Goal: Task Accomplishment & Management: Complete application form

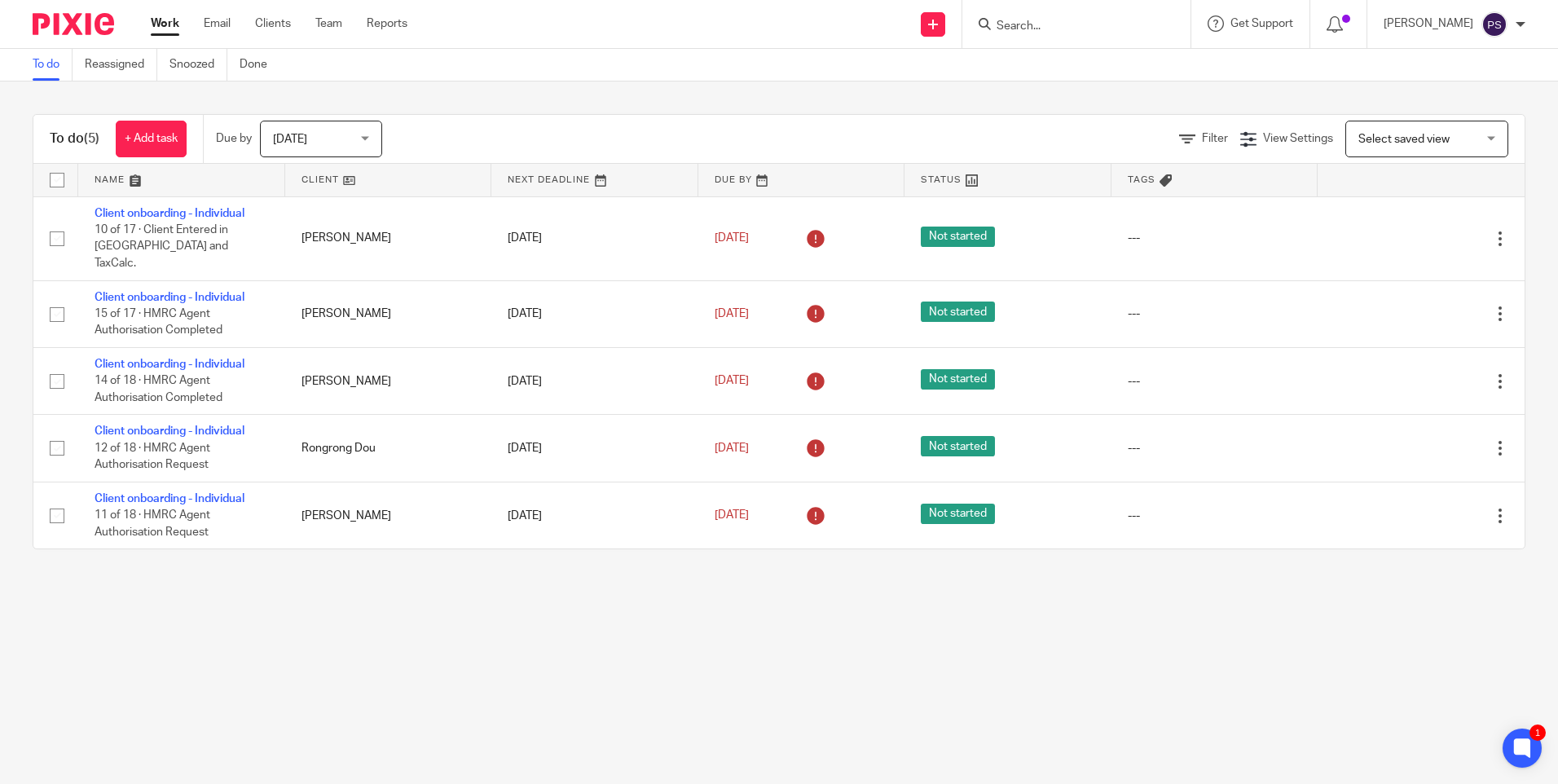
click at [317, 90] on div "To do (5) + Add task Due by [DATE] [DATE] [DATE] [DATE] This week Next week Thi…" at bounding box center [779, 332] width 1558 height 500
click at [1054, 18] on form at bounding box center [1082, 24] width 174 height 20
click at [1048, 30] on input "Search" at bounding box center [1068, 26] width 147 height 14
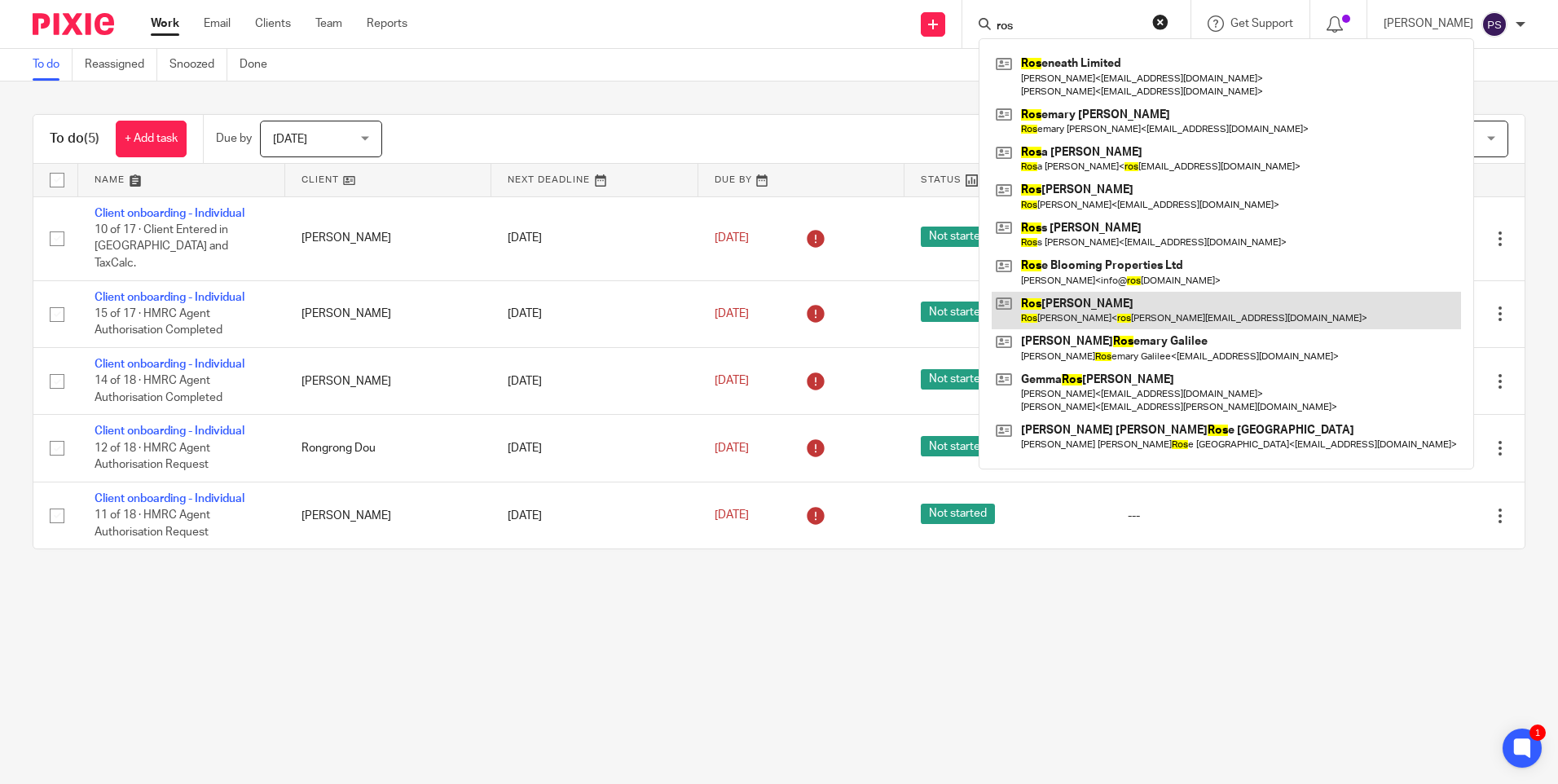
type input "ros"
click at [1082, 319] on link at bounding box center [1226, 311] width 469 height 37
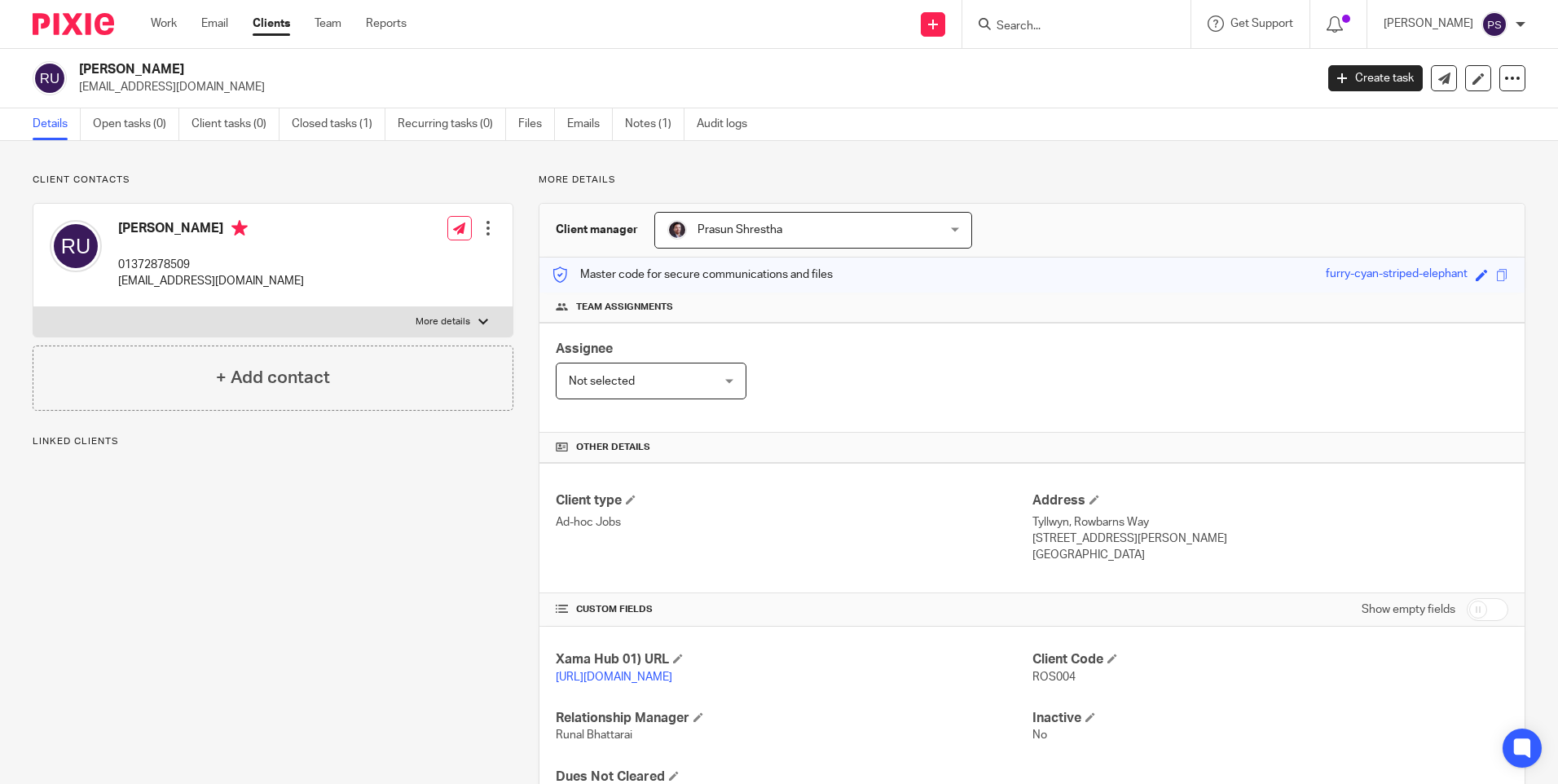
click at [1038, 25] on input "Search" at bounding box center [1068, 26] width 147 height 14
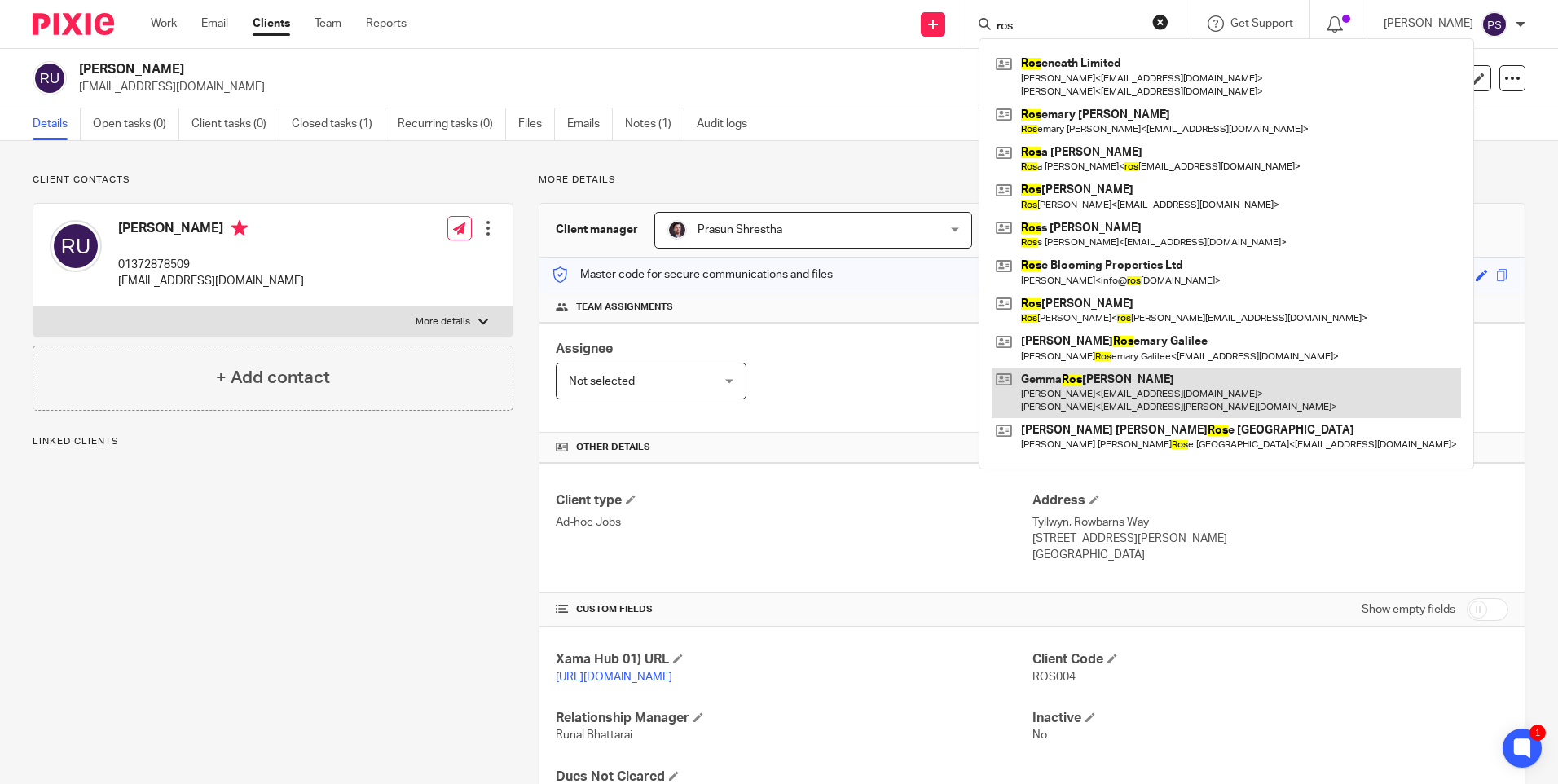
type input "ros"
click at [1059, 386] on link at bounding box center [1226, 393] width 469 height 51
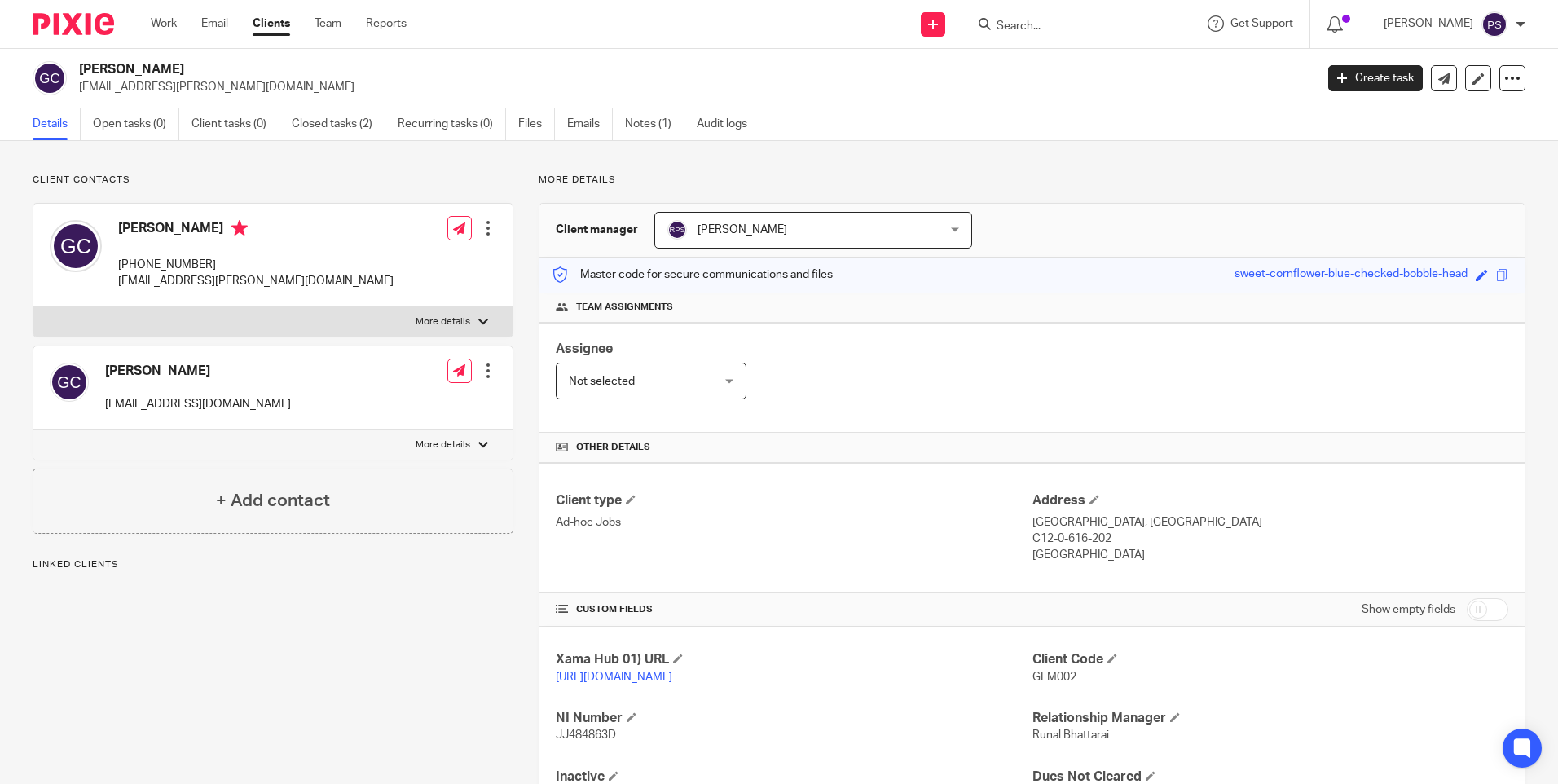
click at [1044, 16] on form at bounding box center [1082, 24] width 174 height 20
click at [1039, 19] on input "Search" at bounding box center [1068, 26] width 147 height 14
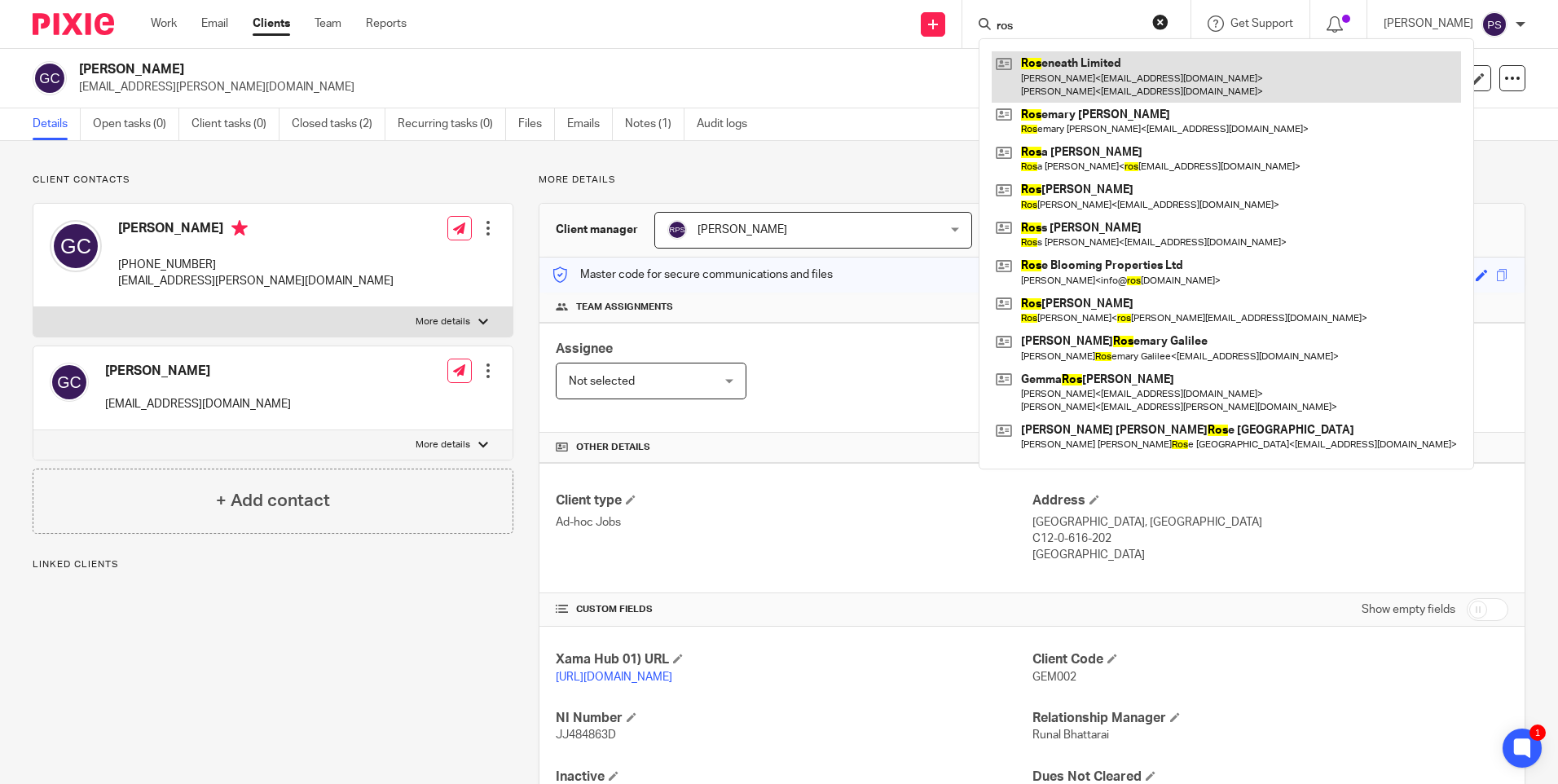
type input "ros"
click at [1107, 79] on link at bounding box center [1226, 77] width 469 height 51
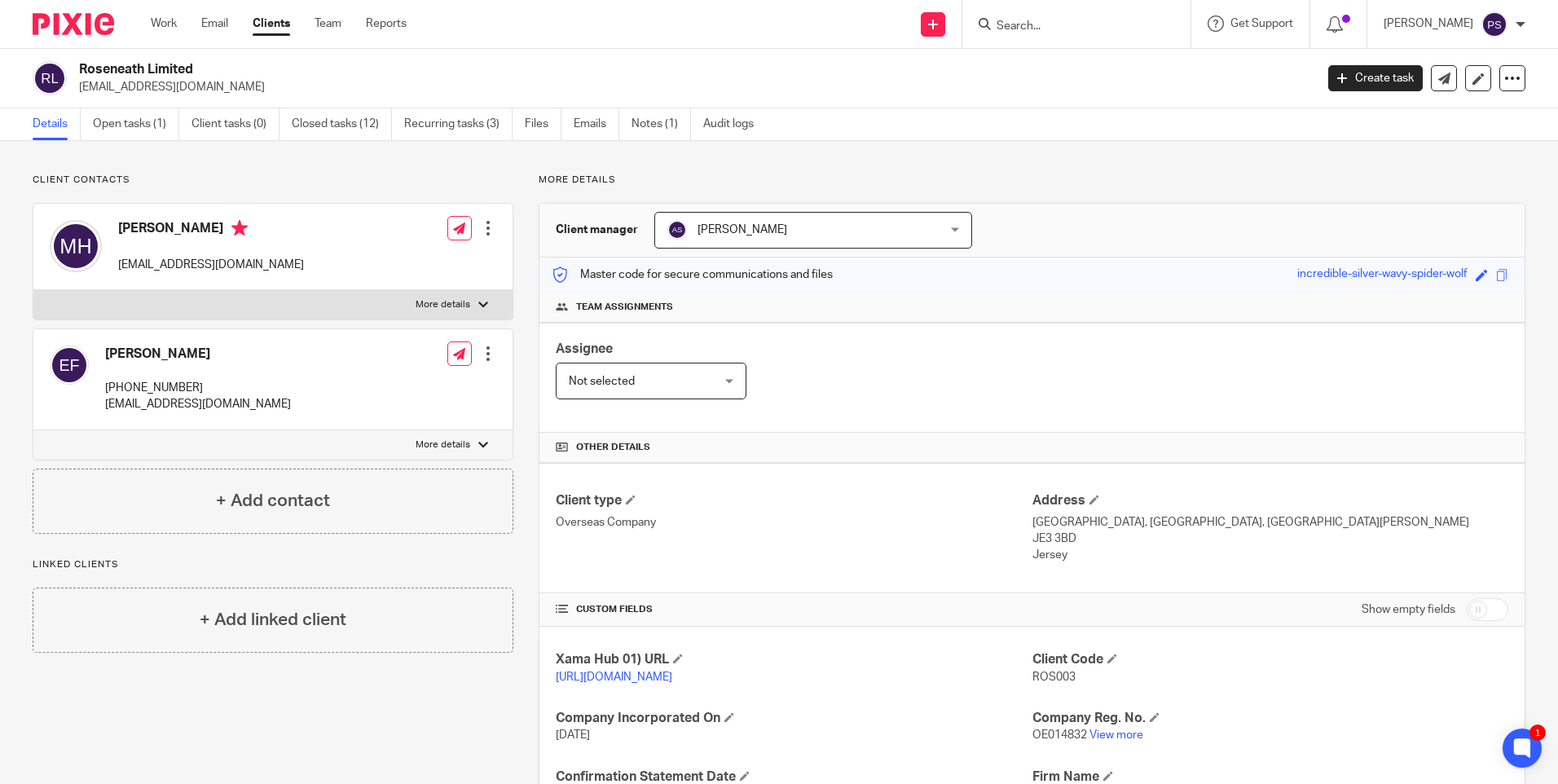
click at [1061, 32] on input "Search" at bounding box center [1068, 26] width 147 height 14
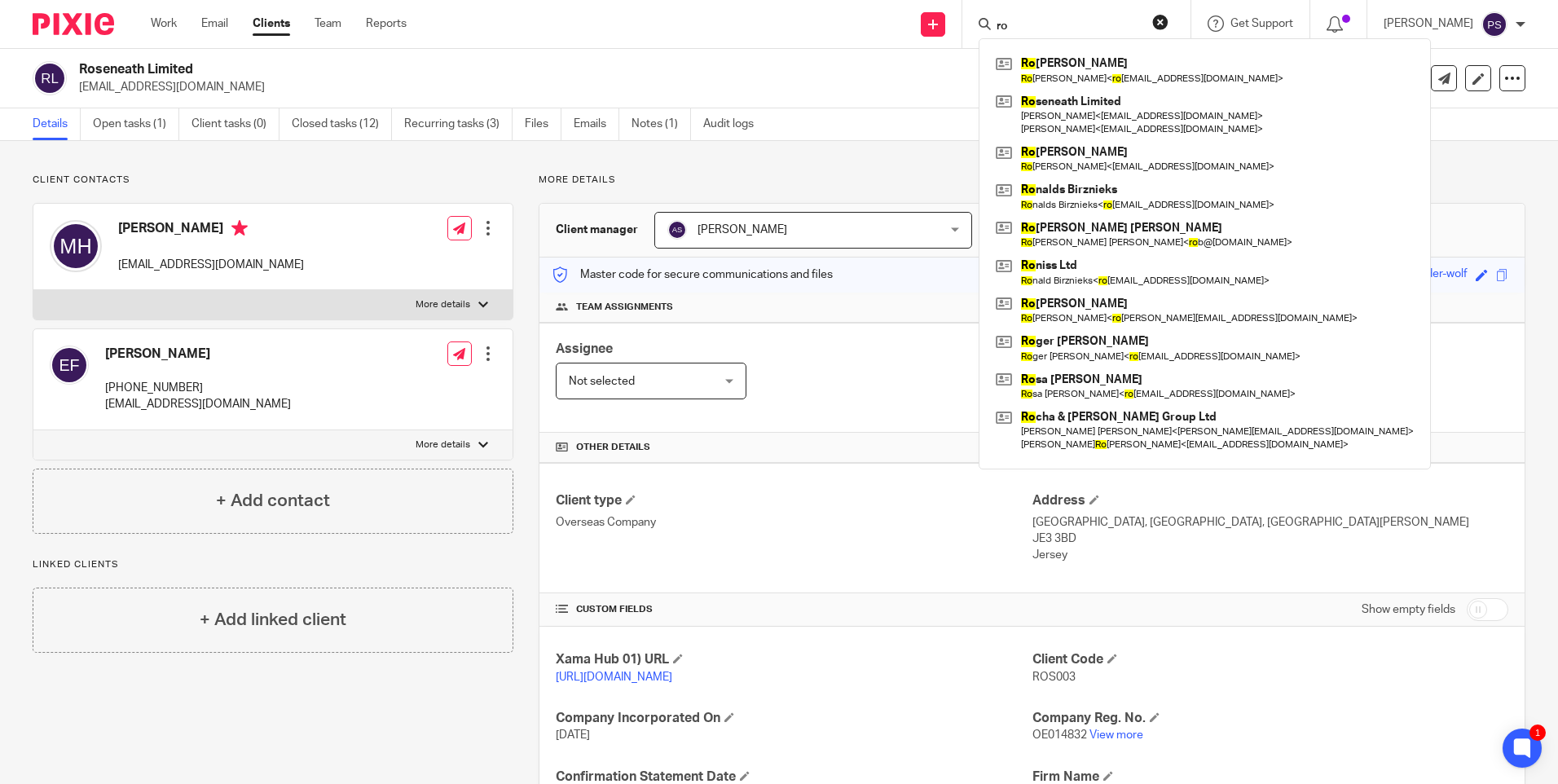
click at [1052, 24] on input "ro" at bounding box center [1068, 26] width 147 height 14
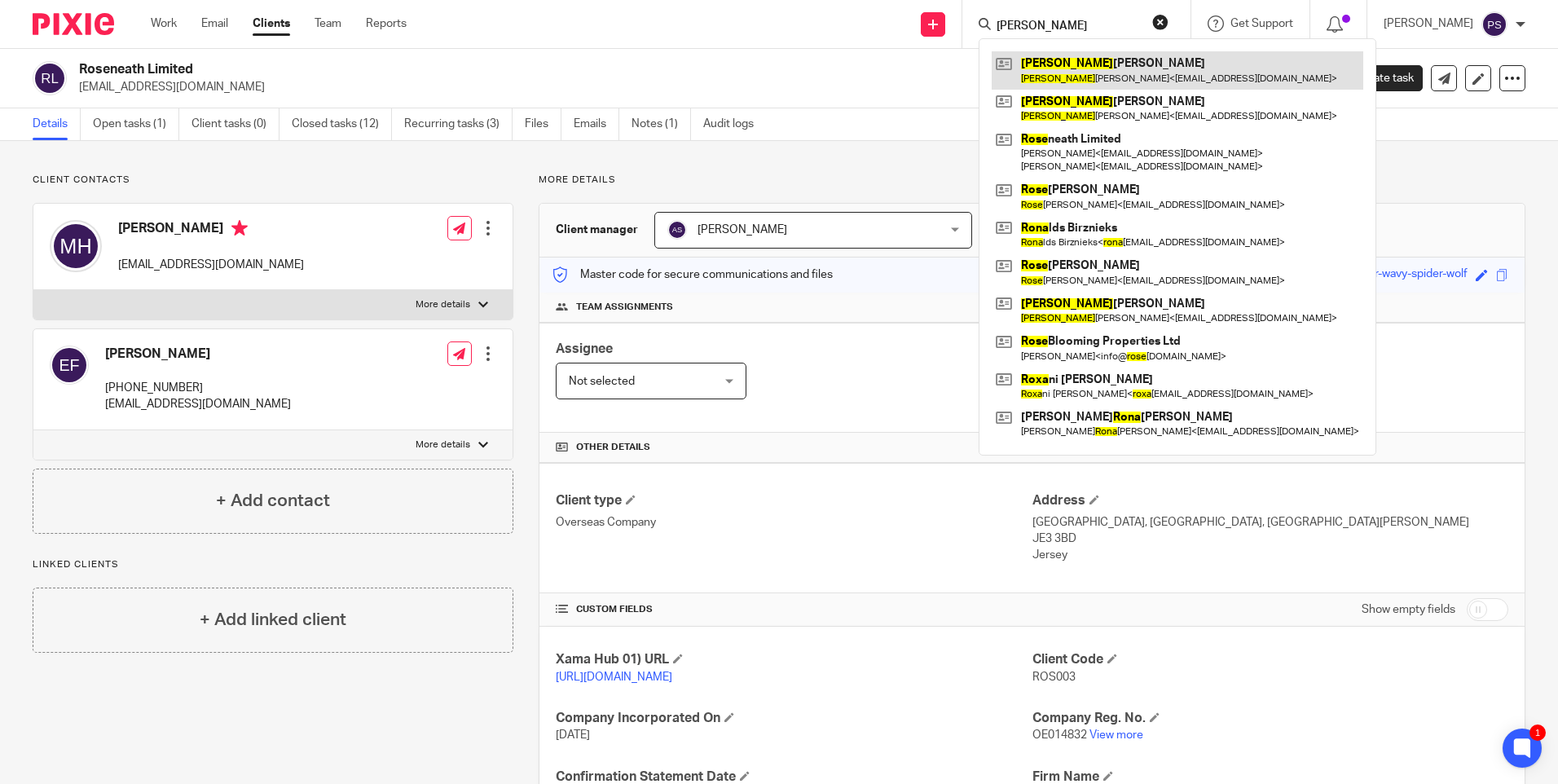
type input "rosa"
click at [1085, 68] on link at bounding box center [1177, 70] width 371 height 37
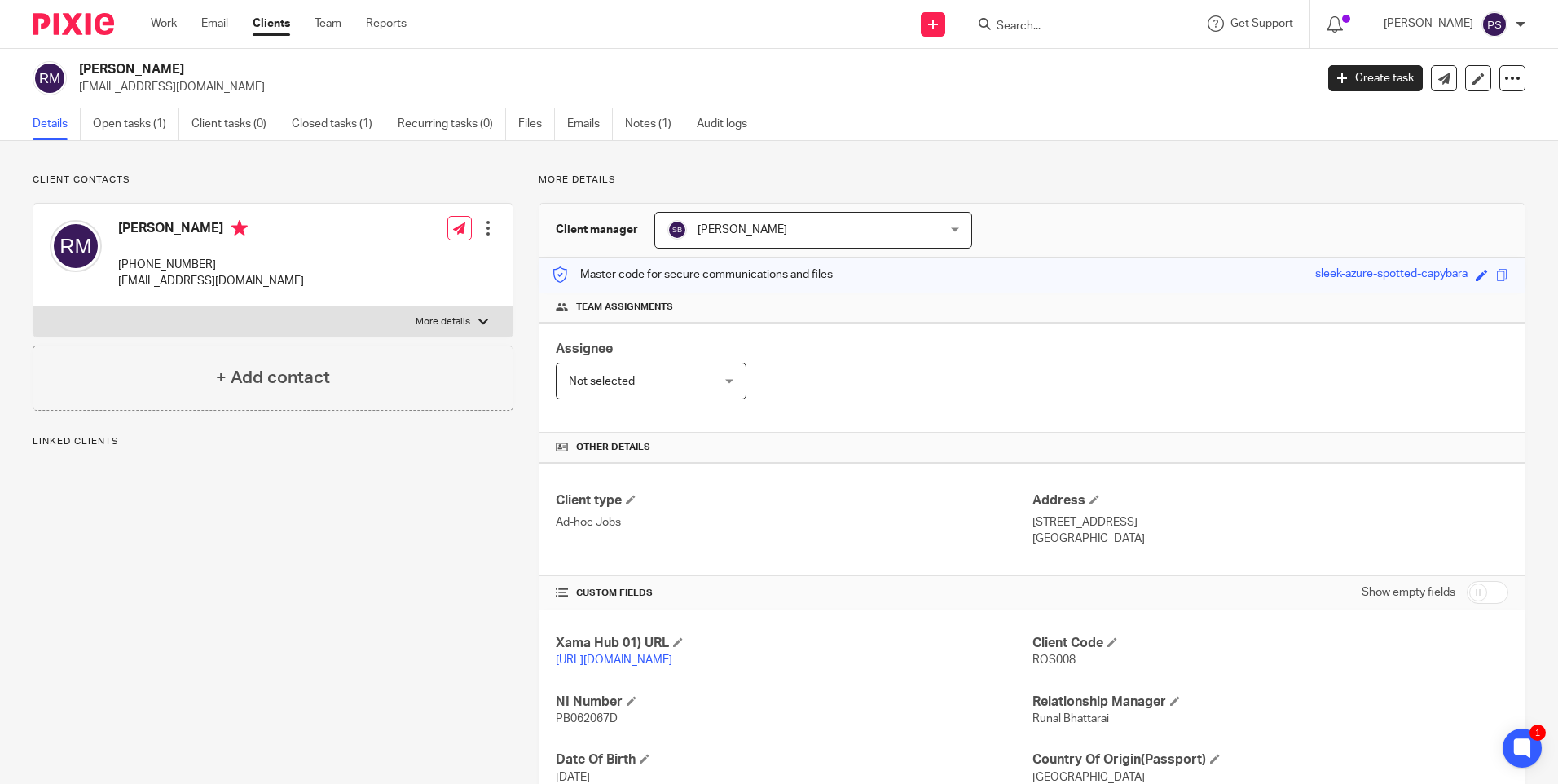
click at [1051, 658] on span "ROS008" at bounding box center [1054, 660] width 43 height 12
copy span "ROS008"
click at [181, 68] on h2 "Rosa Di Montefiano" at bounding box center [569, 69] width 980 height 17
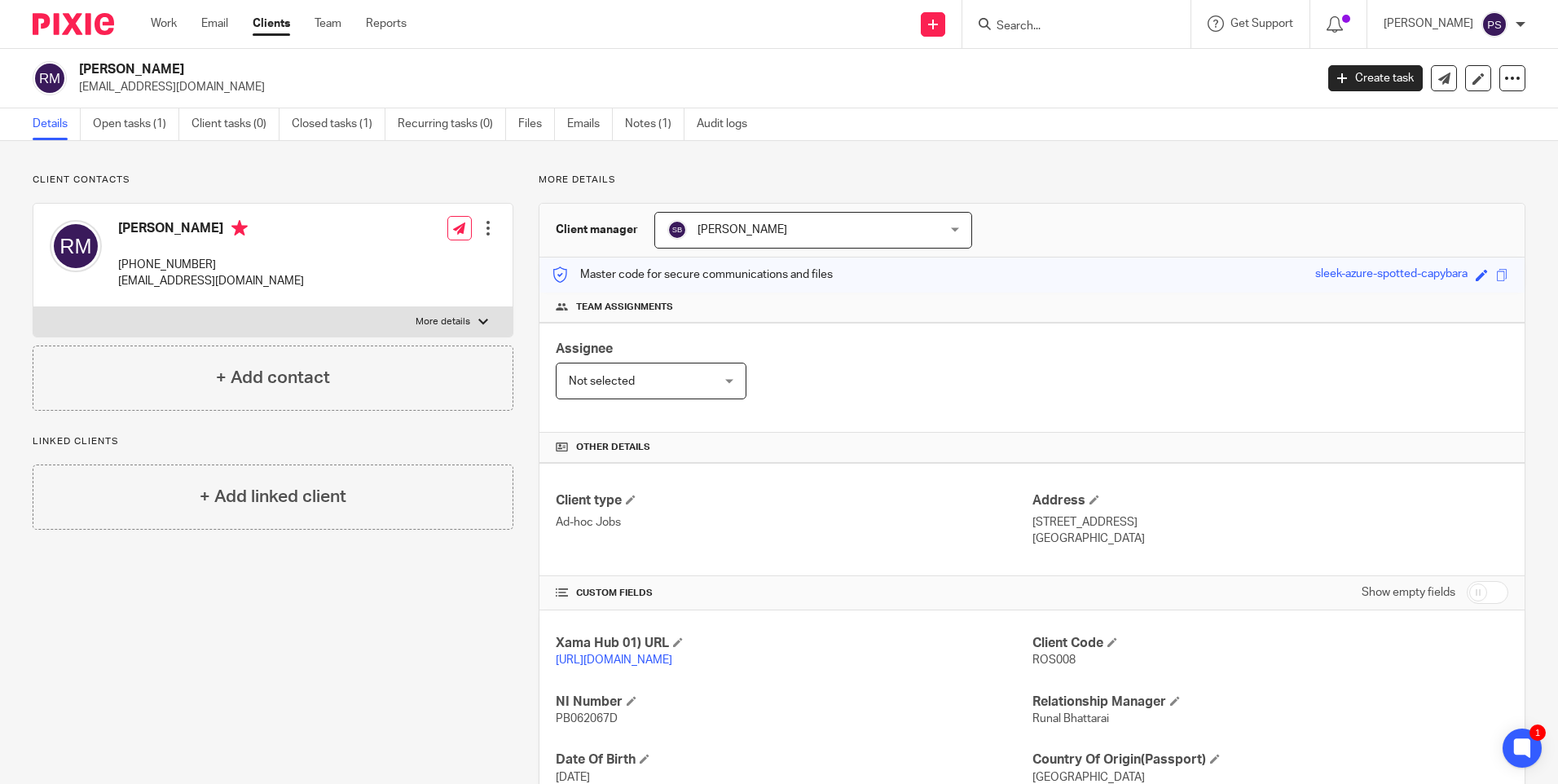
click at [181, 68] on h2 "Rosa Di Montefiano" at bounding box center [569, 69] width 980 height 17
copy div "Rosa Di Montefiano"
click at [1073, 30] on input "Search" at bounding box center [1068, 26] width 147 height 14
paste input "batpavi@gmail.com"
type input "batpavi@gmail.com"
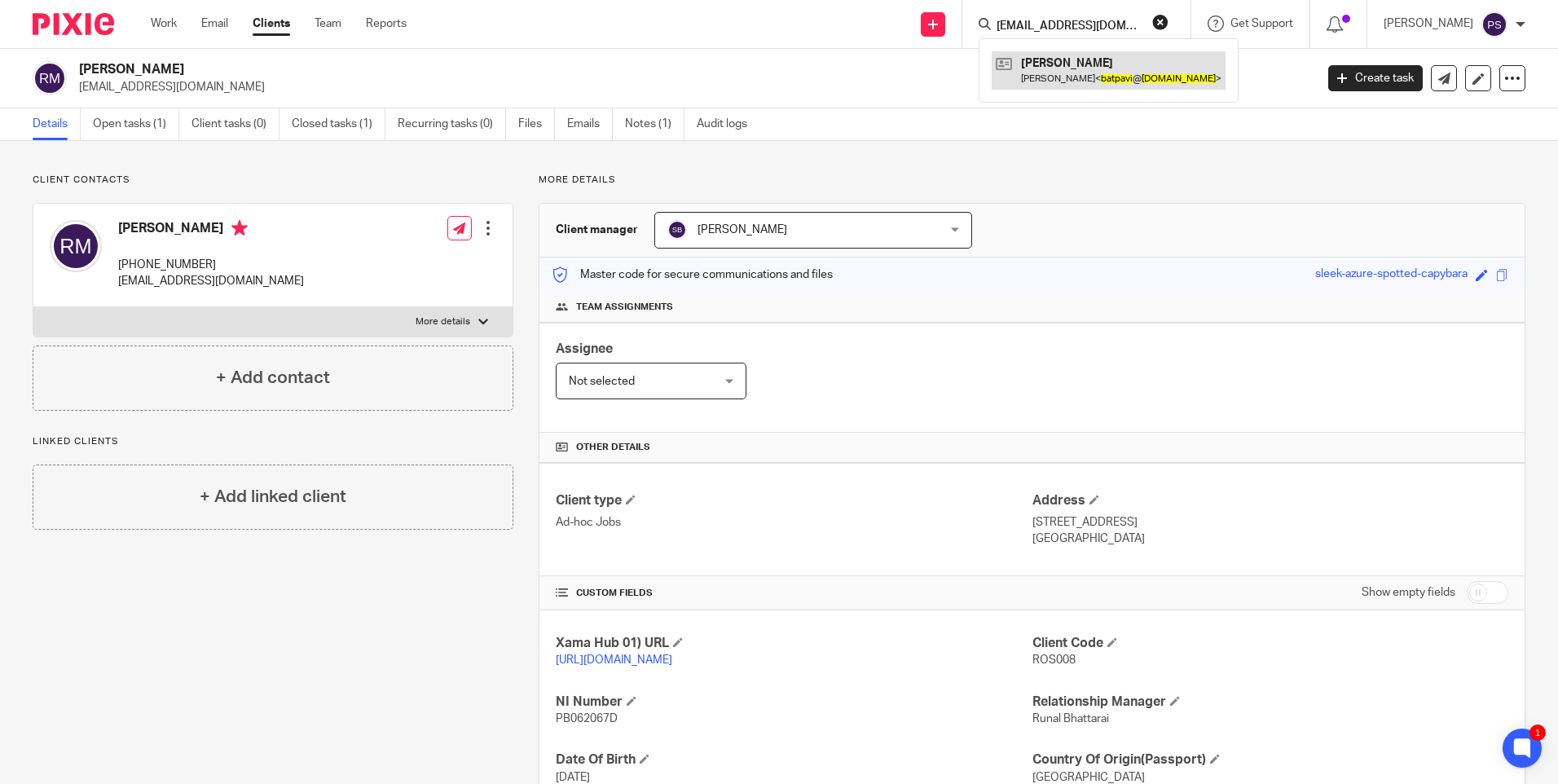
click at [1069, 56] on link at bounding box center [1108, 70] width 234 height 37
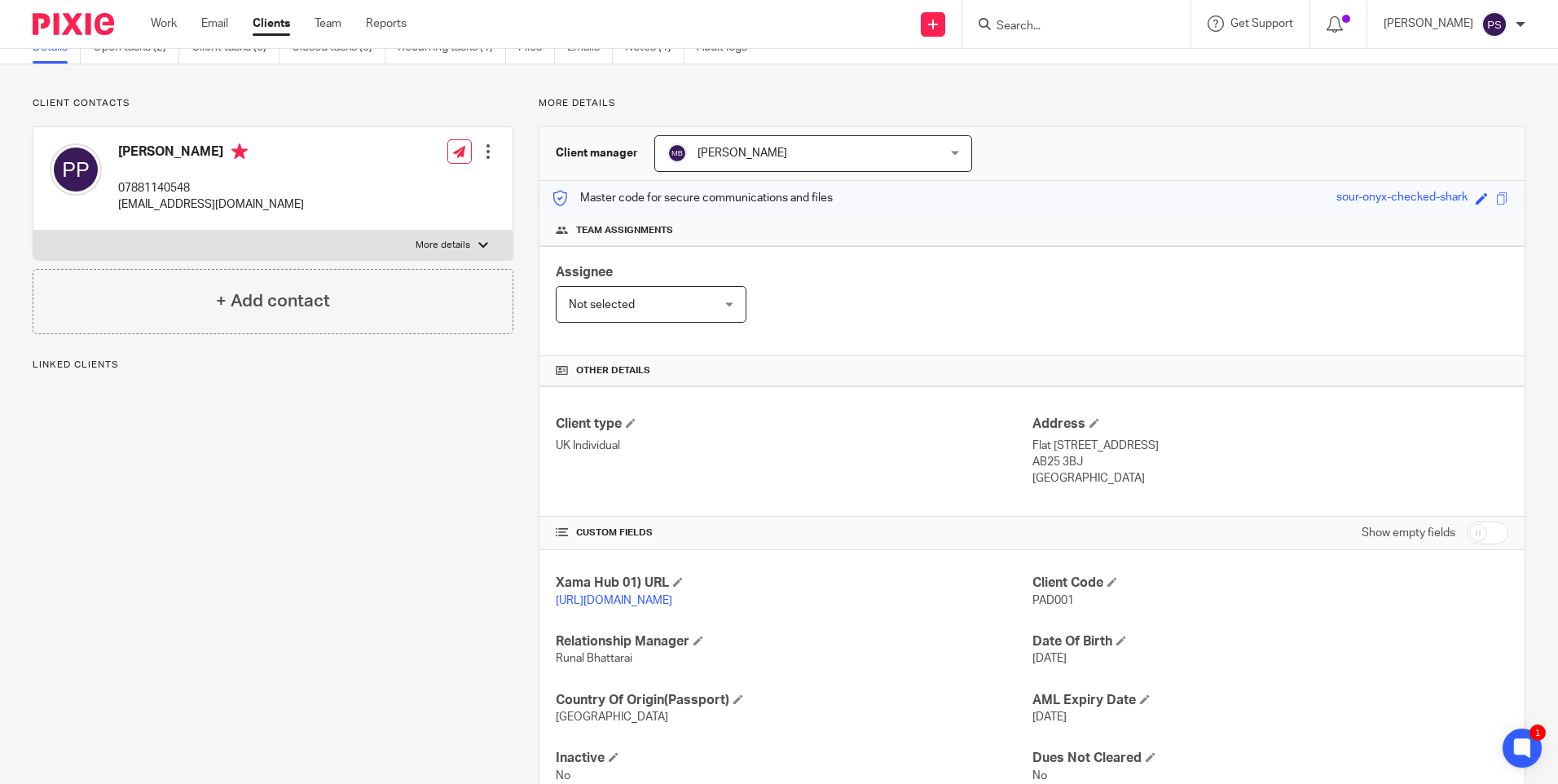
scroll to position [152, 0]
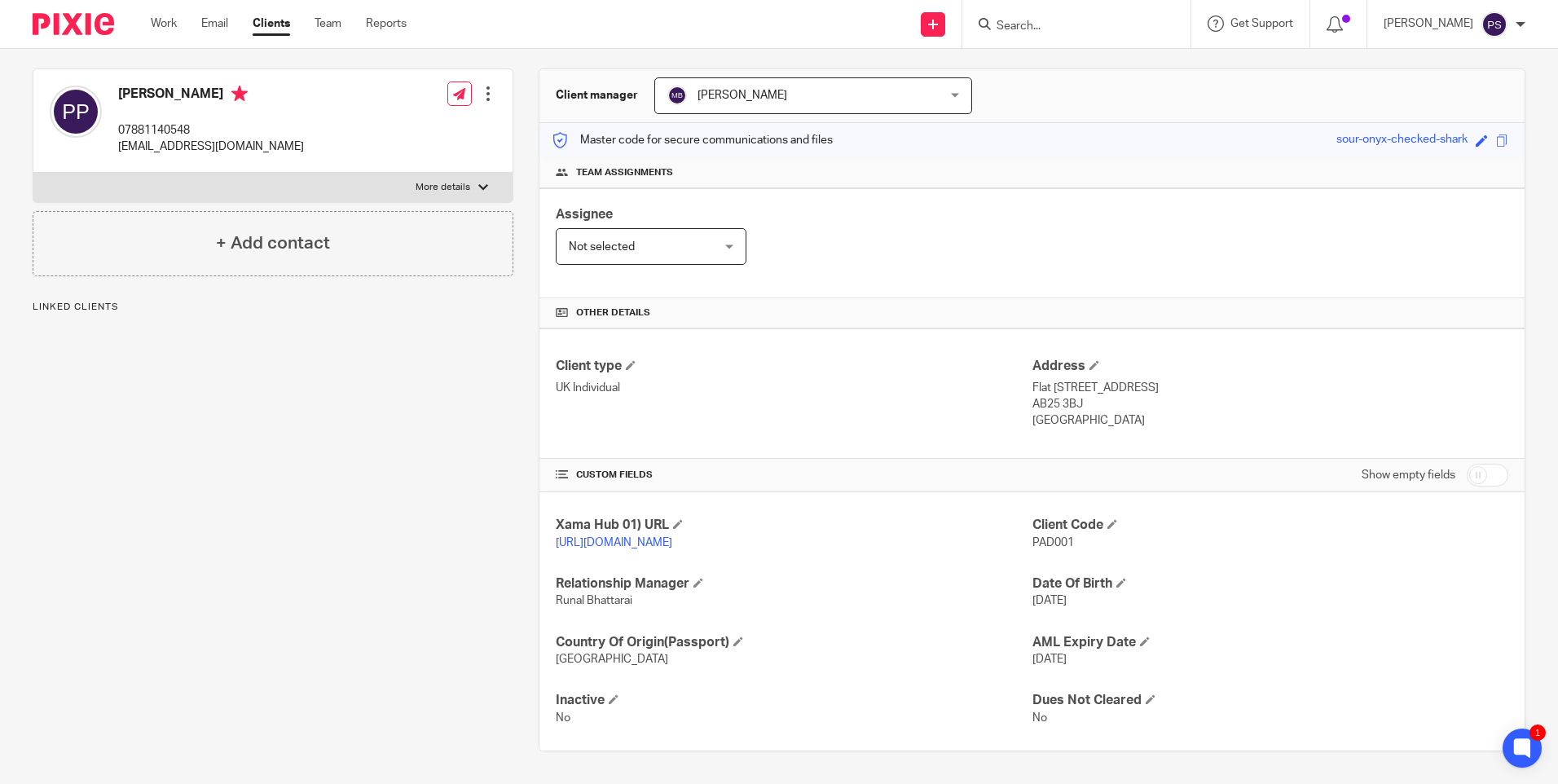
drag, startPoint x: 1465, startPoint y: 460, endPoint x: 1453, endPoint y: 476, distance: 20.0
click at [1467, 463] on input "checkbox" at bounding box center [1487, 474] width 41 height 23
checkbox input "true"
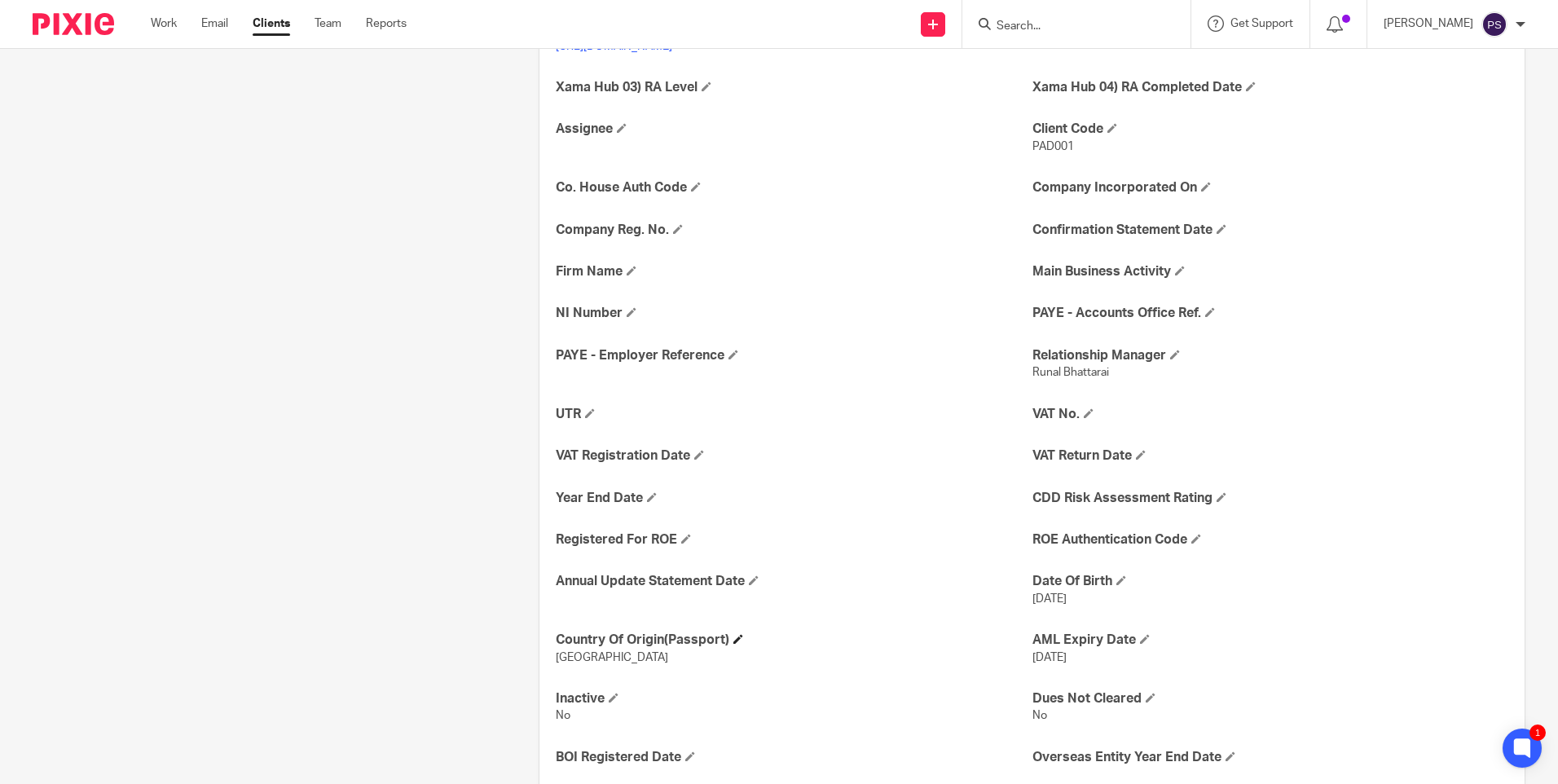
scroll to position [641, 0]
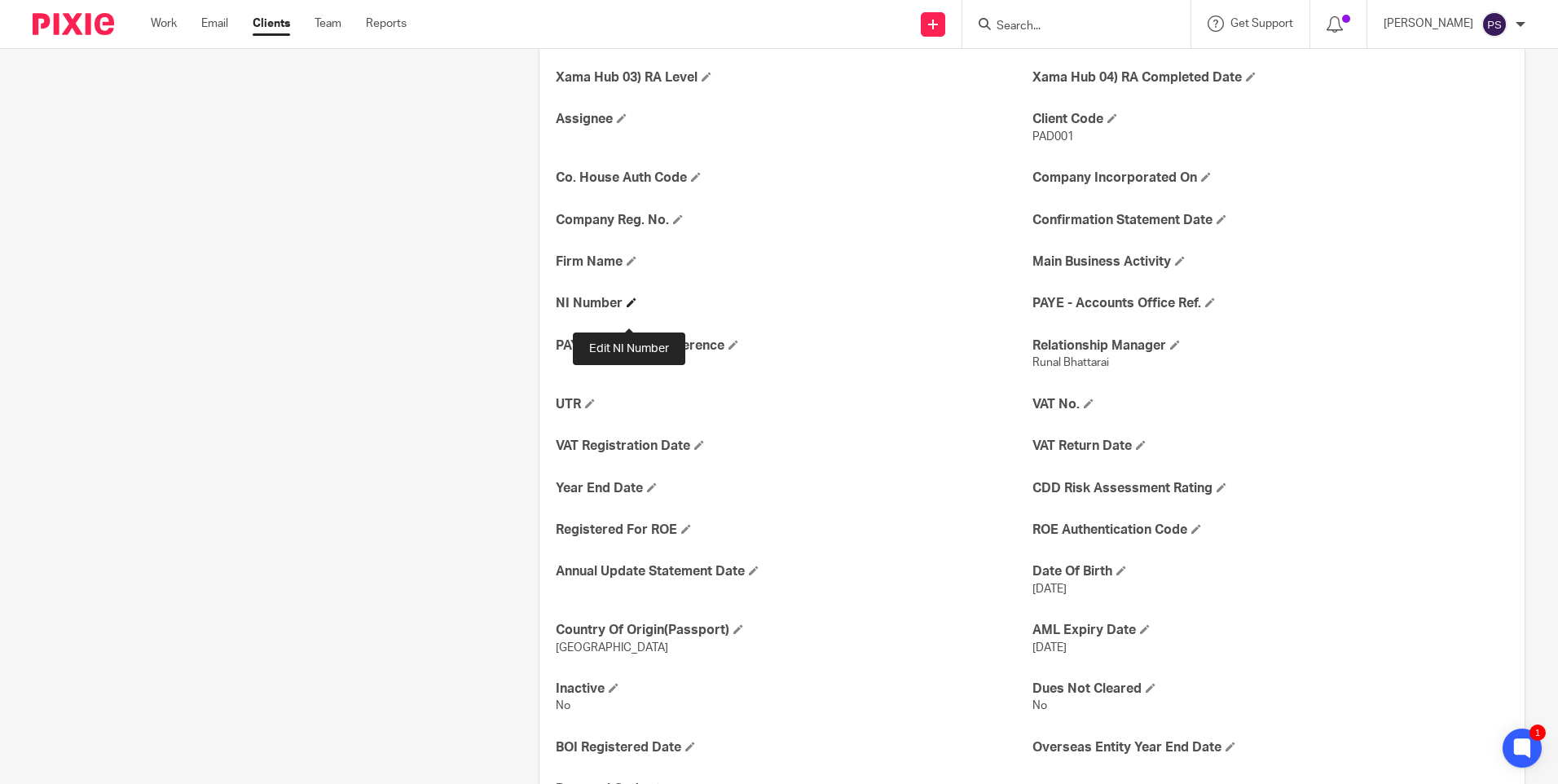
click at [630, 307] on span at bounding box center [632, 302] width 10 height 10
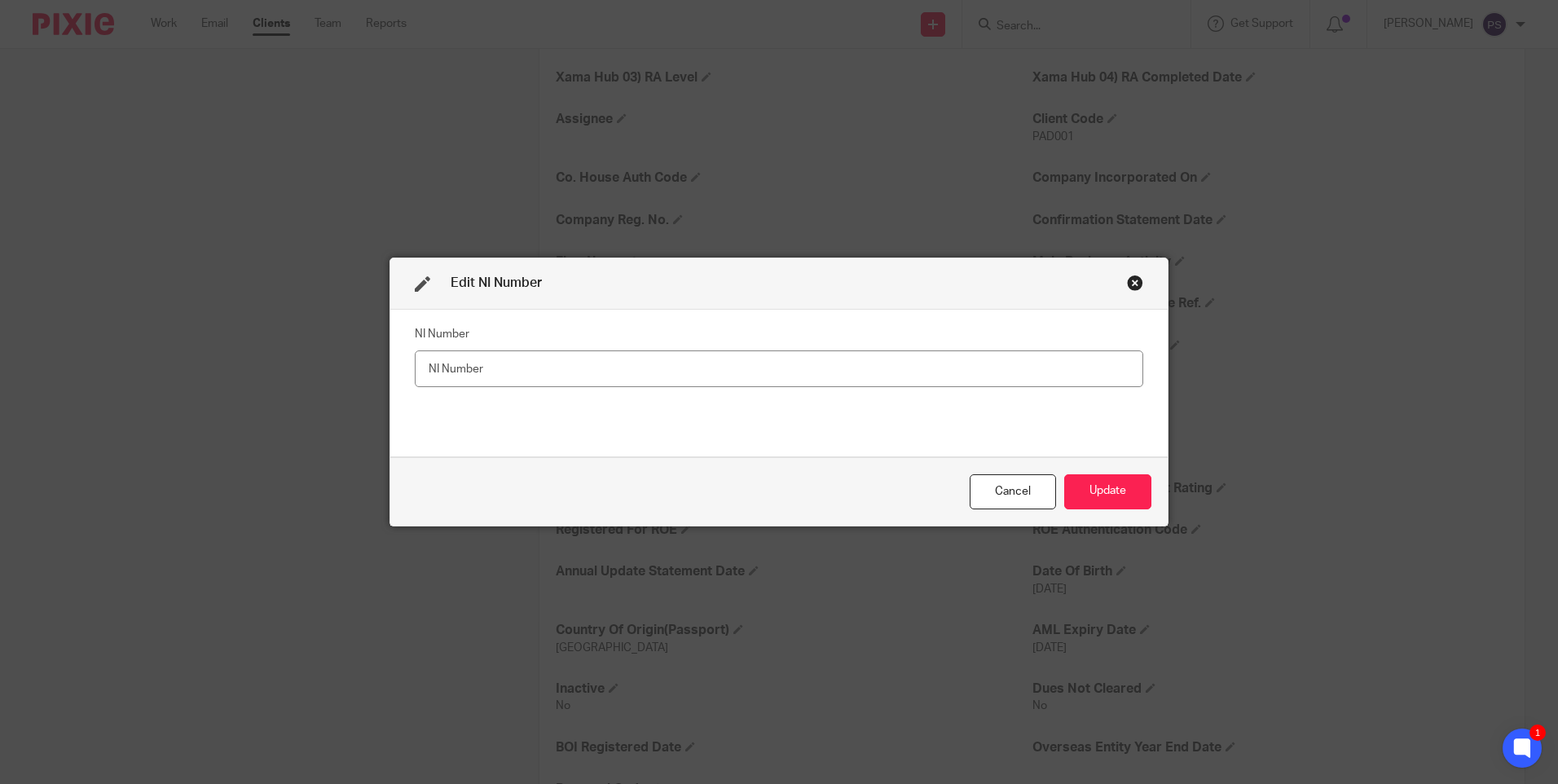
click at [456, 376] on input "text" at bounding box center [779, 368] width 728 height 36
type input "SJ638694C"
click at [1086, 481] on button "Update" at bounding box center [1107, 492] width 87 height 35
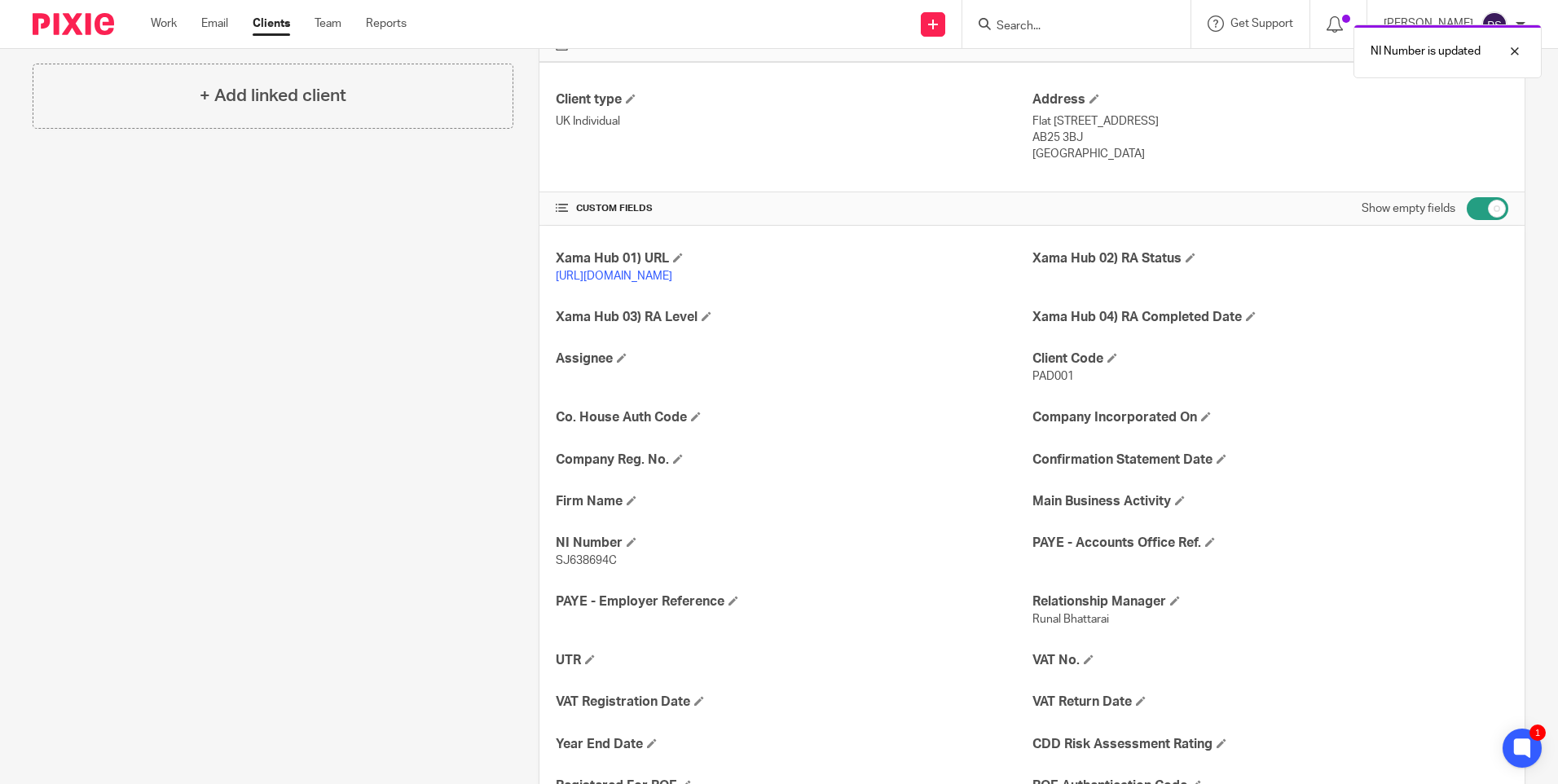
scroll to position [315, 0]
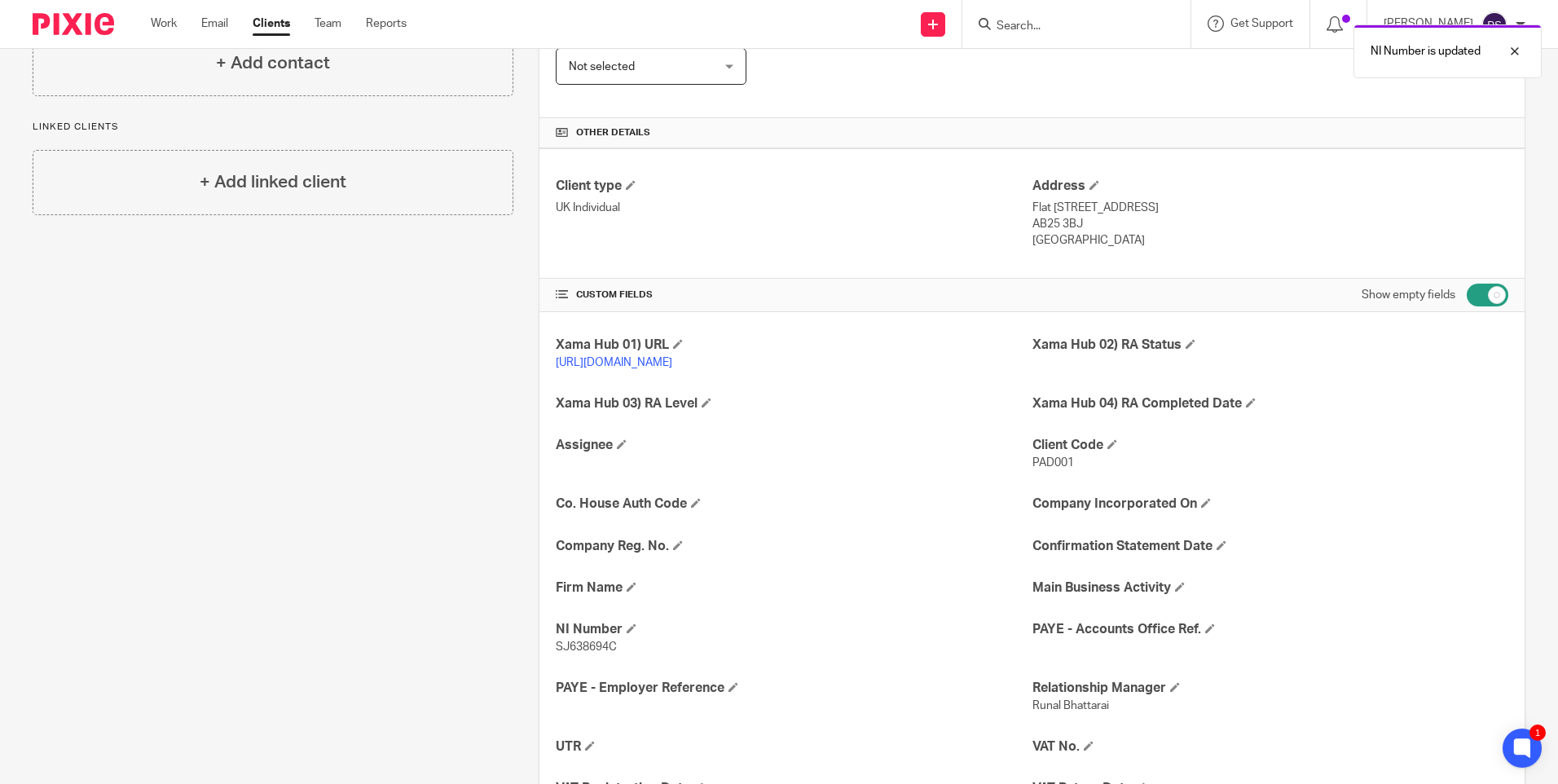
click at [1481, 297] on input "checkbox" at bounding box center [1487, 295] width 41 height 23
checkbox input "false"
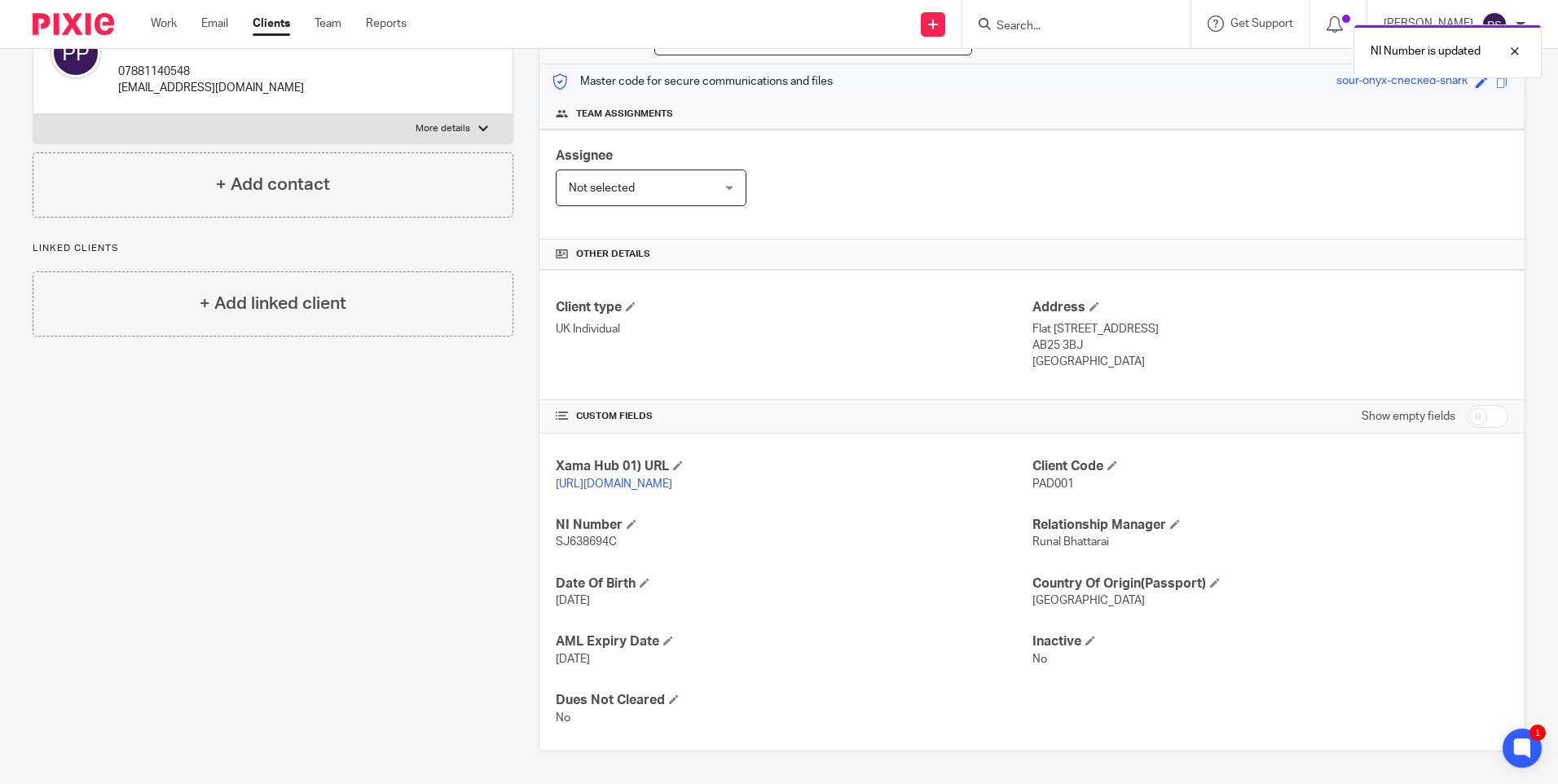
scroll to position [209, 0]
click at [381, 556] on div "Client contacts Padmanabhan Pavithran 07881140548 batpavi@gmail.com Edit contac…" at bounding box center [261, 366] width 506 height 771
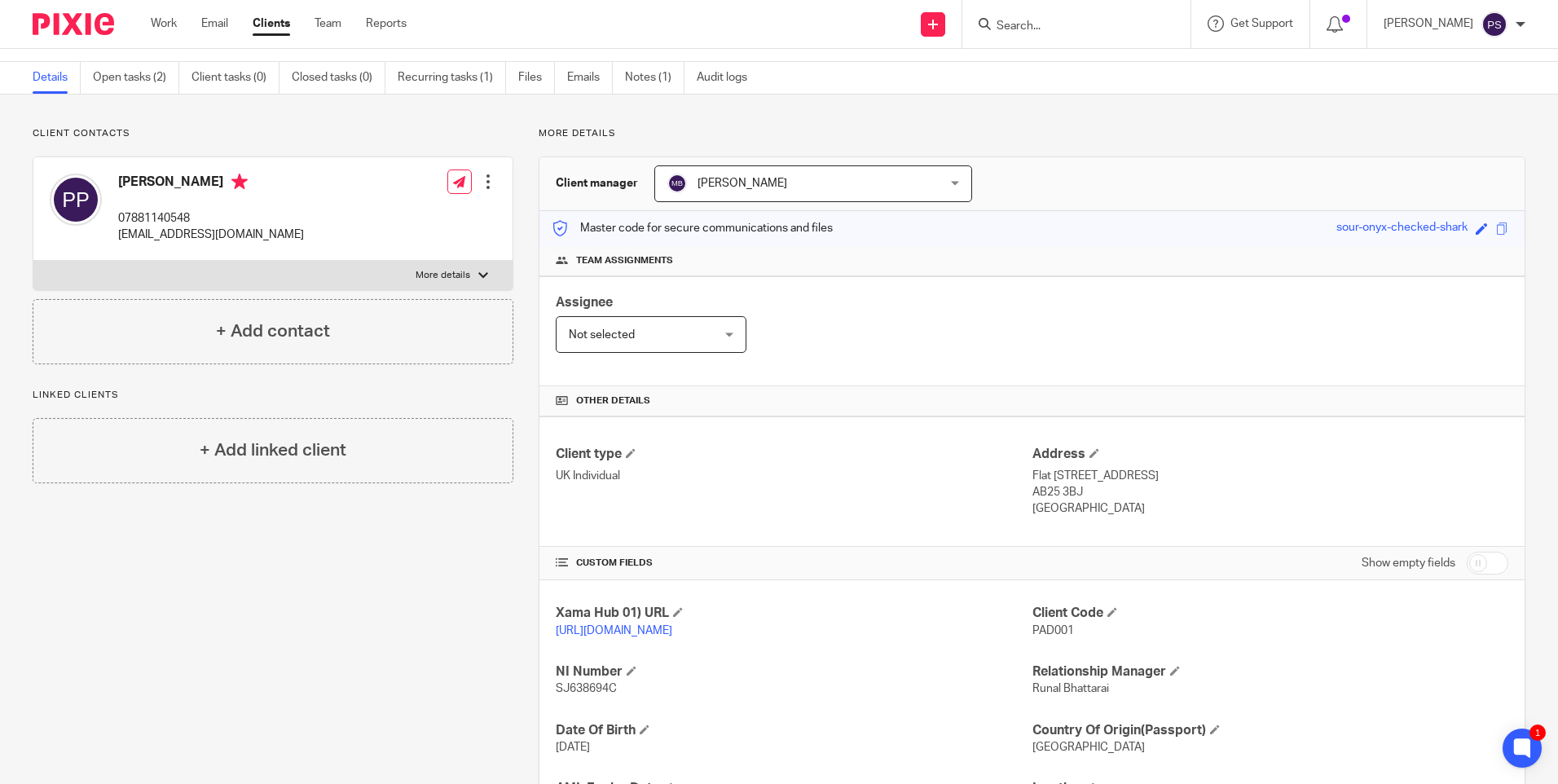
scroll to position [0, 0]
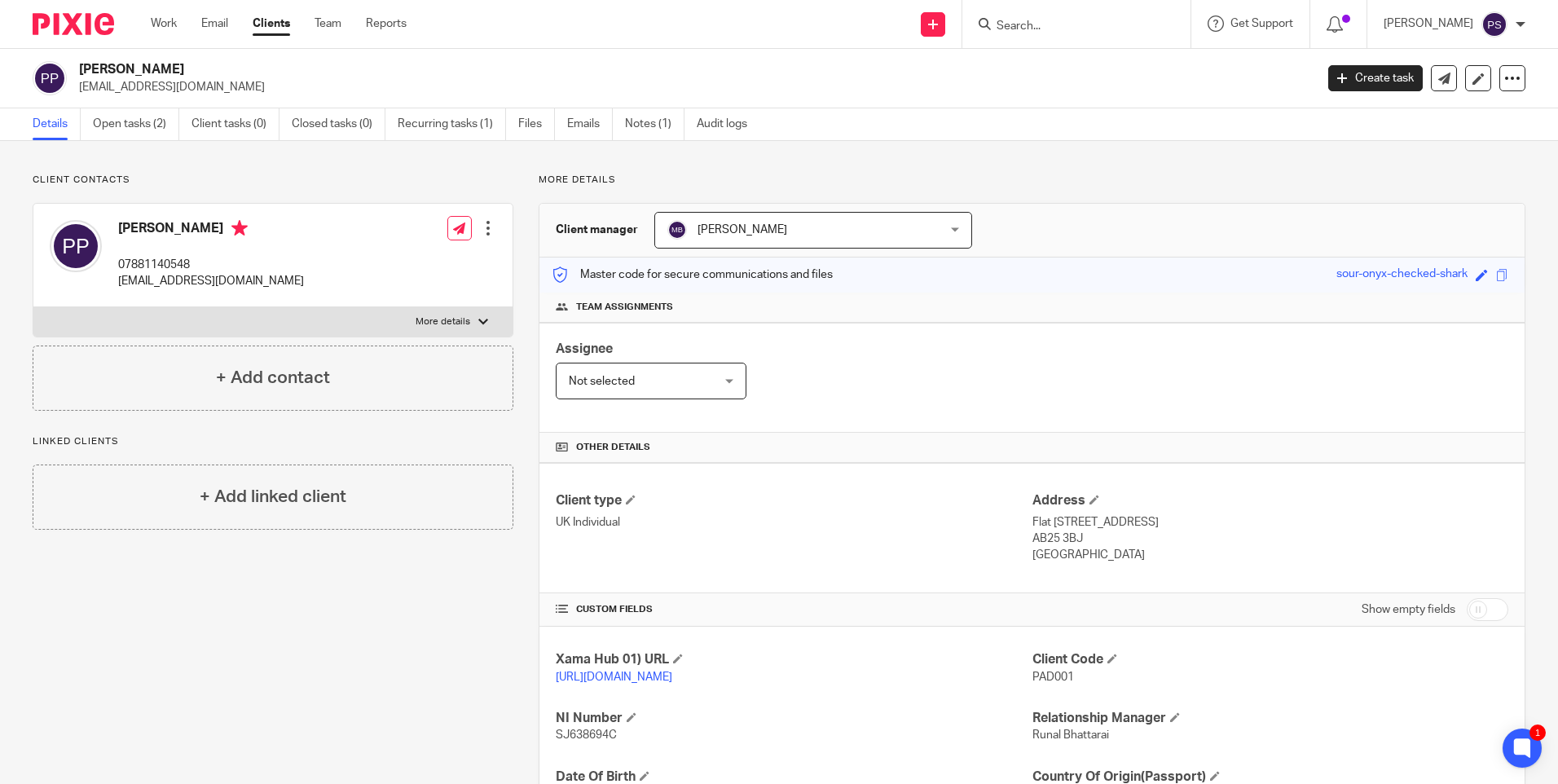
click at [466, 160] on div "Client contacts Padmanabhan Pavithran 07881140548 batpavi@gmail.com Edit contac…" at bounding box center [779, 559] width 1558 height 836
click at [786, 181] on p "More details" at bounding box center [1031, 180] width 987 height 13
click at [939, 22] on icon at bounding box center [933, 24] width 10 height 10
click at [951, 125] on link "Add client" at bounding box center [956, 124] width 100 height 24
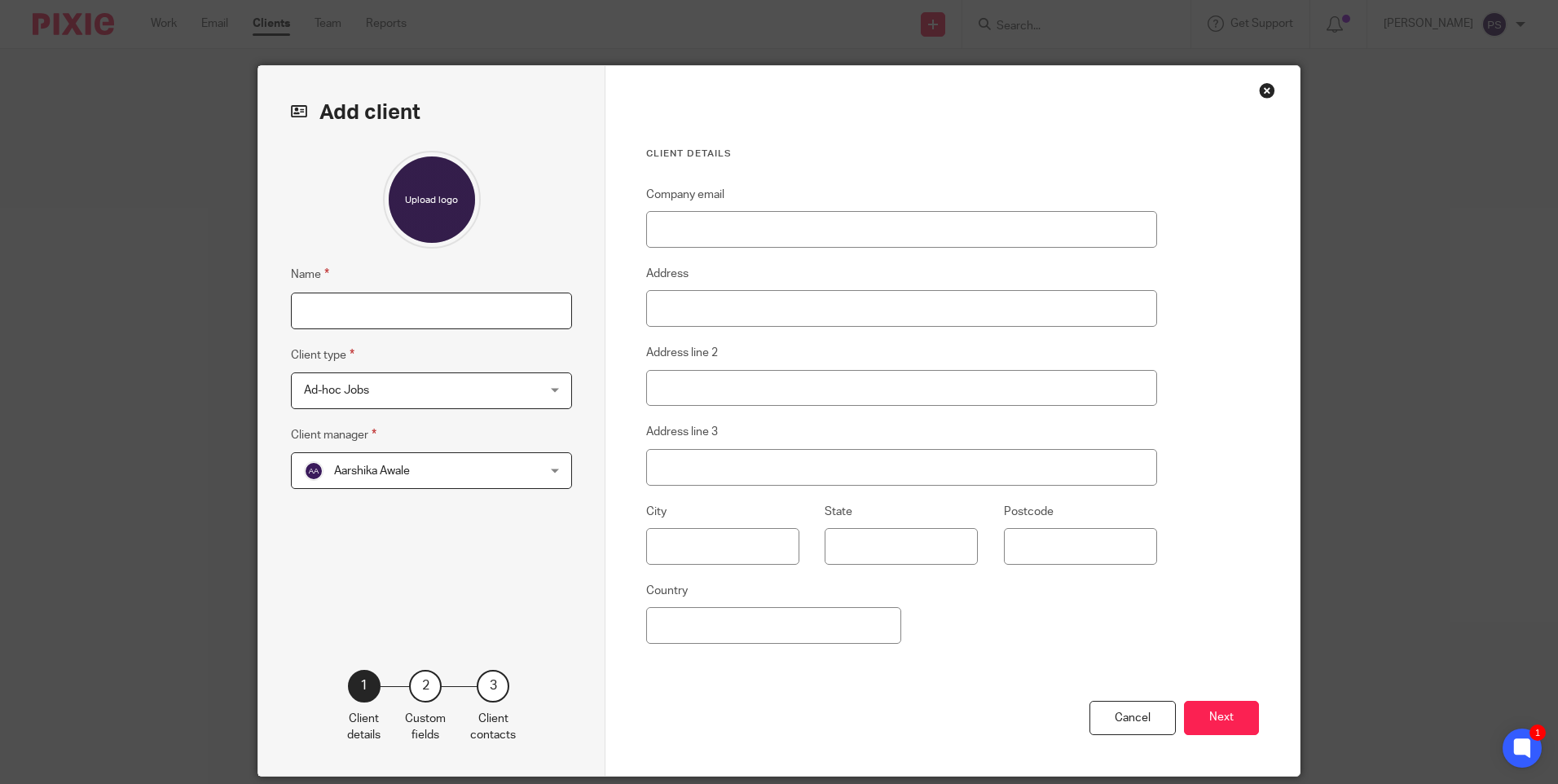
click at [374, 311] on input "Name" at bounding box center [431, 311] width 281 height 36
click at [399, 319] on input "Name" at bounding box center [431, 311] width 281 height 36
type input "R"
type input "Kathryn Vickers"
click at [426, 481] on span "Aarshika Awale" at bounding box center [410, 470] width 214 height 35
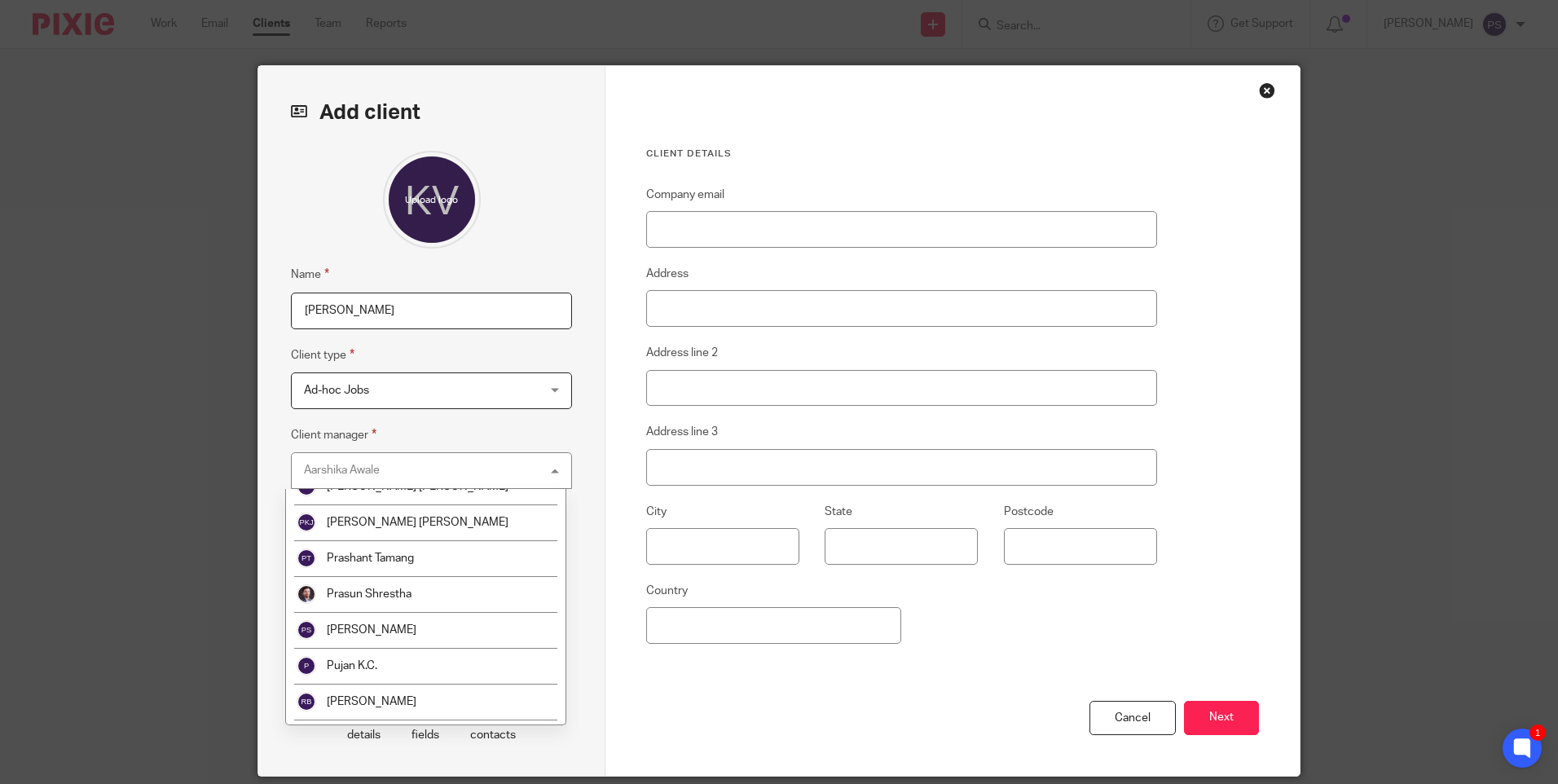
scroll to position [2920, 0]
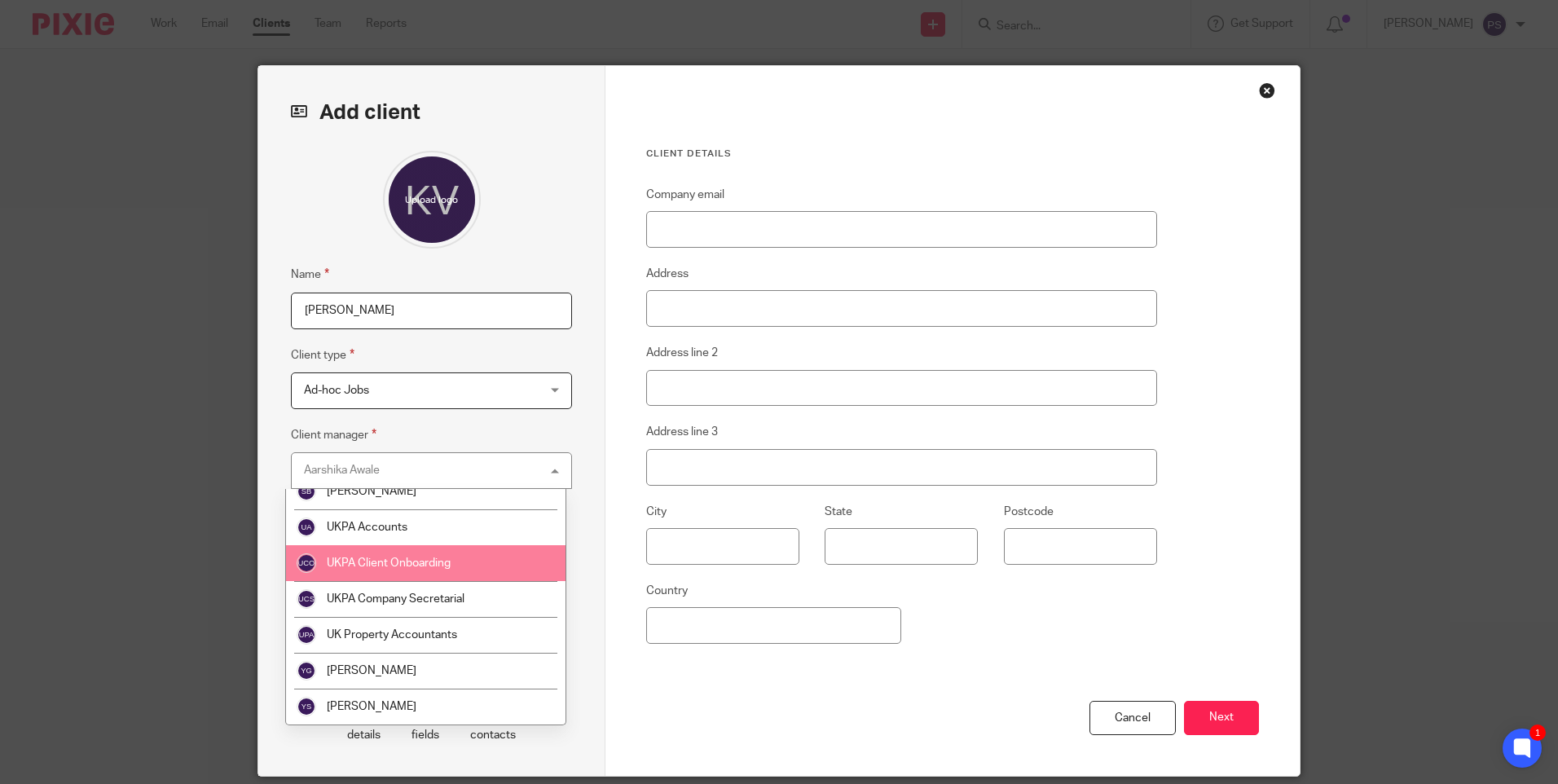
click at [350, 568] on span "UKPA Client Onboarding" at bounding box center [388, 564] width 124 height 12
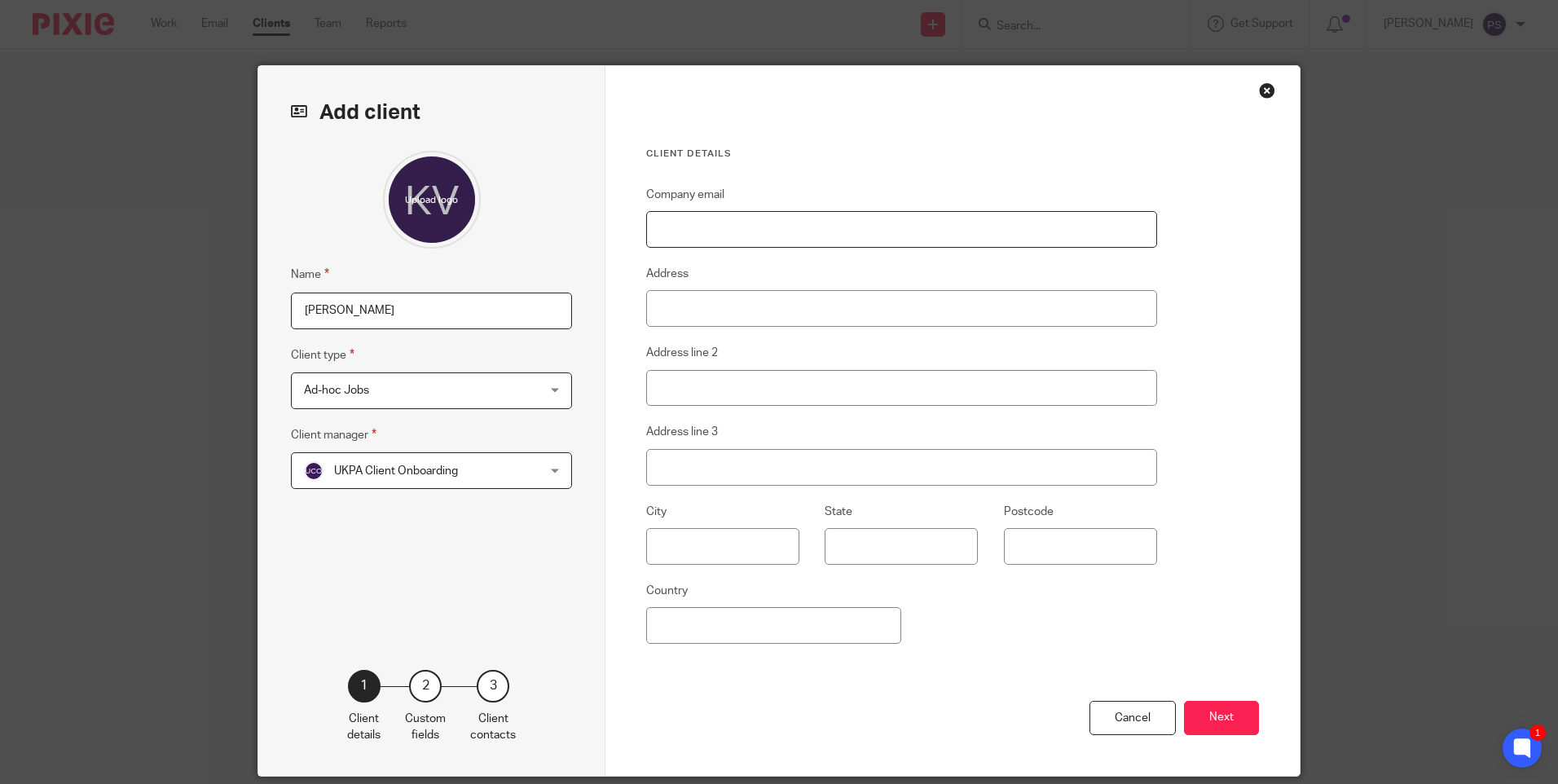
click at [660, 230] on input "Company email" at bounding box center [901, 229] width 511 height 36
paste input "kathrynvickers54@gmail.com"
type input "kathrynvickers54@gmail.com"
click at [698, 320] on input "Address" at bounding box center [901, 308] width 511 height 36
type input "Flat 21 At"
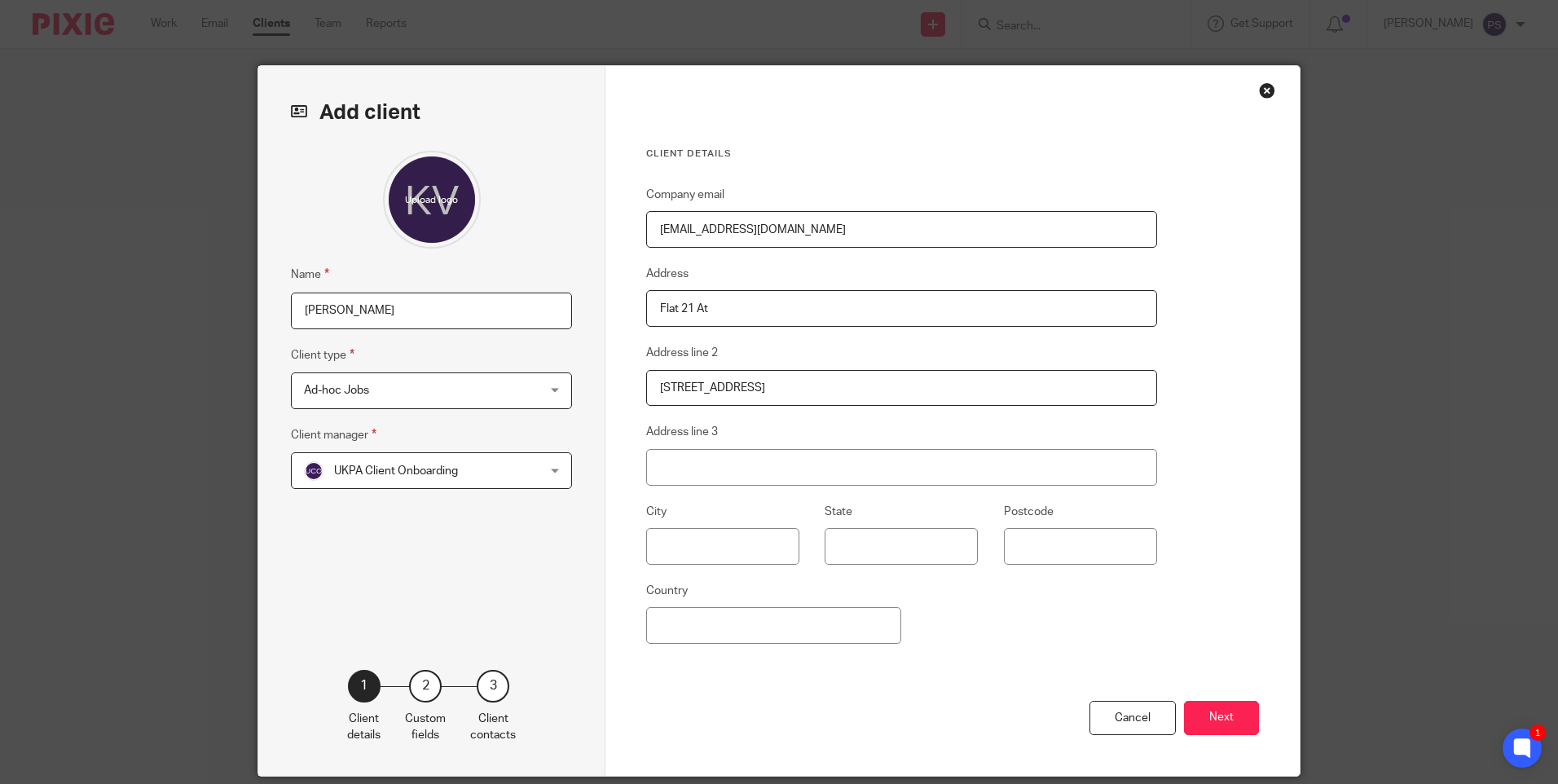
type input "2 Wellesley Terrace"
type input "London"
type input "N1 7NA"
click at [675, 634] on input "Country" at bounding box center [774, 624] width 255 height 36
click at [696, 631] on input "Unitesd kingdom," at bounding box center [774, 624] width 255 height 36
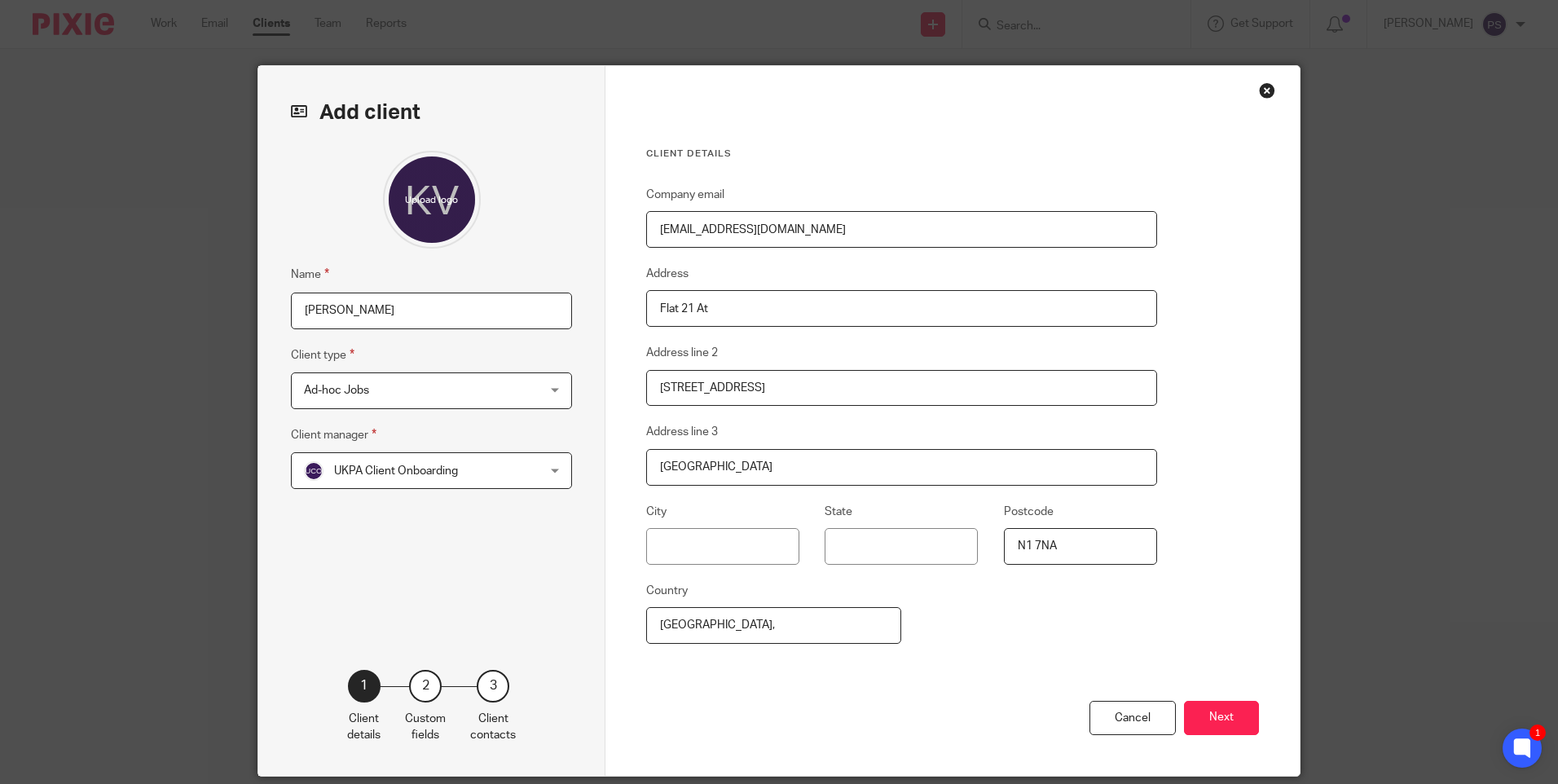
click at [715, 619] on input "United kingdom," at bounding box center [774, 624] width 255 height 36
click at [747, 619] on input "United kingdom," at bounding box center [774, 624] width 255 height 36
click at [1009, 658] on div "Company email kathrynvickers54@gmail.com Address Flat 21 At Address line 2 2 We…" at bounding box center [901, 442] width 511 height 516
drag, startPoint x: 696, startPoint y: 624, endPoint x: 697, endPoint y: 632, distance: 8.1
click at [696, 624] on input "United kingdom" at bounding box center [774, 624] width 255 height 36
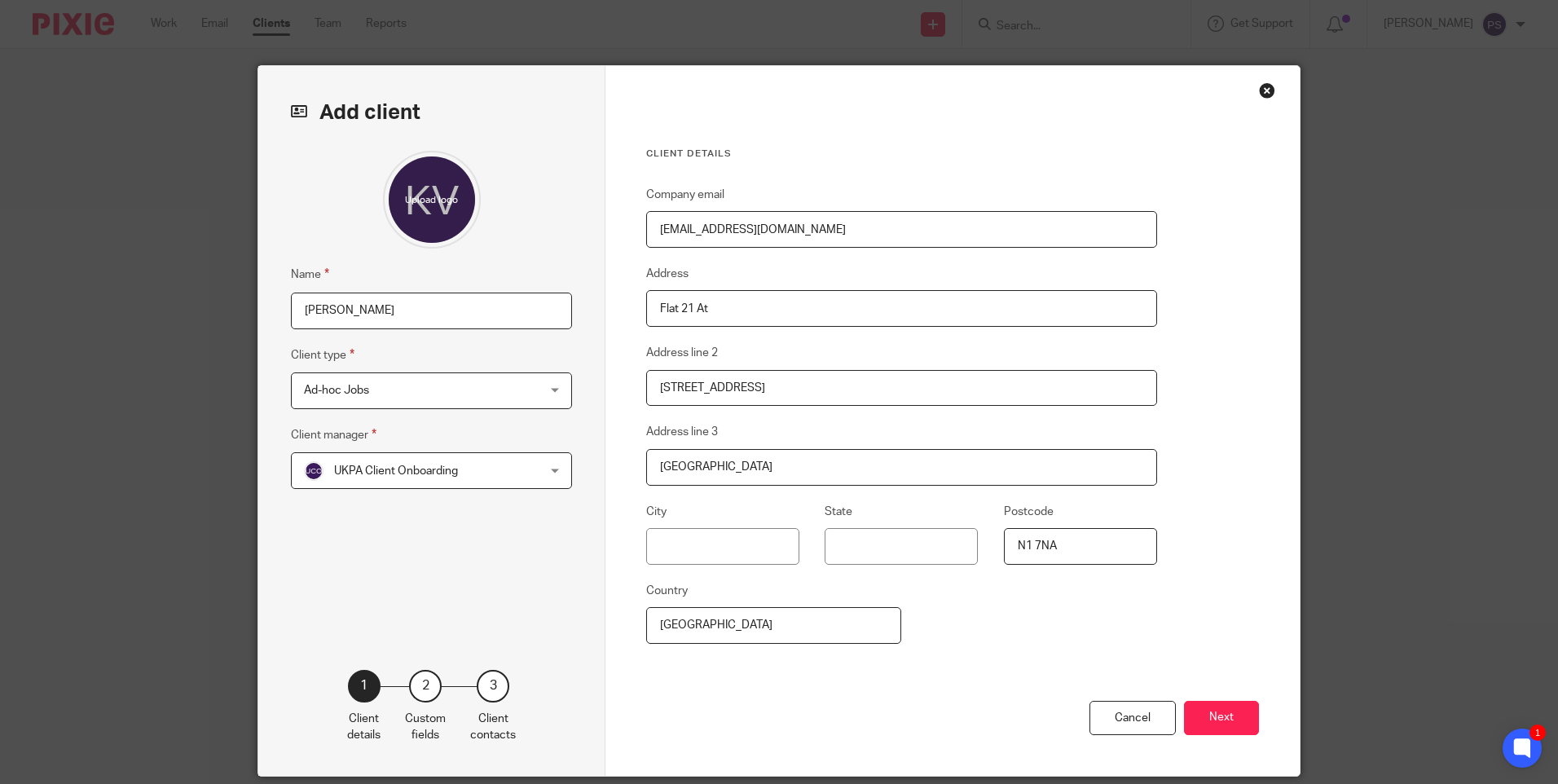
type input "[GEOGRAPHIC_DATA]"
click at [715, 664] on div "Company email kathrynvickers54@gmail.com Address Flat 21 At Address line 2 2 We…" at bounding box center [901, 442] width 511 height 516
click at [1236, 724] on button "Next" at bounding box center [1221, 718] width 75 height 35
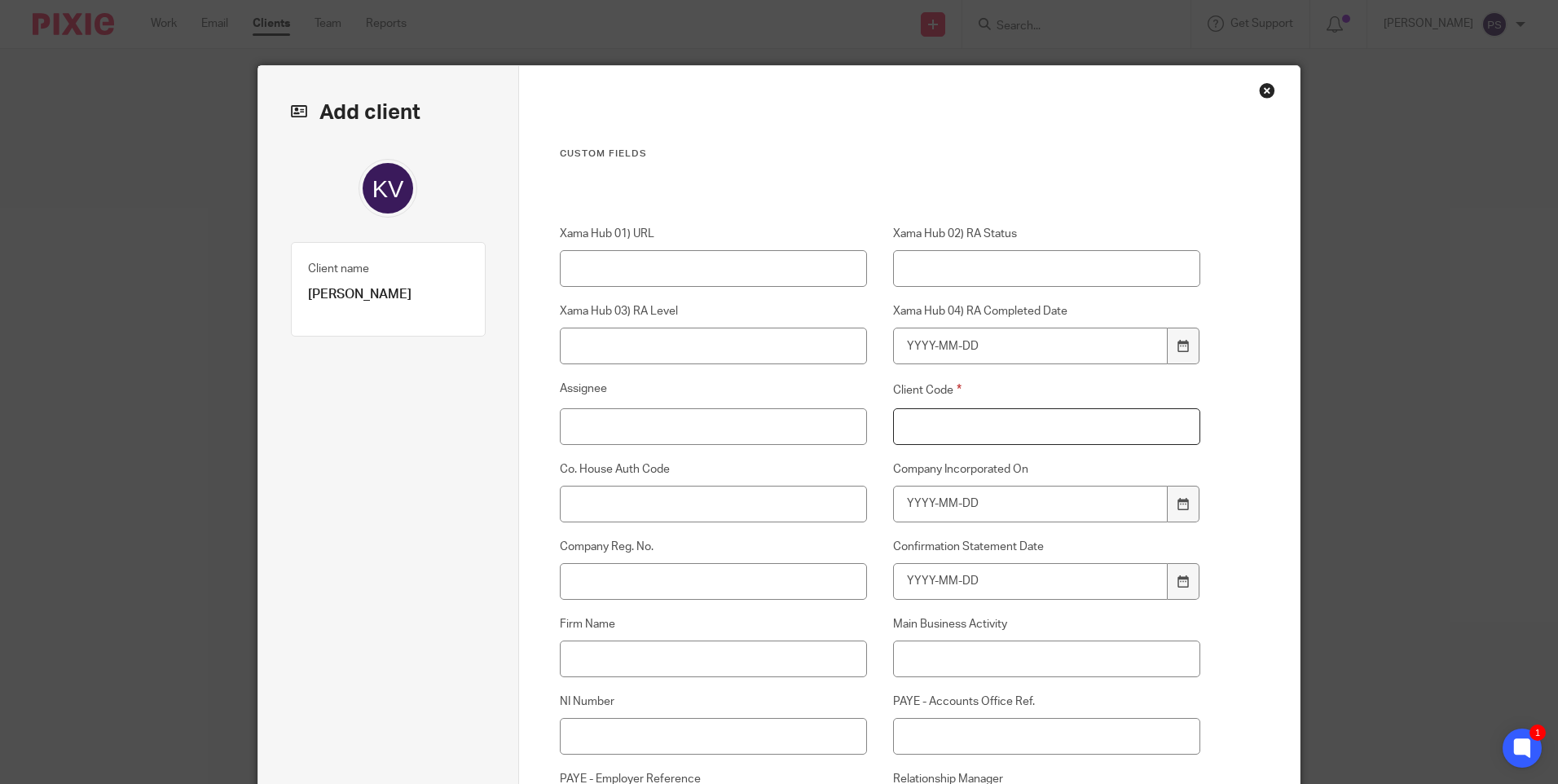
click at [966, 422] on input "Client Code" at bounding box center [1047, 426] width 308 height 36
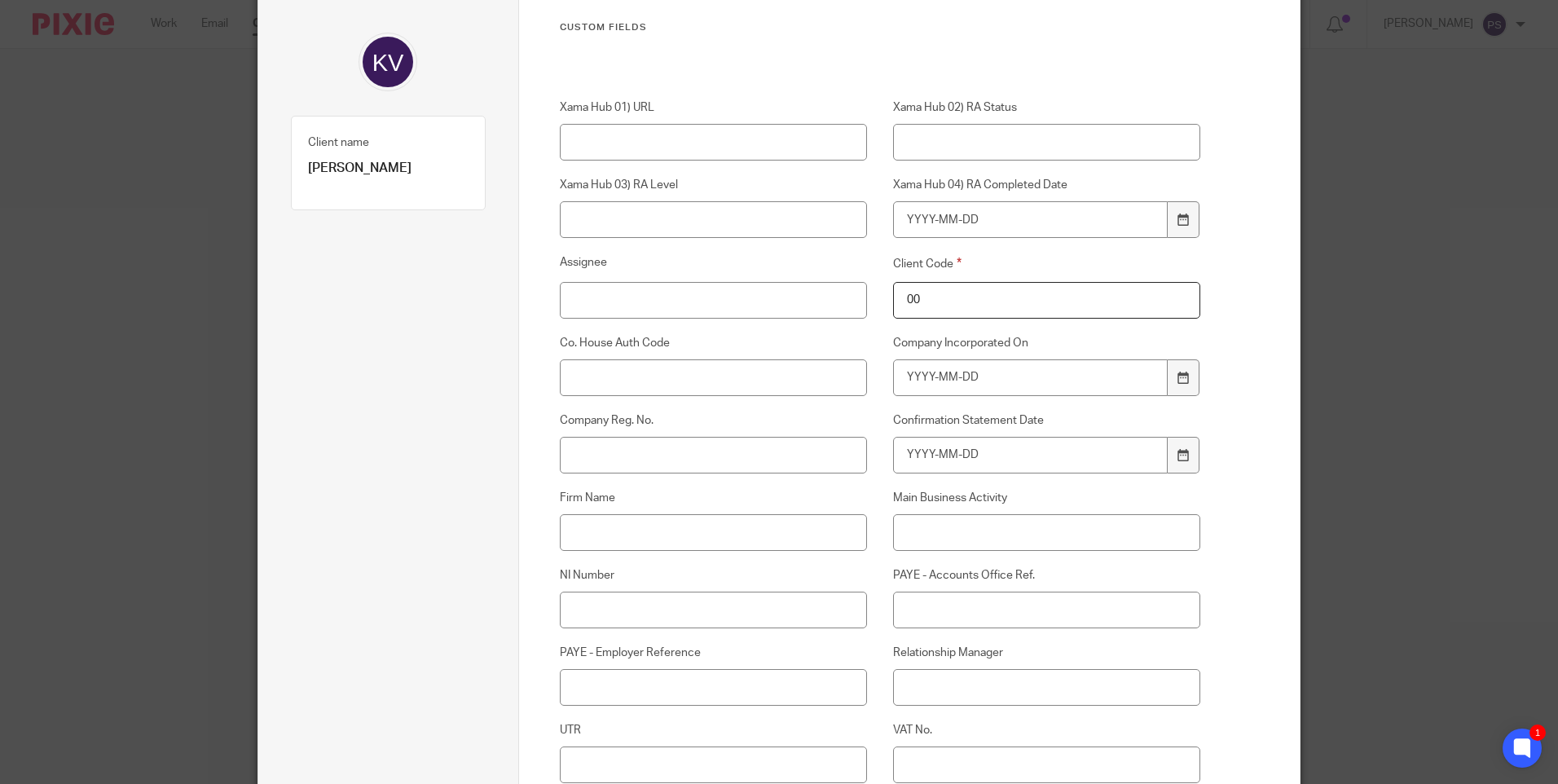
scroll to position [326, 0]
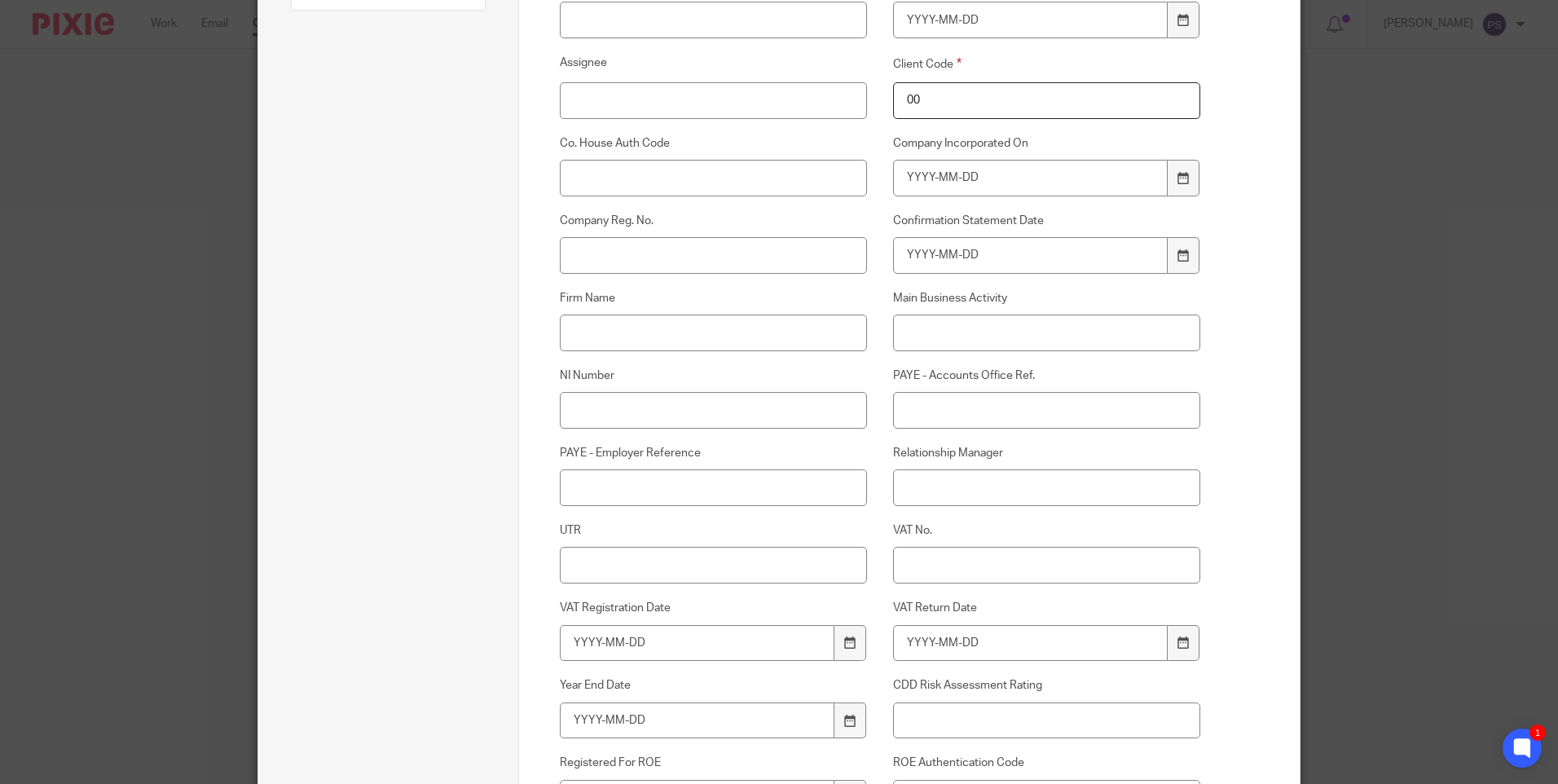
type input "00"
click at [945, 480] on input "Relationship Manager" at bounding box center [1047, 487] width 308 height 36
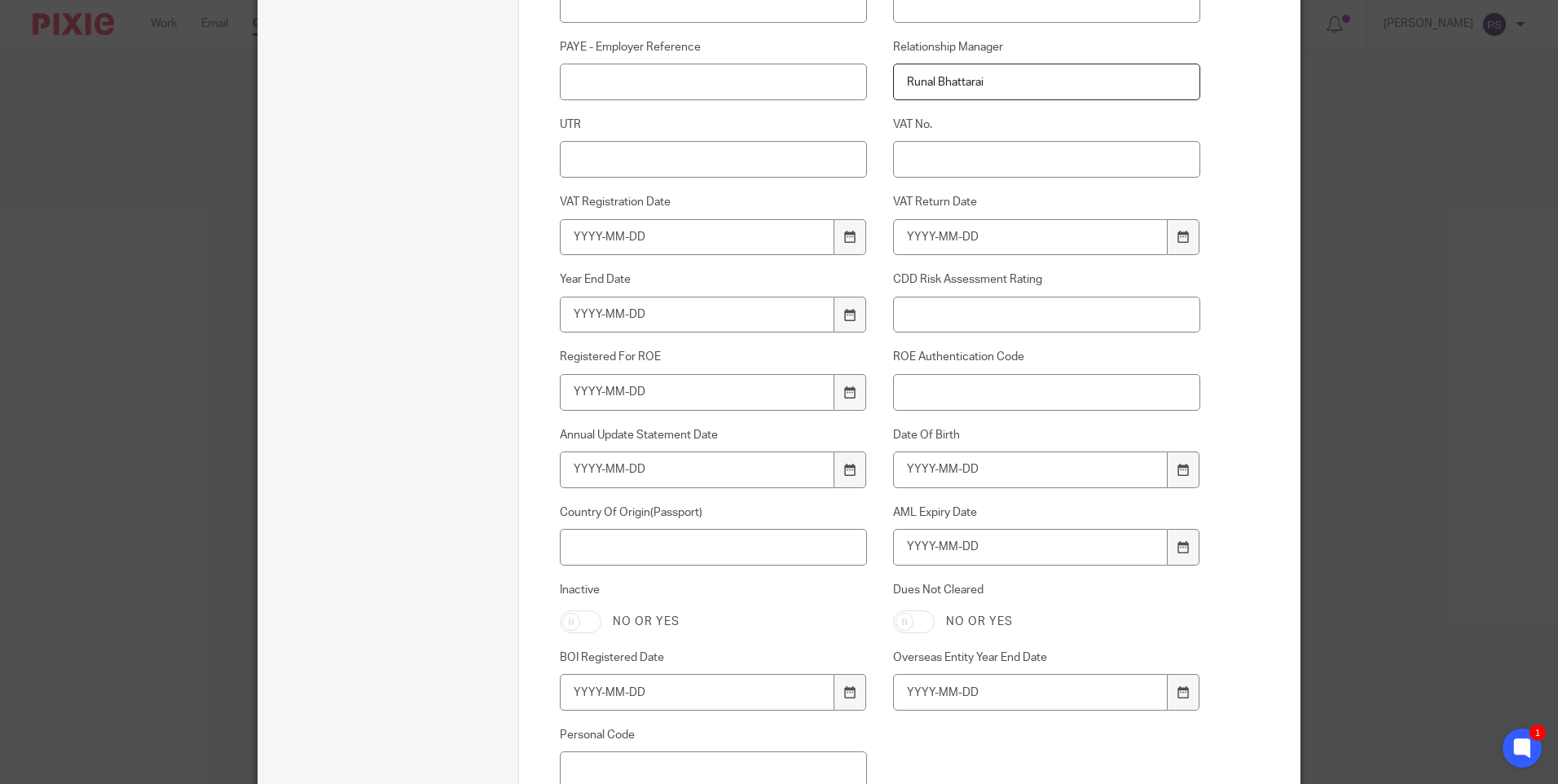
scroll to position [733, 0]
type input "Runal Bhattarai"
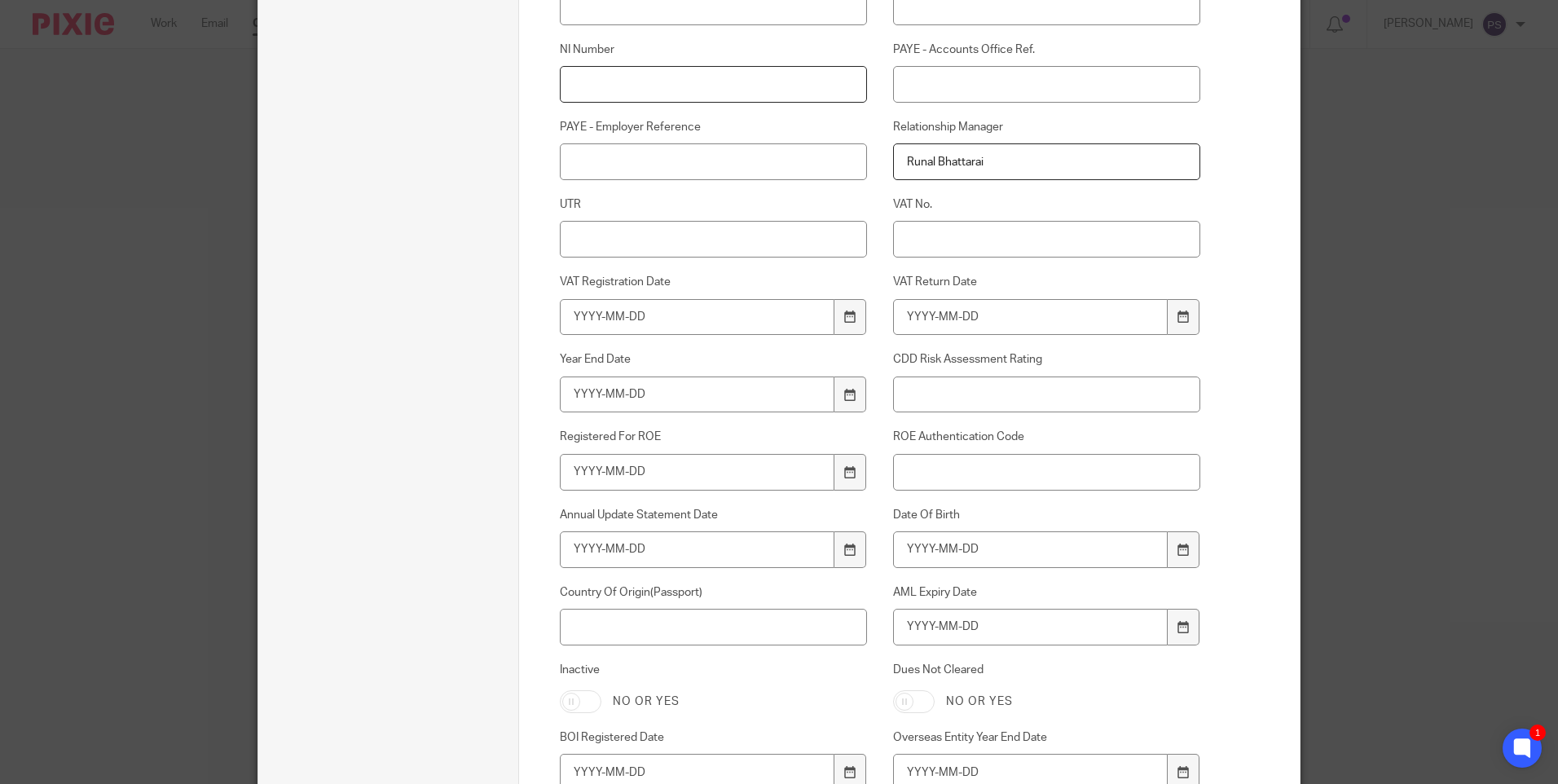
click at [603, 85] on input "NI Number" at bounding box center [713, 84] width 308 height 36
paste input "NX 289933D"
drag, startPoint x: 587, startPoint y: 83, endPoint x: 661, endPoint y: 148, distance: 98.5
click at [587, 83] on input "NX 289933D" at bounding box center [713, 84] width 308 height 36
type input "NX289933D"
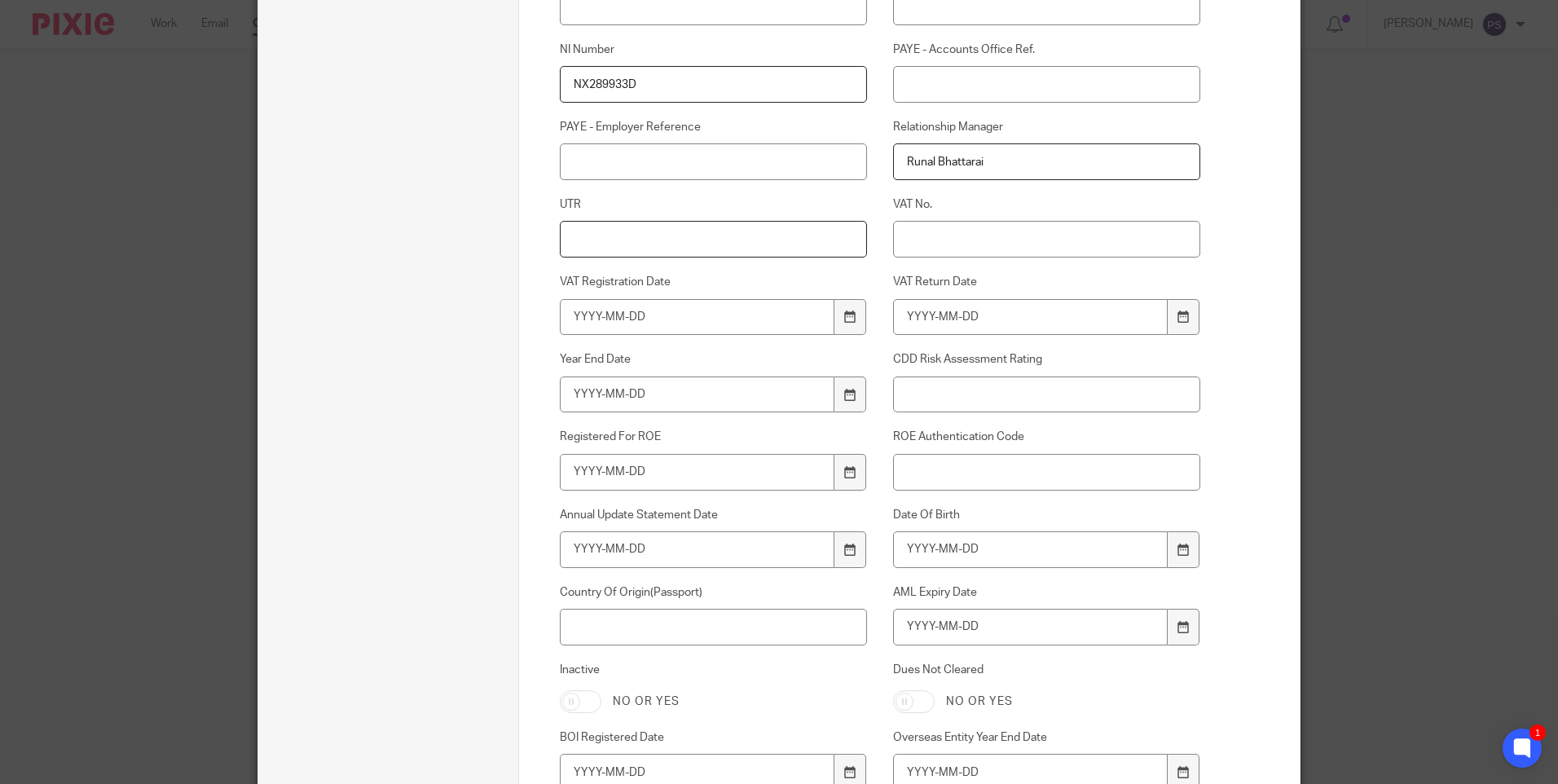
click at [627, 230] on input "UTR" at bounding box center [713, 239] width 308 height 36
paste input "72750 34611"
click at [607, 240] on input "72750 34611" at bounding box center [713, 239] width 308 height 36
click at [669, 252] on input "72750 34611" at bounding box center [713, 239] width 308 height 36
click at [603, 236] on input "72750 34611" at bounding box center [713, 239] width 308 height 36
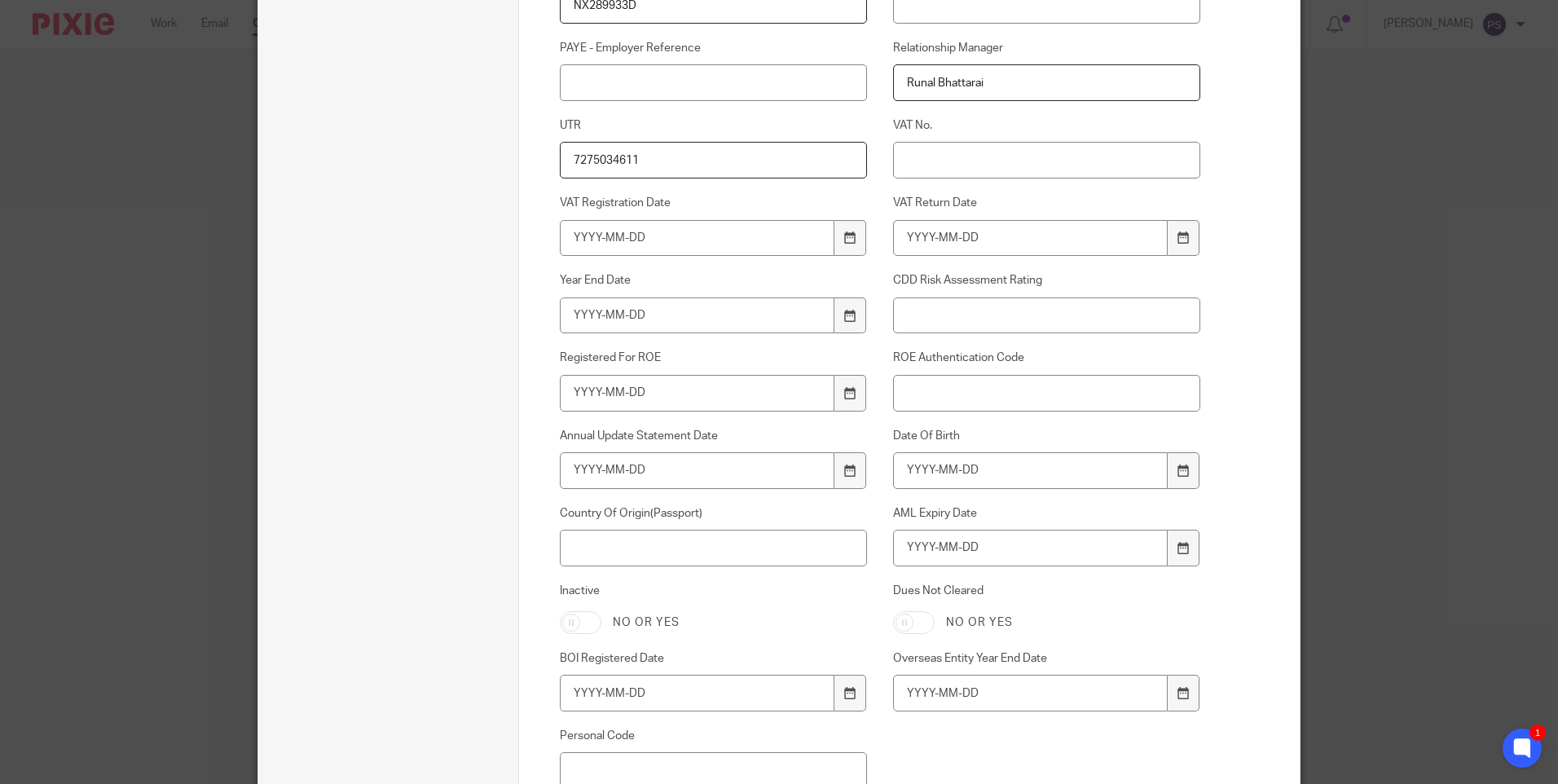
scroll to position [815, 0]
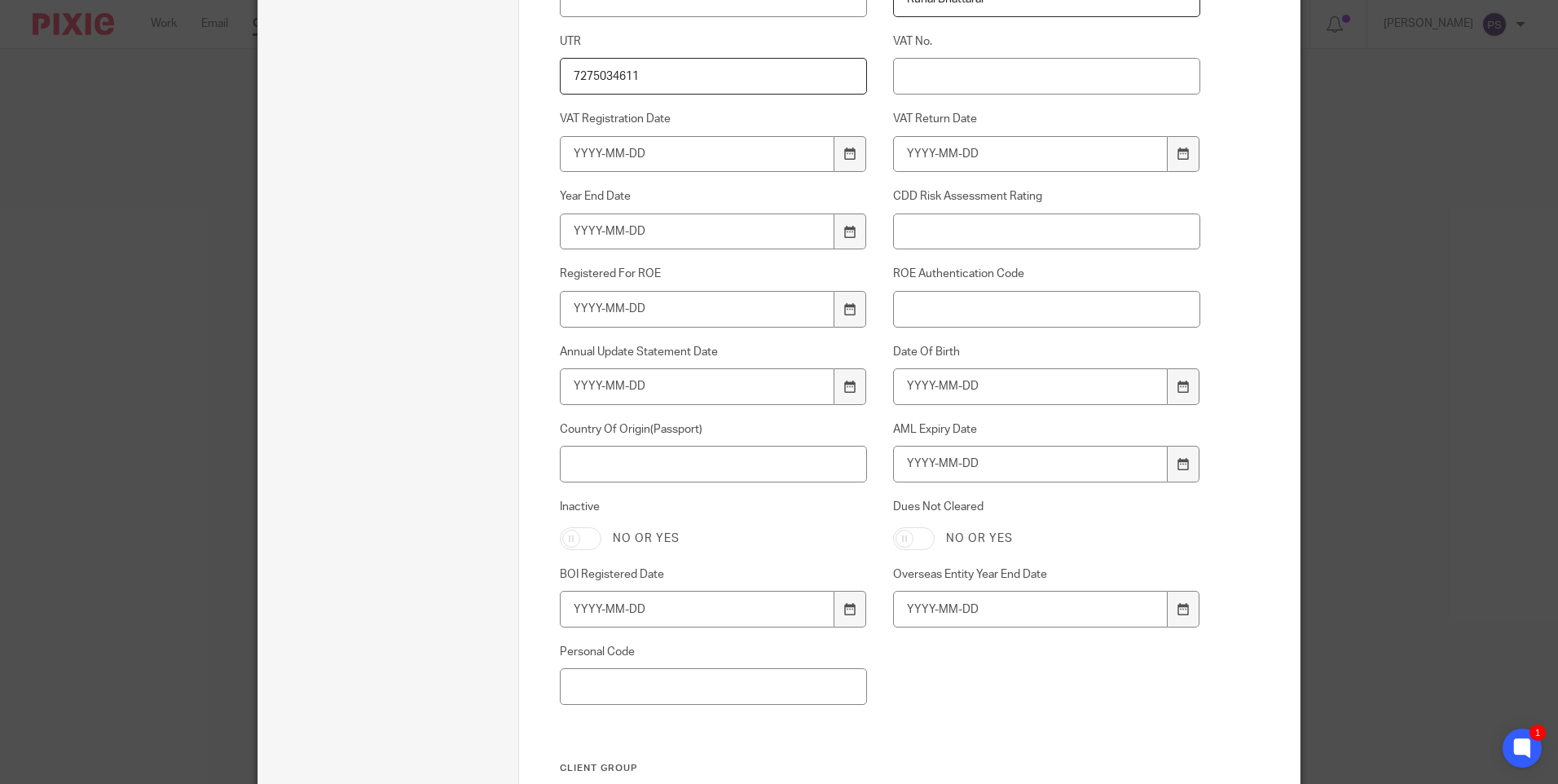
type input "7275034611"
click at [936, 394] on input "Date Of Birth" at bounding box center [1031, 386] width 275 height 36
drag, startPoint x: 965, startPoint y: 391, endPoint x: 995, endPoint y: 396, distance: 30.4
click at [966, 391] on input "Date Of Birth" at bounding box center [1031, 386] width 275 height 36
type input "1971-06-12"
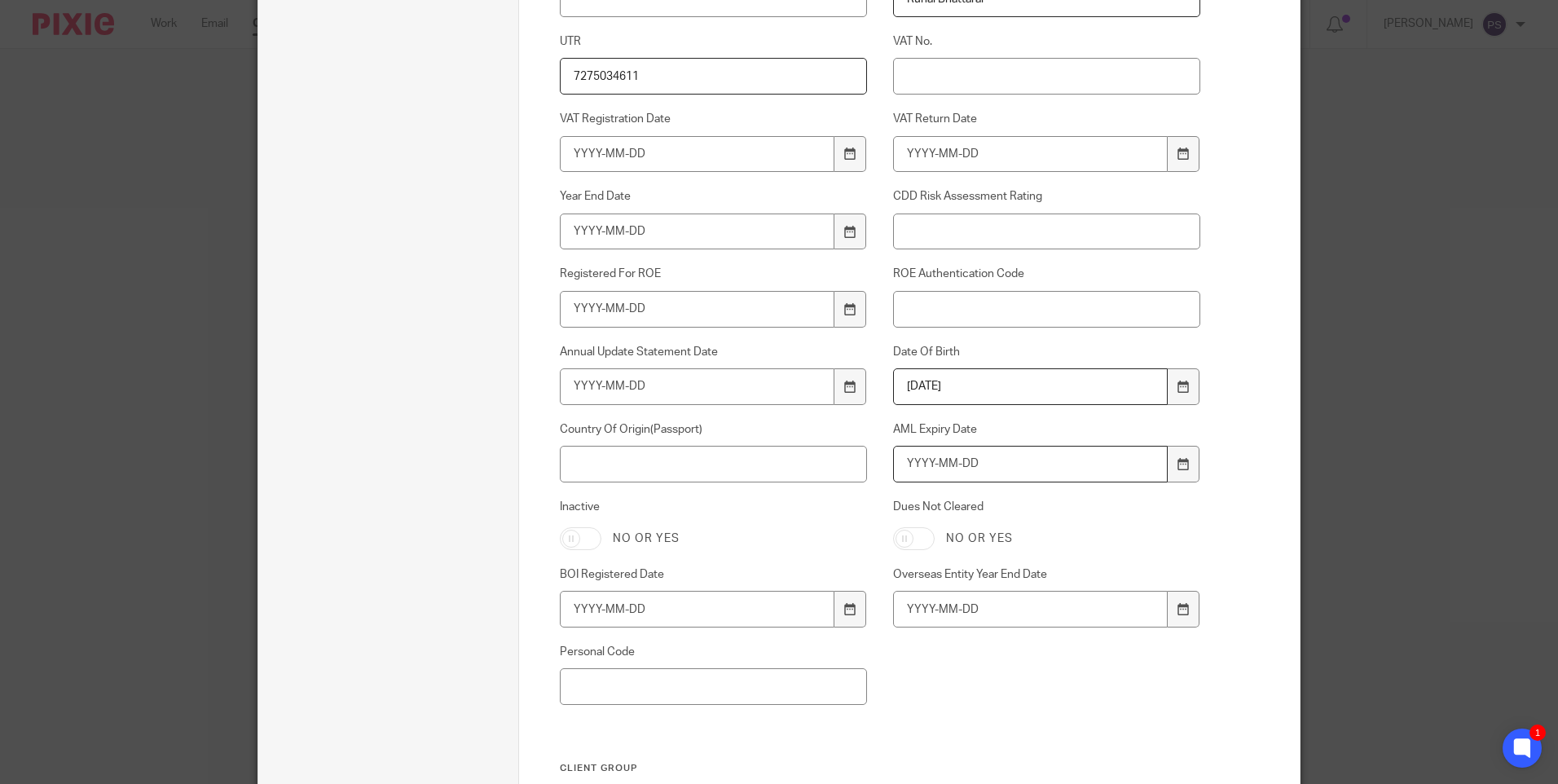
click at [1006, 468] on input "AML Expiry Date" at bounding box center [1031, 463] width 275 height 36
type input "2033-10-13"
click at [641, 457] on input "Country Of Origin(Passport)" at bounding box center [713, 463] width 308 height 36
type input "United Kingdom"
click at [1031, 684] on div "Xama Hub 01) URL Xama Hub 02) RA Status Xama Hub 03) RA Level Xama Hub 04) RA C…" at bounding box center [868, 86] width 667 height 1351
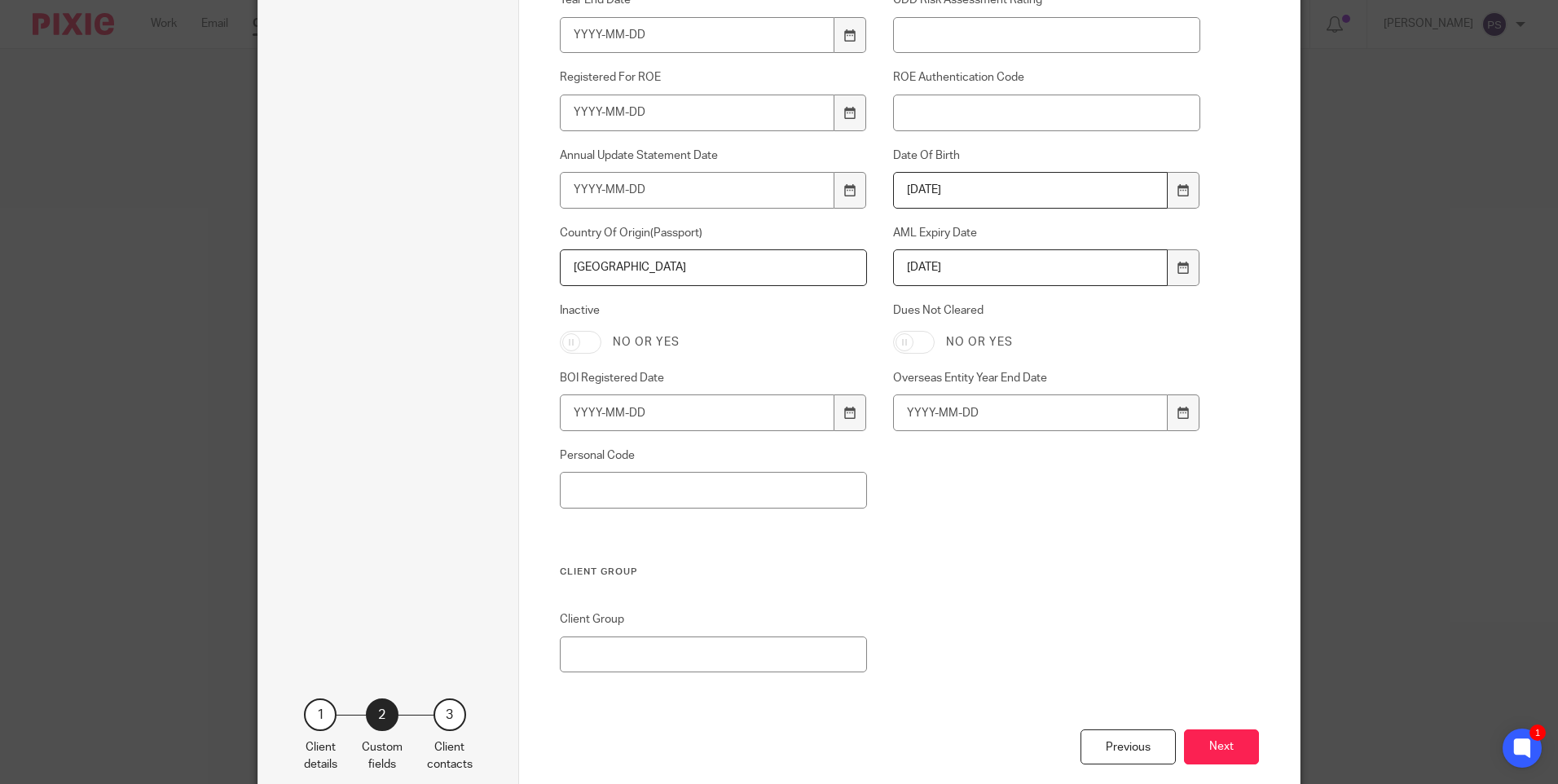
scroll to position [1059, 0]
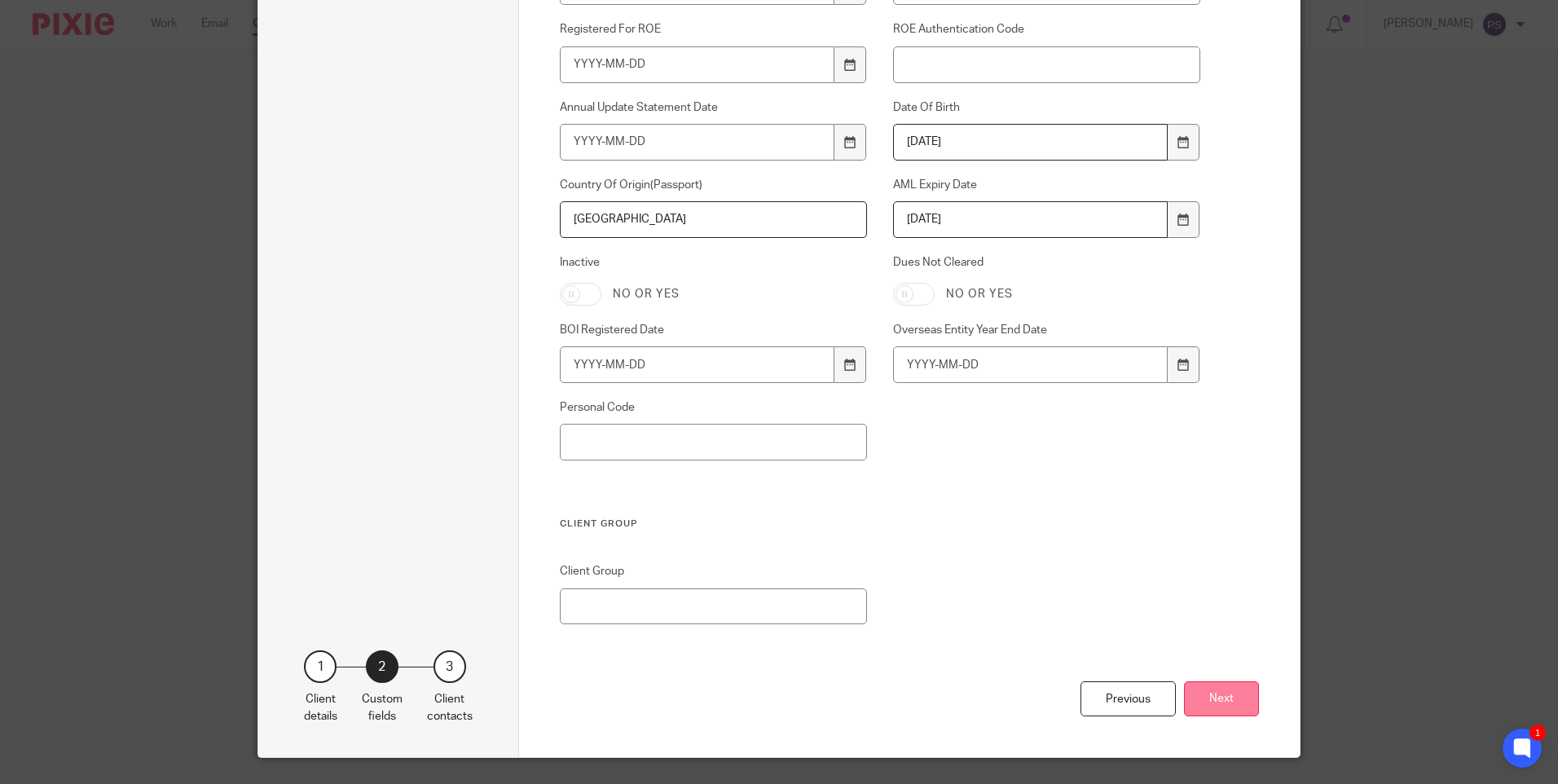
click at [1245, 706] on button "Next" at bounding box center [1221, 699] width 75 height 35
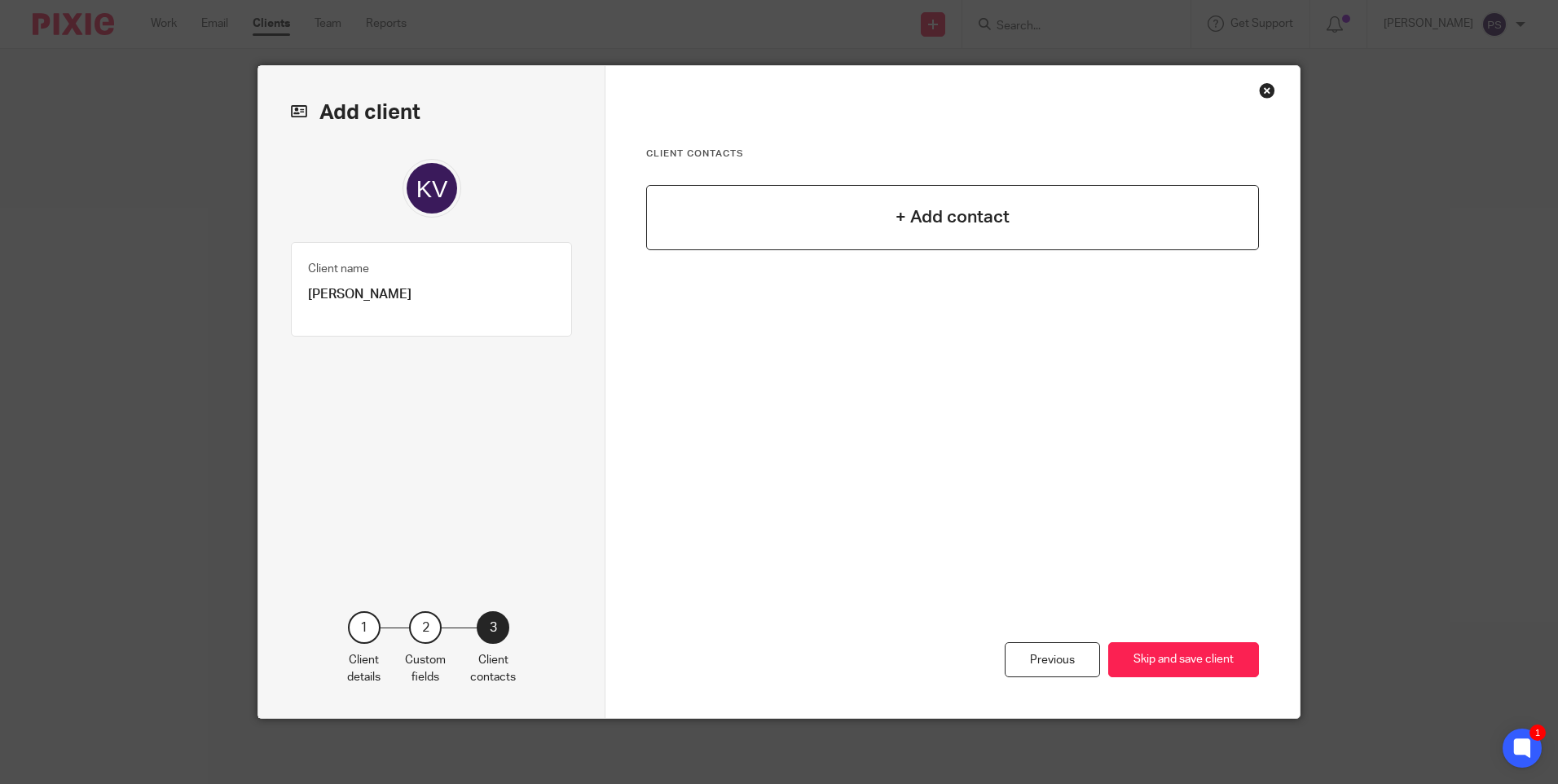
click at [973, 238] on div "+ Add contact" at bounding box center [953, 217] width 613 height 65
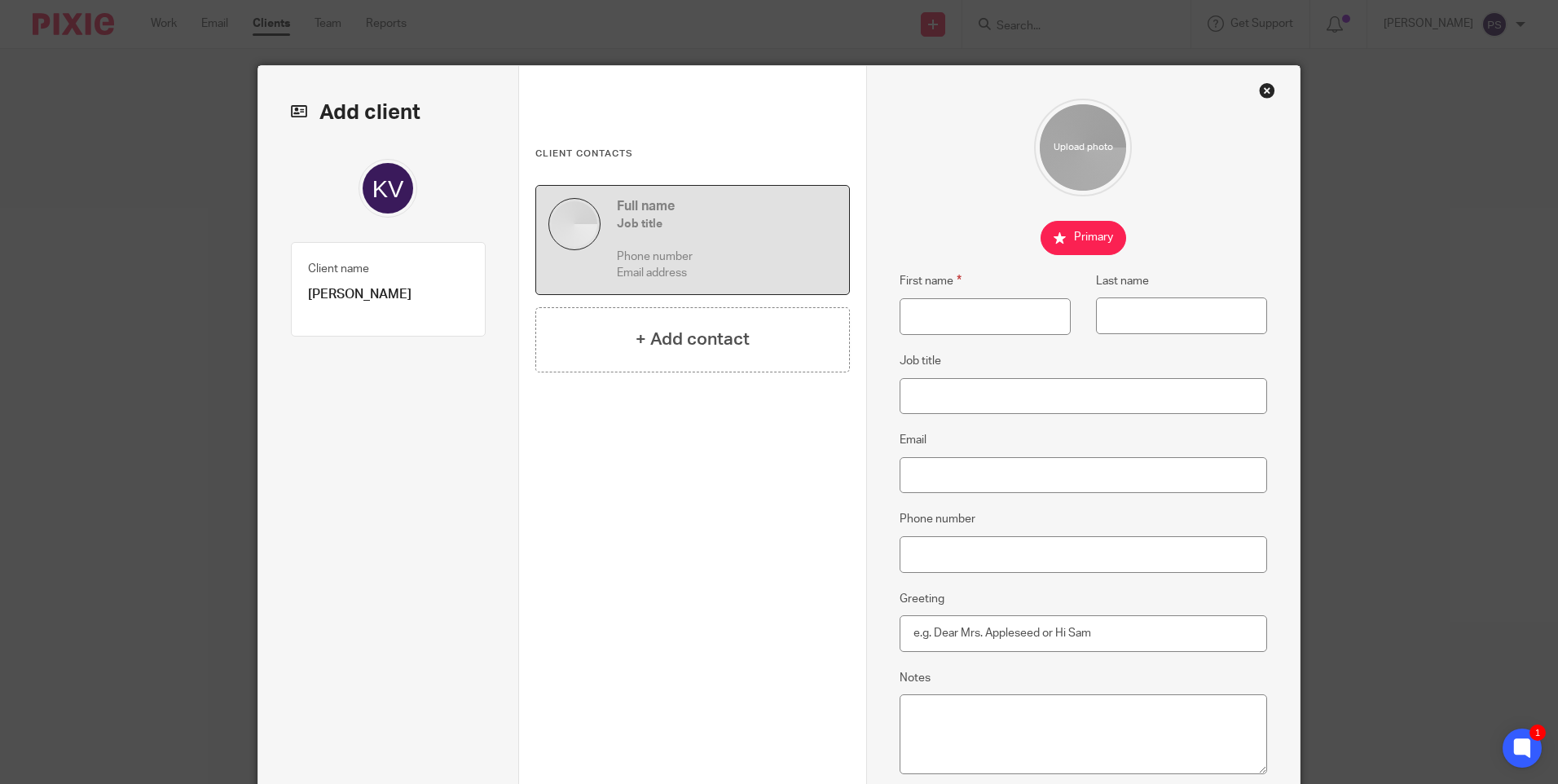
click at [360, 300] on p "[PERSON_NAME]" at bounding box center [388, 295] width 160 height 17
click at [360, 299] on p "[PERSON_NAME]" at bounding box center [388, 295] width 160 height 17
copy div "Kathryn Vickers Client type 1"
click at [941, 326] on input "First name" at bounding box center [985, 316] width 171 height 36
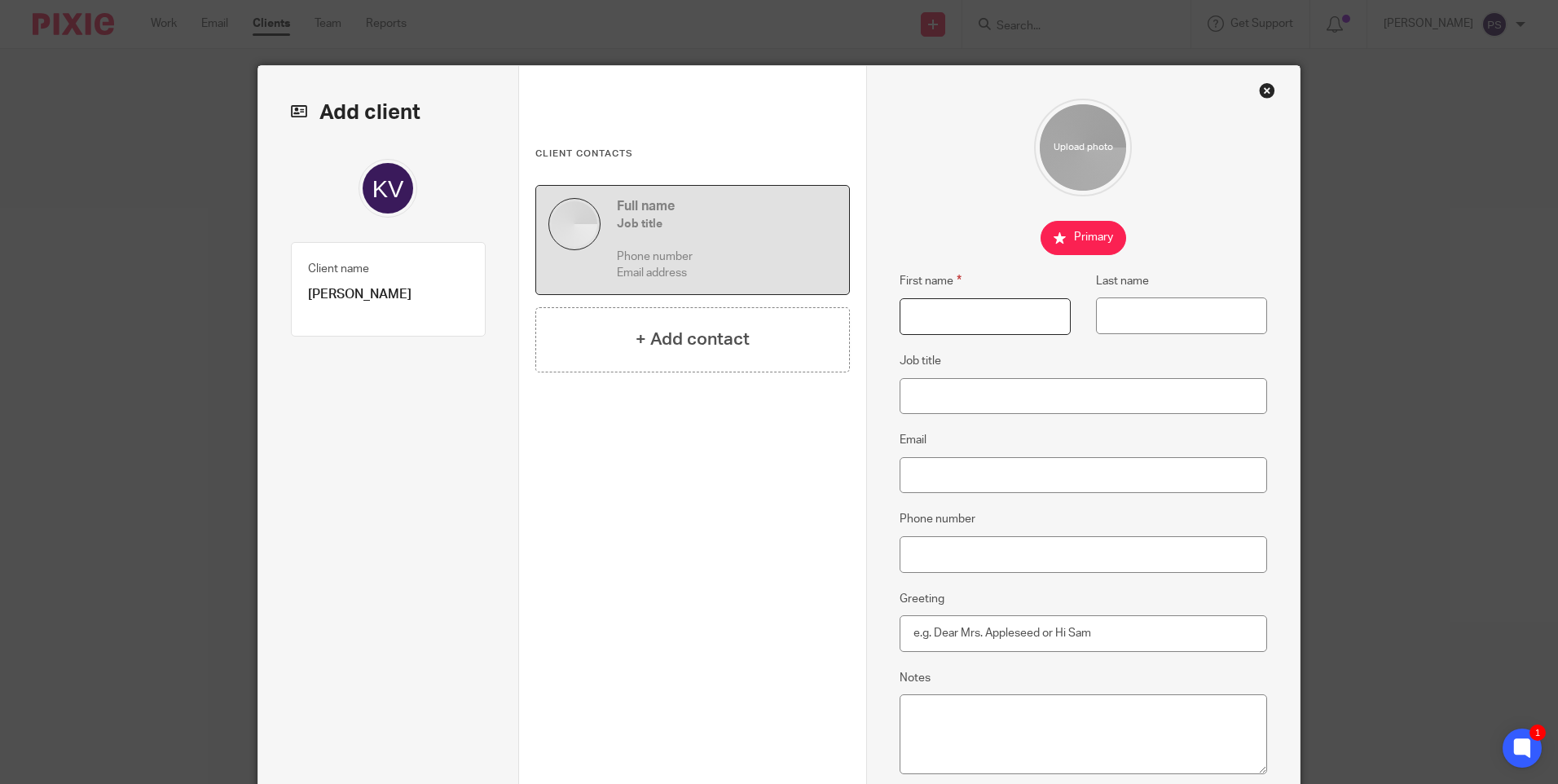
paste input "[PERSON_NAME]"
click at [966, 325] on input "[PERSON_NAME]" at bounding box center [985, 316] width 171 height 36
click at [967, 324] on input "[PERSON_NAME]" at bounding box center [985, 316] width 171 height 36
type input "Kathryn"
click at [1123, 315] on input "Last name" at bounding box center [1182, 315] width 171 height 36
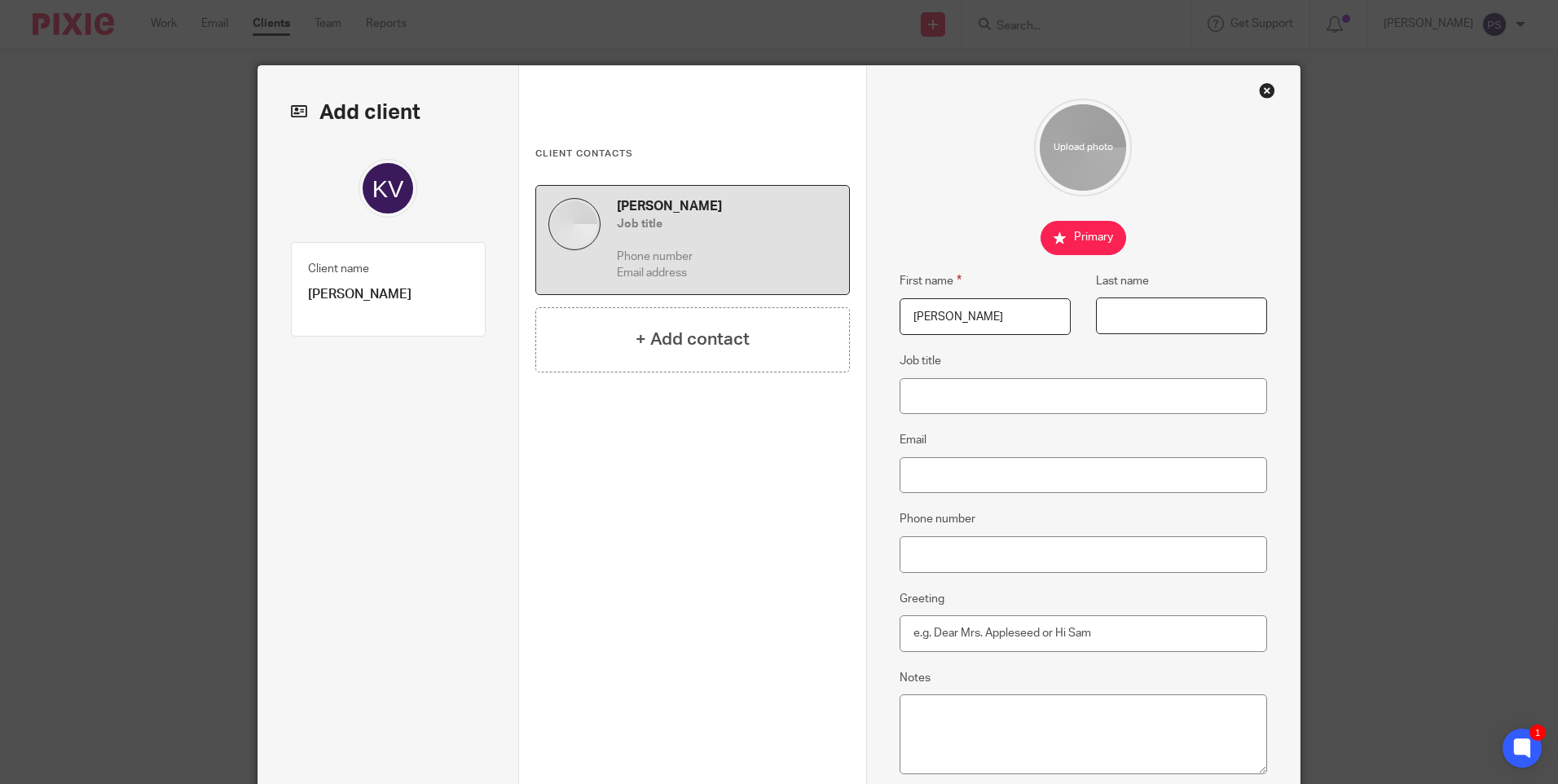
paste input "Vickers"
type input "Vickers"
click at [913, 478] on input "Email" at bounding box center [1084, 475] width 368 height 36
paste input "[EMAIL_ADDRESS][DOMAIN_NAME]"
type input "[EMAIL_ADDRESS][DOMAIN_NAME]"
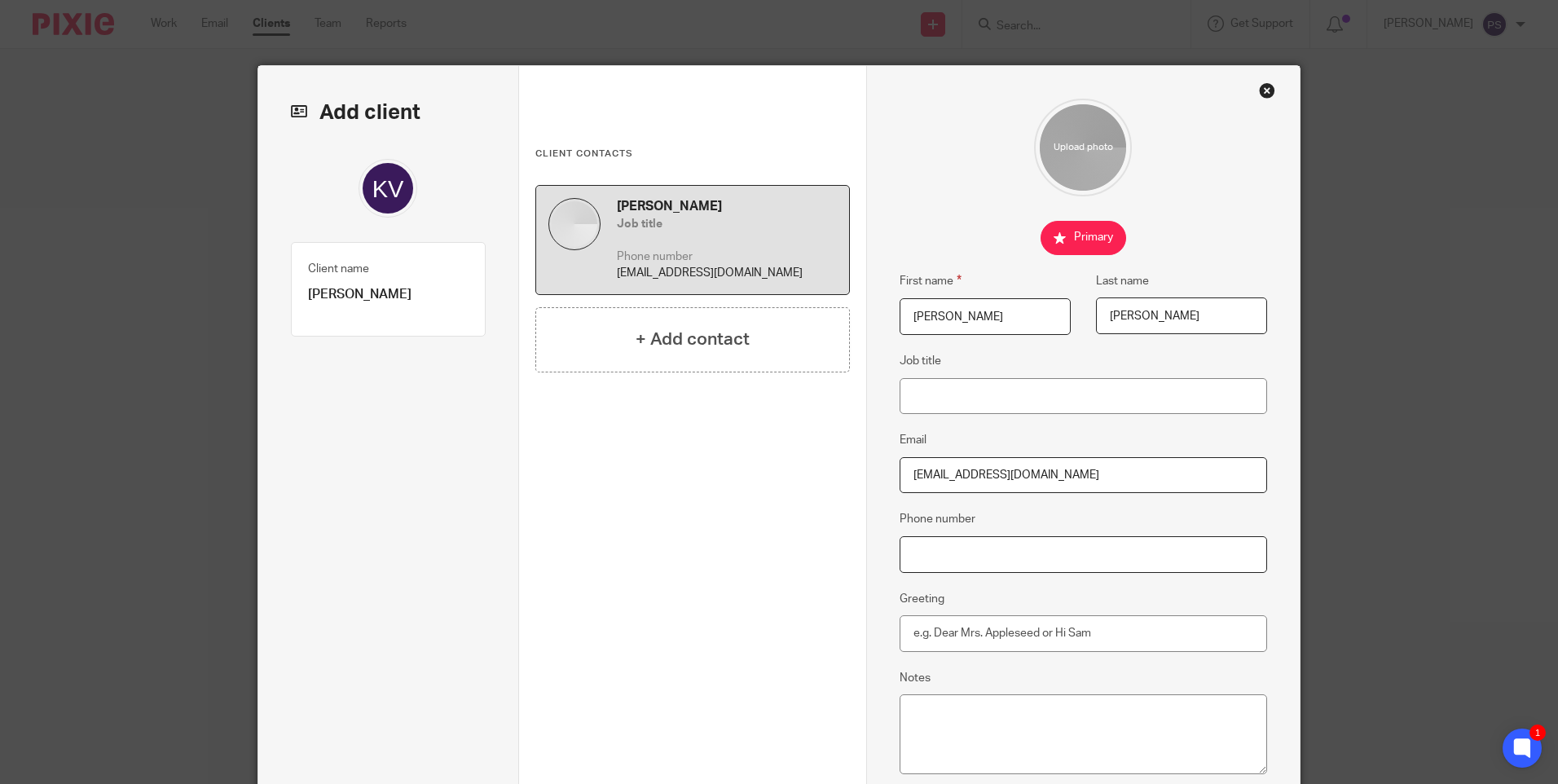
click at [954, 560] on input "Phone number" at bounding box center [1084, 554] width 368 height 36
paste input "+44 745 052 5496"
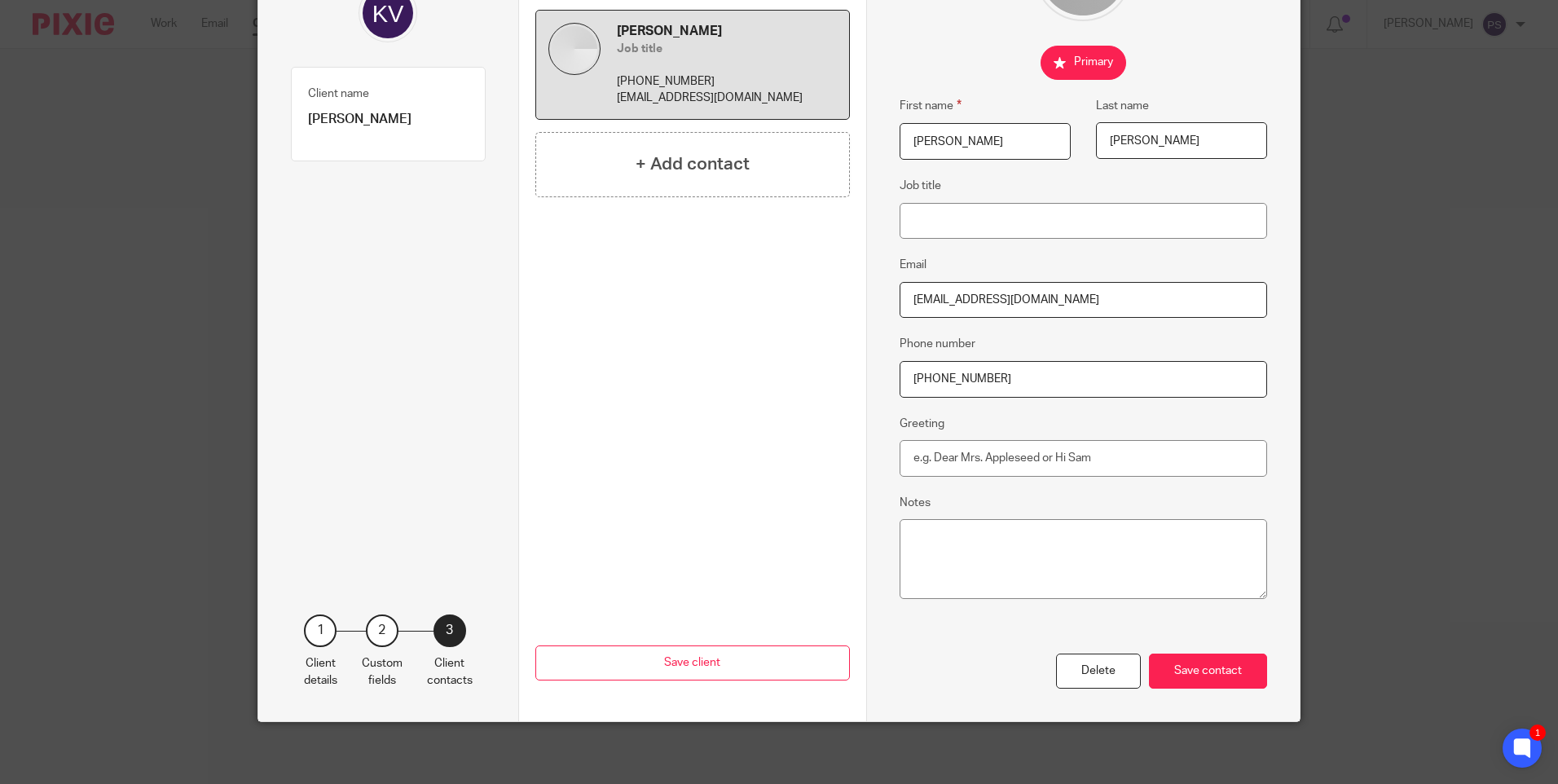
scroll to position [178, 0]
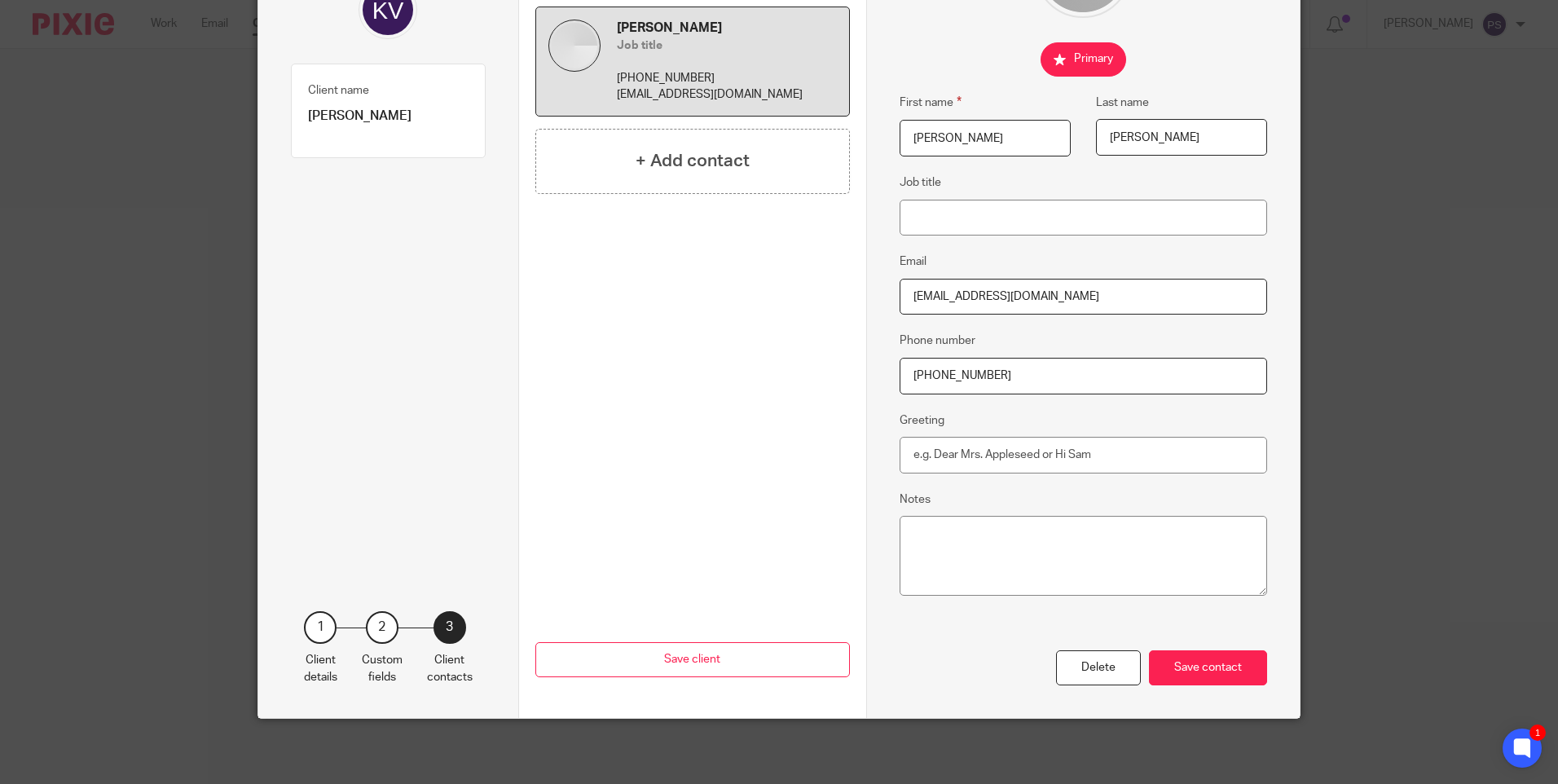
type input "+44 745 052 5496"
click at [971, 457] on input "Greeting" at bounding box center [1084, 455] width 368 height 36
click at [760, 439] on div "Previous Save client" at bounding box center [692, 572] width 315 height 292
click at [1225, 667] on div "Save contact" at bounding box center [1209, 668] width 118 height 35
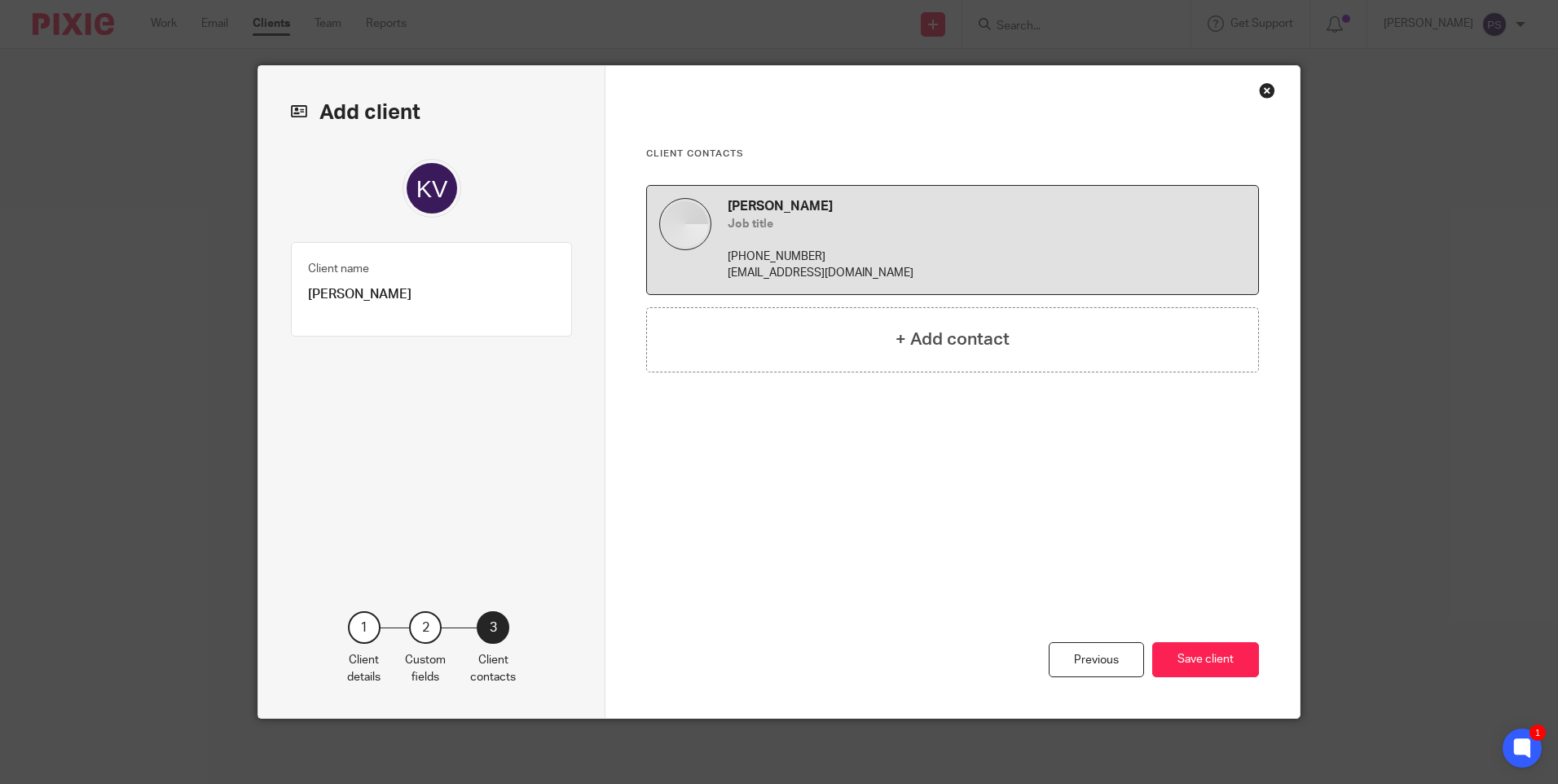
scroll to position [0, 0]
click at [1202, 658] on button "Save client" at bounding box center [1205, 660] width 107 height 35
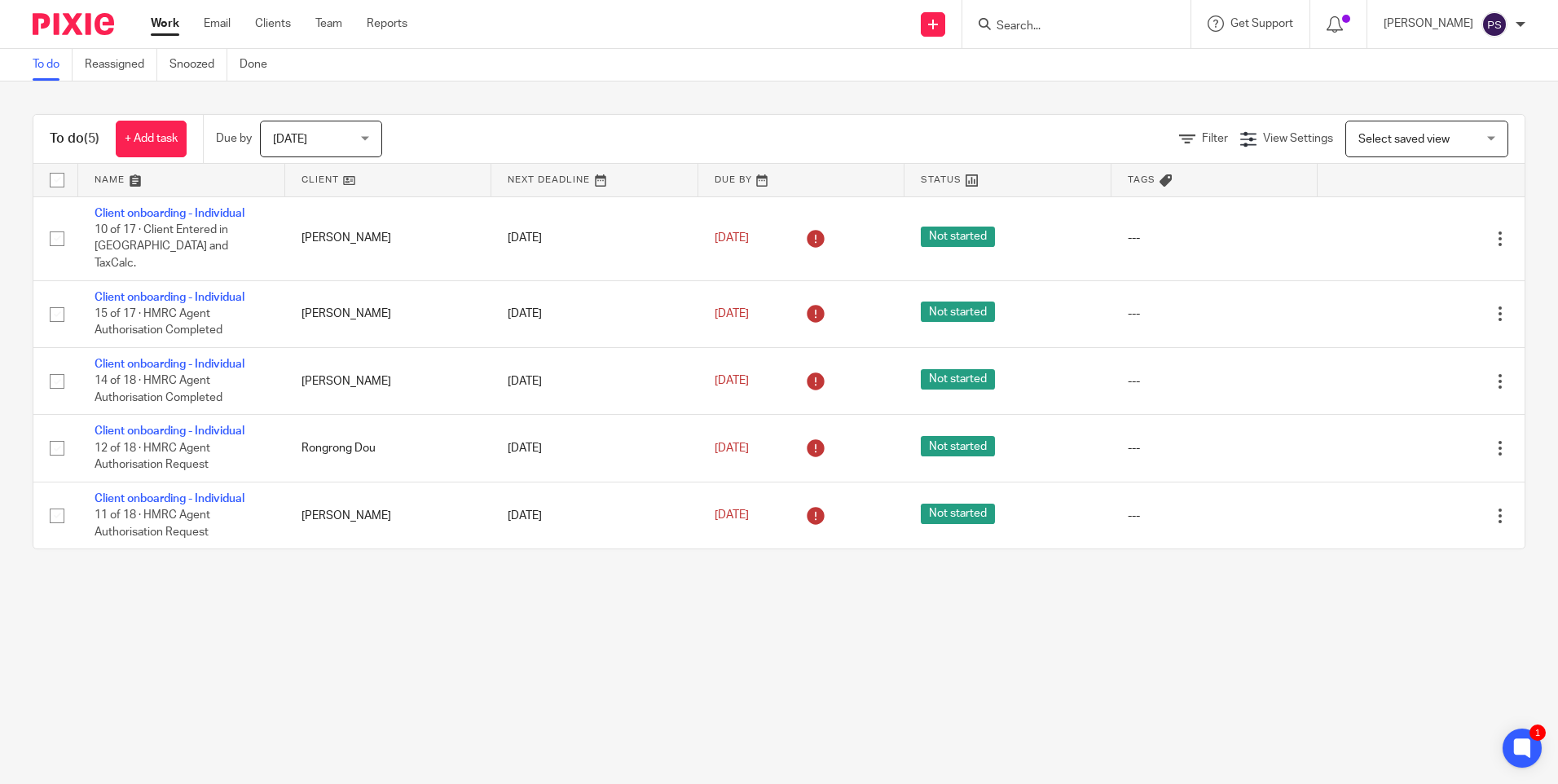
click at [1047, 31] on input "Search" at bounding box center [1068, 26] width 147 height 14
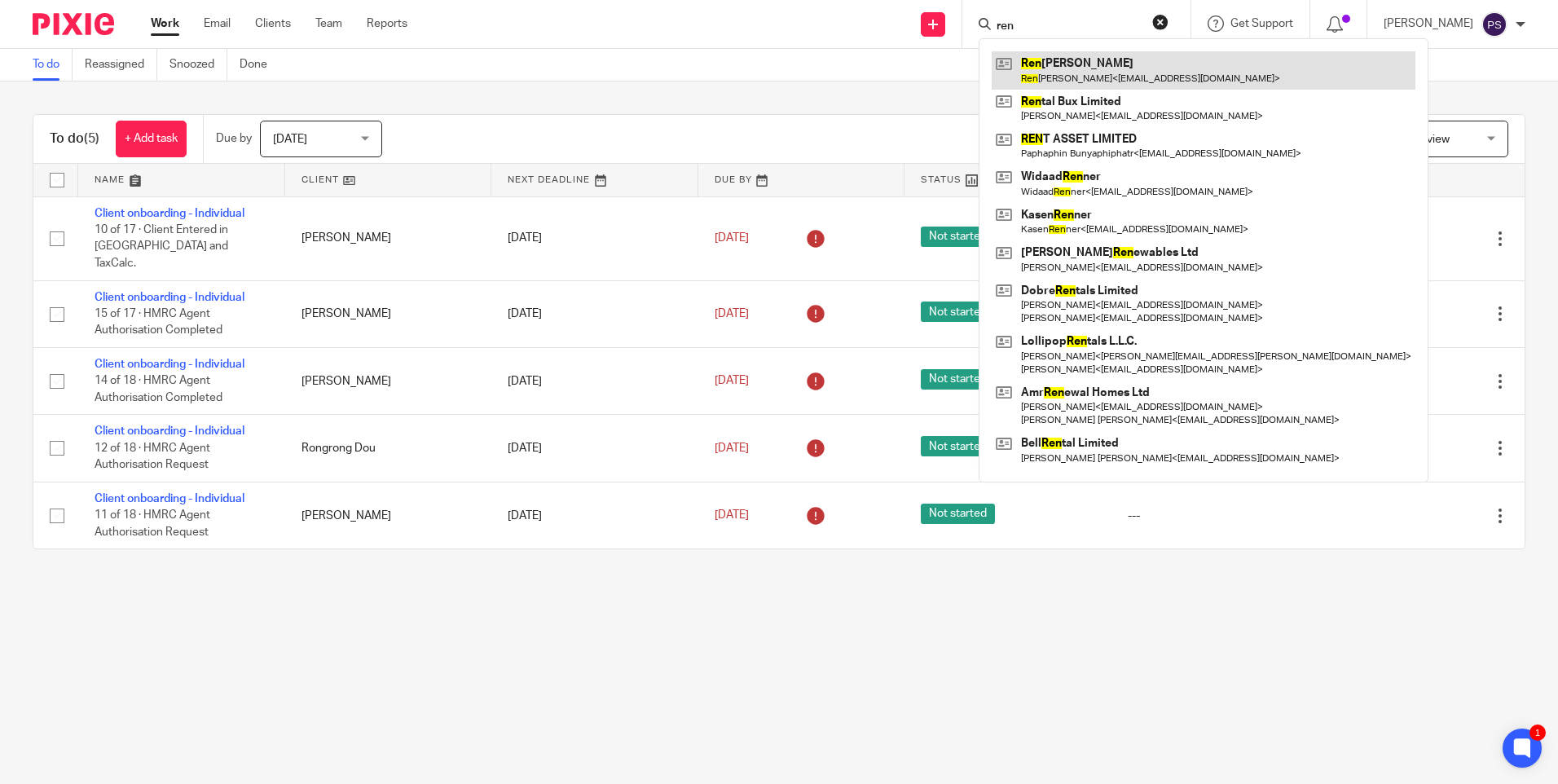
type input "ren"
click at [1070, 67] on link at bounding box center [1204, 70] width 424 height 37
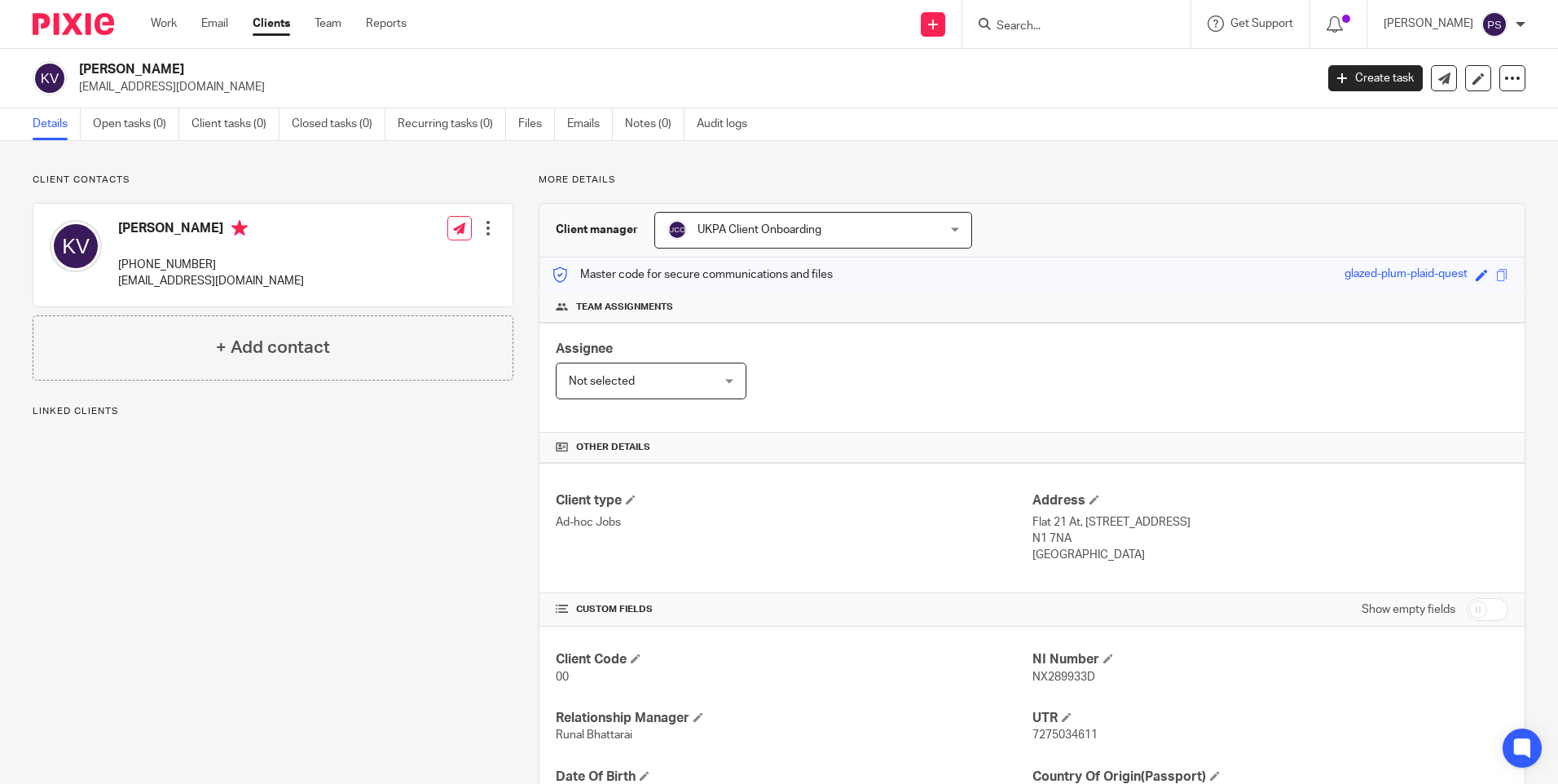
click at [350, 178] on p "Client contacts" at bounding box center [273, 180] width 481 height 13
click at [800, 232] on span "UKPA Client Onboarding" at bounding box center [760, 230] width 124 height 12
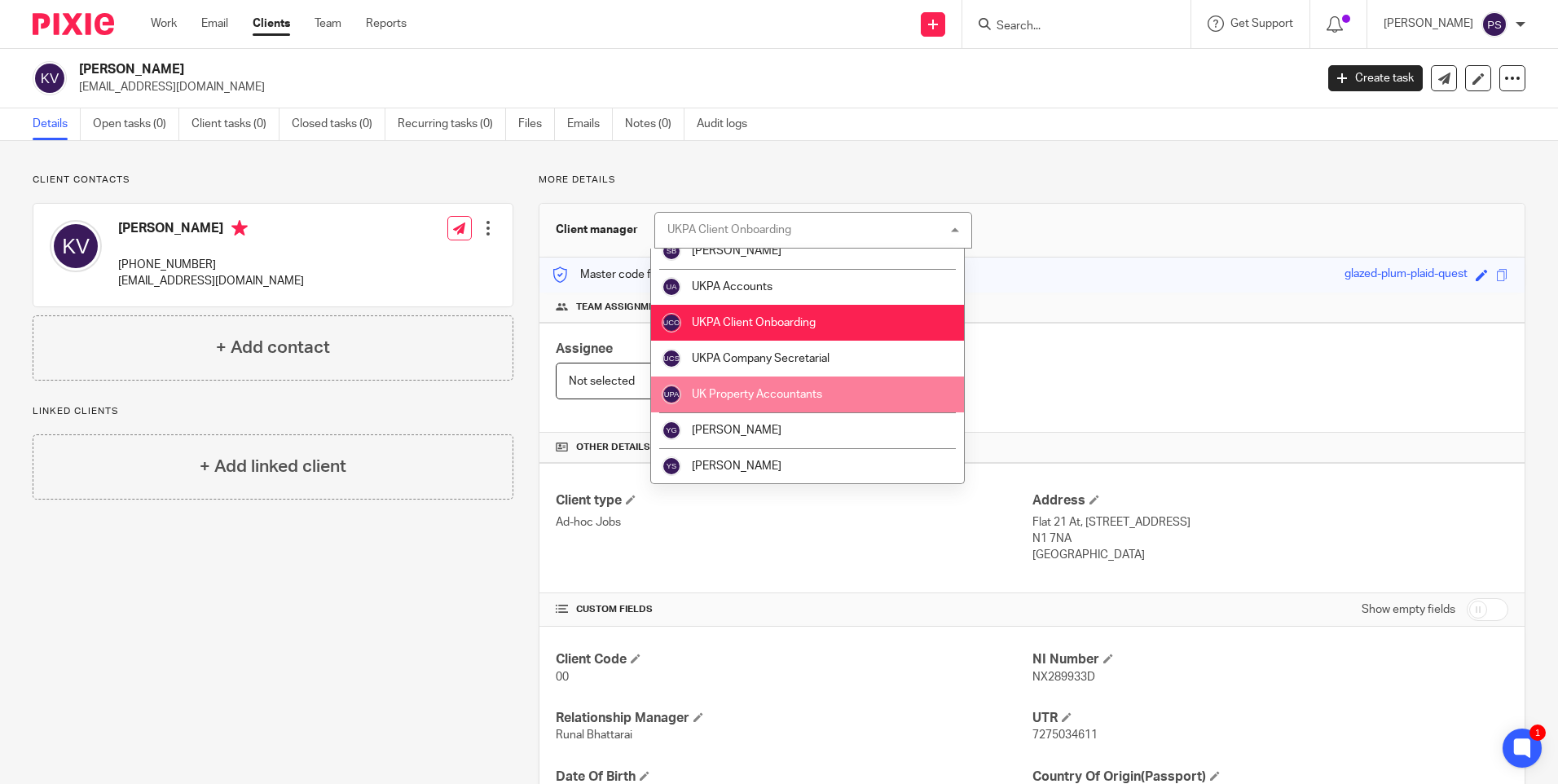
scroll to position [2838, 0]
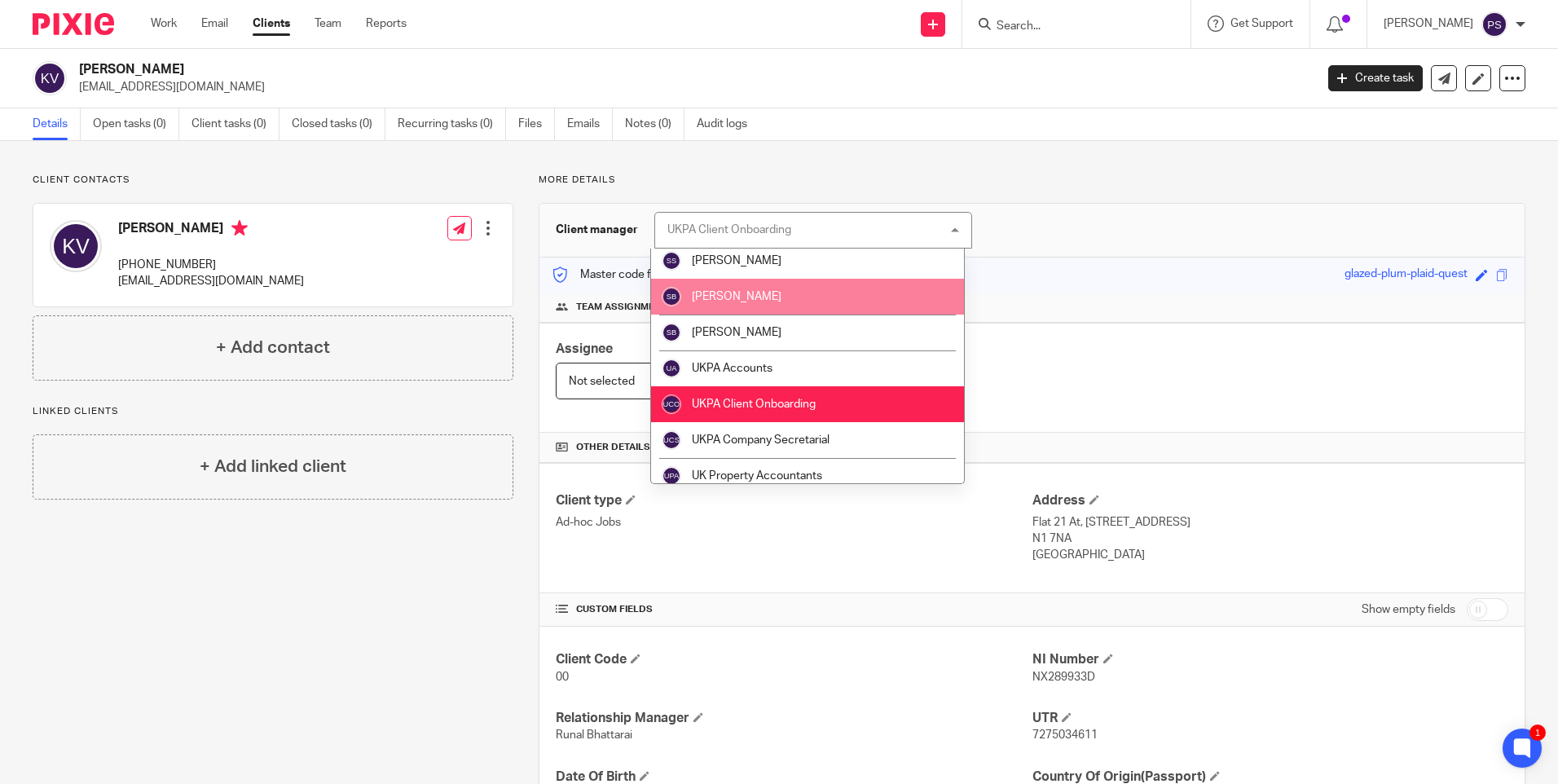
click at [434, 174] on p "Client contacts" at bounding box center [273, 180] width 481 height 13
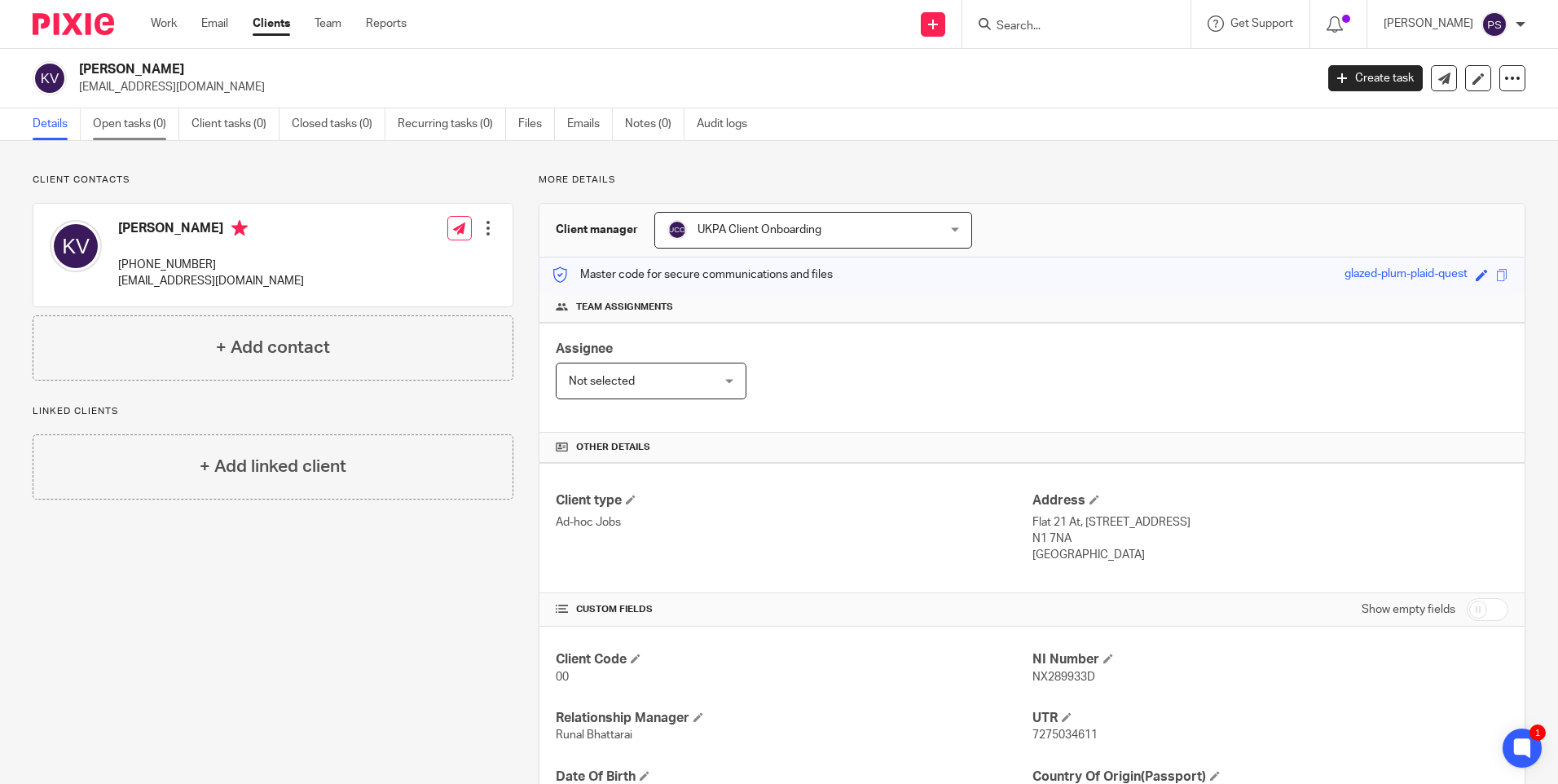
click at [144, 127] on link "Open tasks (0)" at bounding box center [136, 124] width 86 height 32
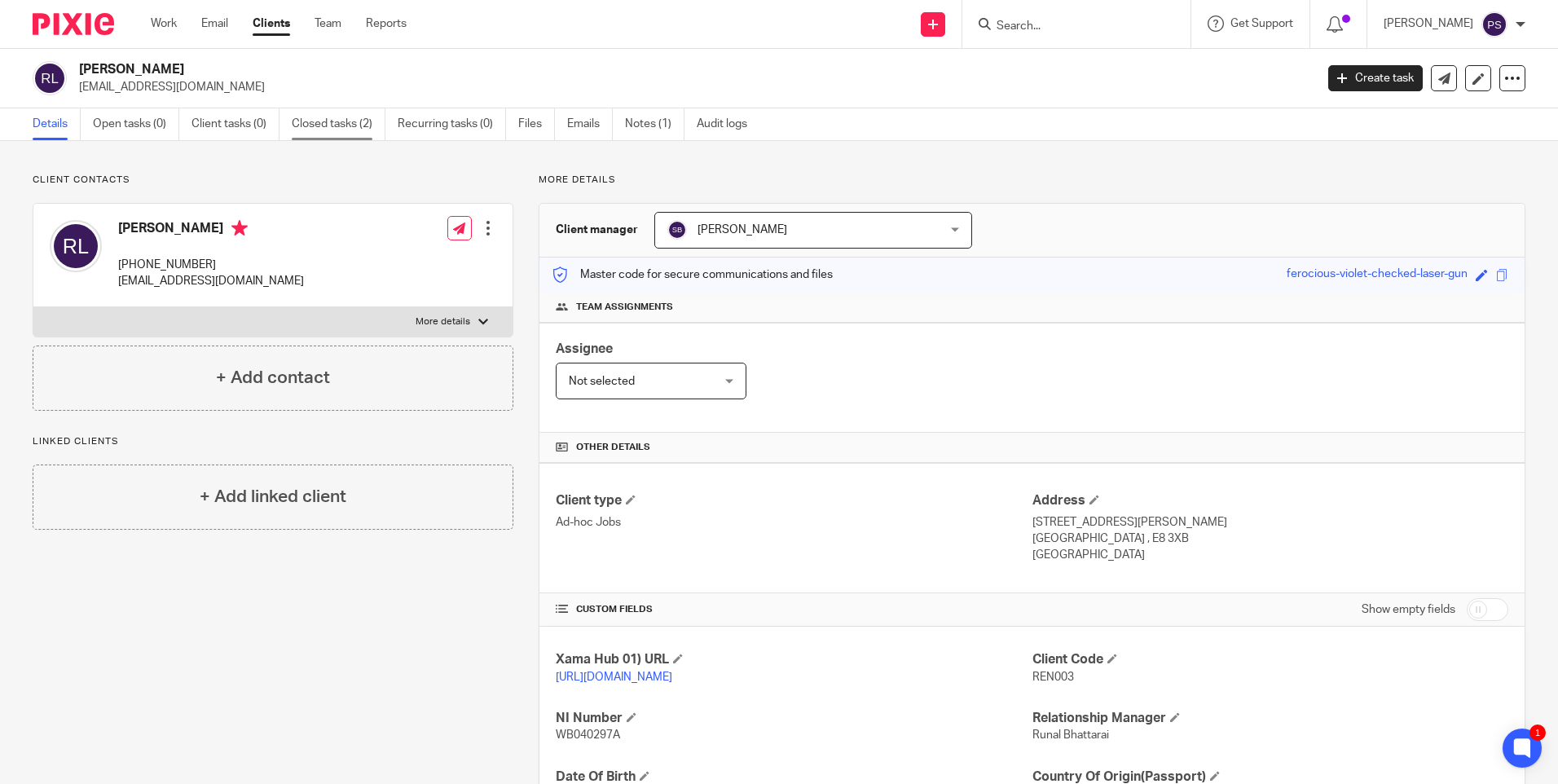
click at [357, 120] on link "Closed tasks (2)" at bounding box center [338, 124] width 94 height 32
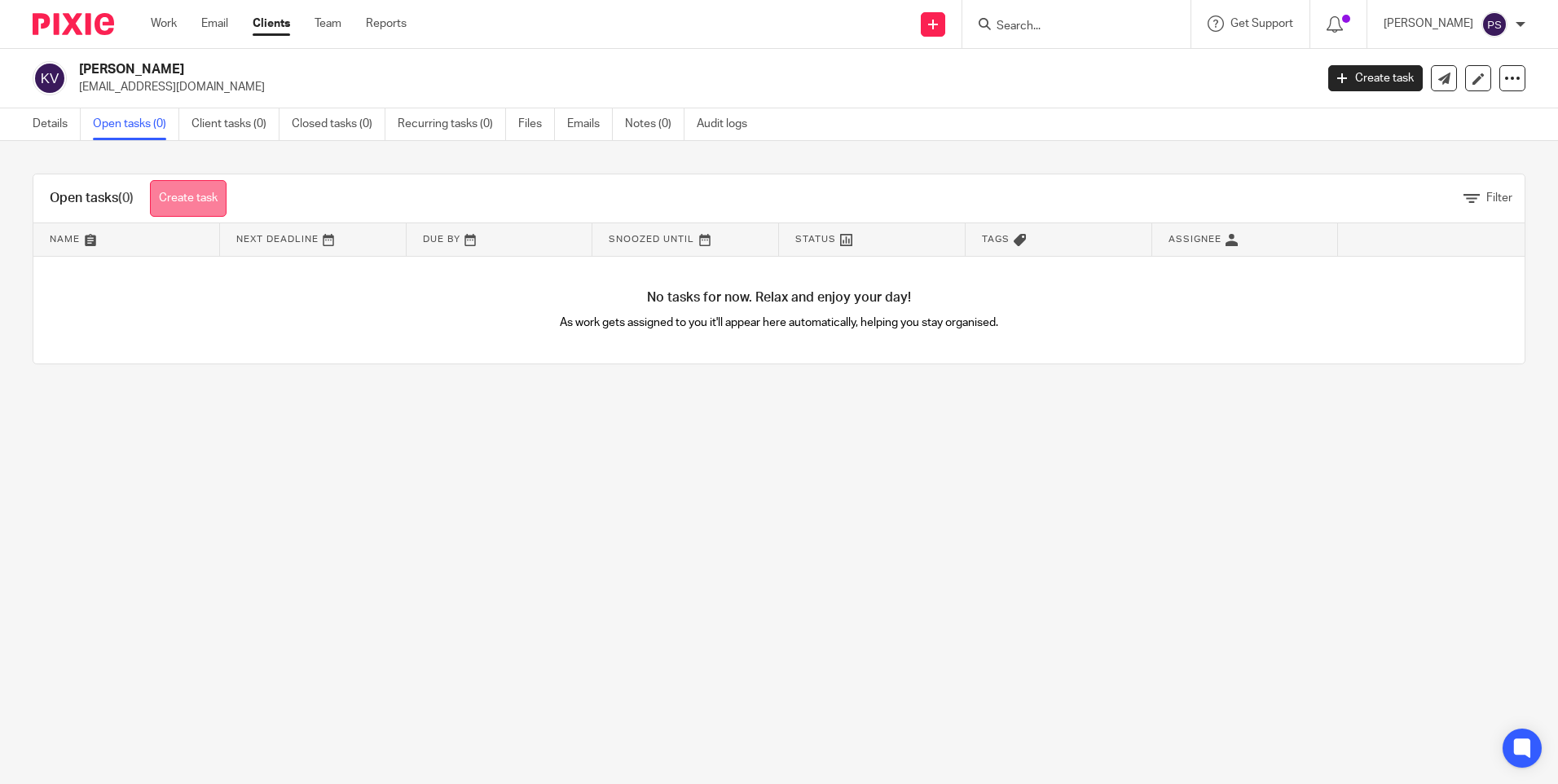
click at [192, 184] on link "Create task" at bounding box center [188, 197] width 77 height 36
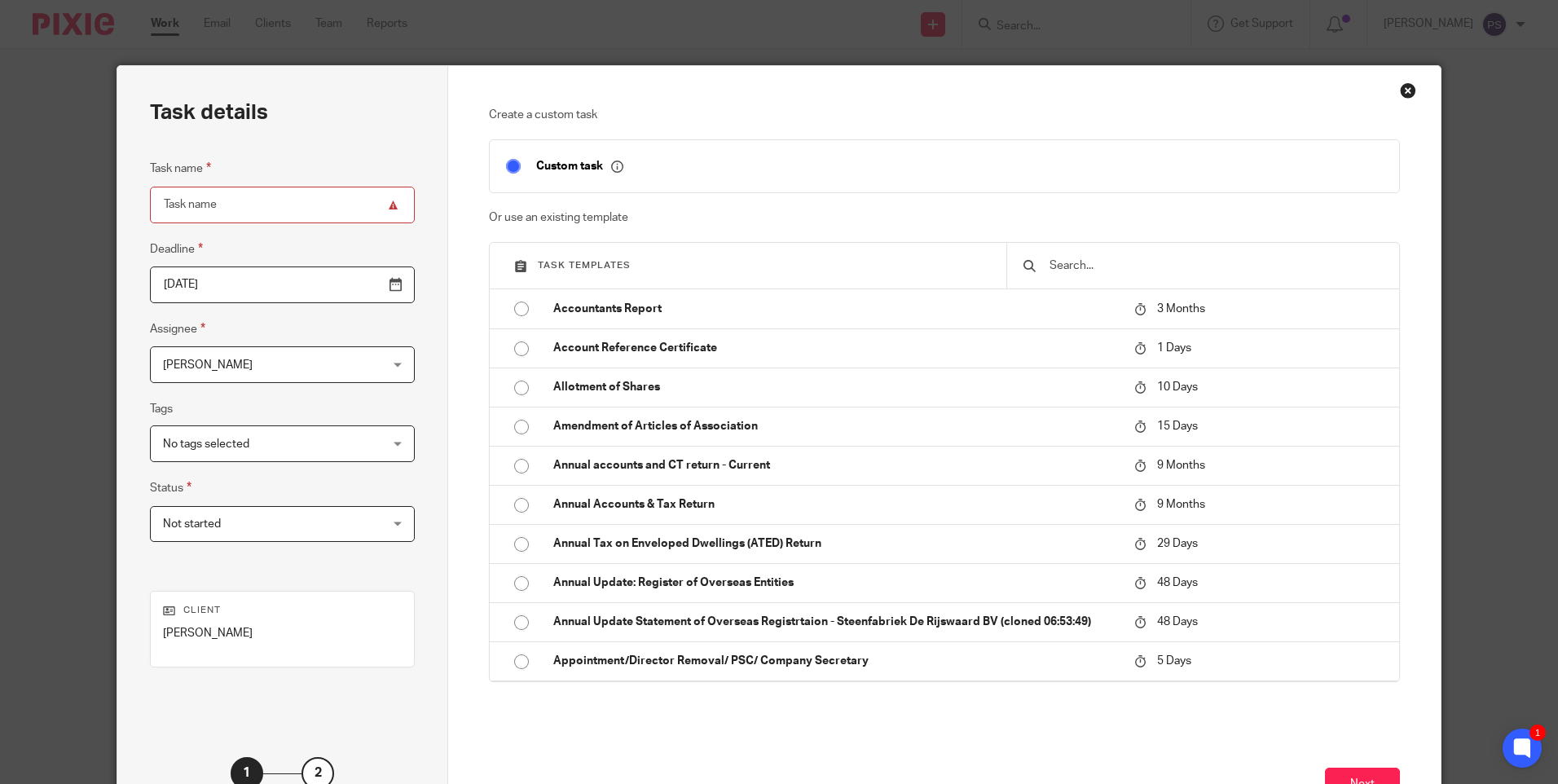
click at [1111, 270] on input "text" at bounding box center [1215, 265] width 335 height 18
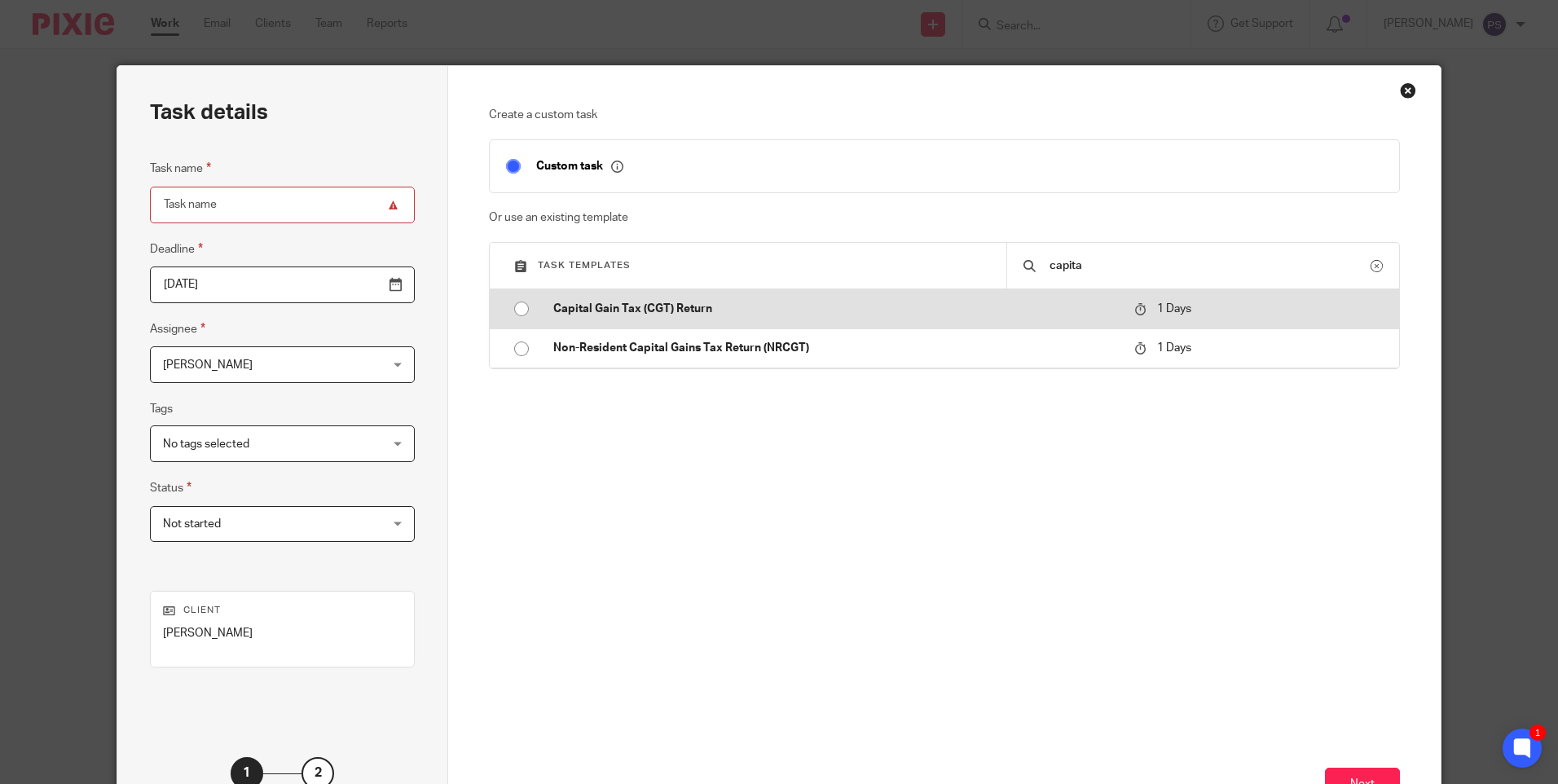
type input "capita"
click at [517, 311] on input "radio" at bounding box center [522, 309] width 31 height 31
type input "2025-09-27"
type input "Capital Gain Tax (CGT) Return"
checkbox input "false"
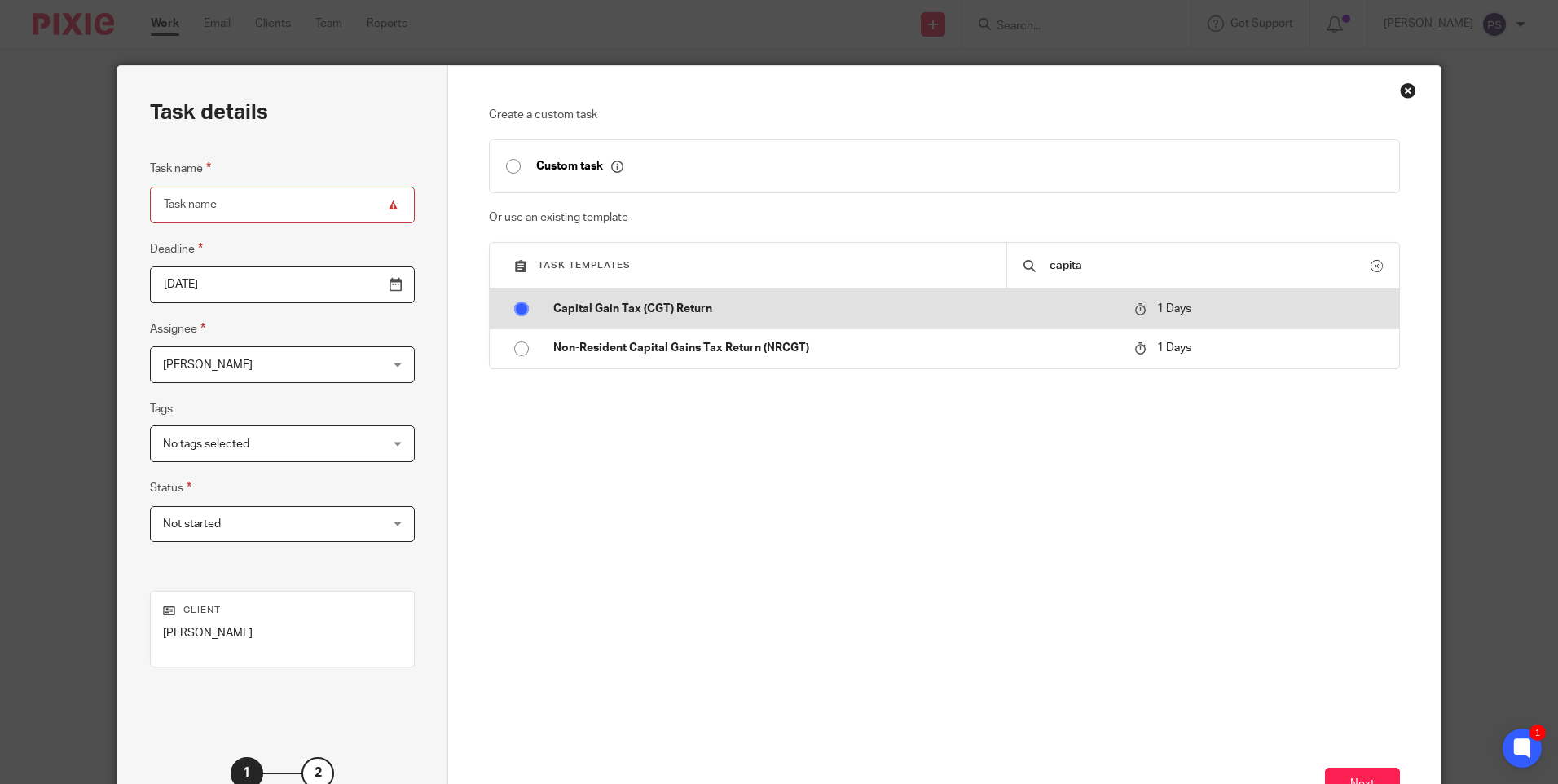
radio input "false"
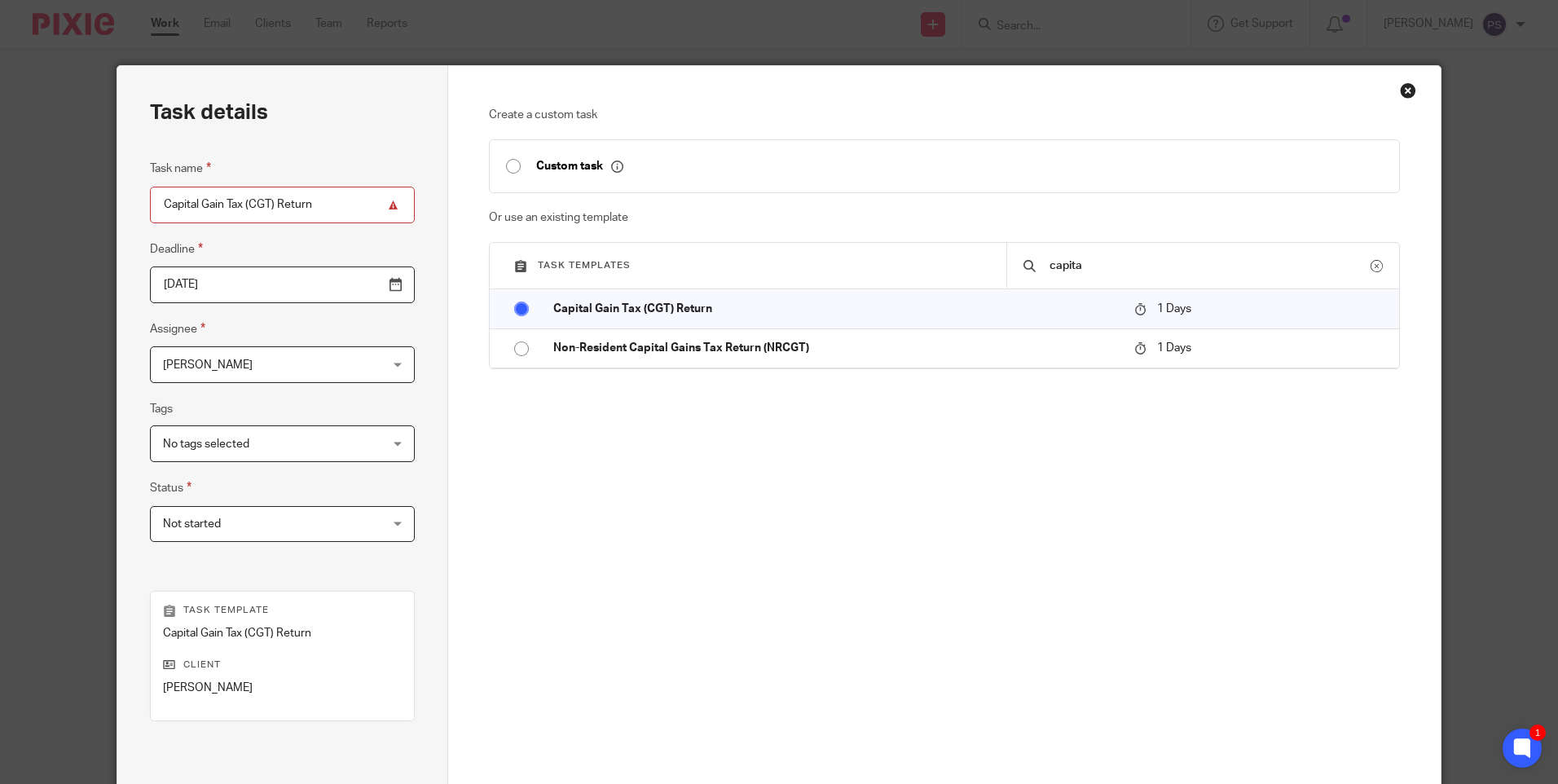
drag, startPoint x: 273, startPoint y: 369, endPoint x: 283, endPoint y: 370, distance: 10.0
click at [273, 369] on span "[PERSON_NAME]" at bounding box center [263, 364] width 201 height 35
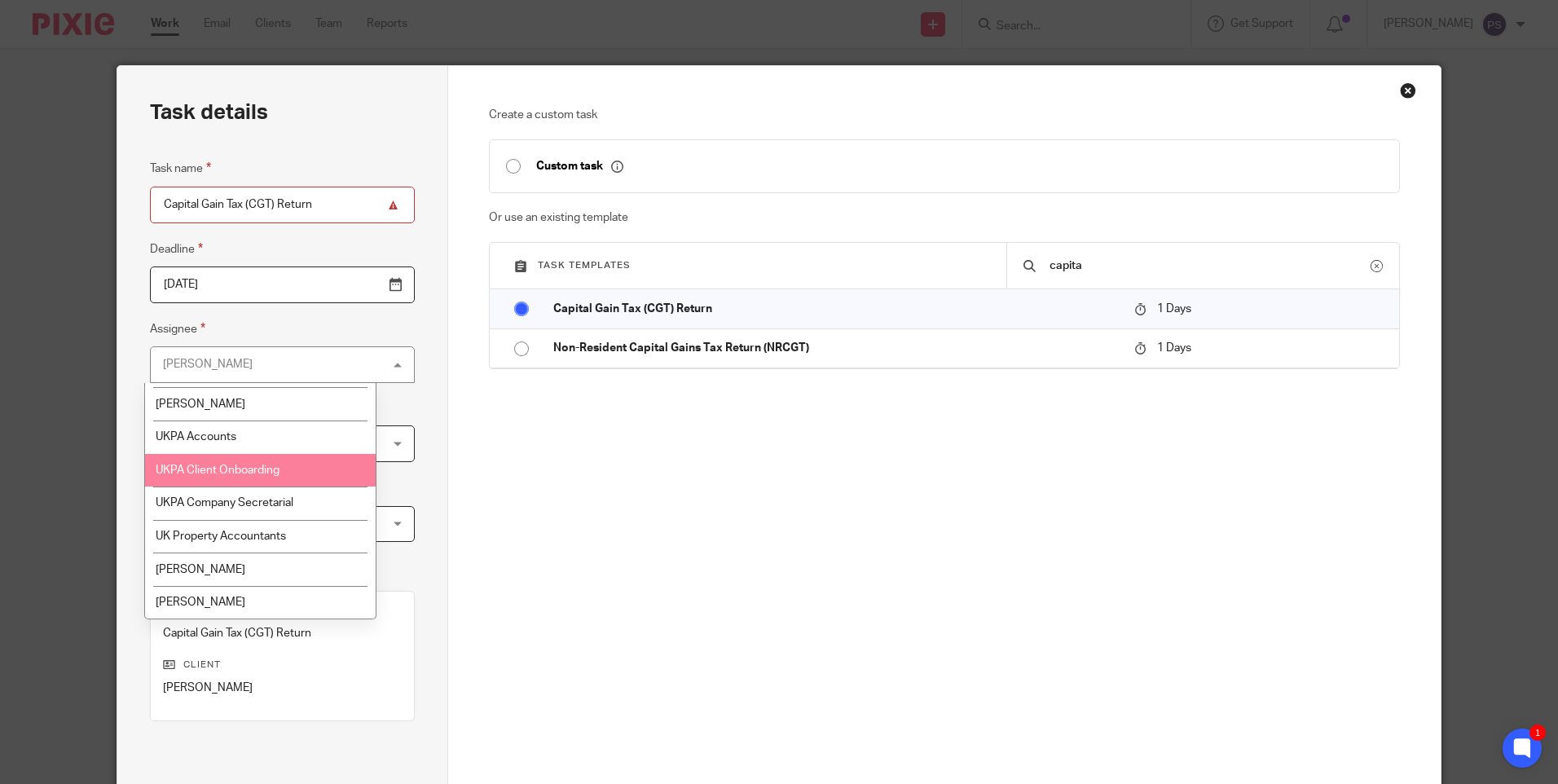
click at [249, 471] on span "UKPA Client Onboarding" at bounding box center [217, 470] width 124 height 12
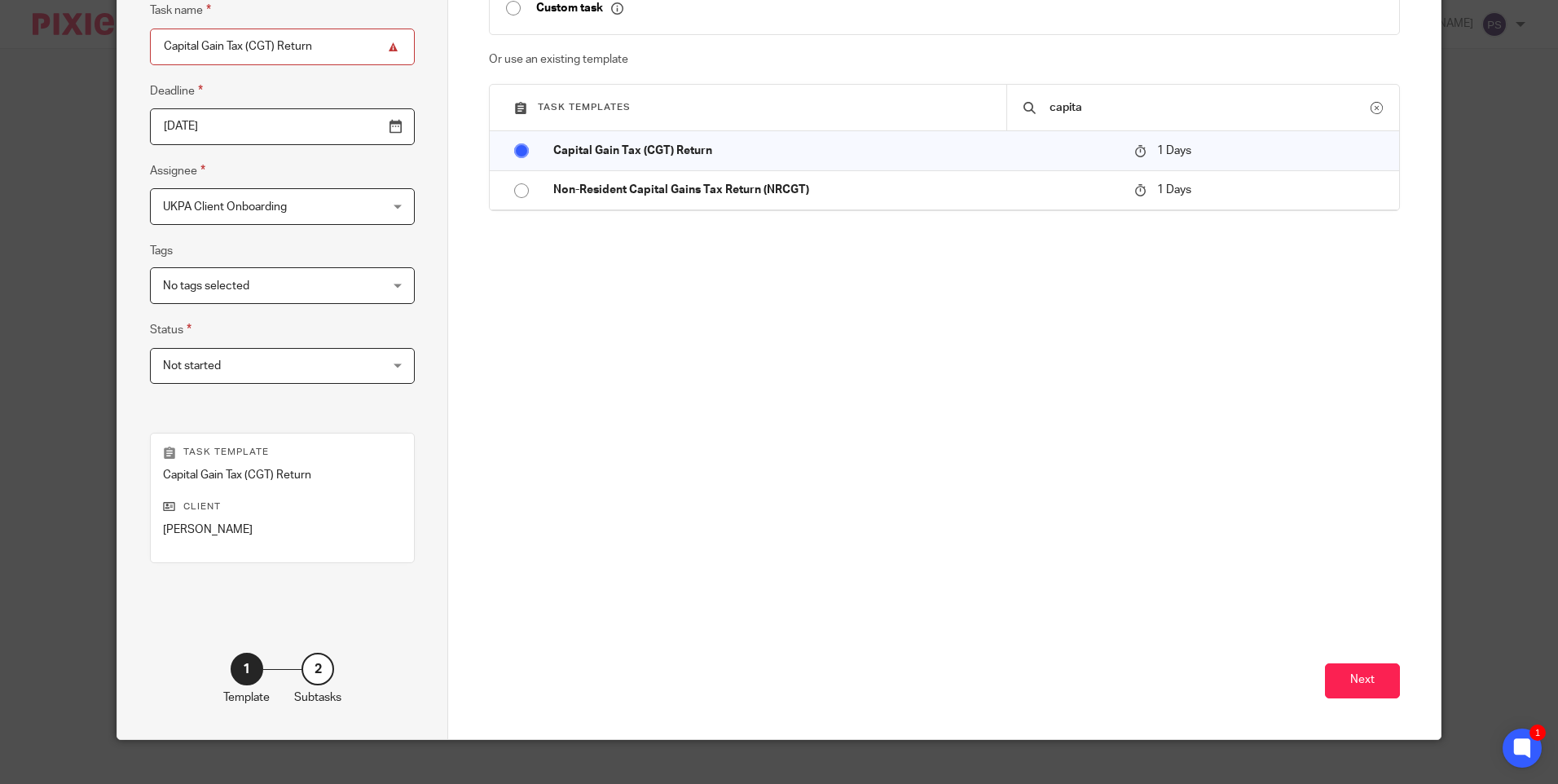
scroll to position [163, 0]
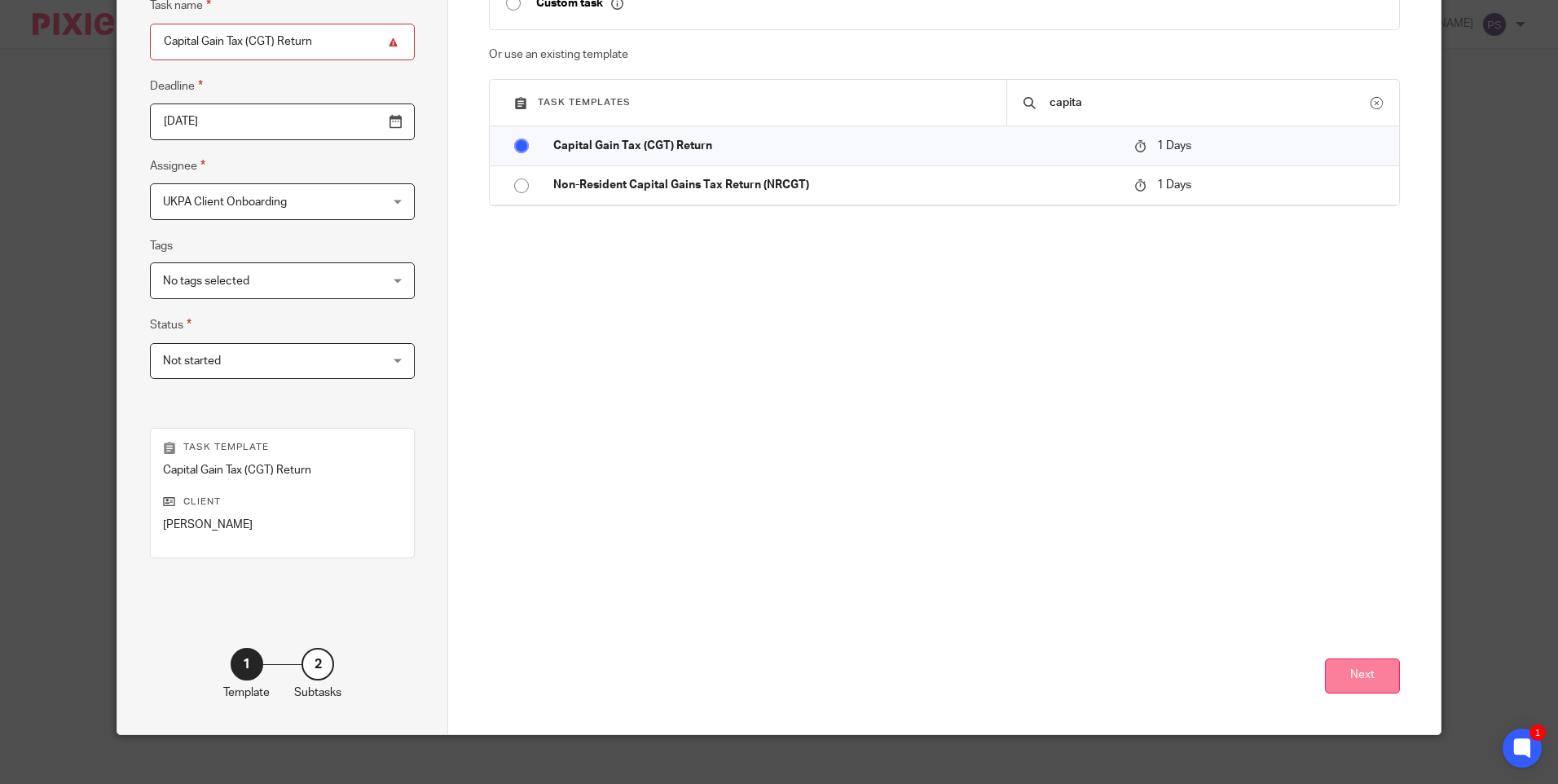
click at [1361, 683] on button "Next" at bounding box center [1362, 676] width 75 height 35
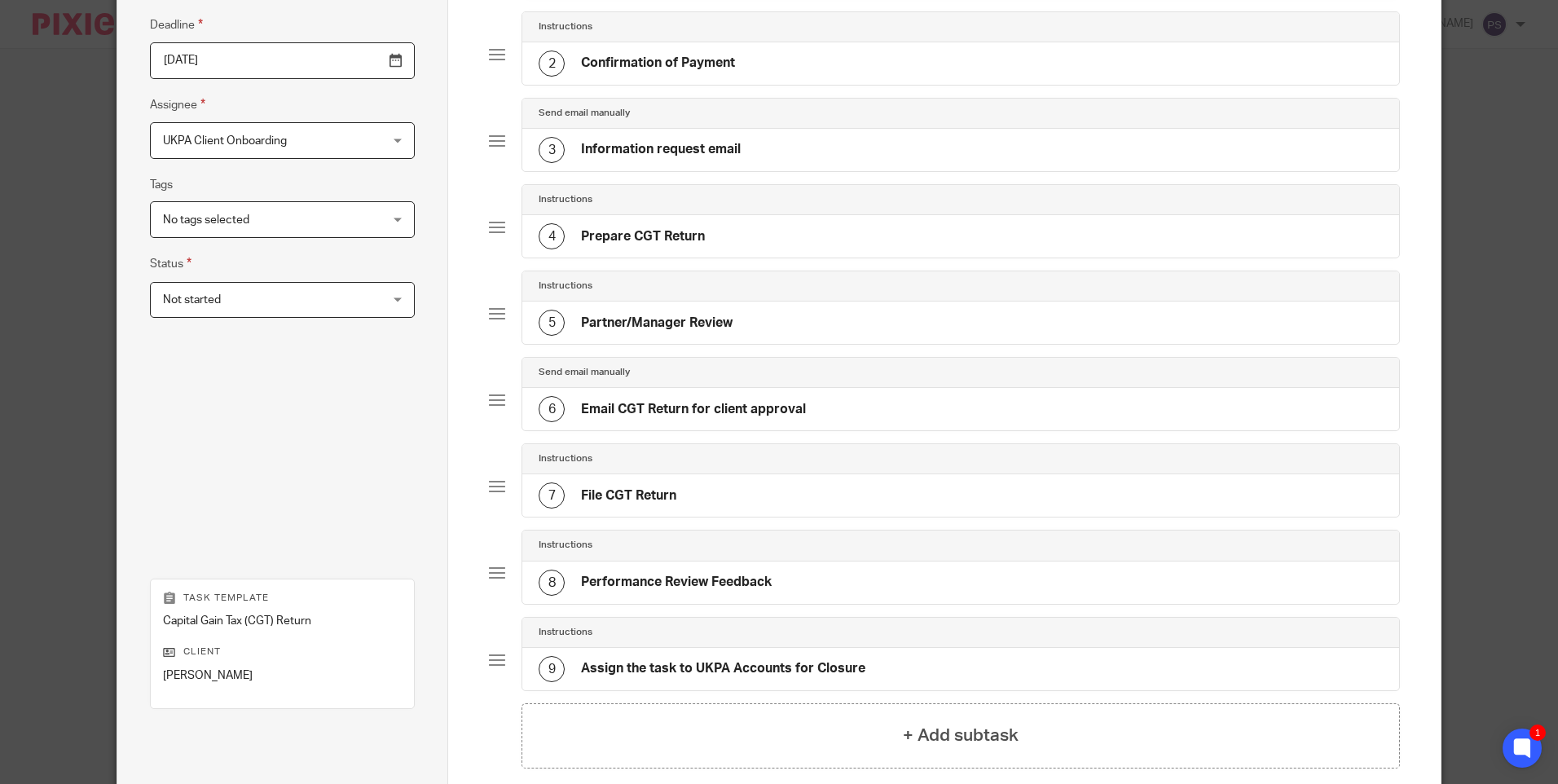
scroll to position [391, 0]
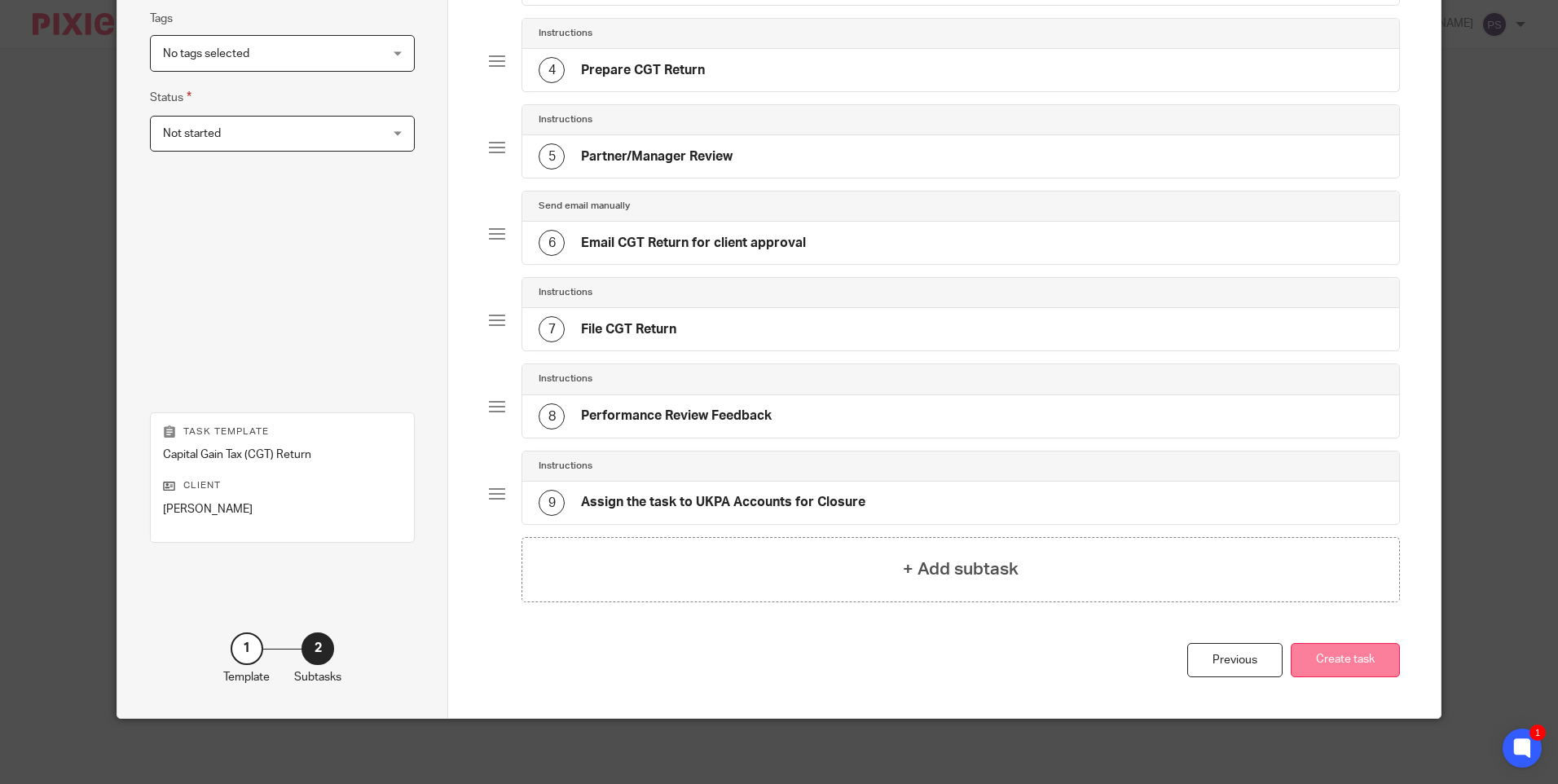
click at [1323, 661] on button "Create task" at bounding box center [1345, 661] width 109 height 35
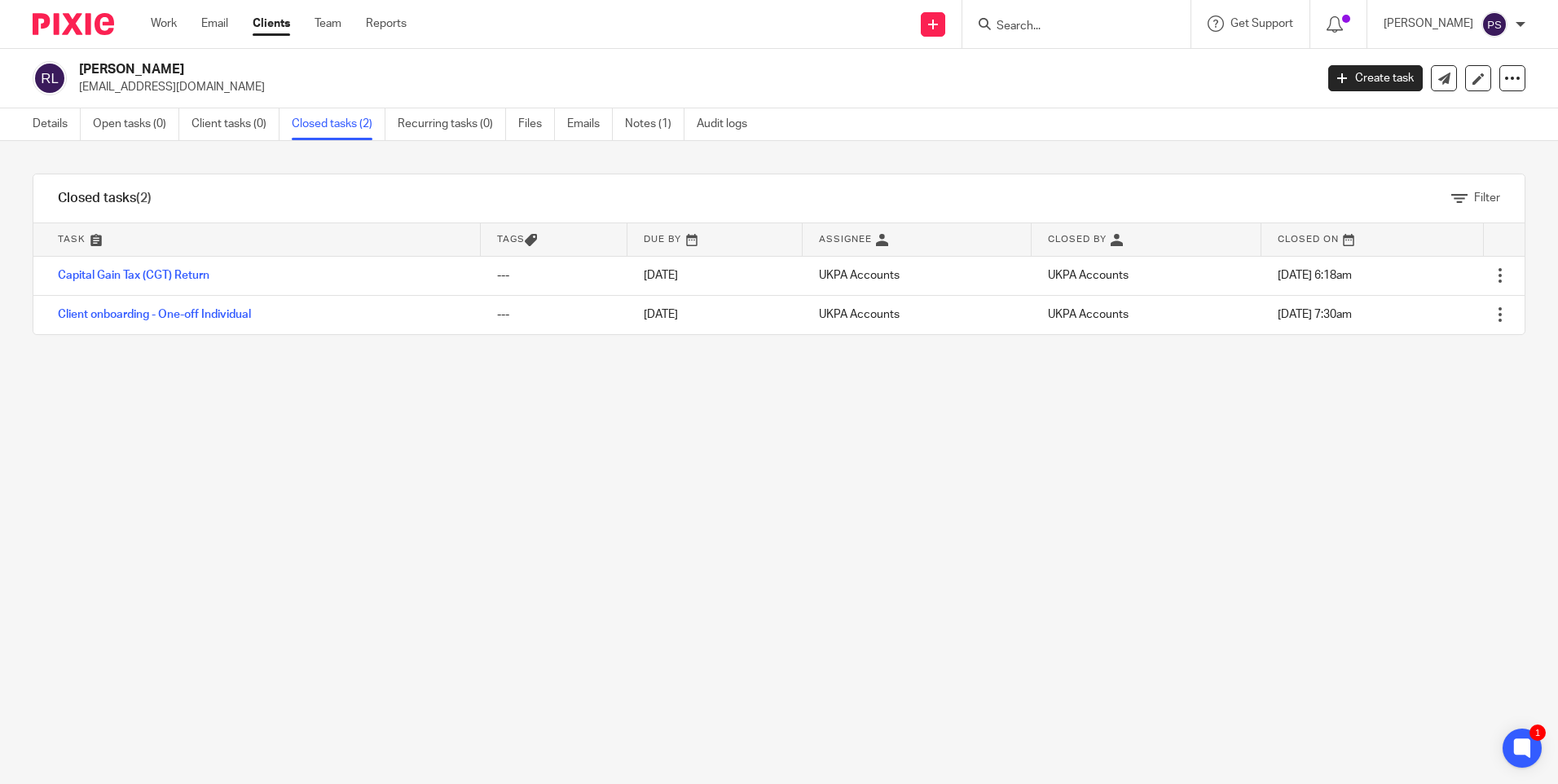
click at [1044, 24] on input "Search" at bounding box center [1068, 26] width 147 height 14
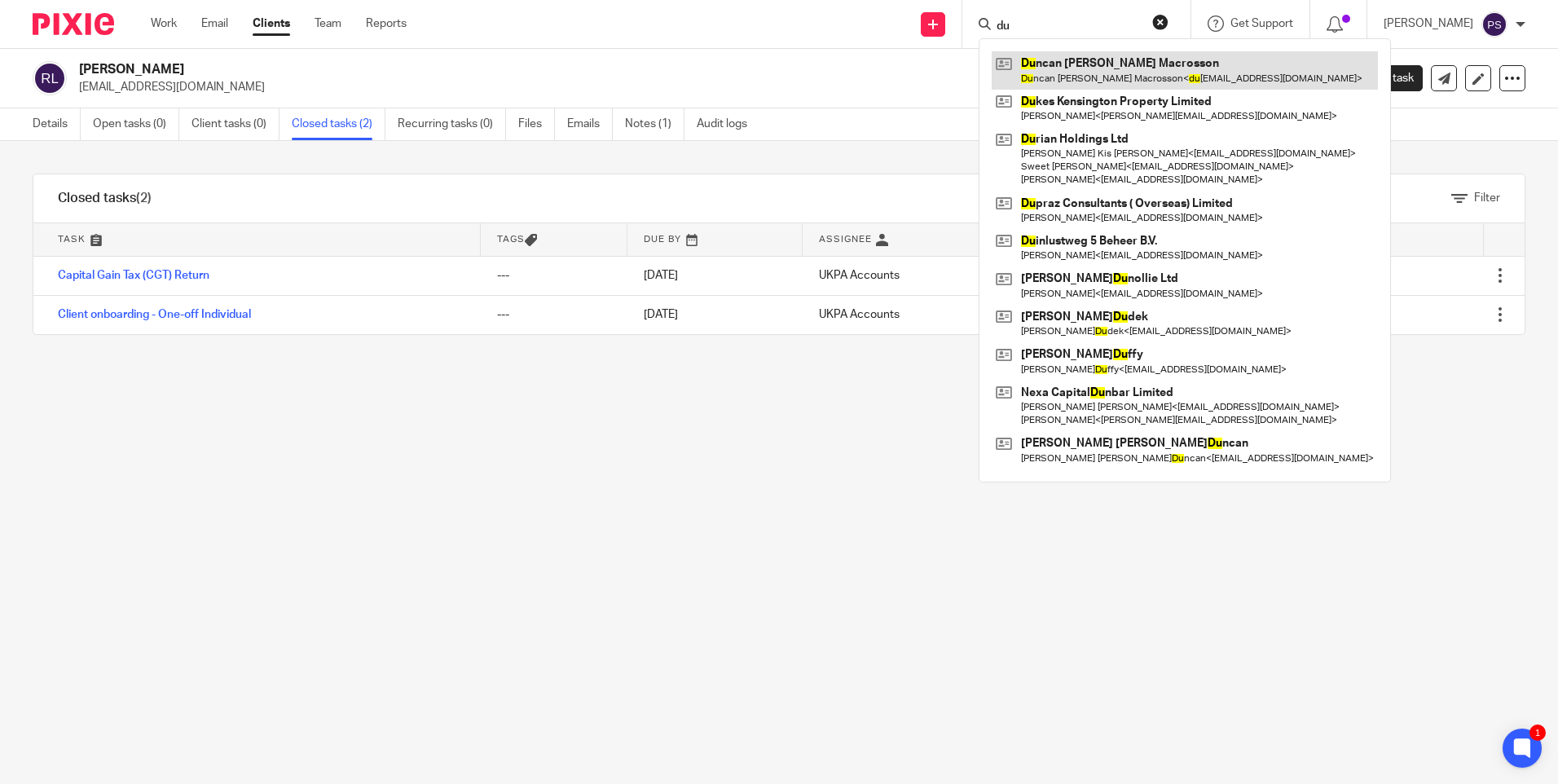
type input "du"
click at [1053, 73] on link at bounding box center [1185, 70] width 387 height 37
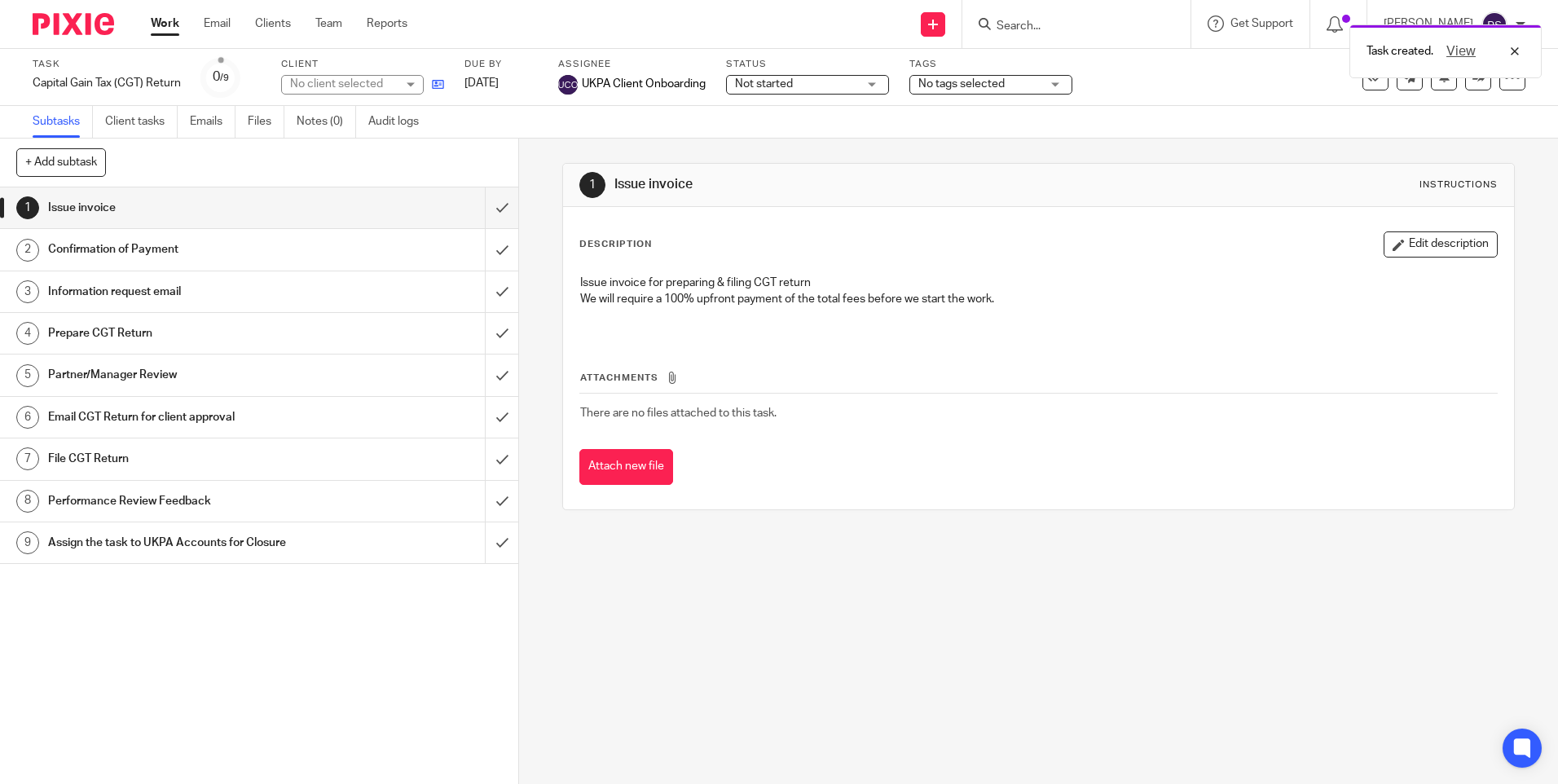
click at [430, 84] on link at bounding box center [434, 84] width 20 height 16
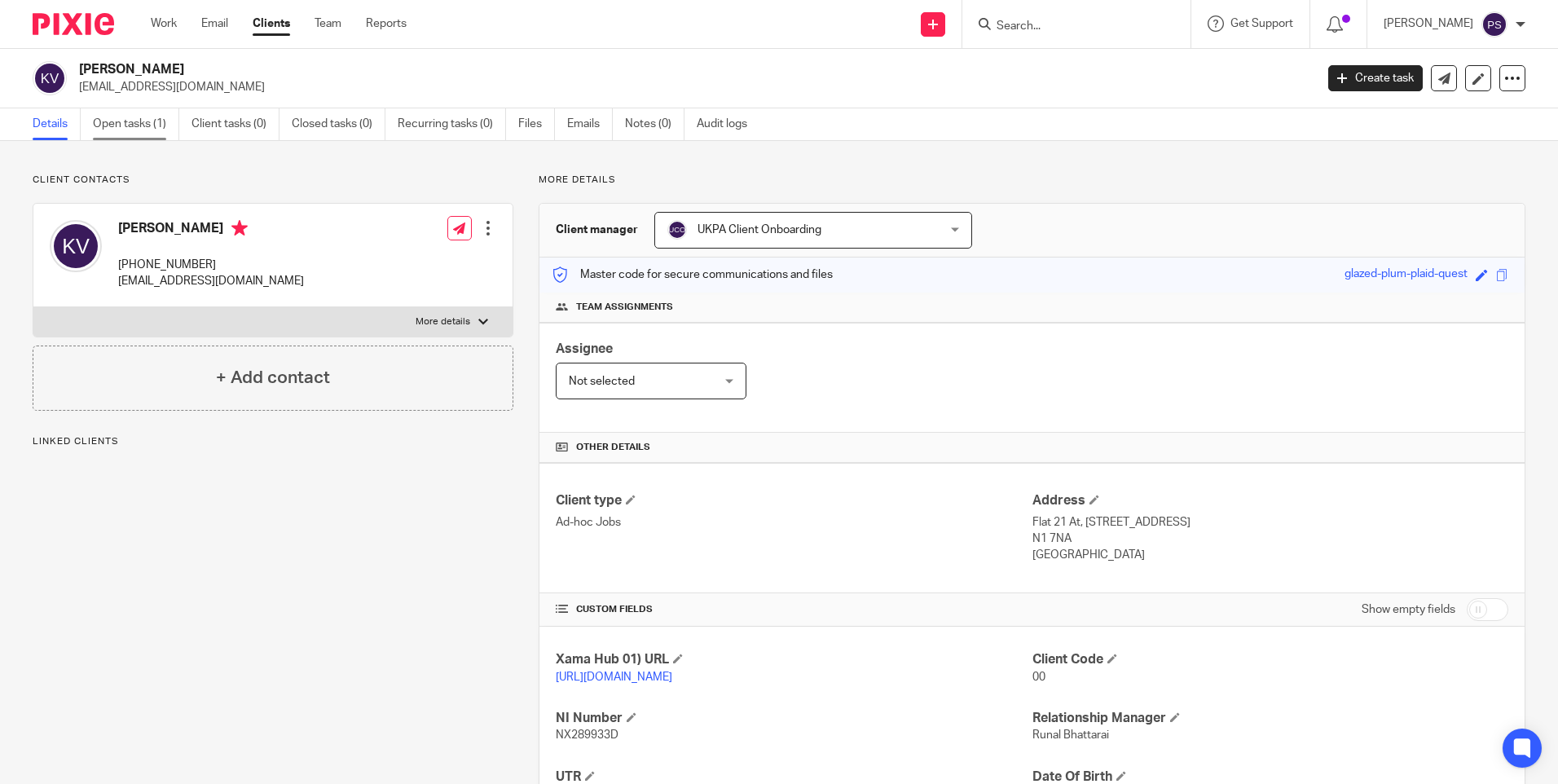
click at [130, 113] on link "Open tasks (1)" at bounding box center [136, 124] width 86 height 32
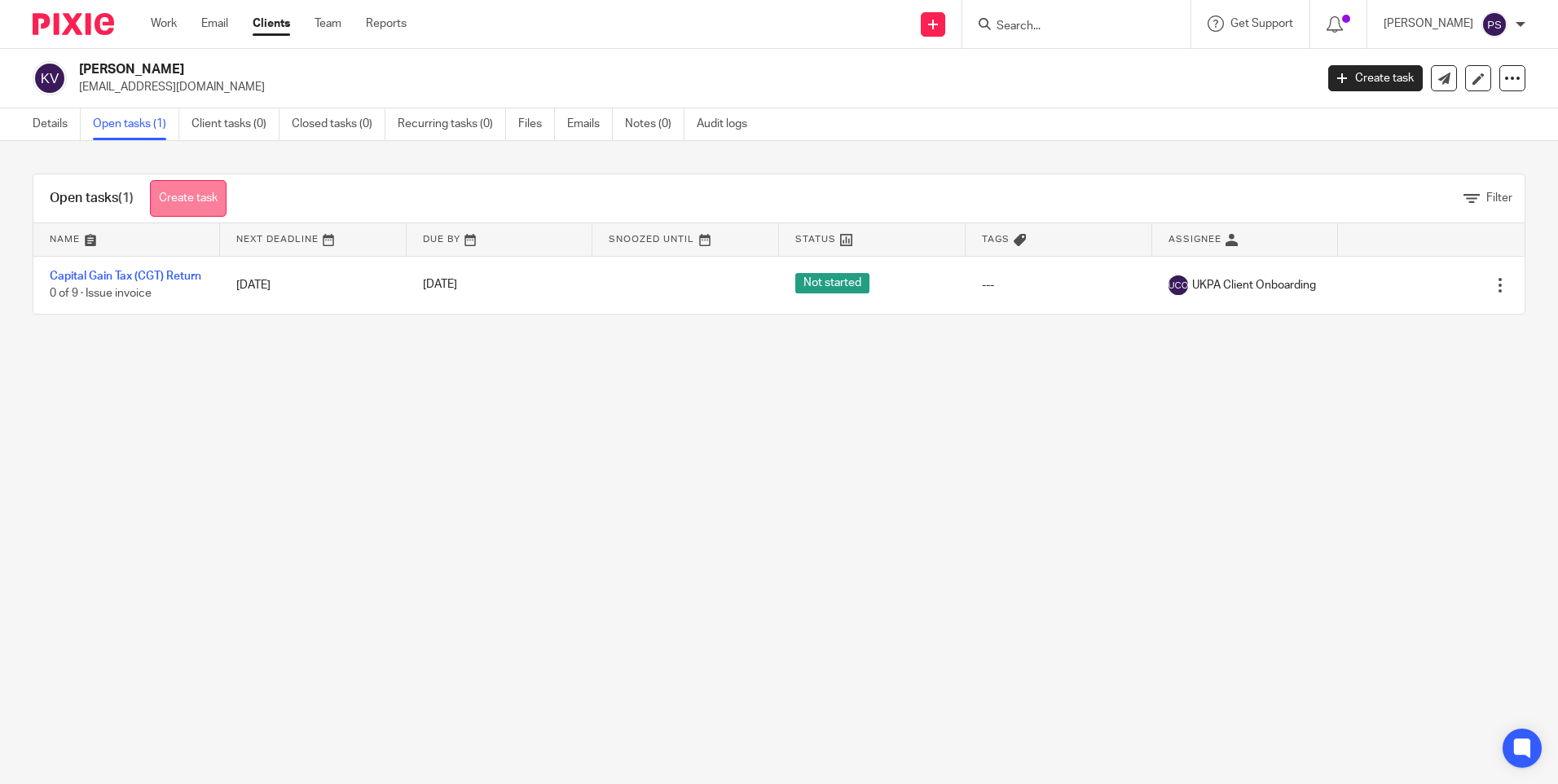
click at [193, 185] on link "Create task" at bounding box center [188, 197] width 77 height 36
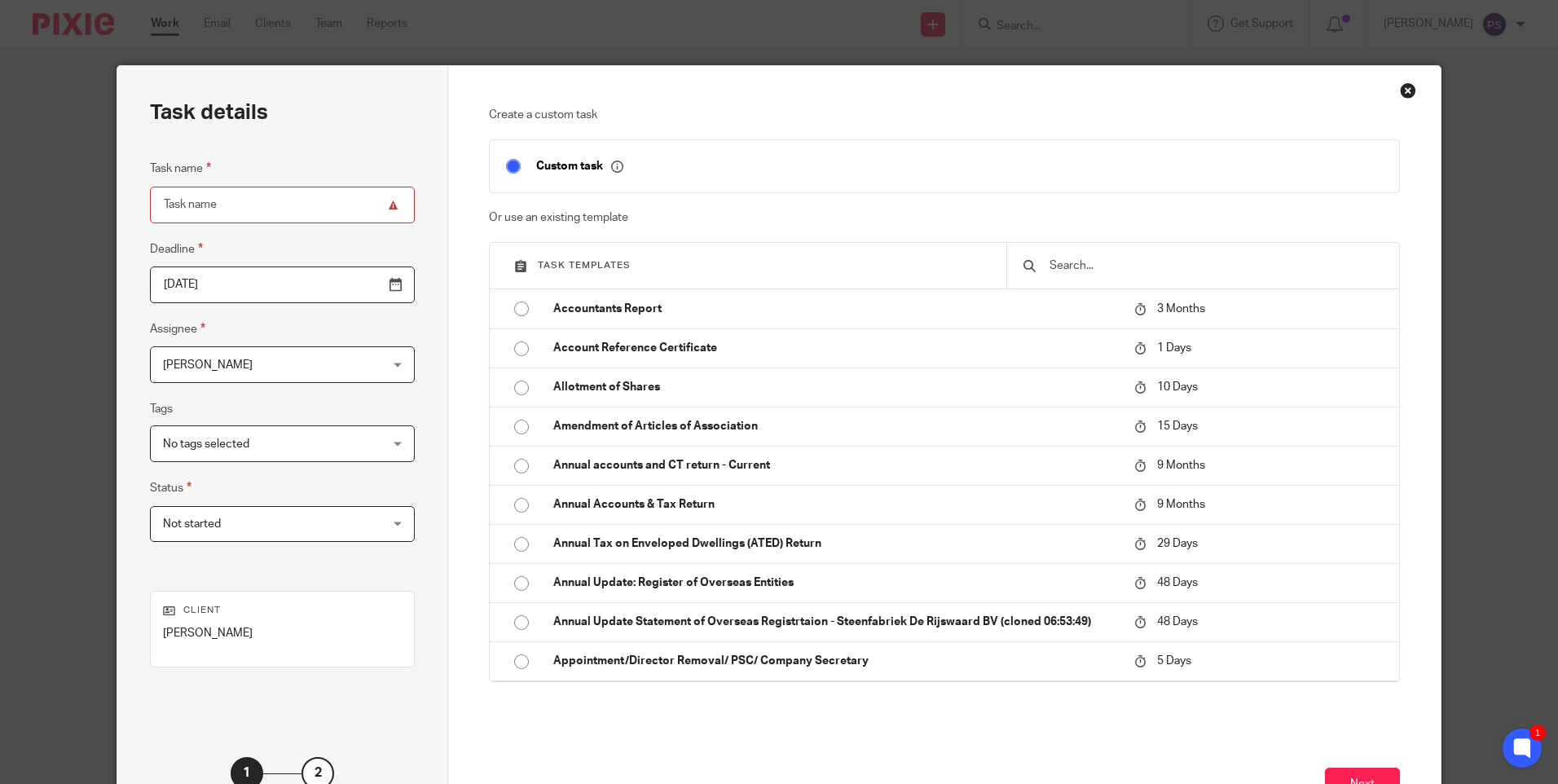
click at [1074, 259] on input "text" at bounding box center [1215, 265] width 335 height 18
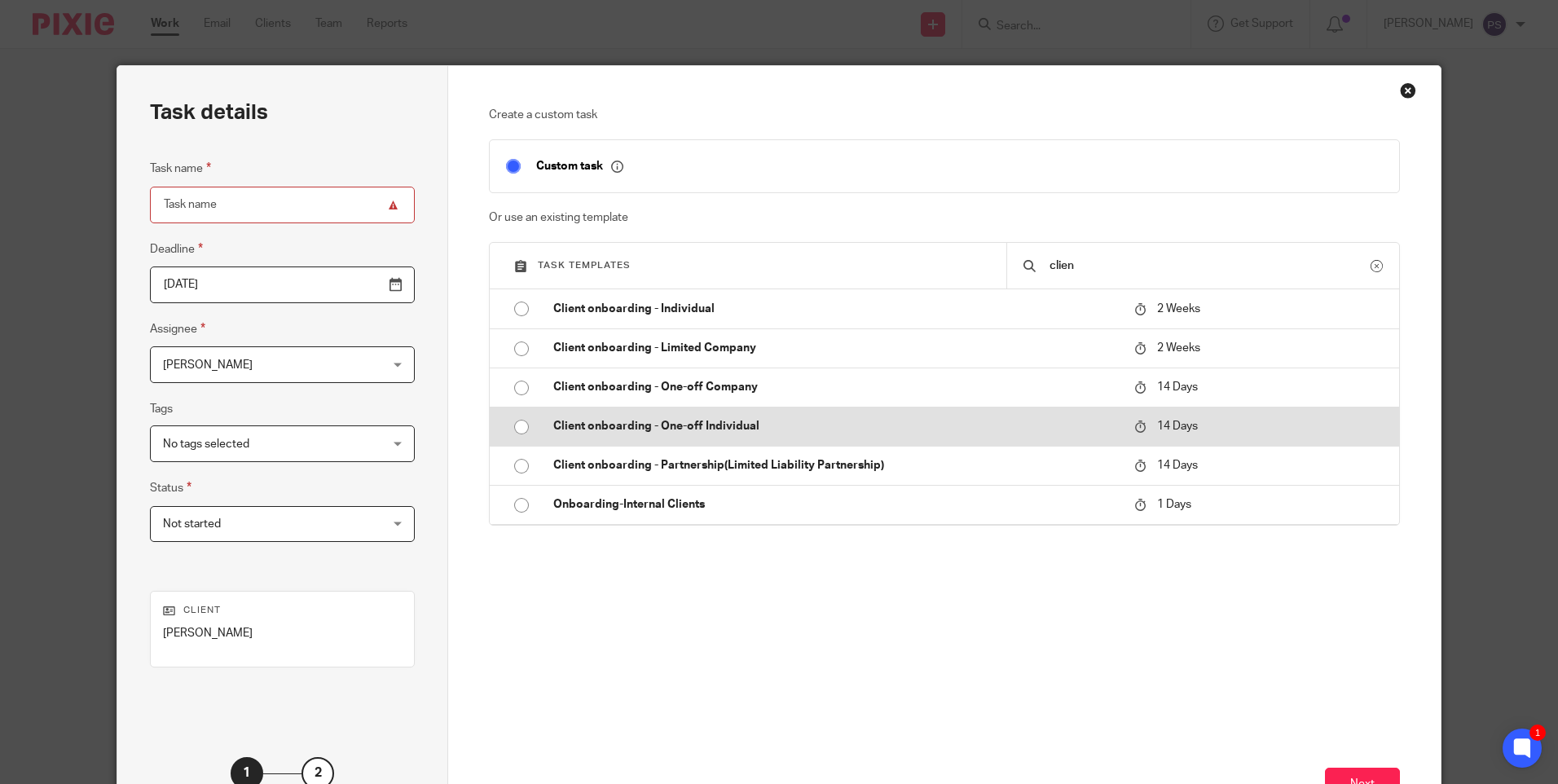
type input "clien"
click at [514, 426] on input "radio" at bounding box center [522, 427] width 31 height 31
type input "[DATE]"
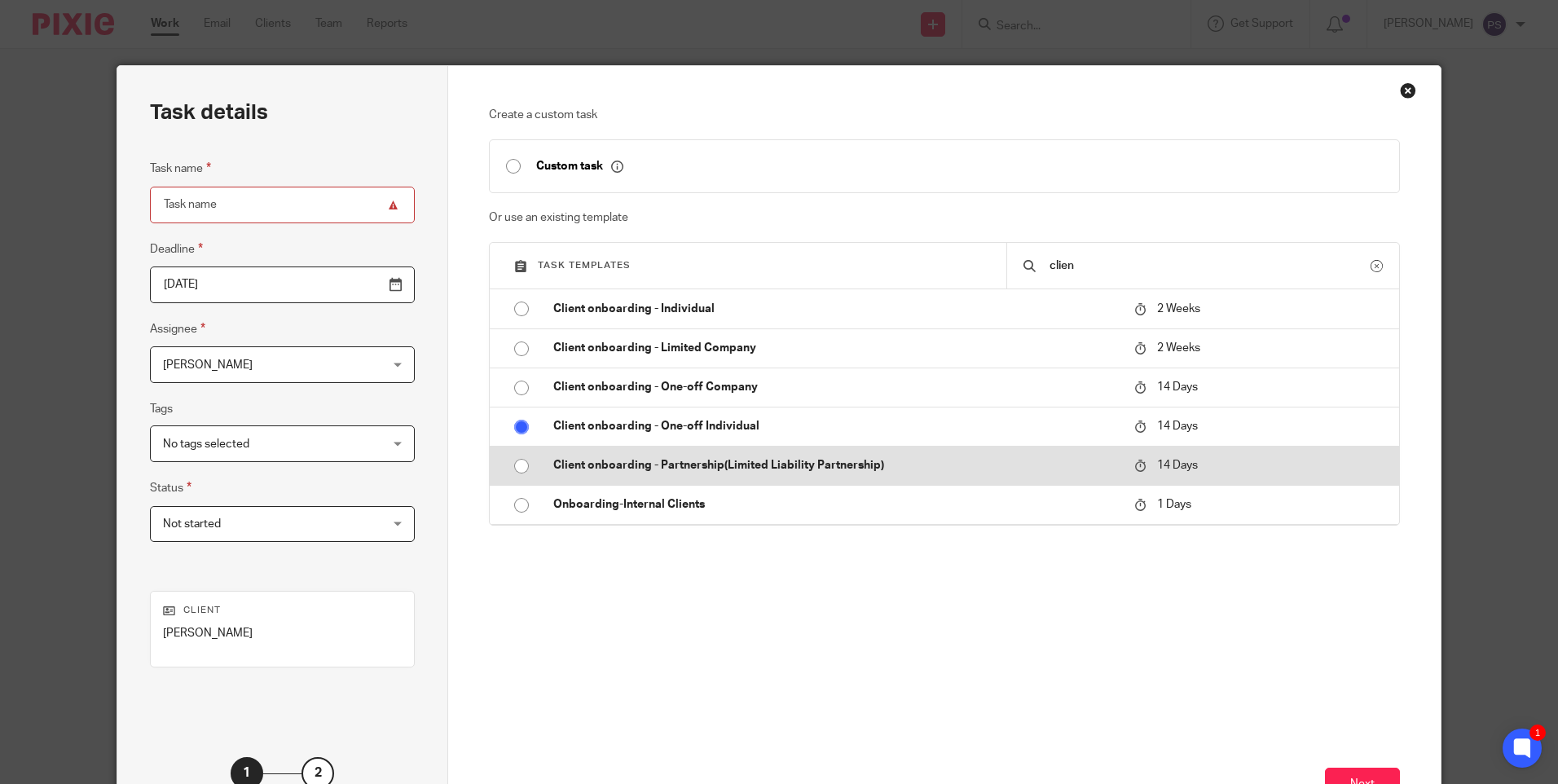
type input "Client onboarding - One-off Individual"
checkbox input "false"
radio input "false"
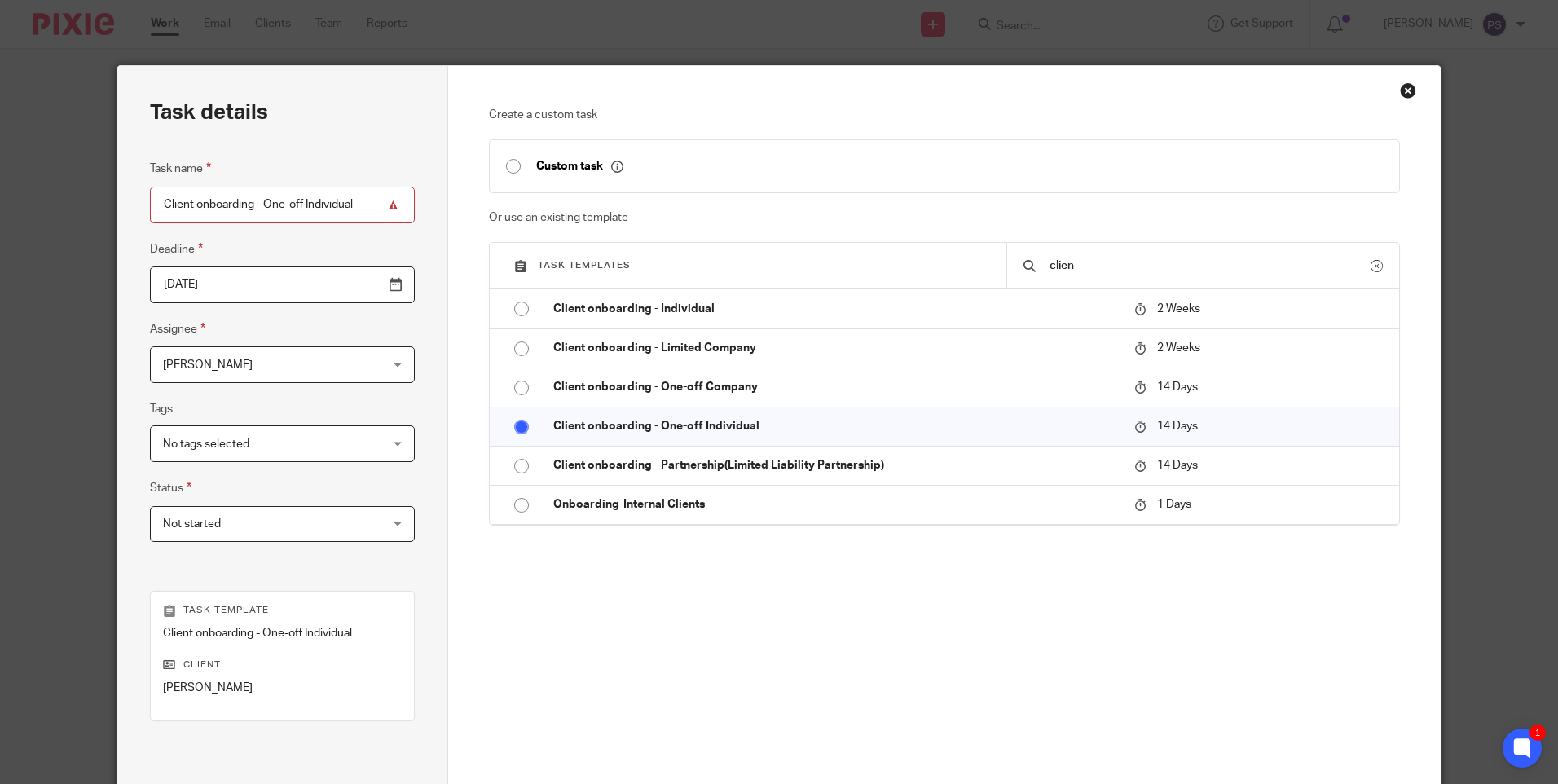
scroll to position [163, 0]
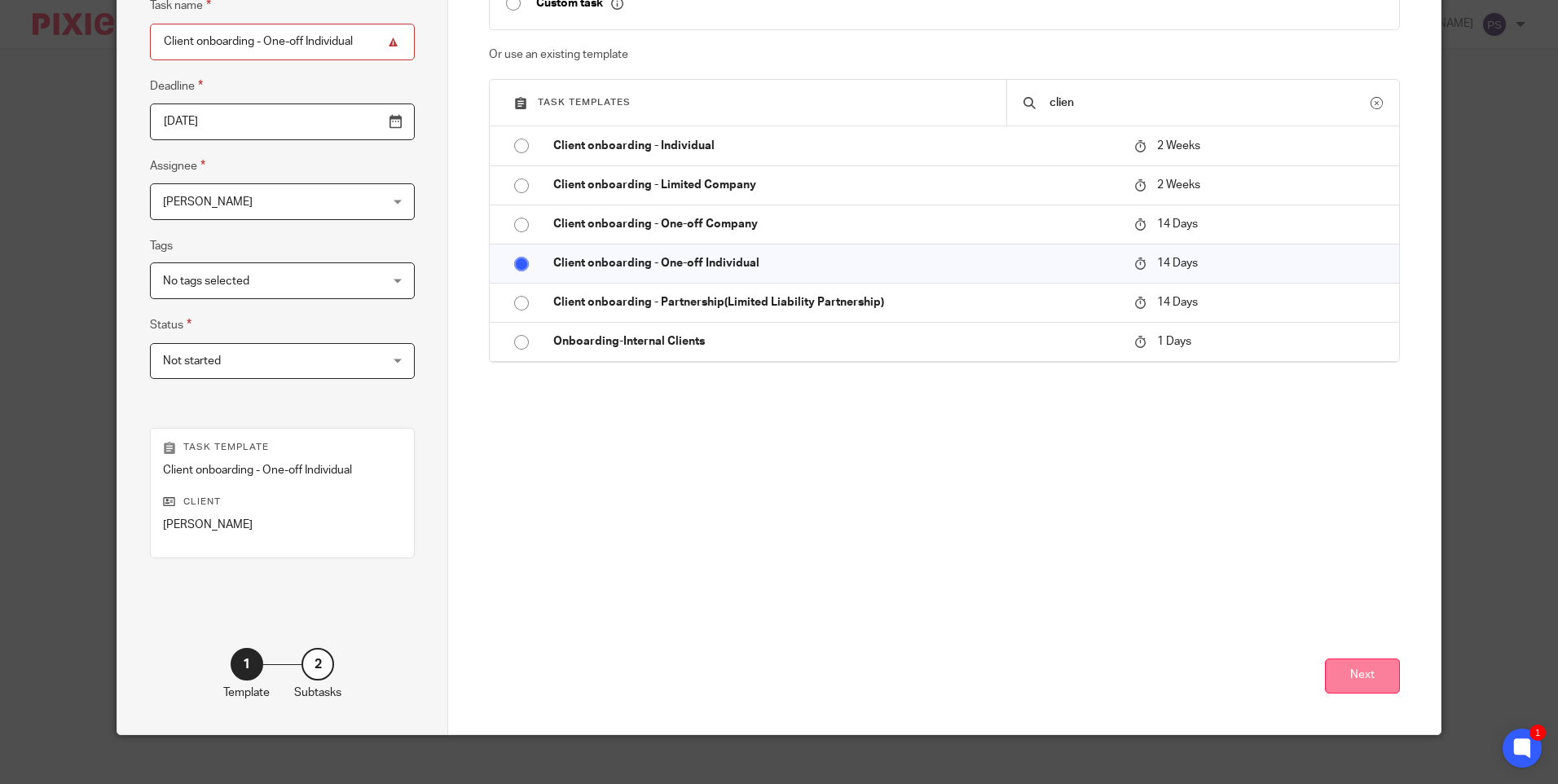
click at [1366, 687] on button "Next" at bounding box center [1362, 676] width 75 height 35
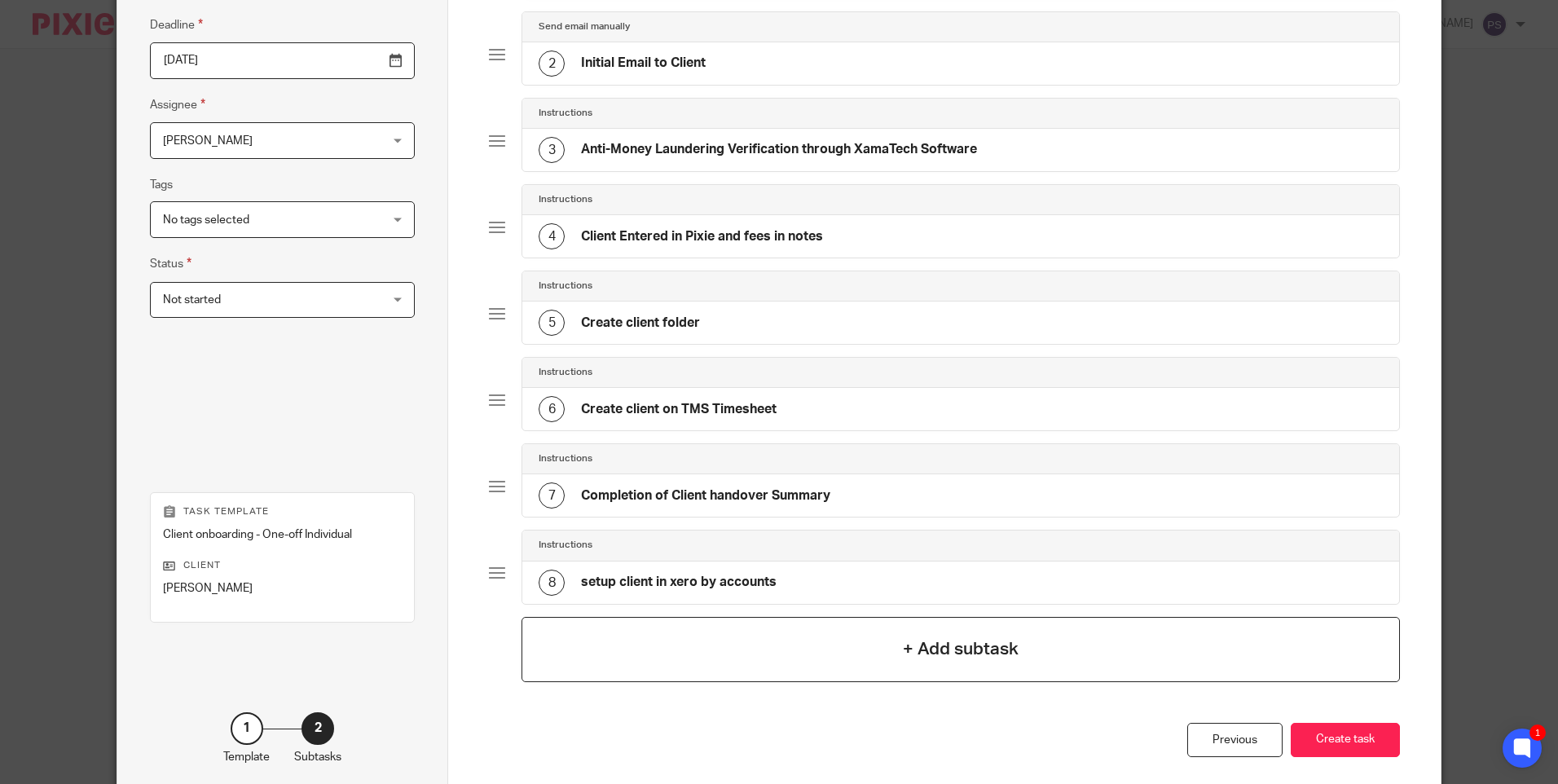
scroll to position [304, 0]
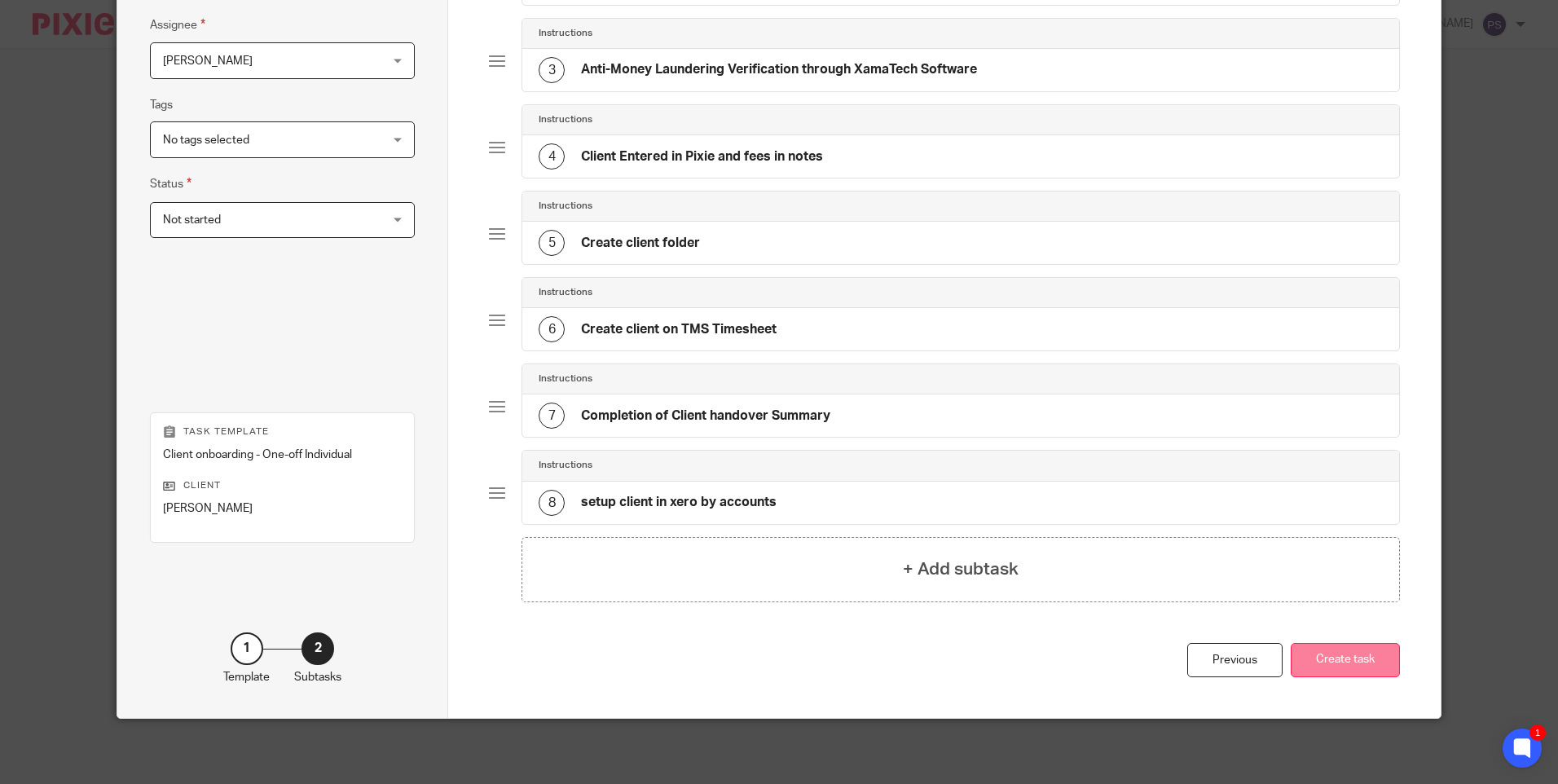
click at [1329, 657] on button "Create task" at bounding box center [1345, 661] width 109 height 35
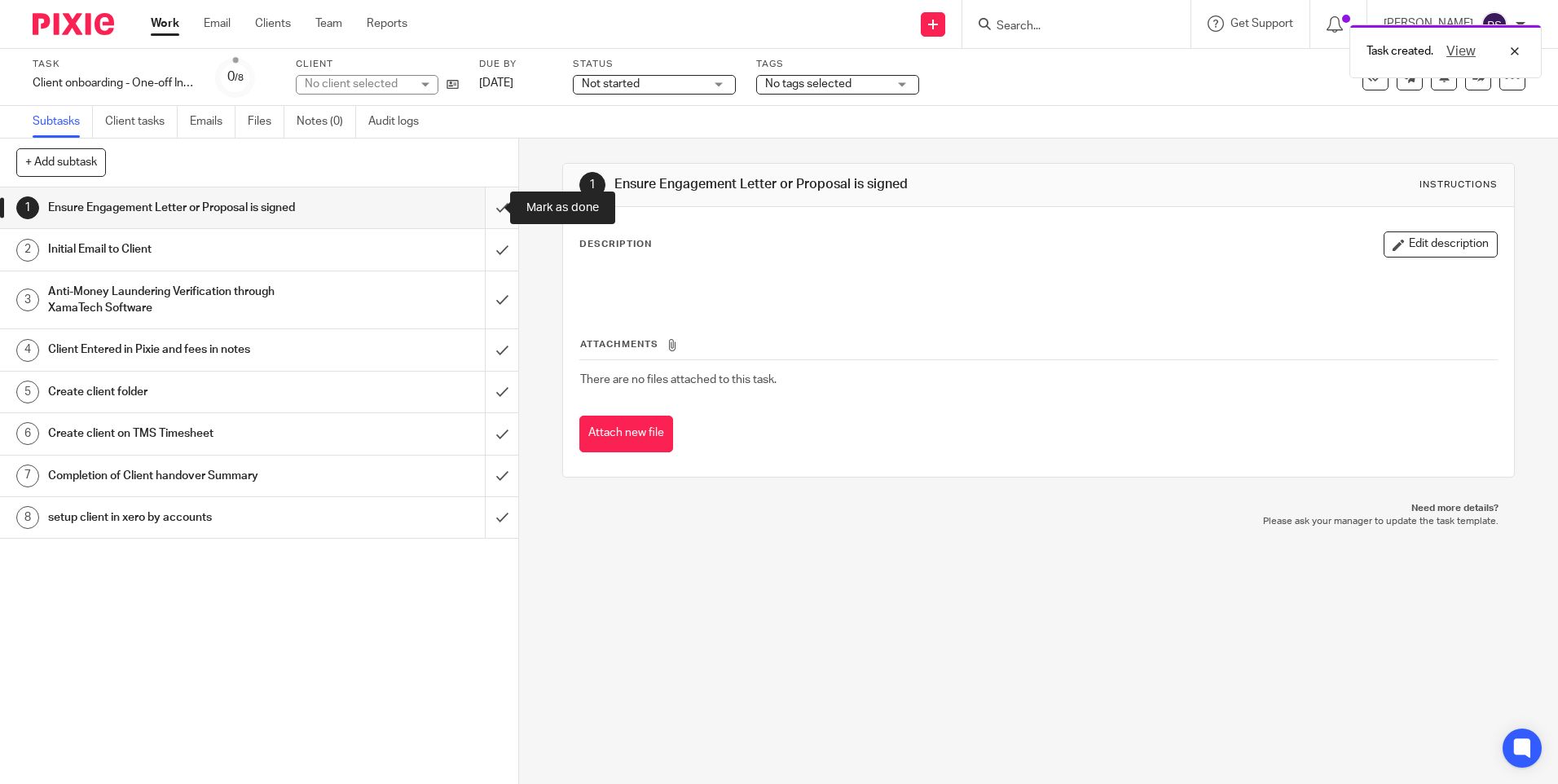
click at [487, 203] on input "submit" at bounding box center [259, 208] width 518 height 41
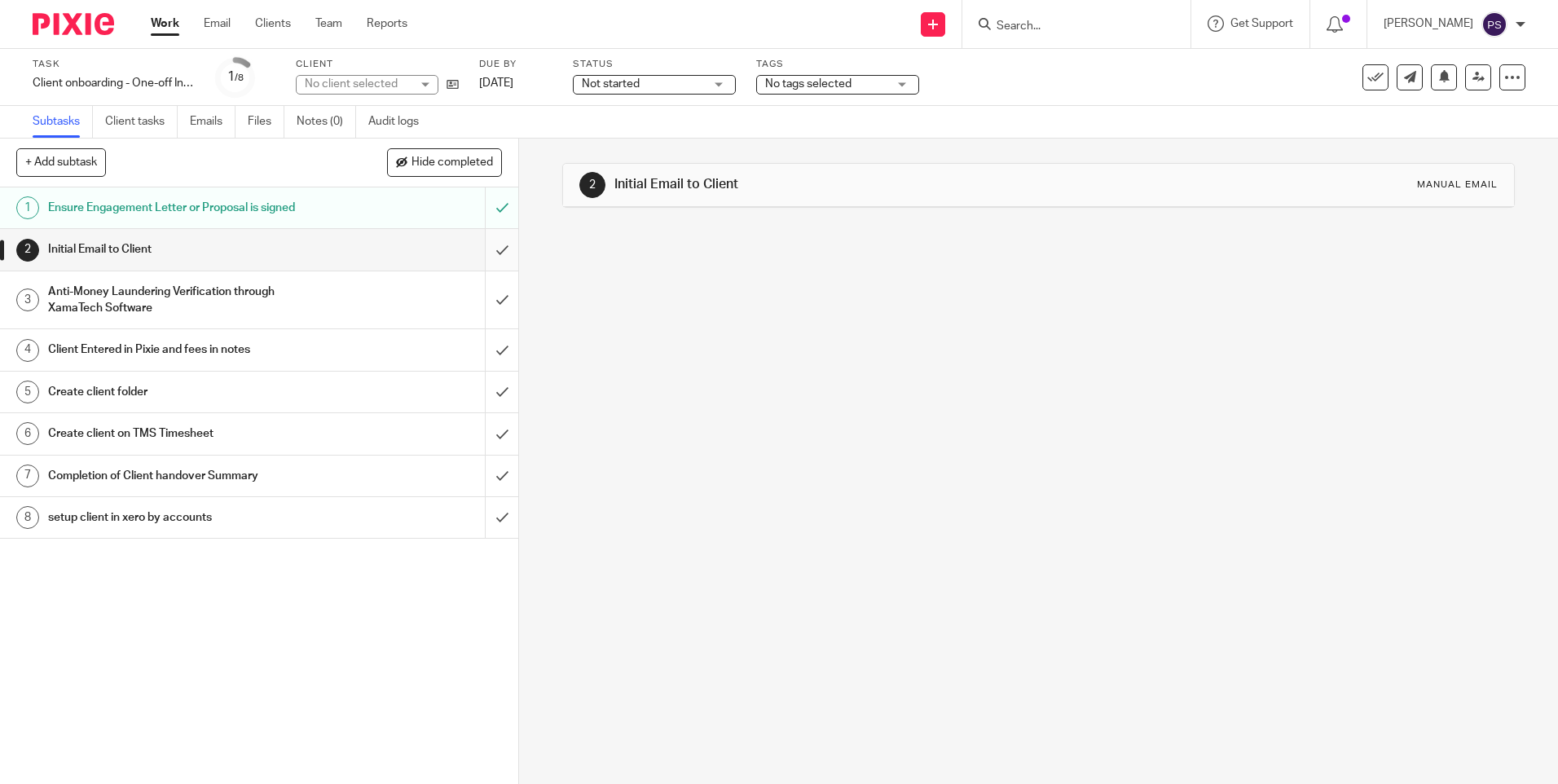
click at [474, 244] on input "submit" at bounding box center [259, 249] width 518 height 41
click at [451, 83] on icon at bounding box center [452, 84] width 12 height 12
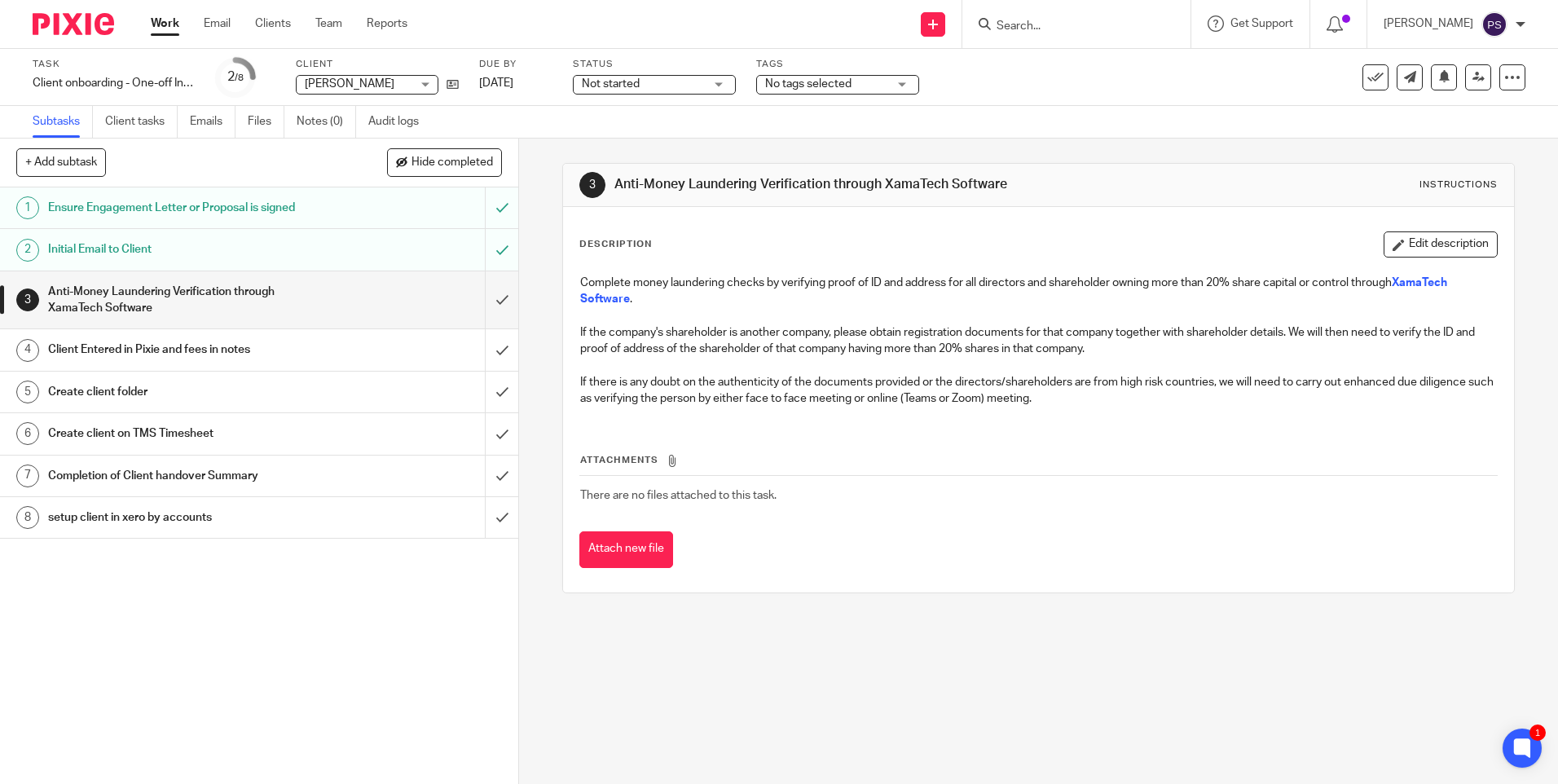
click at [1069, 28] on input "Search" at bounding box center [1068, 26] width 147 height 14
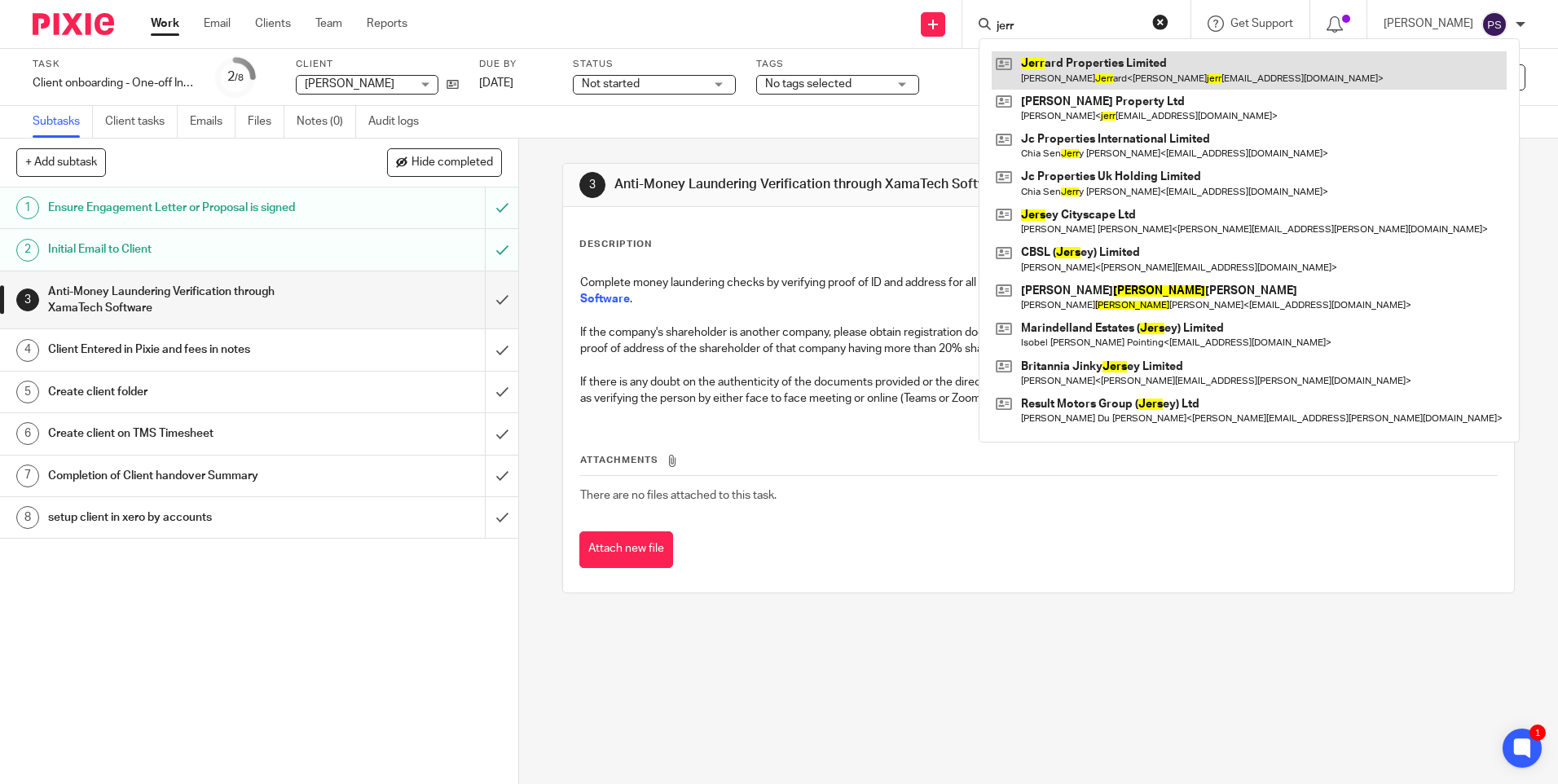
type input "jerr"
click at [1070, 60] on link at bounding box center [1249, 70] width 515 height 37
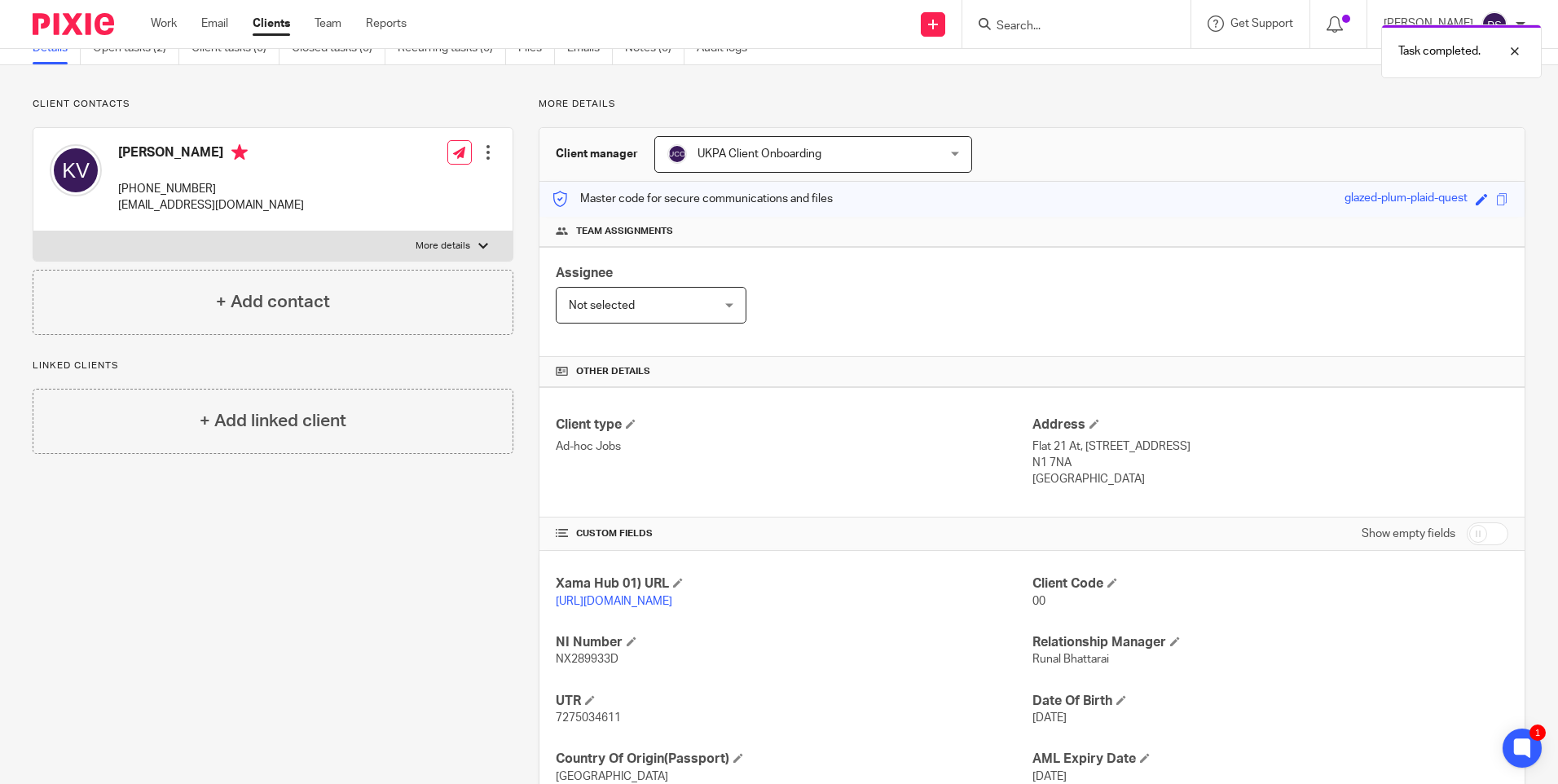
scroll to position [163, 0]
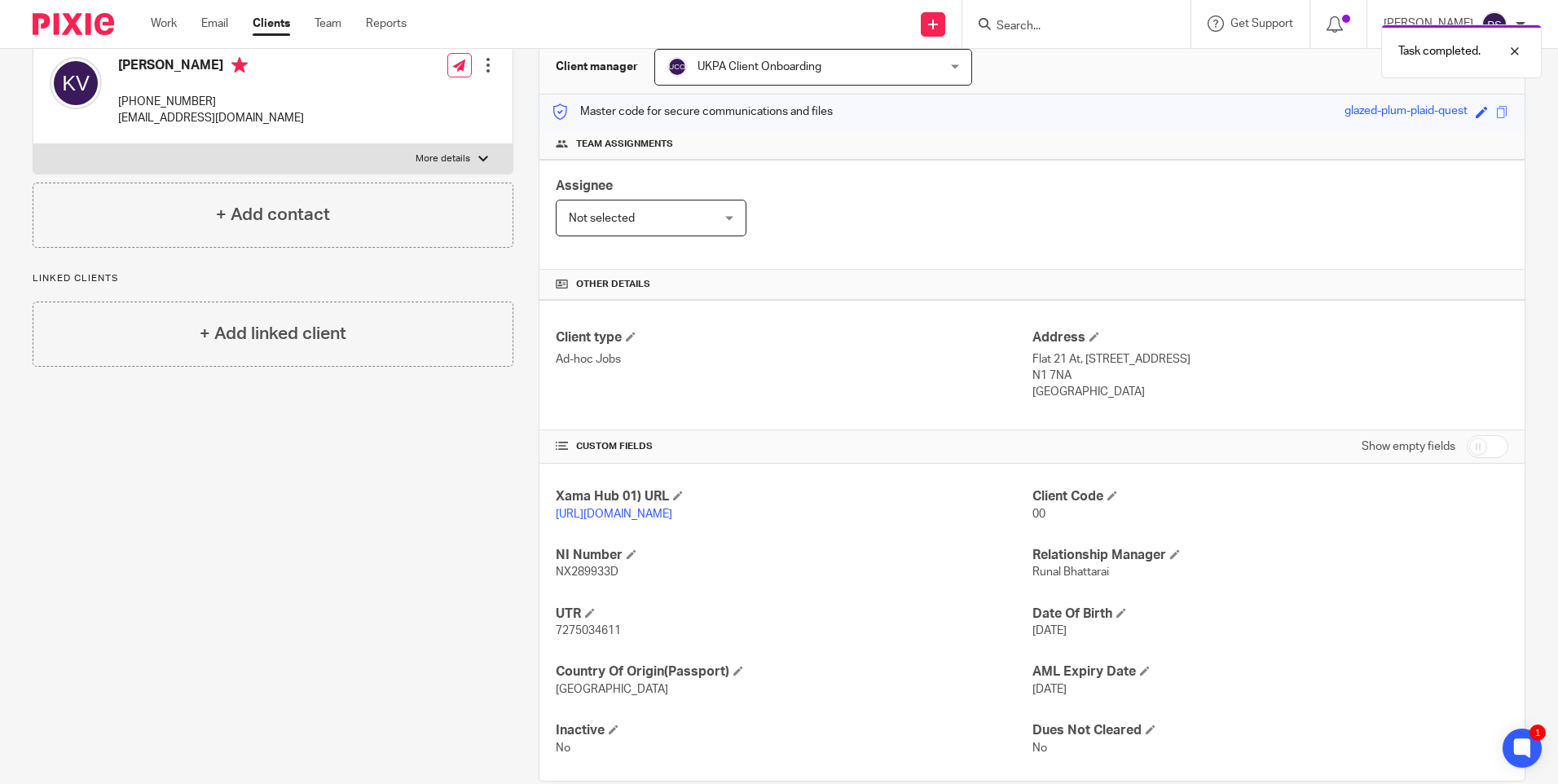
click at [609, 513] on link "https://platform.xamatech.com/portal/crm/clients/c57b6100-9a94-11f0-a9b4-63eefa…" at bounding box center [614, 515] width 116 height 12
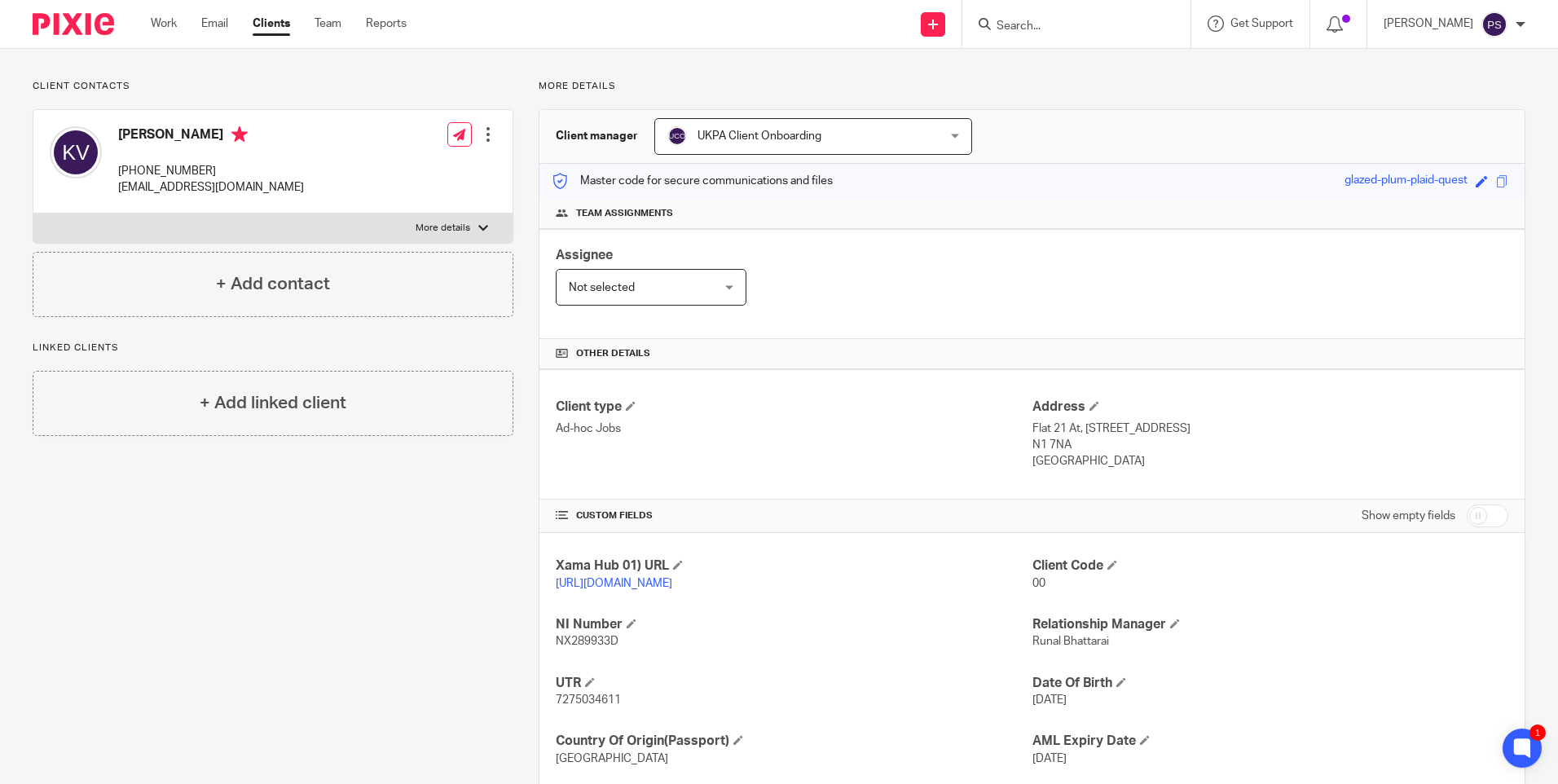
scroll to position [0, 0]
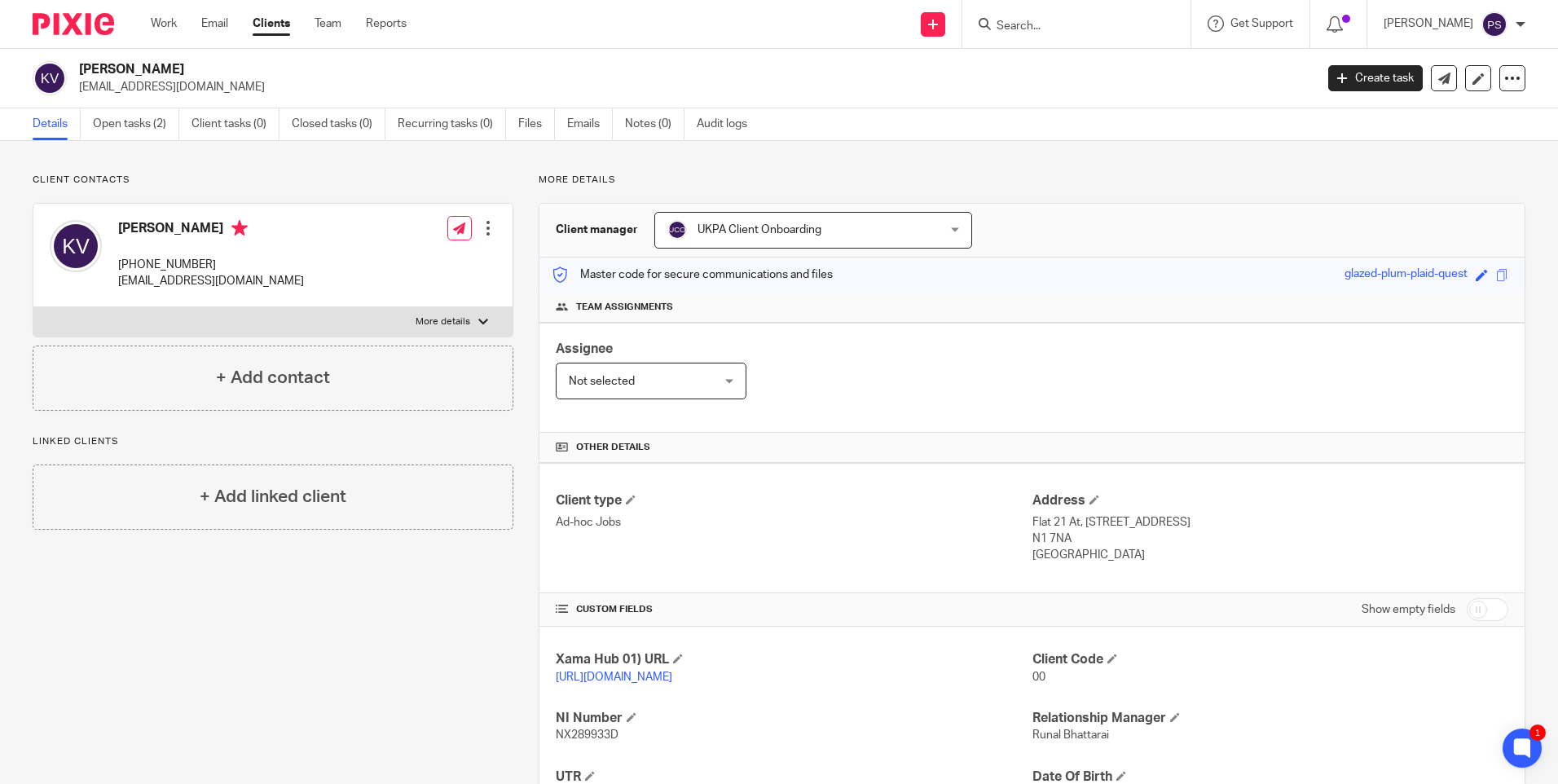
click at [161, 255] on div "Kathryn Vickers +44 745 052 5496 kathrynvickers54@gmail.com" at bounding box center [211, 255] width 186 height 70
copy div "+44 745 052 5496"
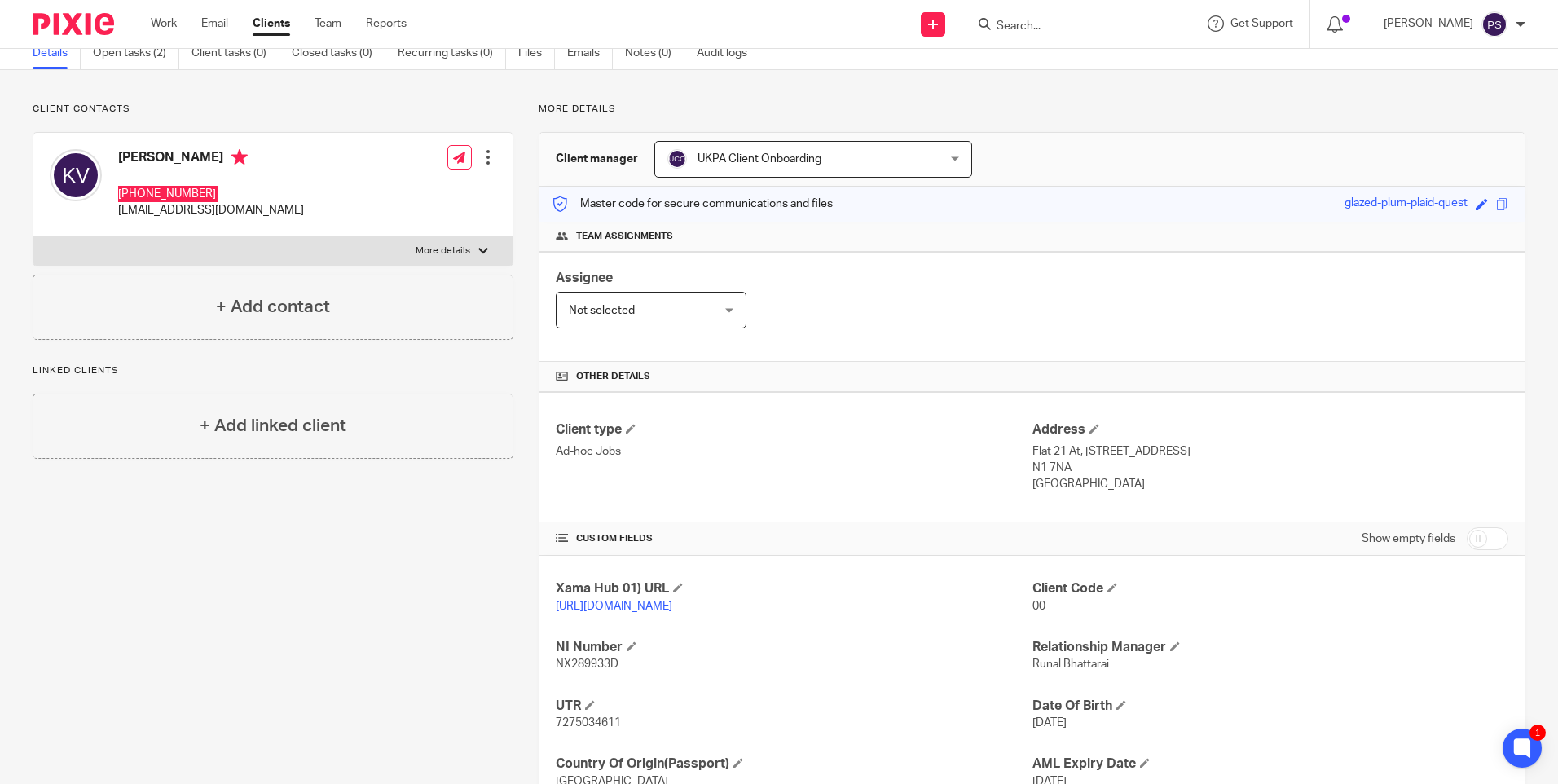
scroll to position [209, 0]
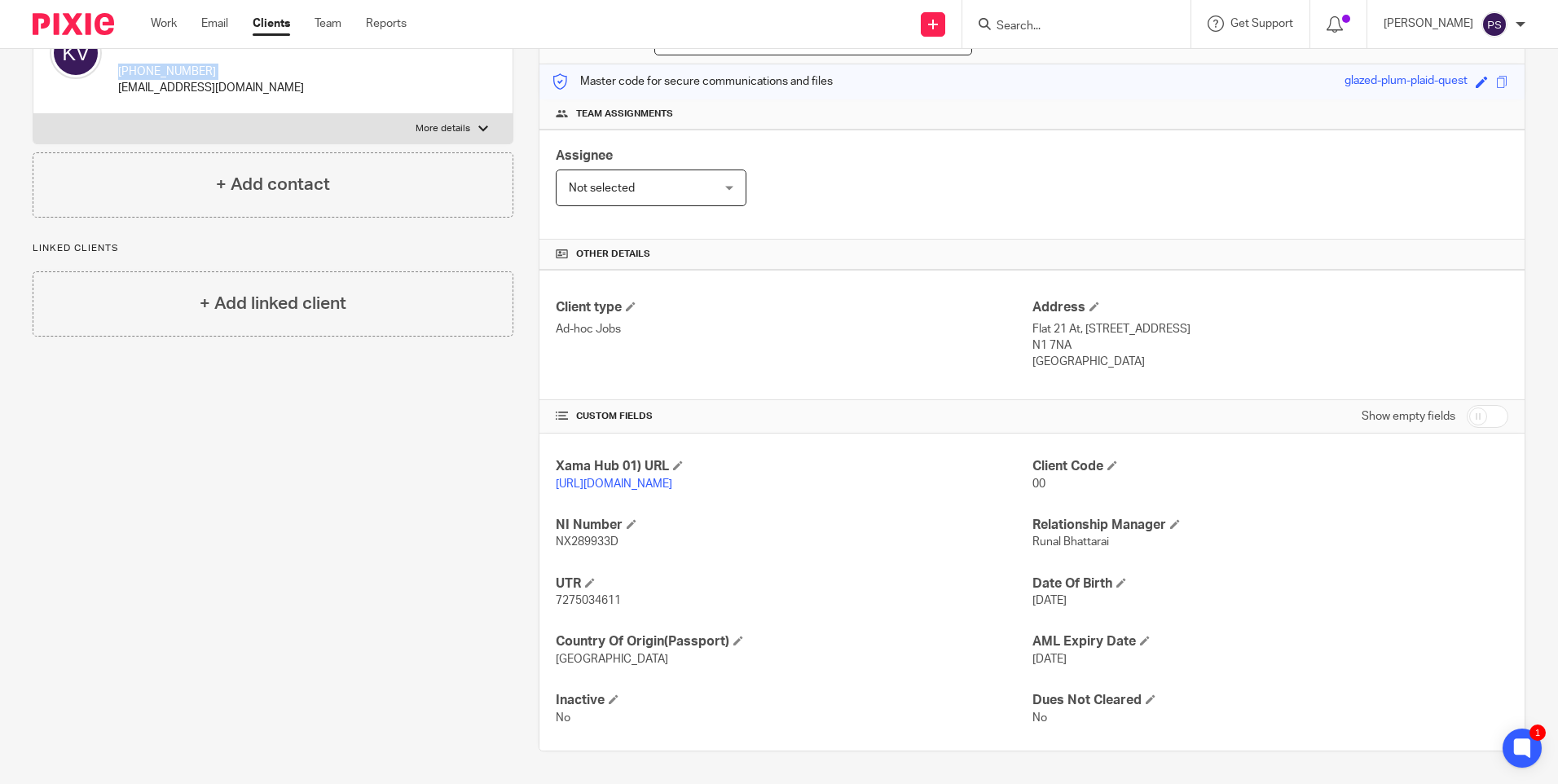
drag, startPoint x: 1024, startPoint y: 311, endPoint x: 1176, endPoint y: 316, distance: 152.1
click at [1176, 321] on p "Flat 21 At, 2 Wellesley Terrace, London" at bounding box center [1271, 328] width 476 height 16
copy p "Flat 21 At, 2 Wellesley Terrace"
click at [1205, 321] on p "Flat 21 At, 2 Wellesley Terrace, London" at bounding box center [1271, 328] width 476 height 16
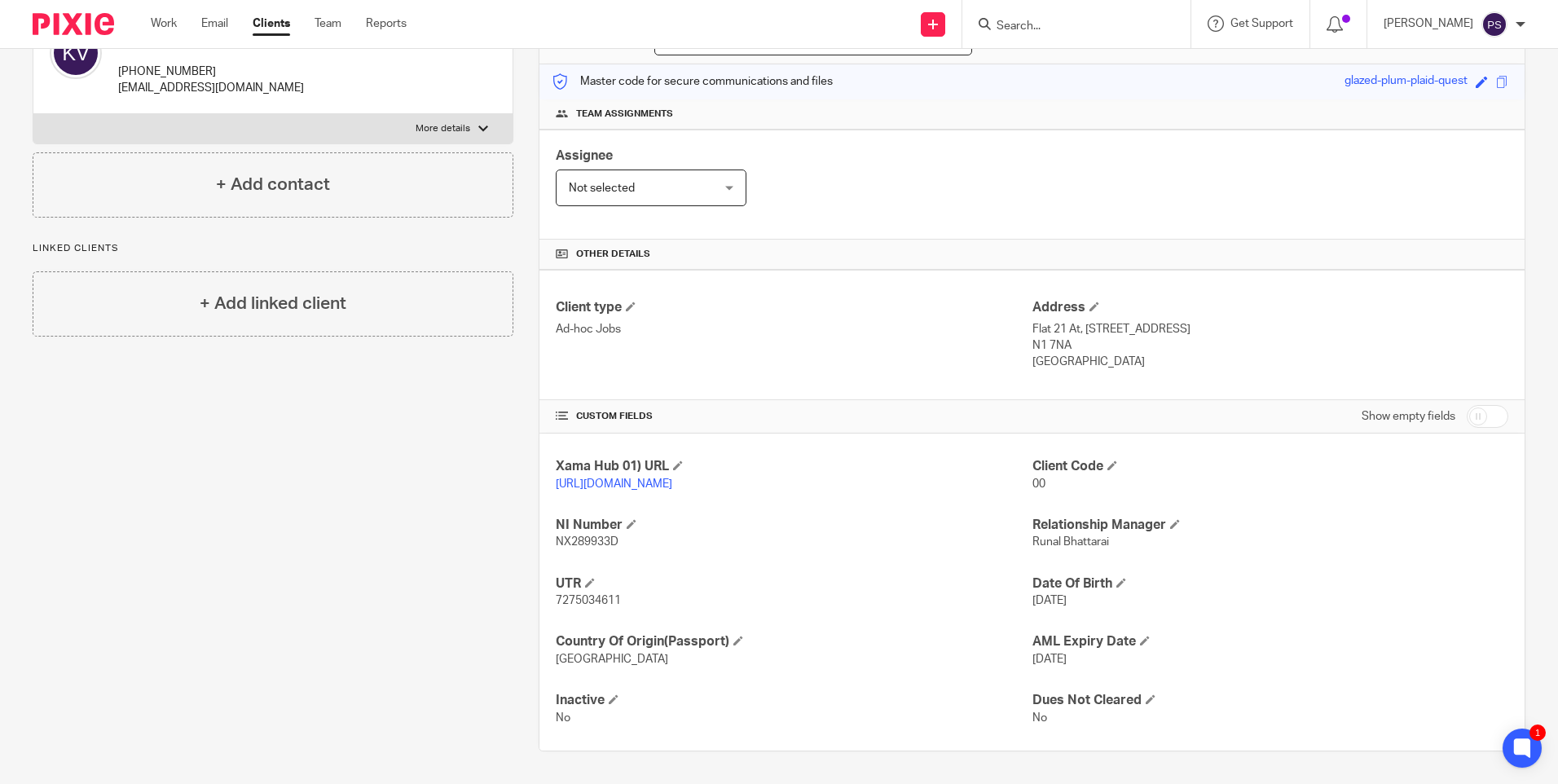
copy p "London"
click at [1047, 338] on p "N1 7NA" at bounding box center [1271, 345] width 476 height 16
copy div "N1 7NA"
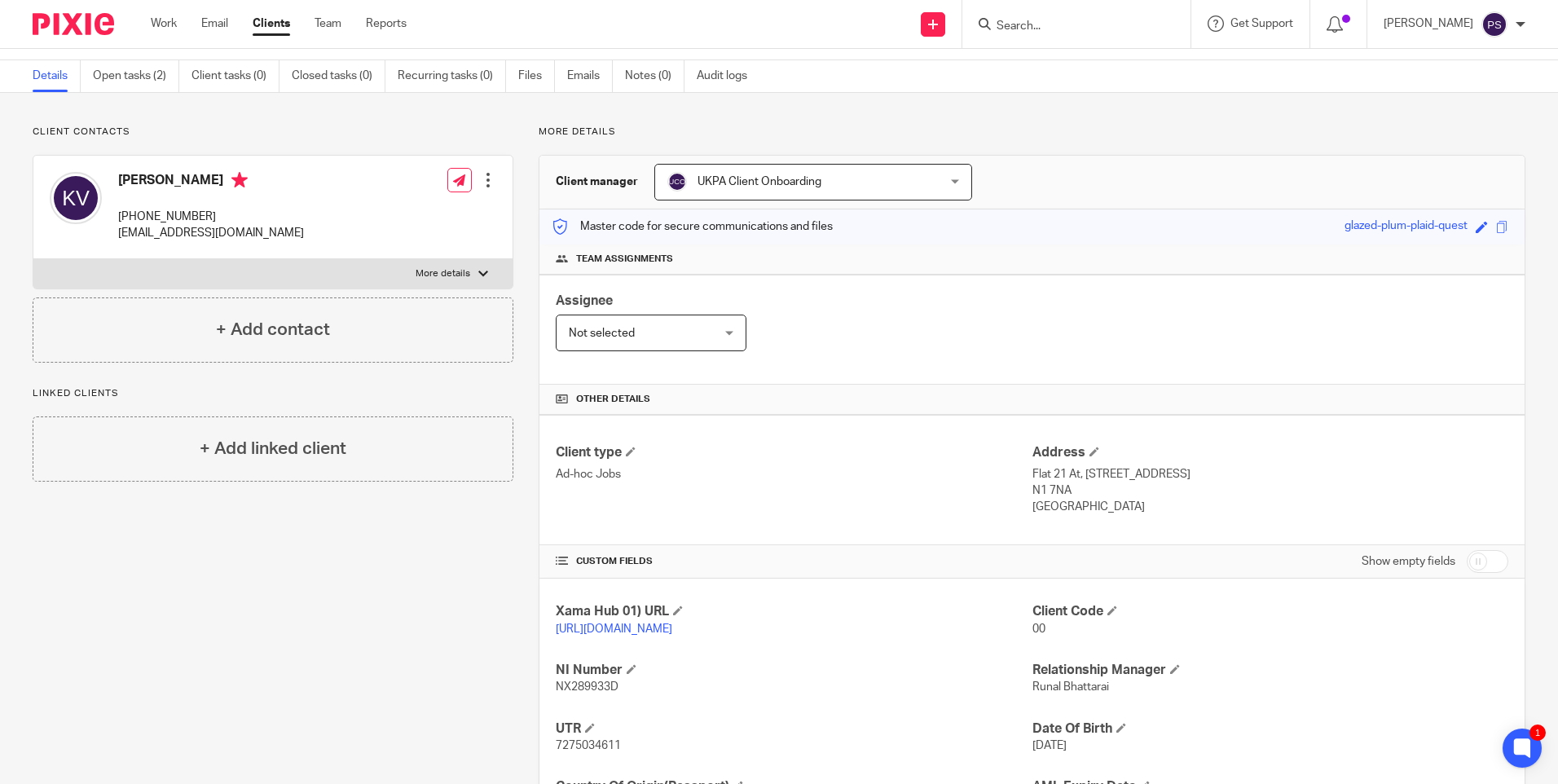
scroll to position [46, 0]
click at [134, 174] on h4 "Kathryn Vickers" at bounding box center [211, 184] width 186 height 20
copy h4 "Kathryn"
click at [163, 171] on div "Kathryn Vickers +44 745 052 5496 kathrynvickers54@gmail.com" at bounding box center [176, 208] width 254 height 86
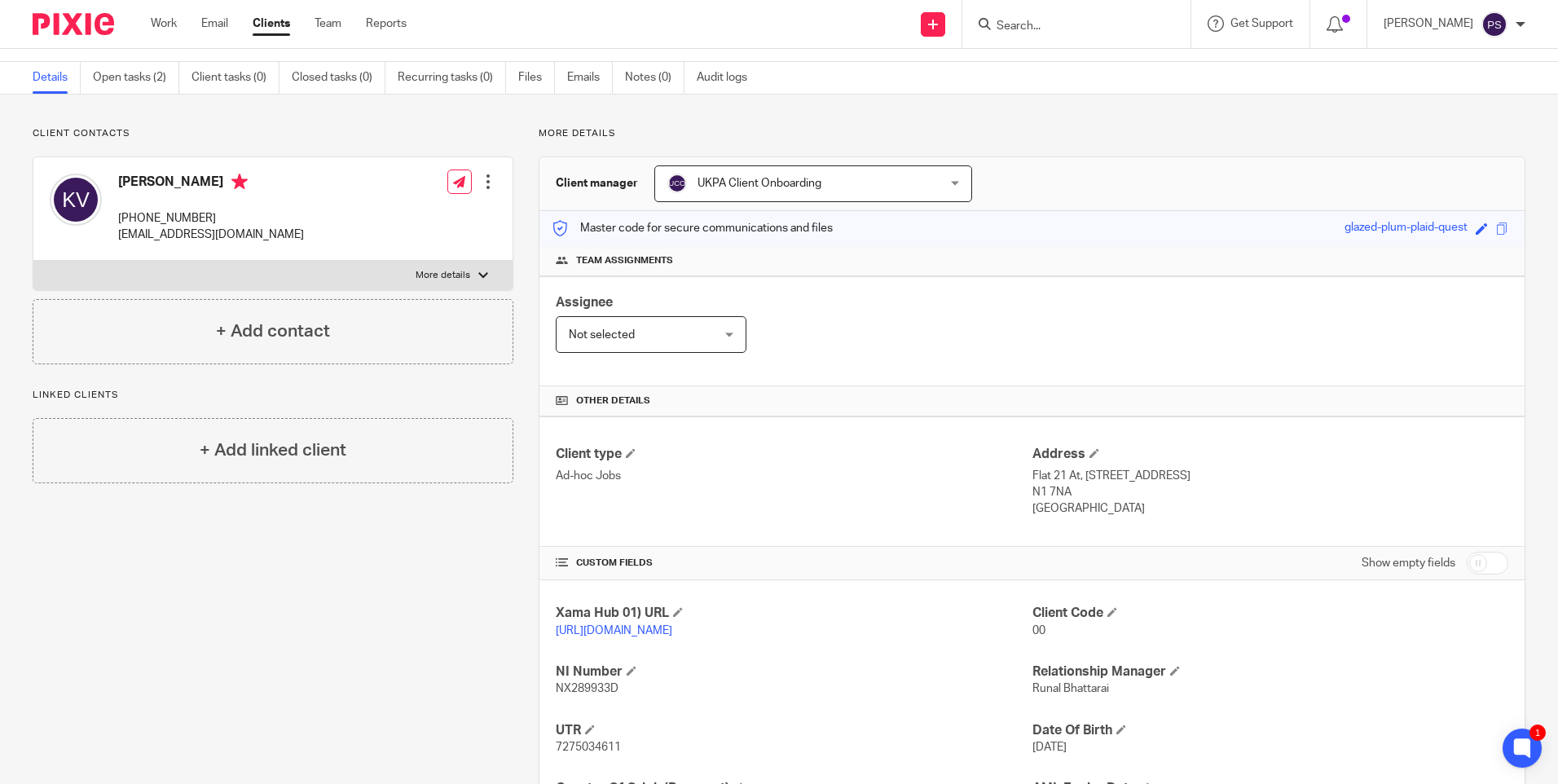
click at [165, 173] on div "Kathryn Vickers +44 745 052 5496 kathrynvickers54@gmail.com" at bounding box center [176, 208] width 254 height 86
click at [166, 174] on h4 "Kathryn Vickers" at bounding box center [211, 184] width 186 height 20
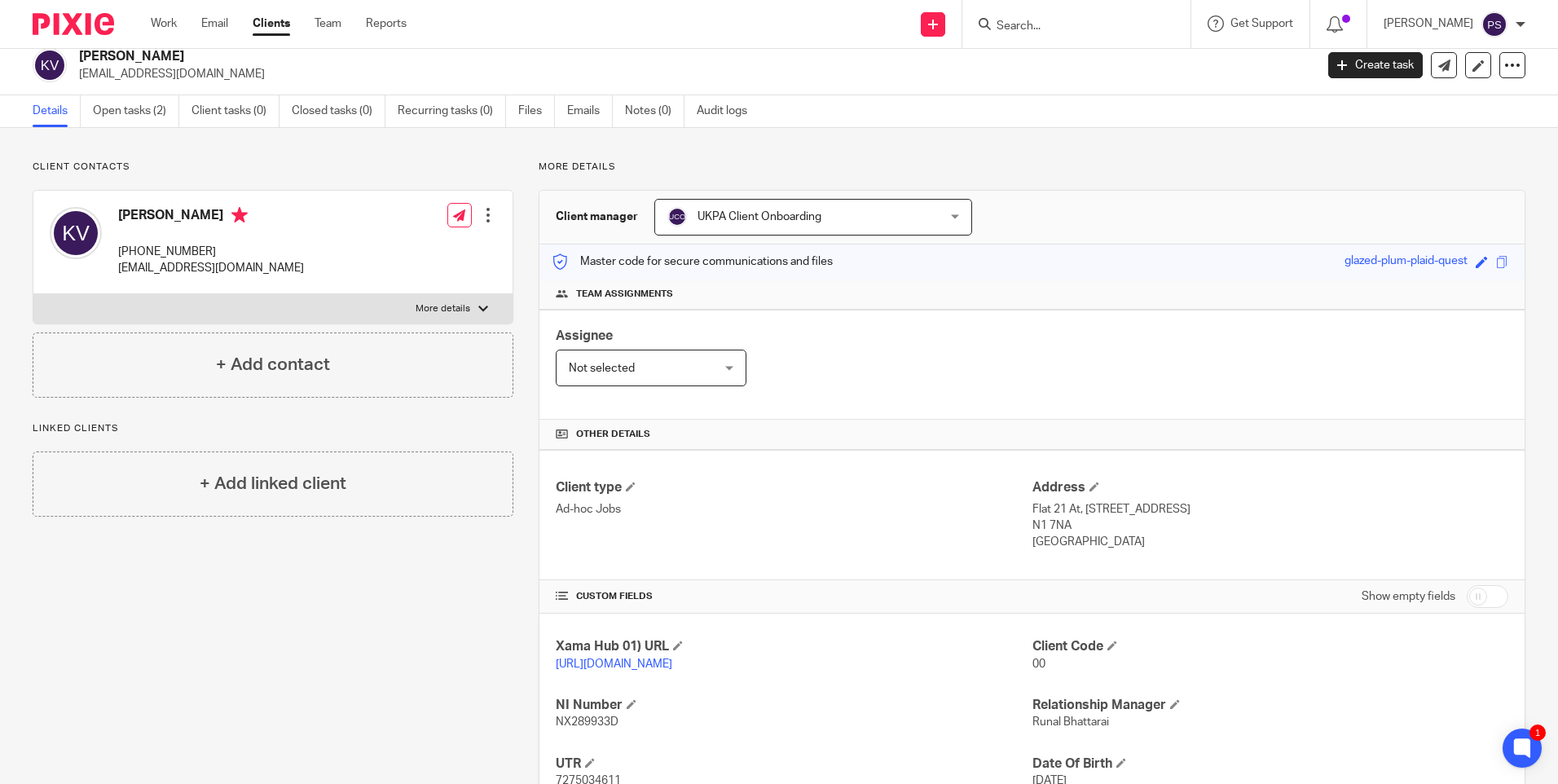
scroll to position [0, 0]
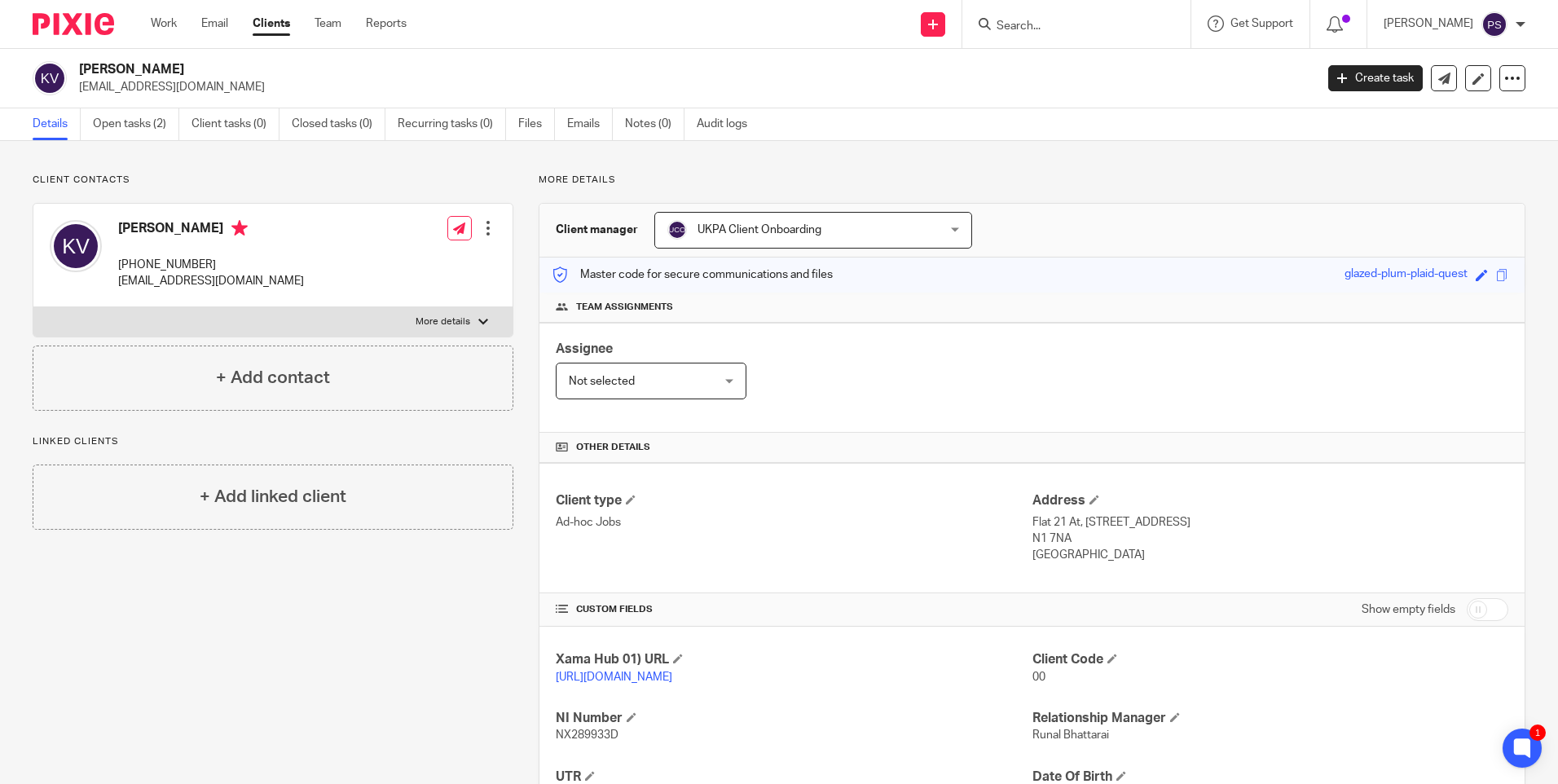
click at [154, 66] on h2 "Kathryn Vickers" at bounding box center [569, 69] width 980 height 17
copy div "Kathryn Vickers"
click at [151, 287] on p "kathrynvickers54@gmail.com" at bounding box center [211, 281] width 186 height 16
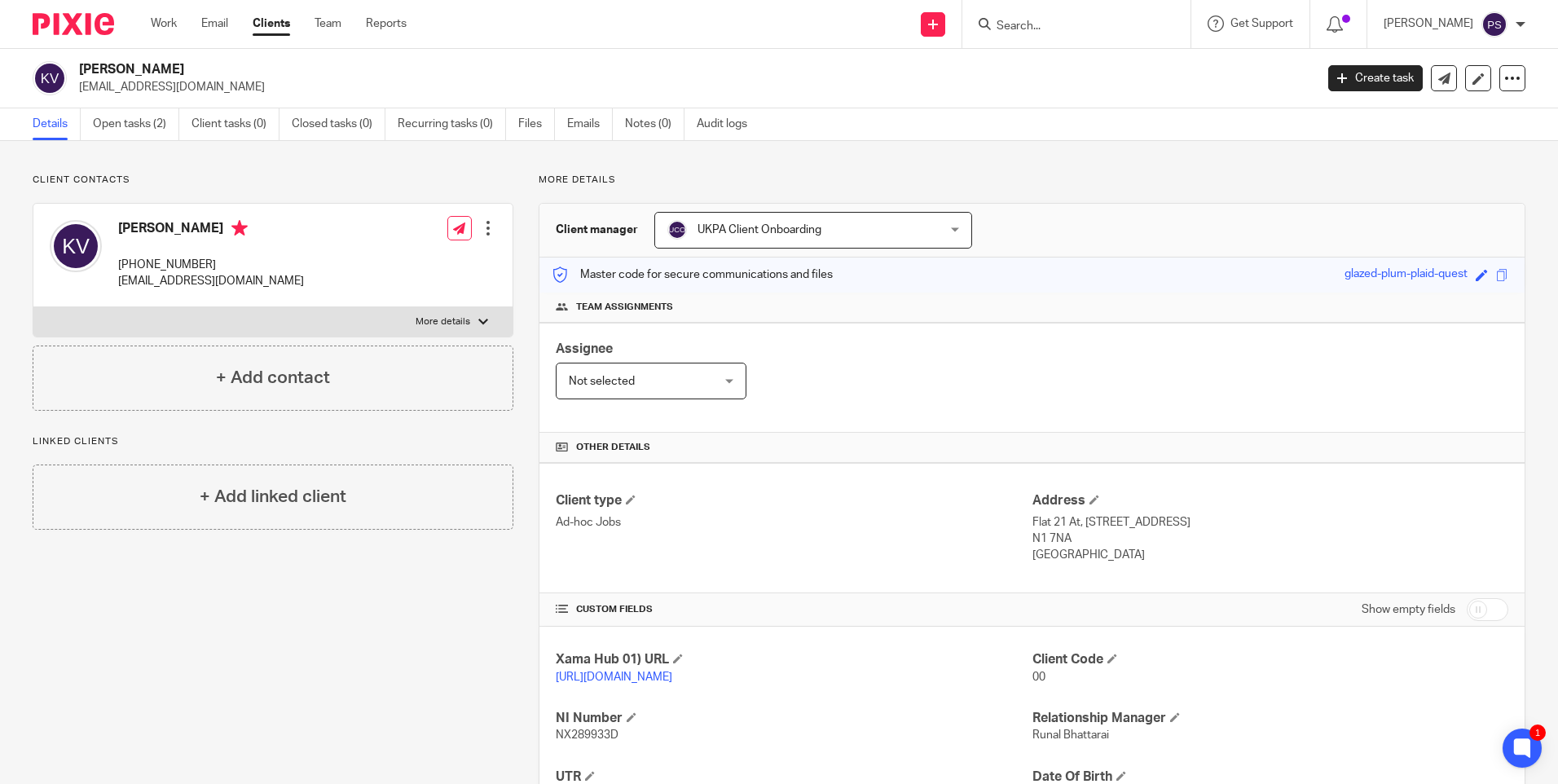
click at [155, 282] on p "kathrynvickers54@gmail.com" at bounding box center [211, 281] width 186 height 16
click at [155, 282] on p "[EMAIL_ADDRESS][DOMAIN_NAME]" at bounding box center [211, 281] width 186 height 16
click at [155, 282] on p "kathrynvickers54@gmail.com" at bounding box center [211, 281] width 186 height 16
copy div "kathrynvickers54@gmail.com"
click at [160, 269] on p "+44 745 052 5496" at bounding box center [211, 264] width 186 height 16
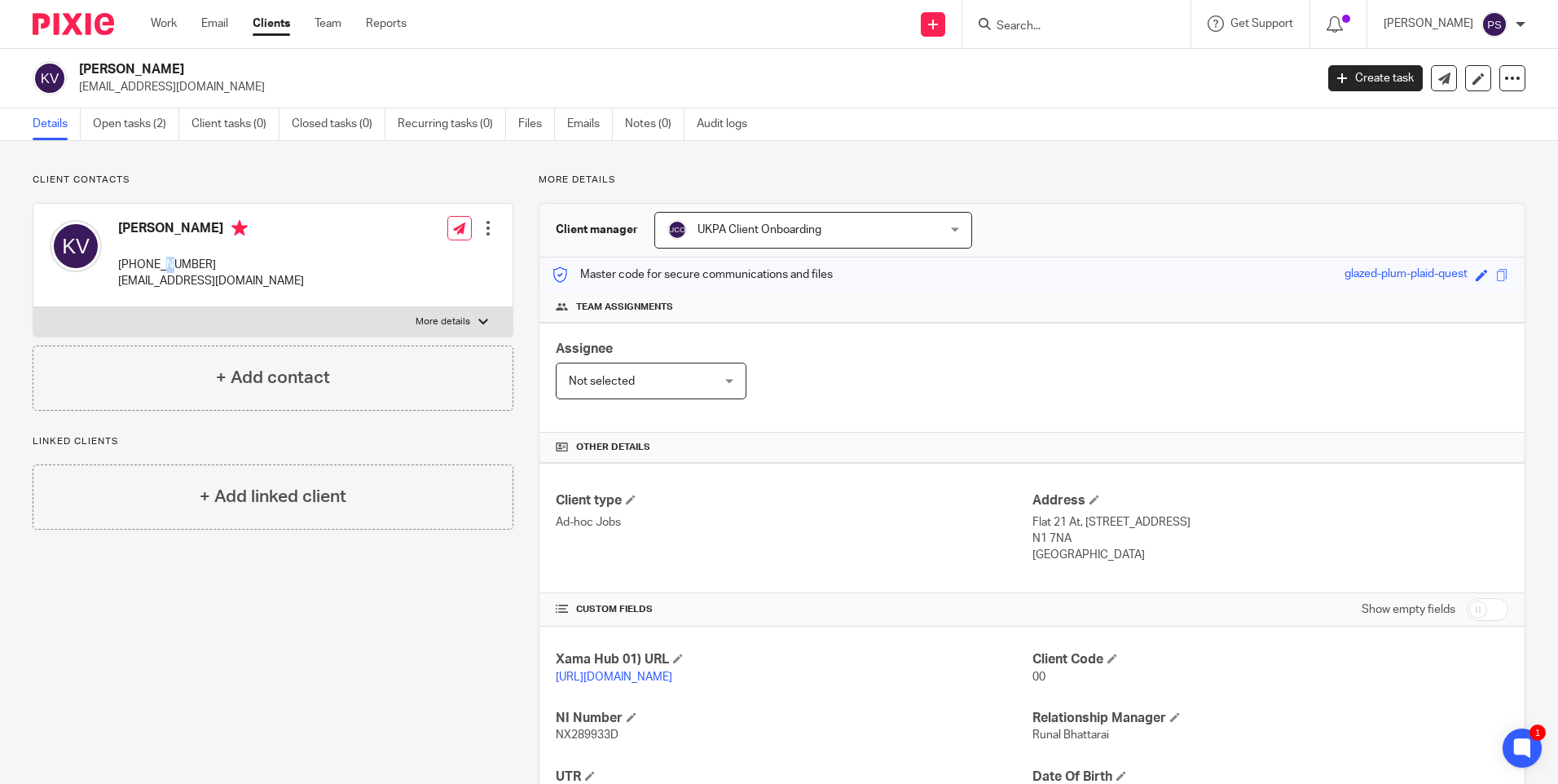
click at [160, 269] on p "+44 745 052 5496" at bounding box center [211, 264] width 186 height 16
copy div "+44 745 052 5496"
drag, startPoint x: 1026, startPoint y: 521, endPoint x: 1072, endPoint y: 522, distance: 46.0
click at [1072, 522] on p "Flat 21 At, 2 Wellesley Terrace, London" at bounding box center [1271, 522] width 476 height 16
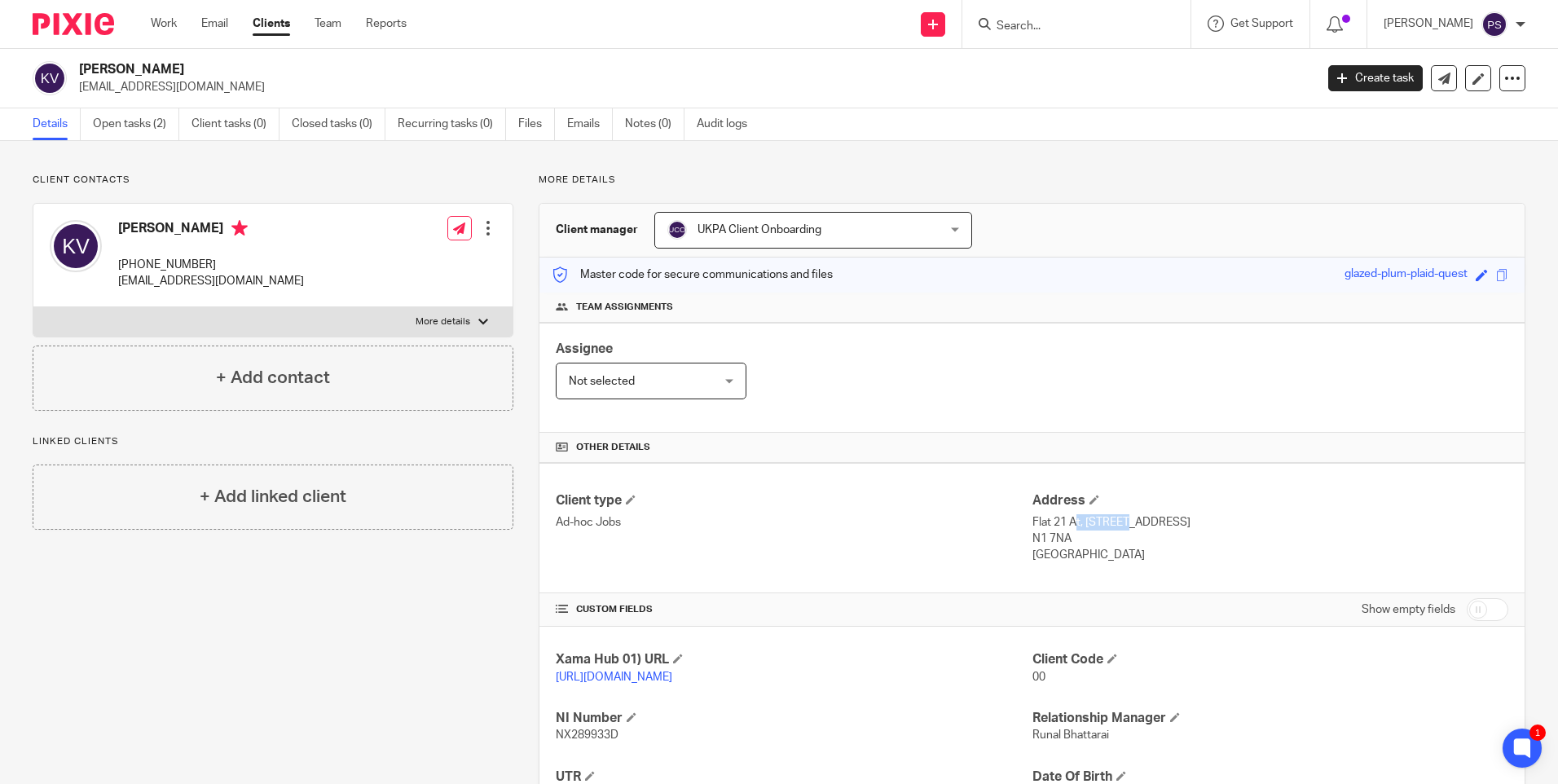
copy p "Flat 21 At"
drag, startPoint x: 1080, startPoint y: 524, endPoint x: 1176, endPoint y: 530, distance: 96.2
click at [1176, 530] on p "Flat 21 At, 2 Wellesley Terrace, London" at bounding box center [1271, 522] width 476 height 16
copy p "2 Wellesley Terrace"
click at [1204, 520] on p "Flat 21 At, 2 Wellesley Terrace, London" at bounding box center [1271, 522] width 476 height 16
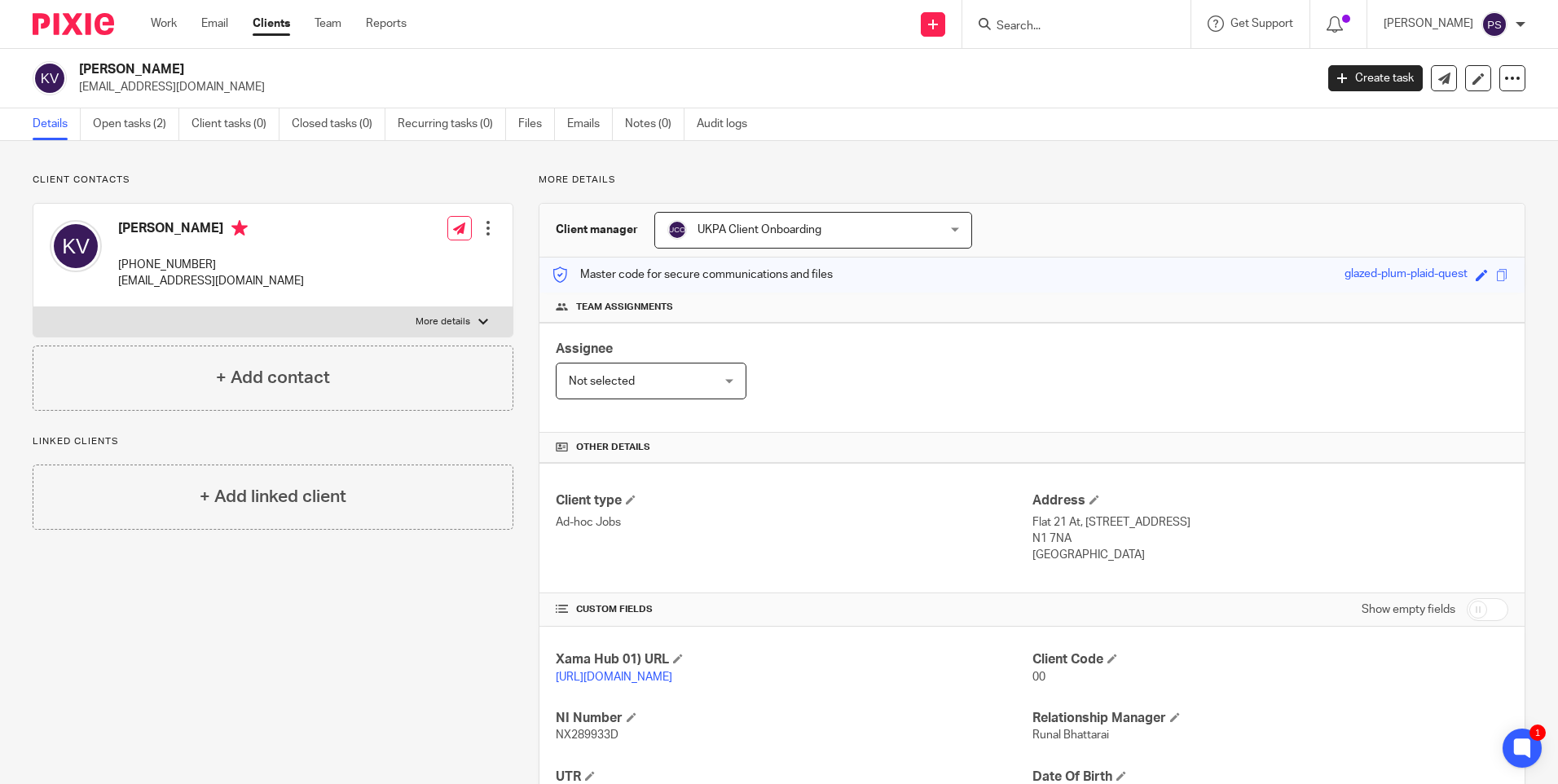
click at [1204, 520] on p "Flat 21 At, 2 Wellesley Terrace, London" at bounding box center [1271, 522] width 476 height 16
click at [1054, 536] on p "N1 7NA" at bounding box center [1271, 538] width 476 height 16
click at [161, 131] on link "Open tasks (2)" at bounding box center [136, 124] width 86 height 32
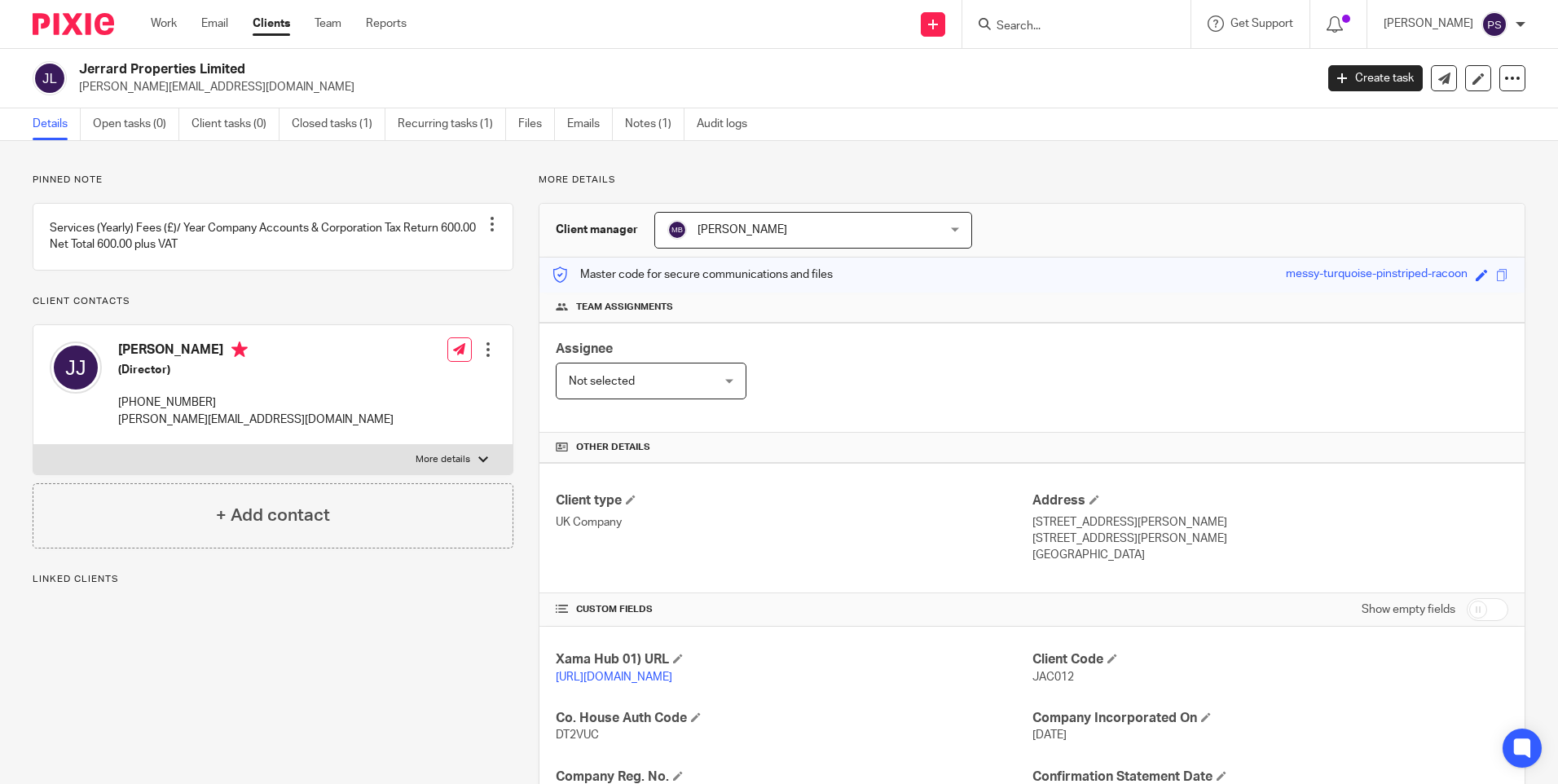
click at [168, 89] on p "[PERSON_NAME][EMAIL_ADDRESS][DOMAIN_NAME]" at bounding box center [691, 87] width 1225 height 16
copy main "[PERSON_NAME][EMAIL_ADDRESS][DOMAIN_NAME] Create task Update from Companies Hou…"
click at [1082, 29] on input "Search" at bounding box center [1068, 26] width 147 height 14
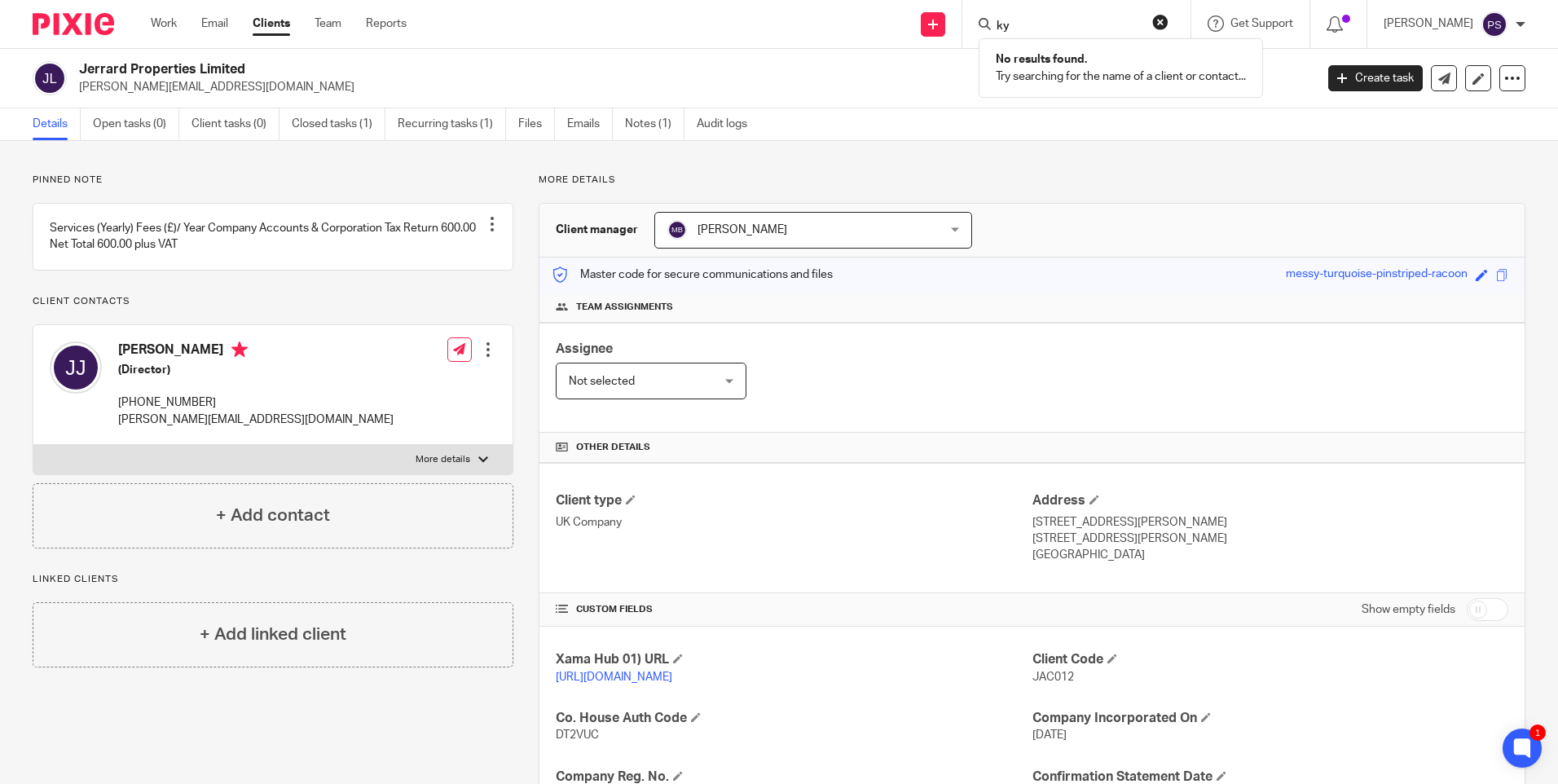
type input "k"
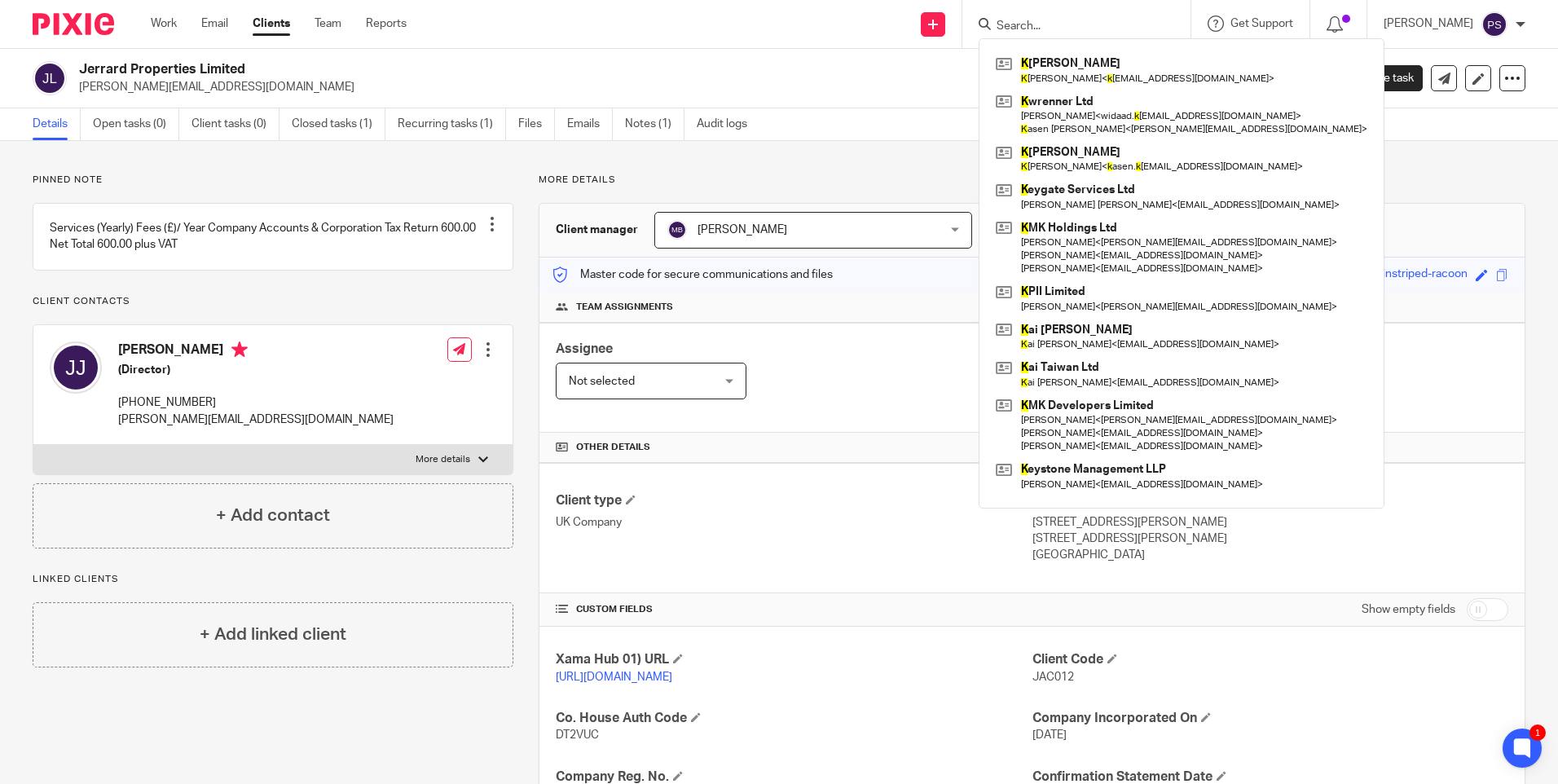
type input "#"
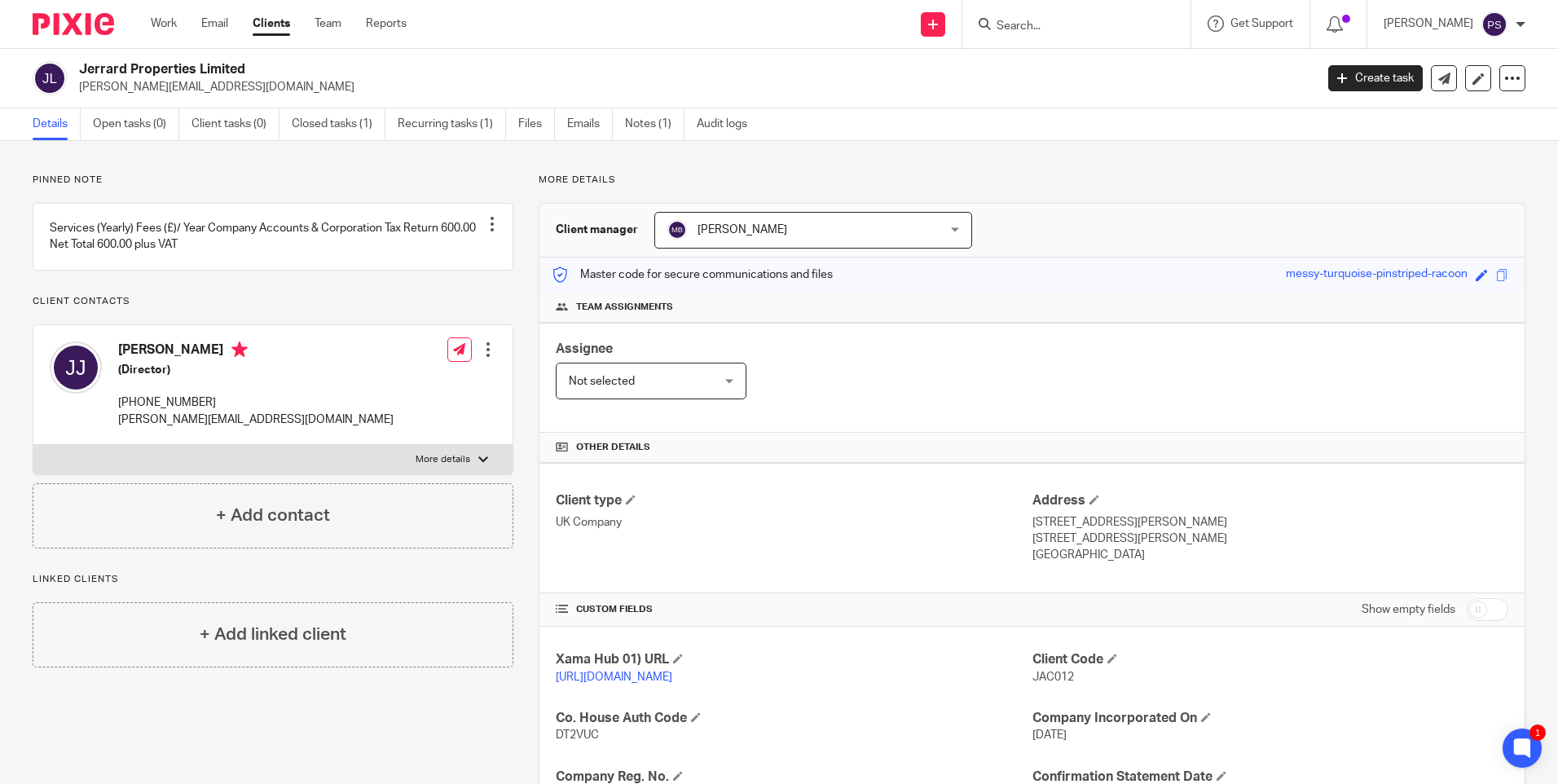
click at [1043, 19] on input "Search" at bounding box center [1068, 26] width 147 height 14
click at [1054, 23] on input "Search" at bounding box center [1068, 26] width 147 height 14
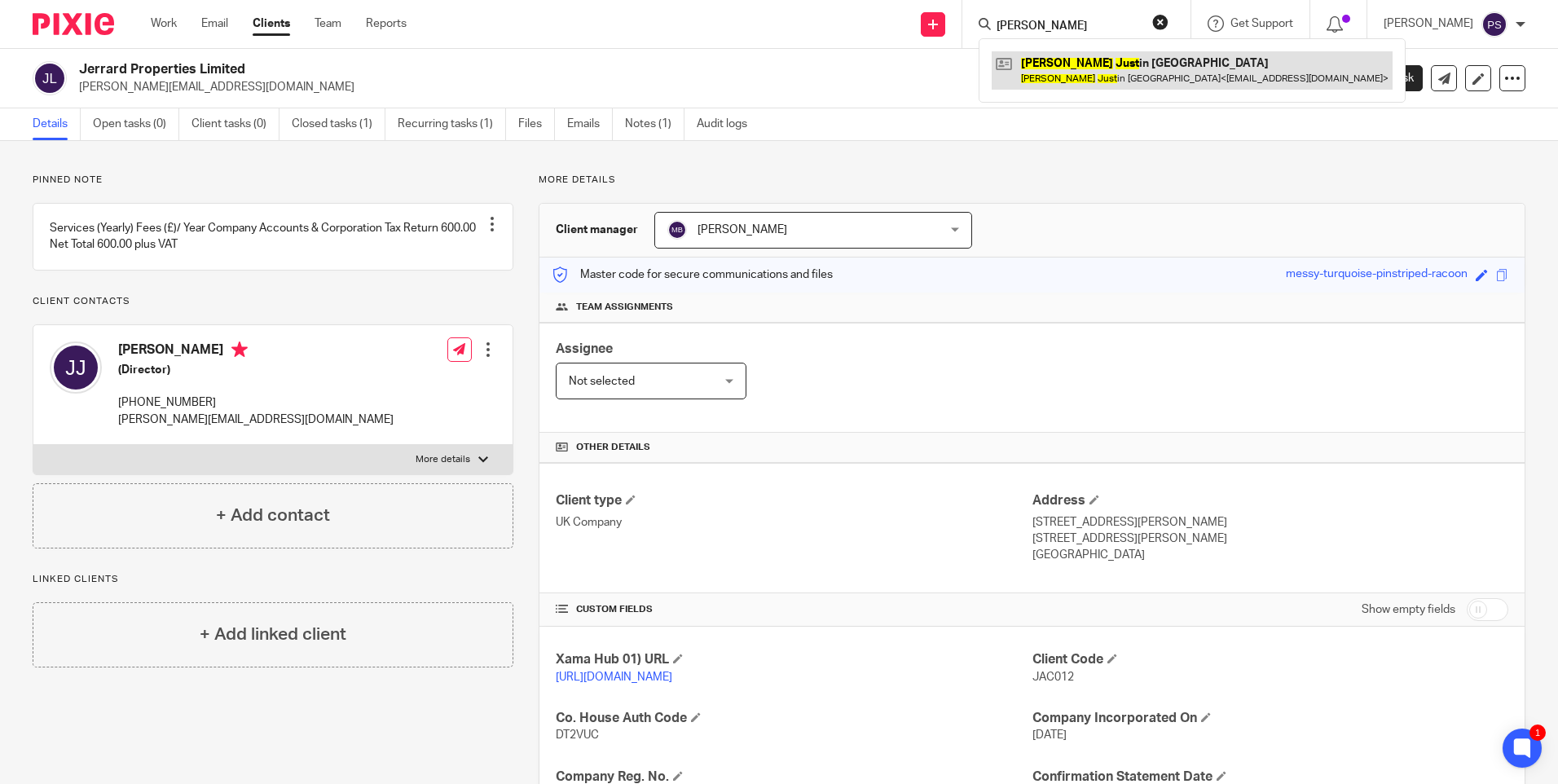
type input "[PERSON_NAME]"
click at [1070, 76] on link at bounding box center [1192, 70] width 401 height 37
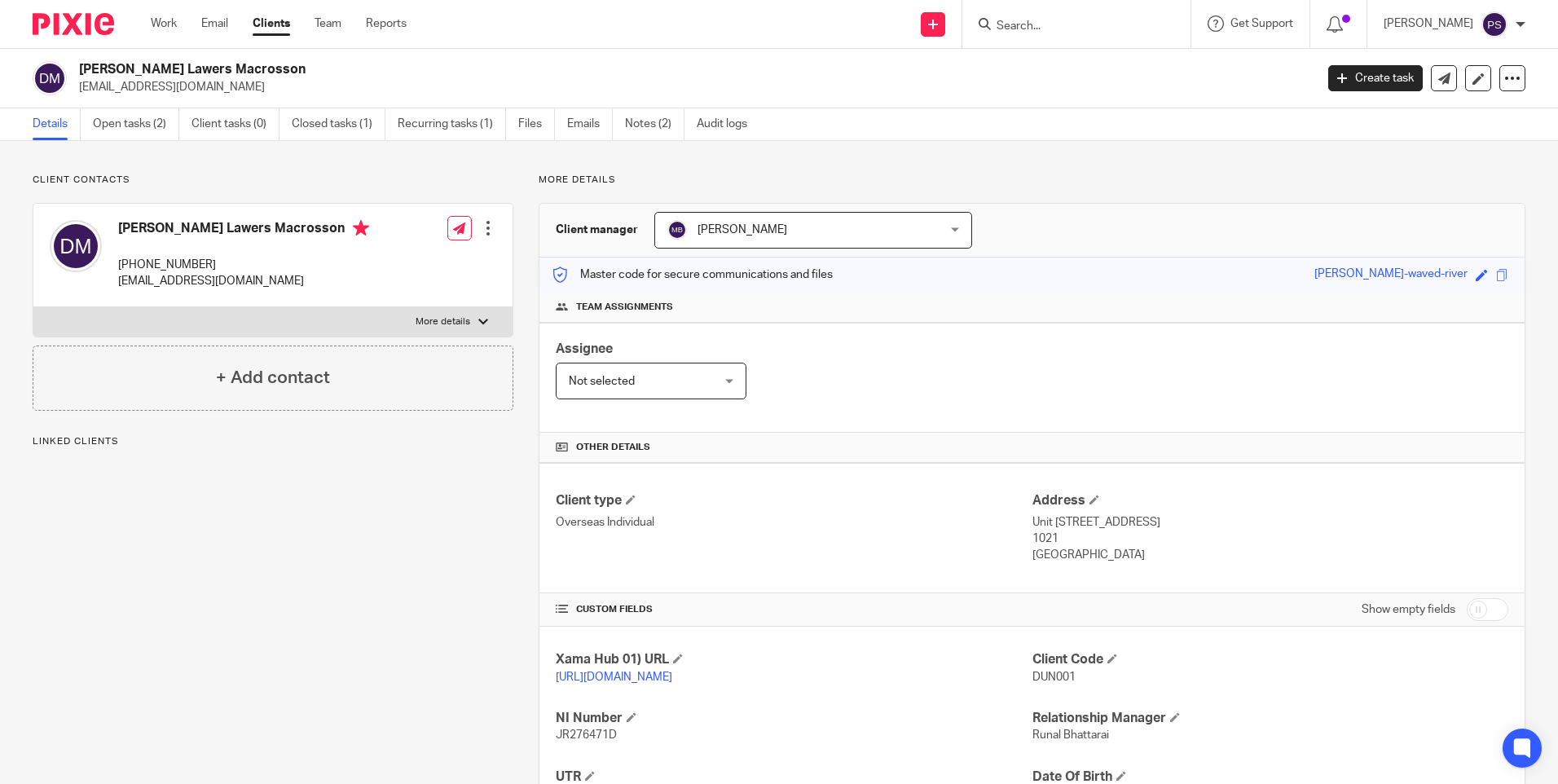
click at [163, 82] on p "[EMAIL_ADDRESS][DOMAIN_NAME]" at bounding box center [691, 87] width 1225 height 16
copy main "[EMAIL_ADDRESS][DOMAIN_NAME] Create task Update from Companies House Export dat…"
click at [346, 176] on p "Client contacts" at bounding box center [273, 180] width 481 height 13
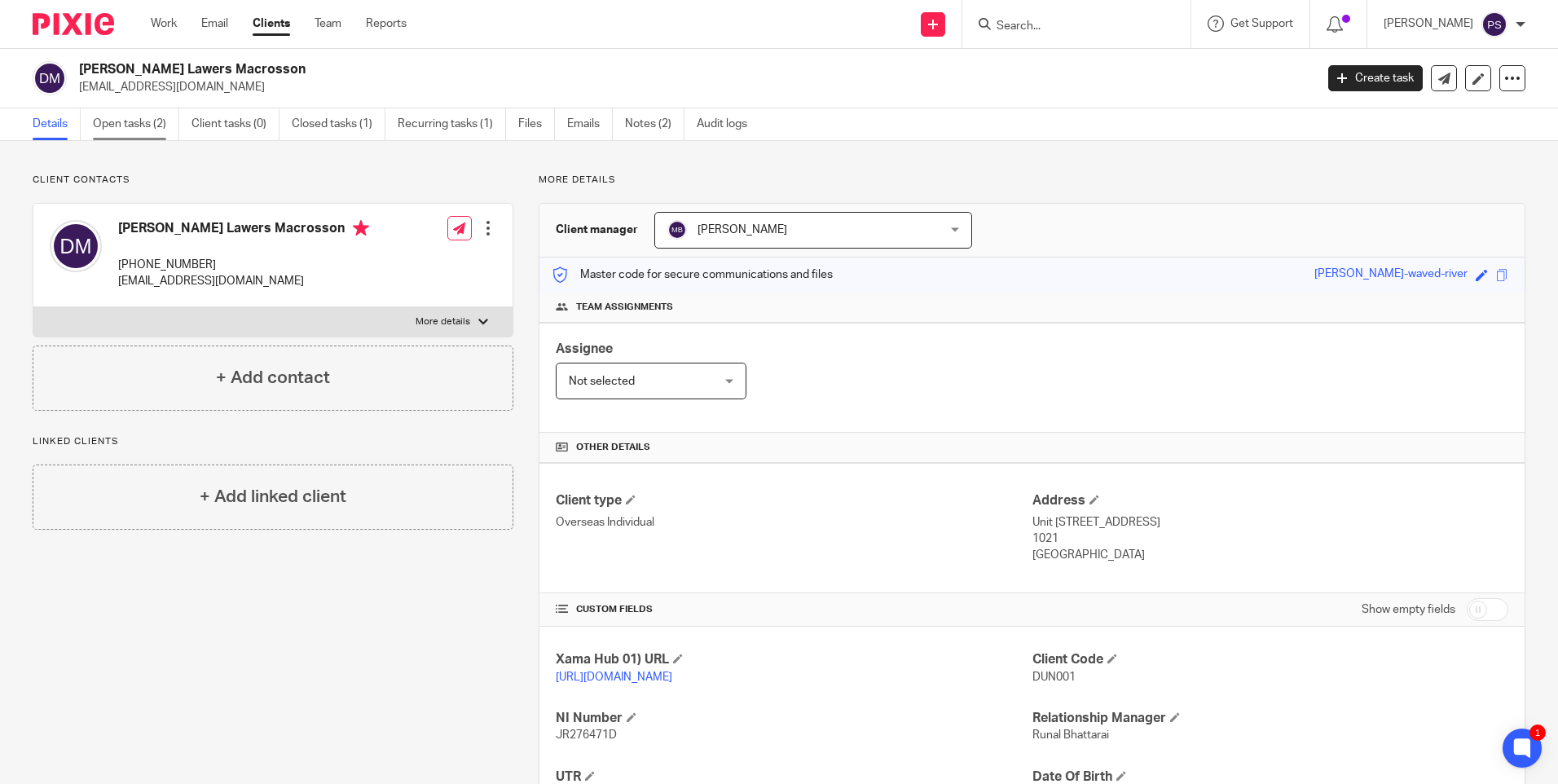
click at [139, 132] on link "Open tasks (2)" at bounding box center [136, 124] width 86 height 32
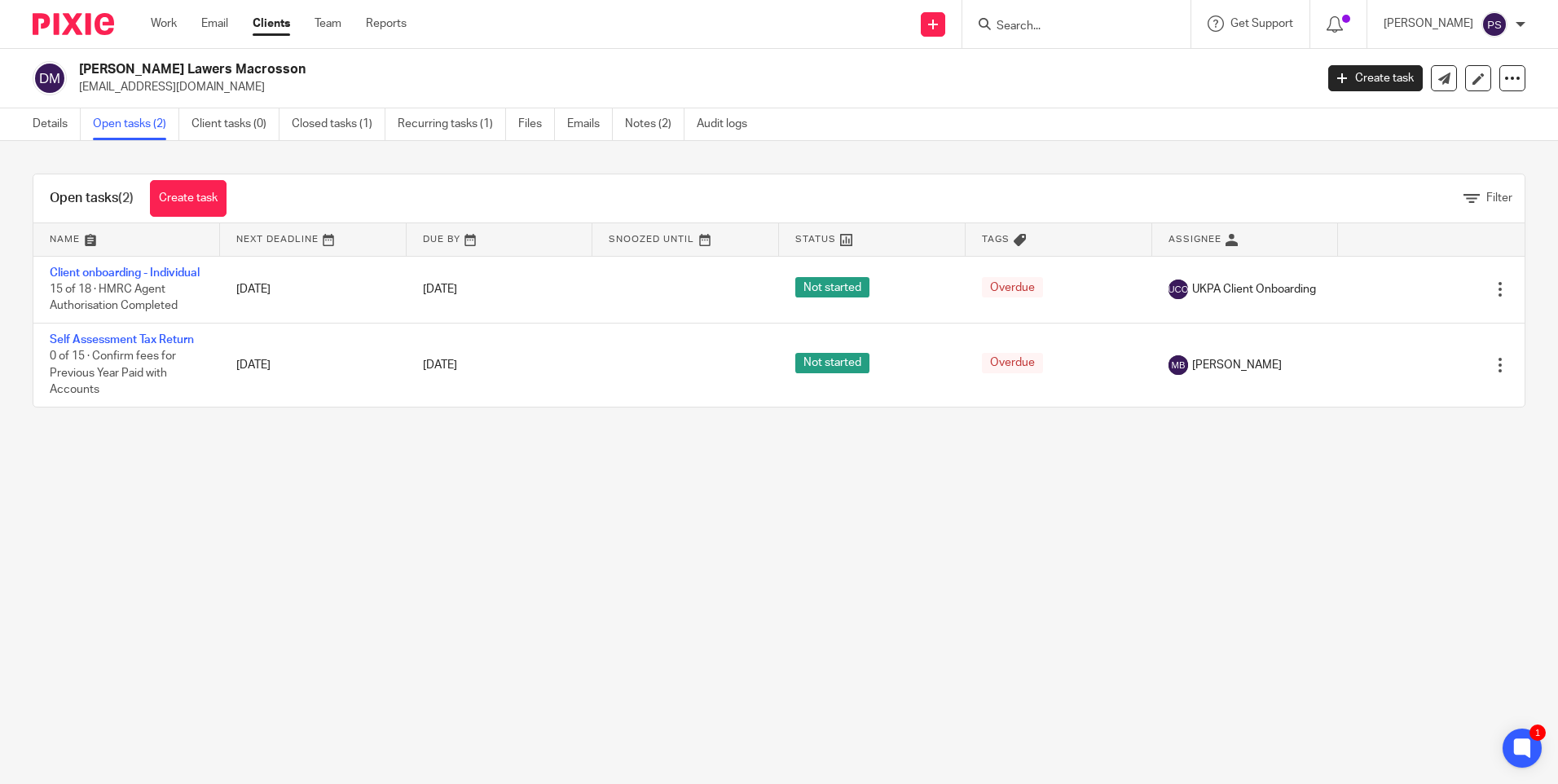
click at [346, 440] on div "Open tasks (2) Create task Filter Name Next Deadline Due By Snoozed Until Statu…" at bounding box center [779, 290] width 1558 height 299
click at [175, 88] on p "duncanmacrosson@hotmail.com" at bounding box center [691, 87] width 1225 height 16
copy main "duncanmacrosson@hotmail.com Create task Update from Companies House Export data…"
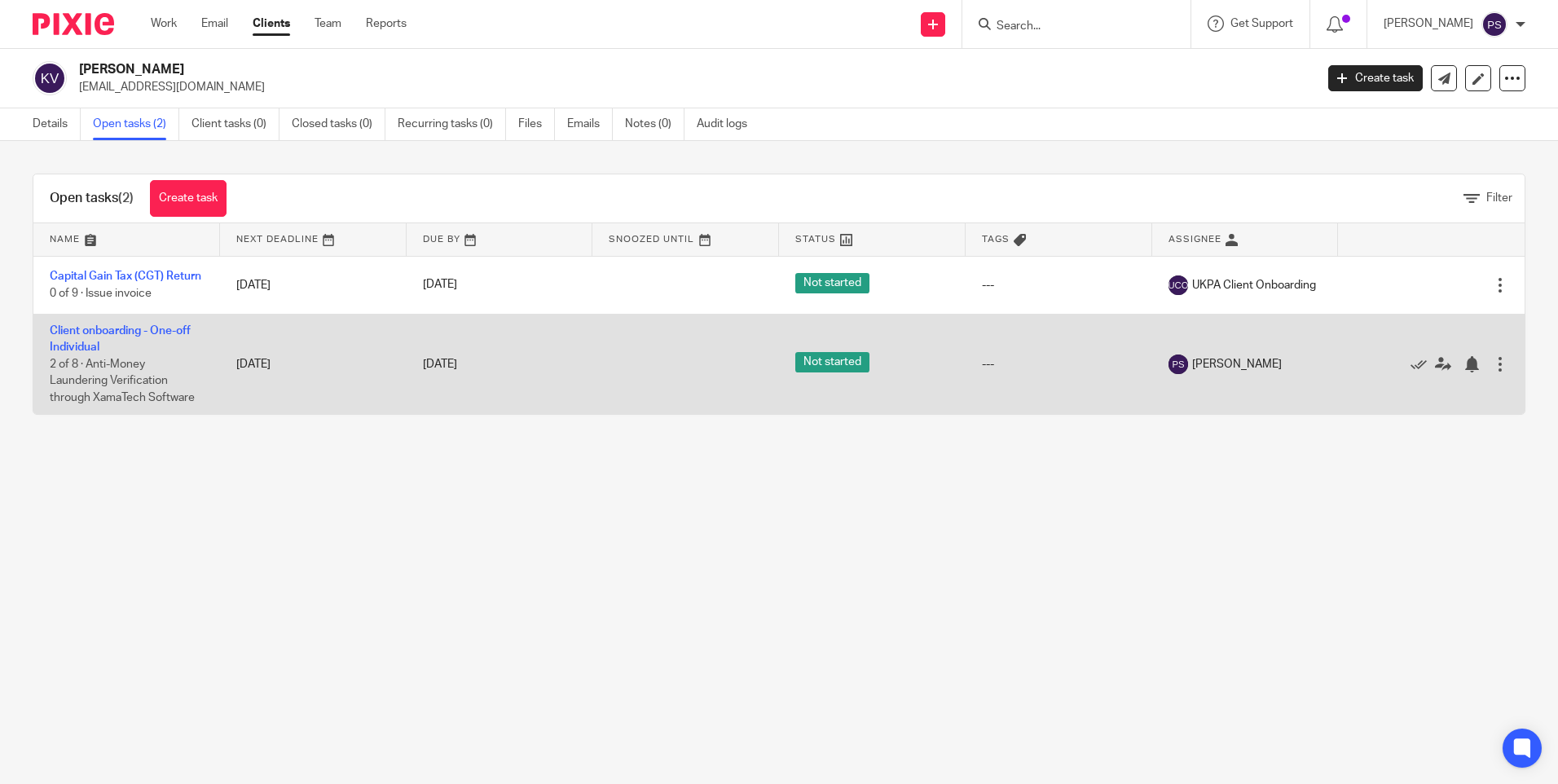
click at [99, 333] on td "Client onboarding - One-off Individual 2 of 8 · Anti-Money Laundering Verificat…" at bounding box center [127, 364] width 187 height 100
click at [111, 339] on link "Client onboarding - One-off Individual" at bounding box center [120, 338] width 141 height 28
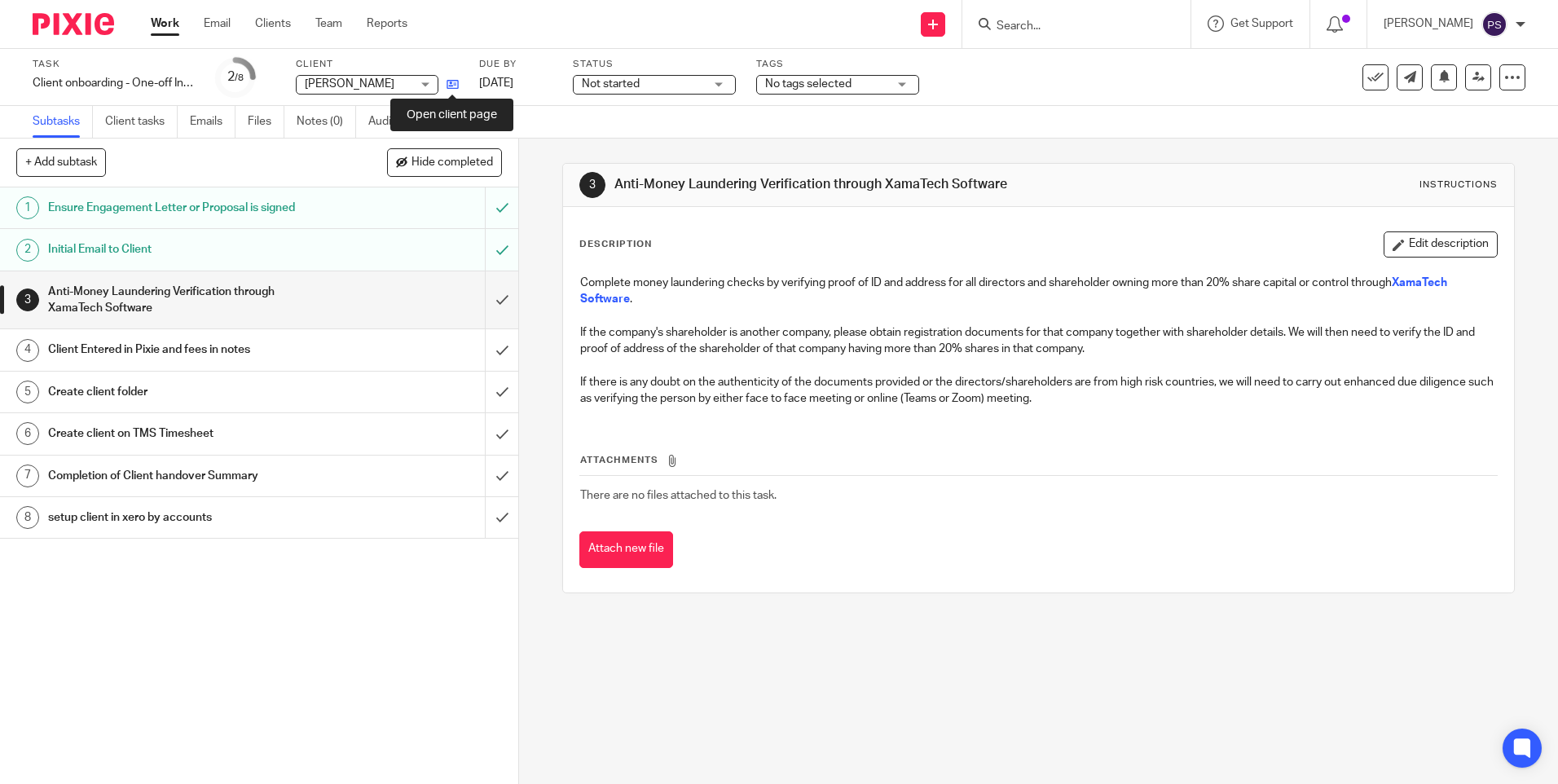
click at [450, 82] on icon at bounding box center [452, 84] width 12 height 12
click at [483, 359] on input "submit" at bounding box center [259, 349] width 518 height 41
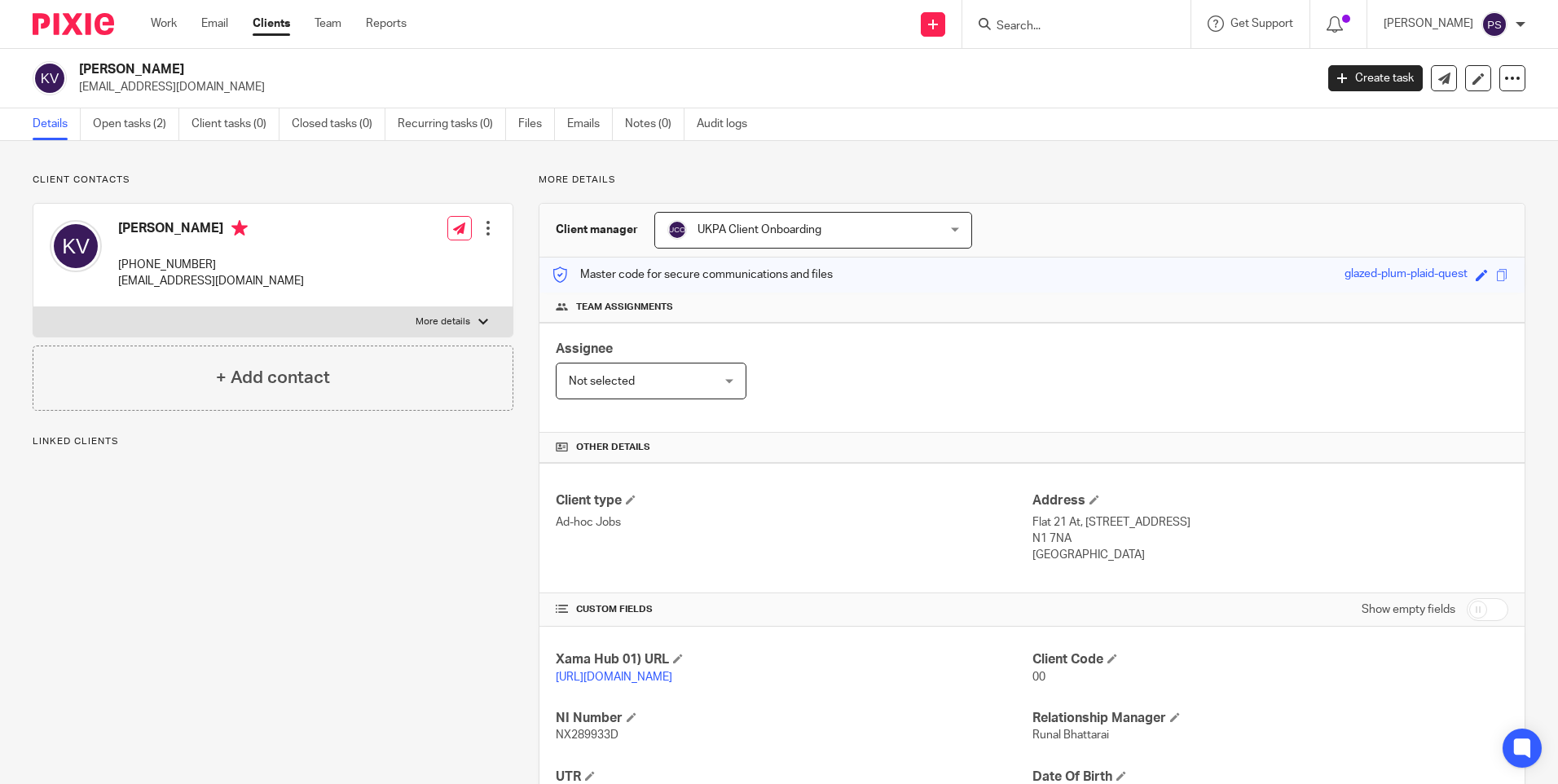
click at [187, 89] on p "[EMAIL_ADDRESS][DOMAIN_NAME]" at bounding box center [691, 87] width 1225 height 16
click at [188, 89] on p "[EMAIL_ADDRESS][DOMAIN_NAME]" at bounding box center [691, 87] width 1225 height 16
copy main "[EMAIL_ADDRESS][DOMAIN_NAME] Create task Update from Companies House Export dat…"
click at [664, 123] on link "Notes (0)" at bounding box center [655, 124] width 59 height 32
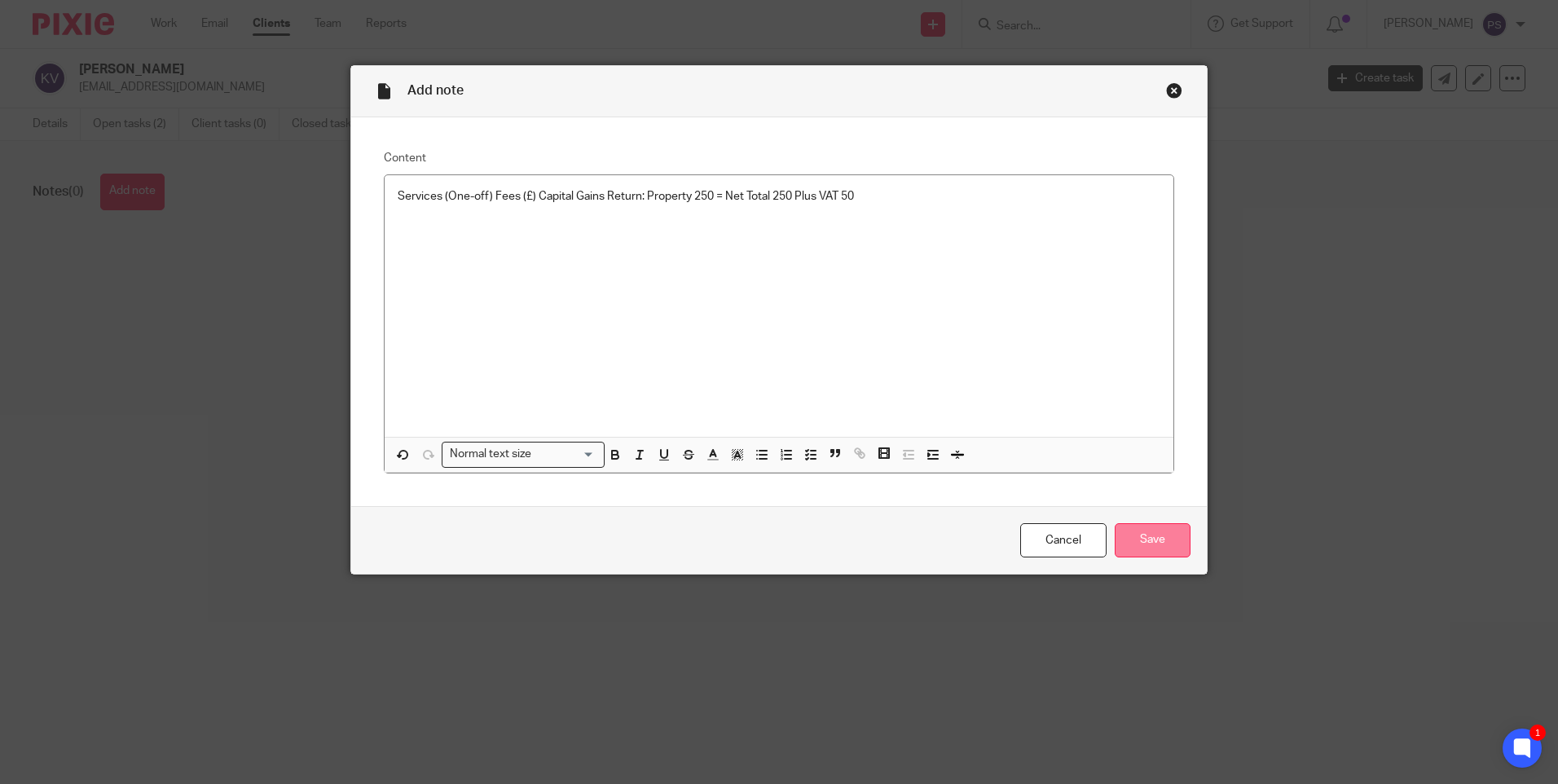
click at [1140, 533] on input "Save" at bounding box center [1153, 541] width 76 height 35
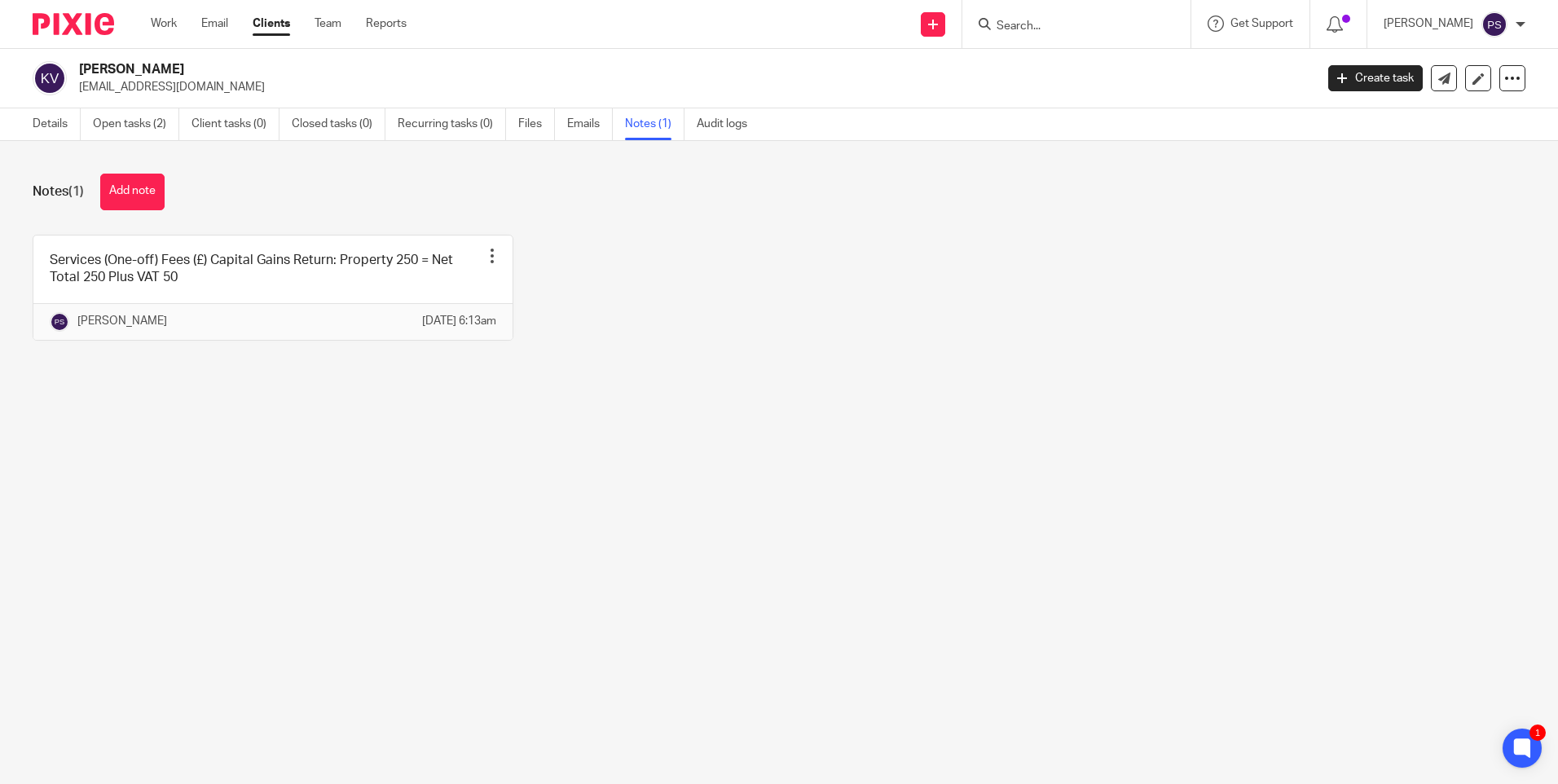
click at [678, 397] on div "Notes (1) Add note Services (One-off) Fees (£) Capital Gains Return: Property 2…" at bounding box center [779, 269] width 1558 height 257
click at [45, 127] on link "Details" at bounding box center [57, 124] width 48 height 32
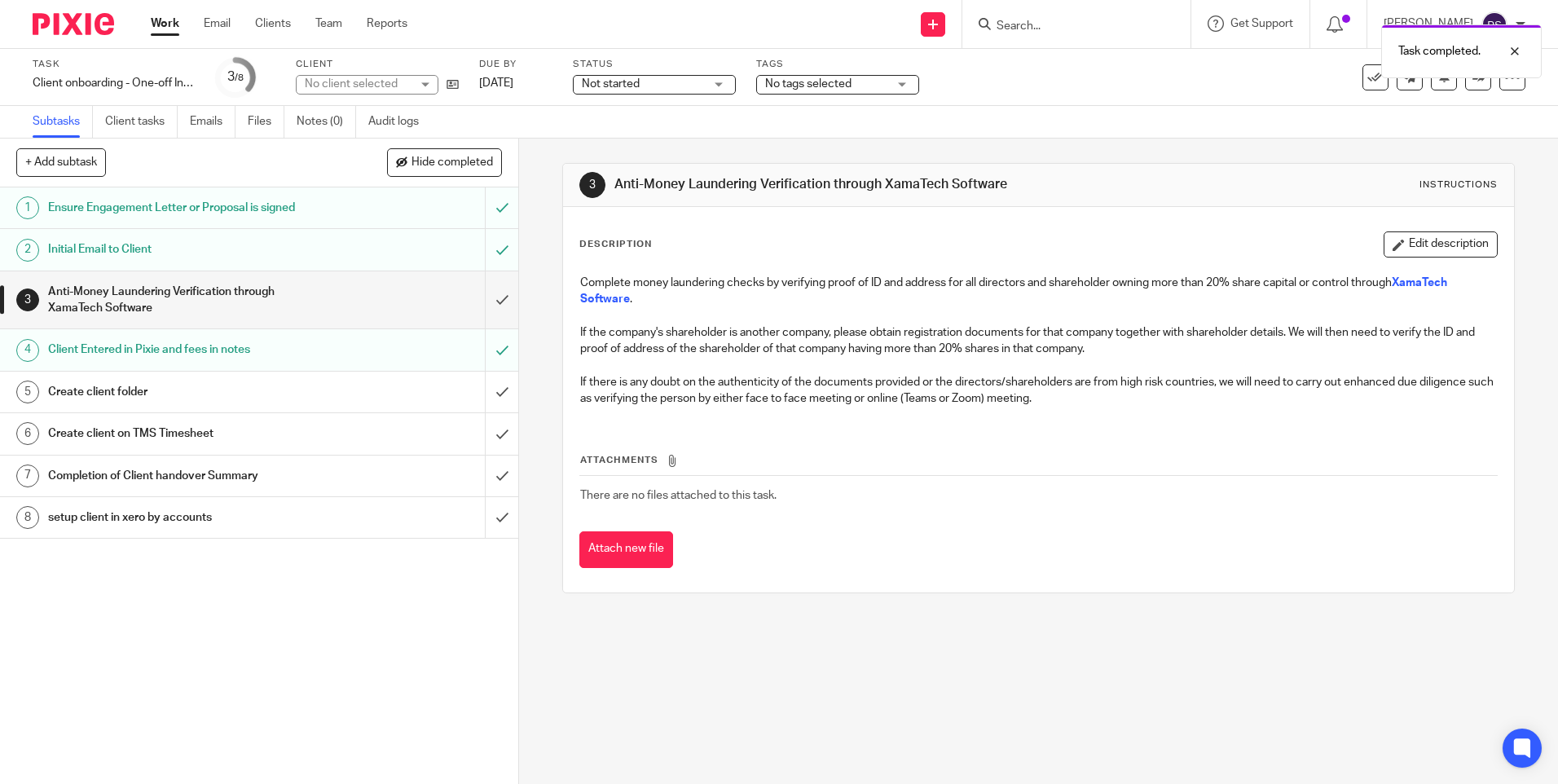
click at [534, 364] on div "3 Anti-Money Laundering Verification through XamaTech Software Instructions Des…" at bounding box center [1038, 461] width 1039 height 646
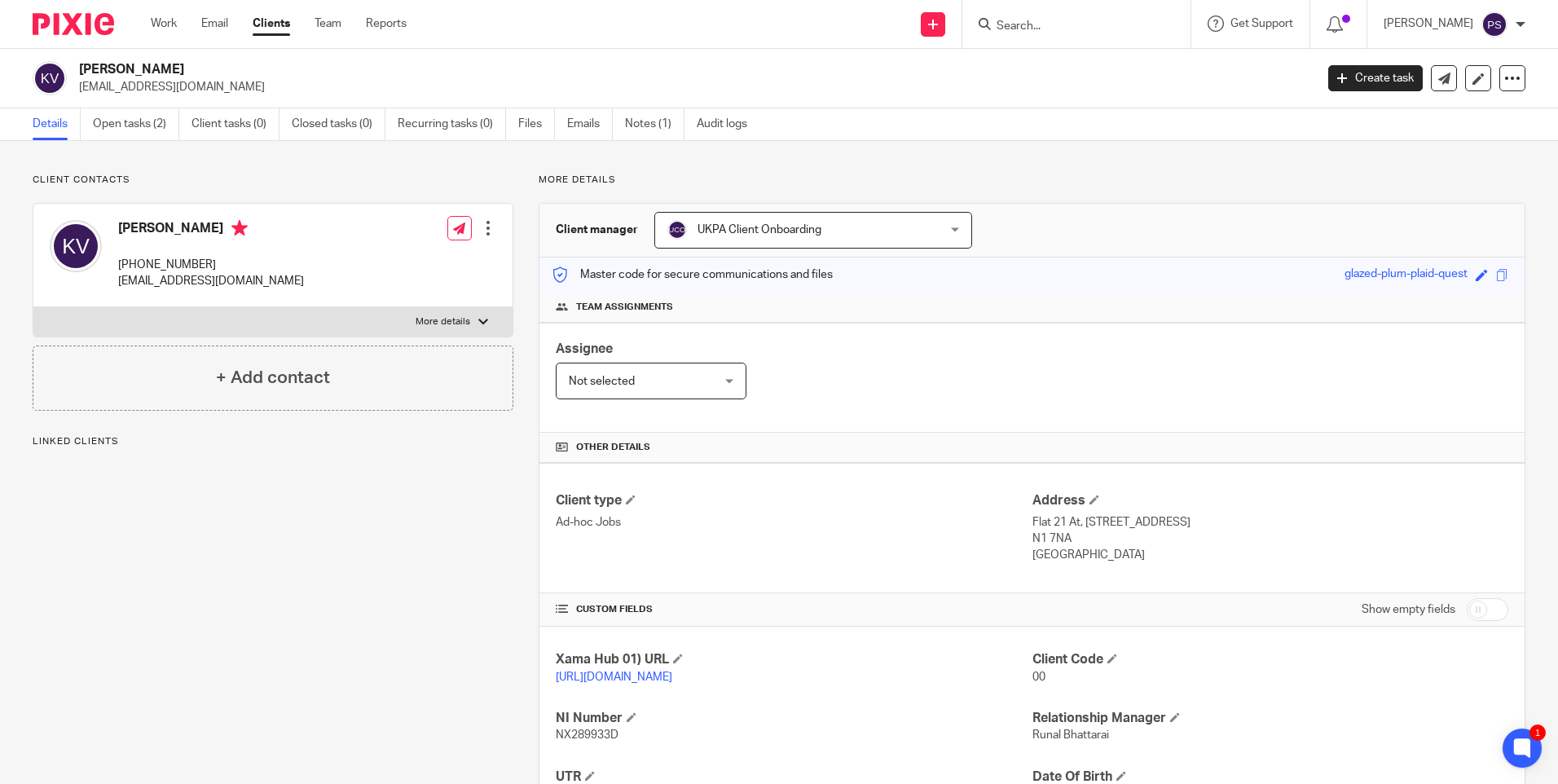
click at [177, 64] on h2 "[PERSON_NAME]" at bounding box center [569, 69] width 980 height 17
copy div "[PERSON_NAME]"
click at [381, 618] on div "Client contacts Kathryn Vickers +44 745 052 5496 kathrynvickers54@gmail.com Edi…" at bounding box center [261, 560] width 506 height 771
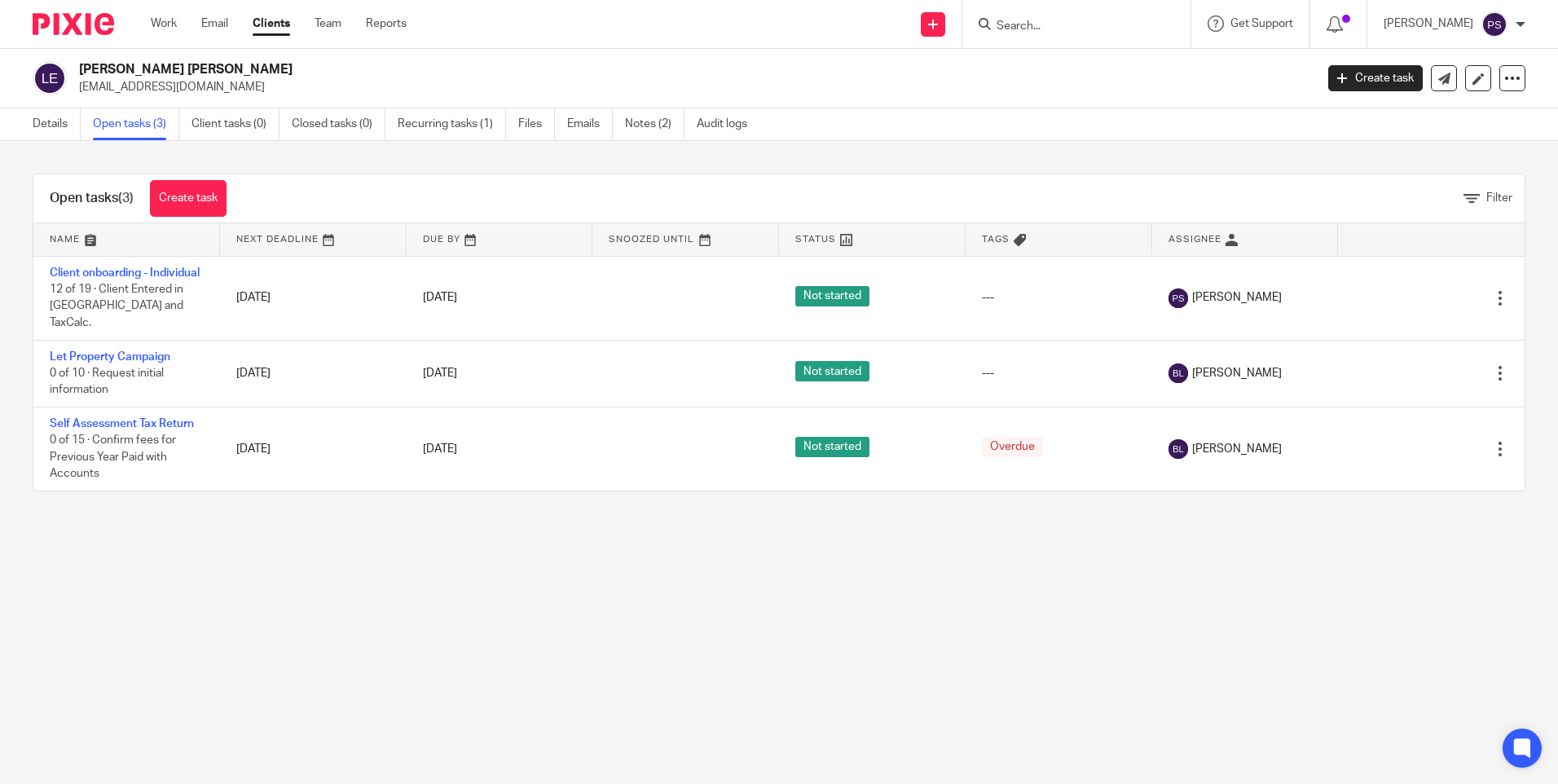
click at [1037, 16] on form at bounding box center [1082, 24] width 174 height 20
click at [1051, 26] on input "Search" at bounding box center [1068, 26] width 147 height 14
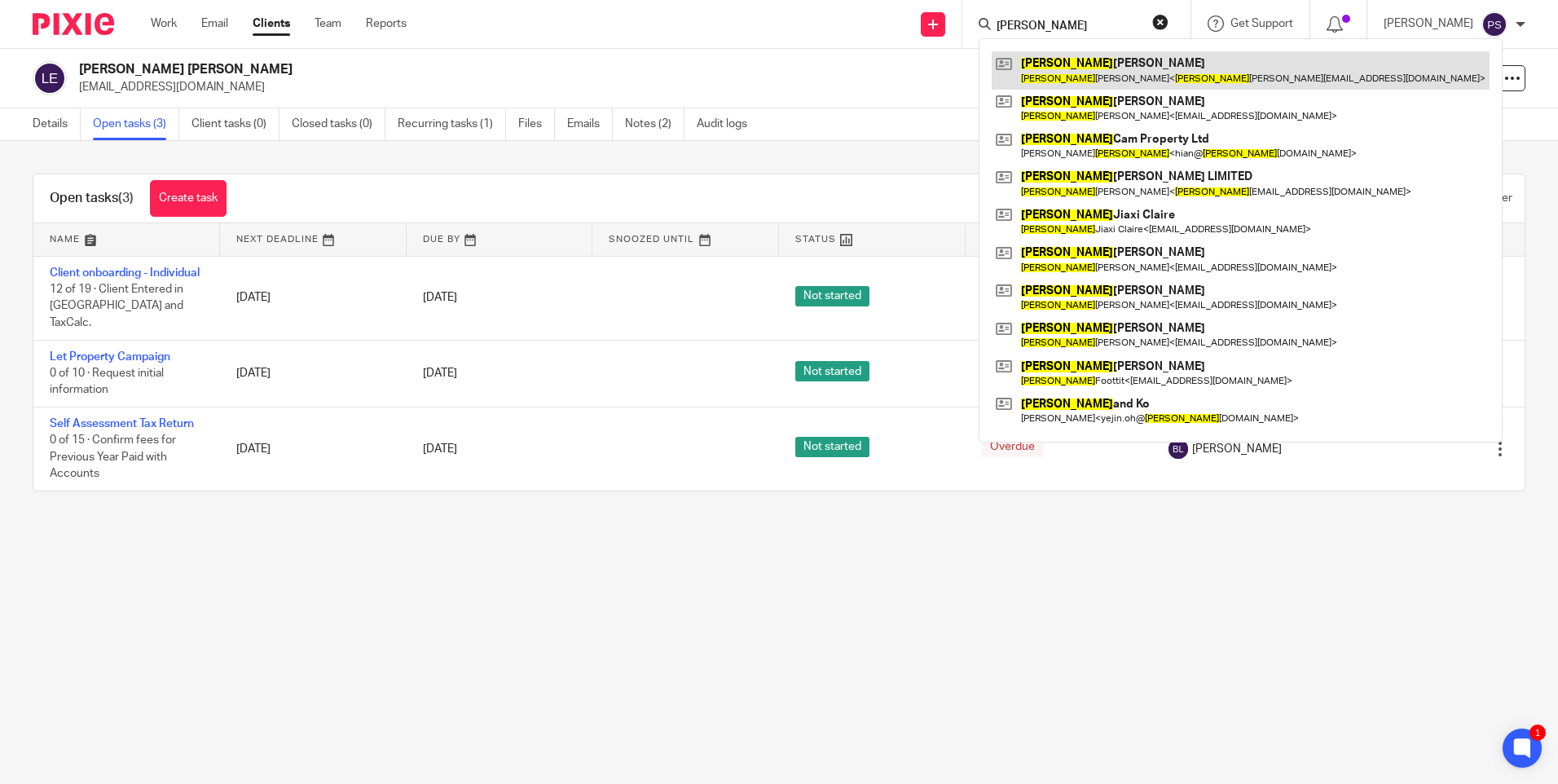
type input "lee"
click at [1090, 75] on link at bounding box center [1241, 70] width 498 height 37
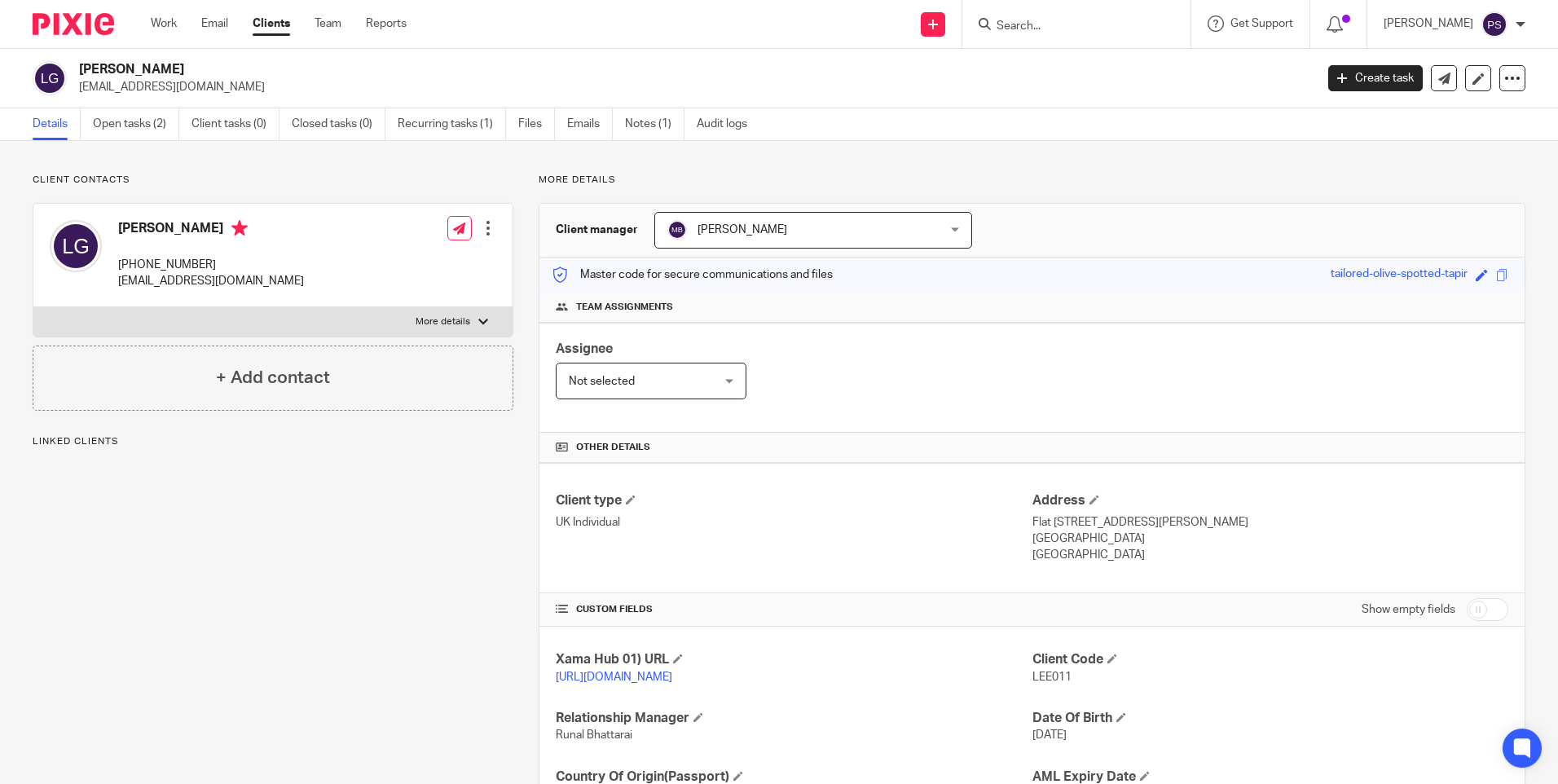
click at [273, 182] on p "Client contacts" at bounding box center [273, 180] width 481 height 13
click at [181, 82] on p "[EMAIL_ADDRESS][DOMAIN_NAME]" at bounding box center [691, 87] width 1225 height 16
copy main "[EMAIL_ADDRESS][DOMAIN_NAME] Create task Update from Companies House Export dat…"
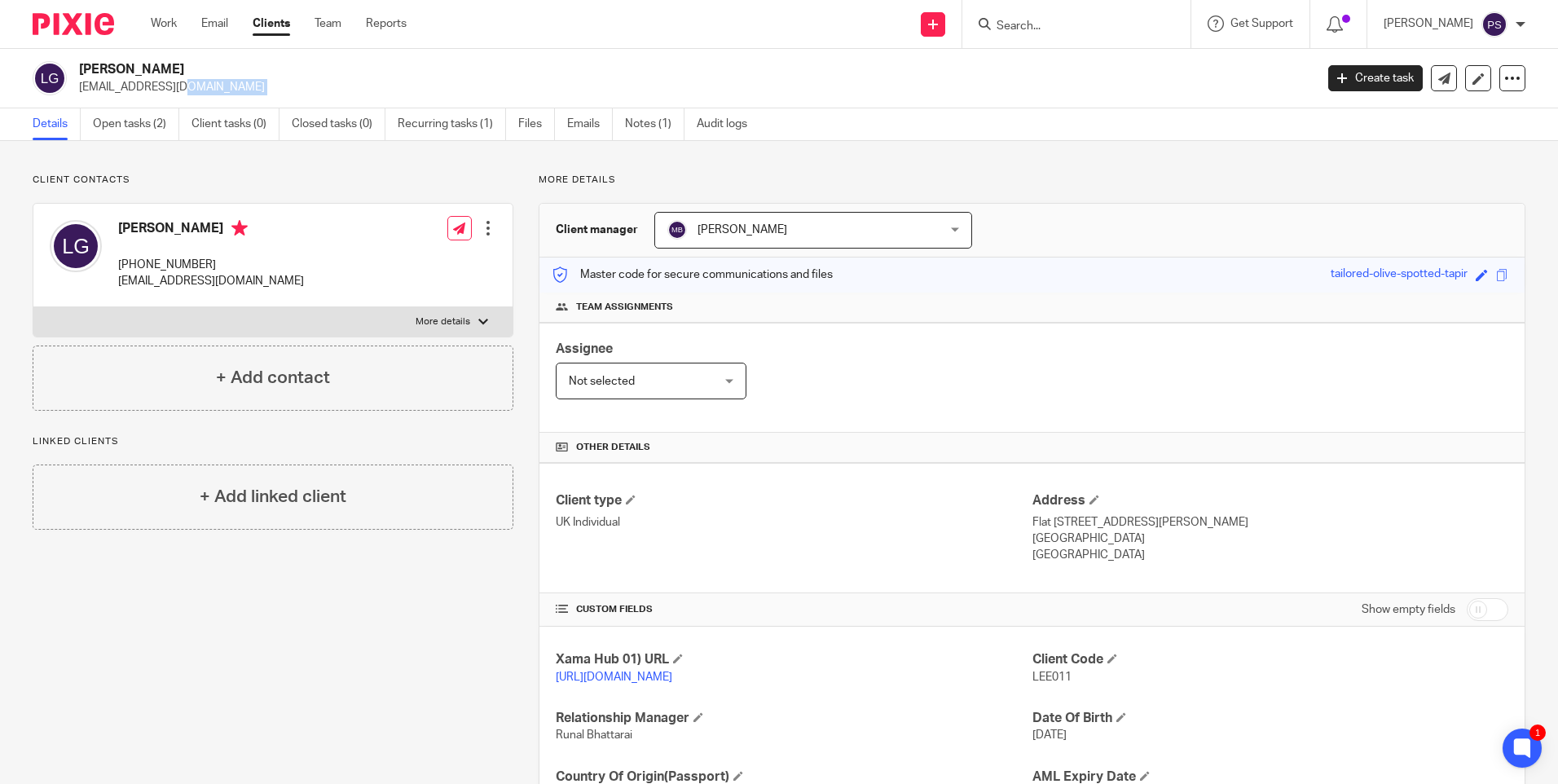
click at [81, 124] on link "Details" at bounding box center [57, 124] width 48 height 32
click at [116, 123] on link "Open tasks (2)" at bounding box center [136, 124] width 86 height 32
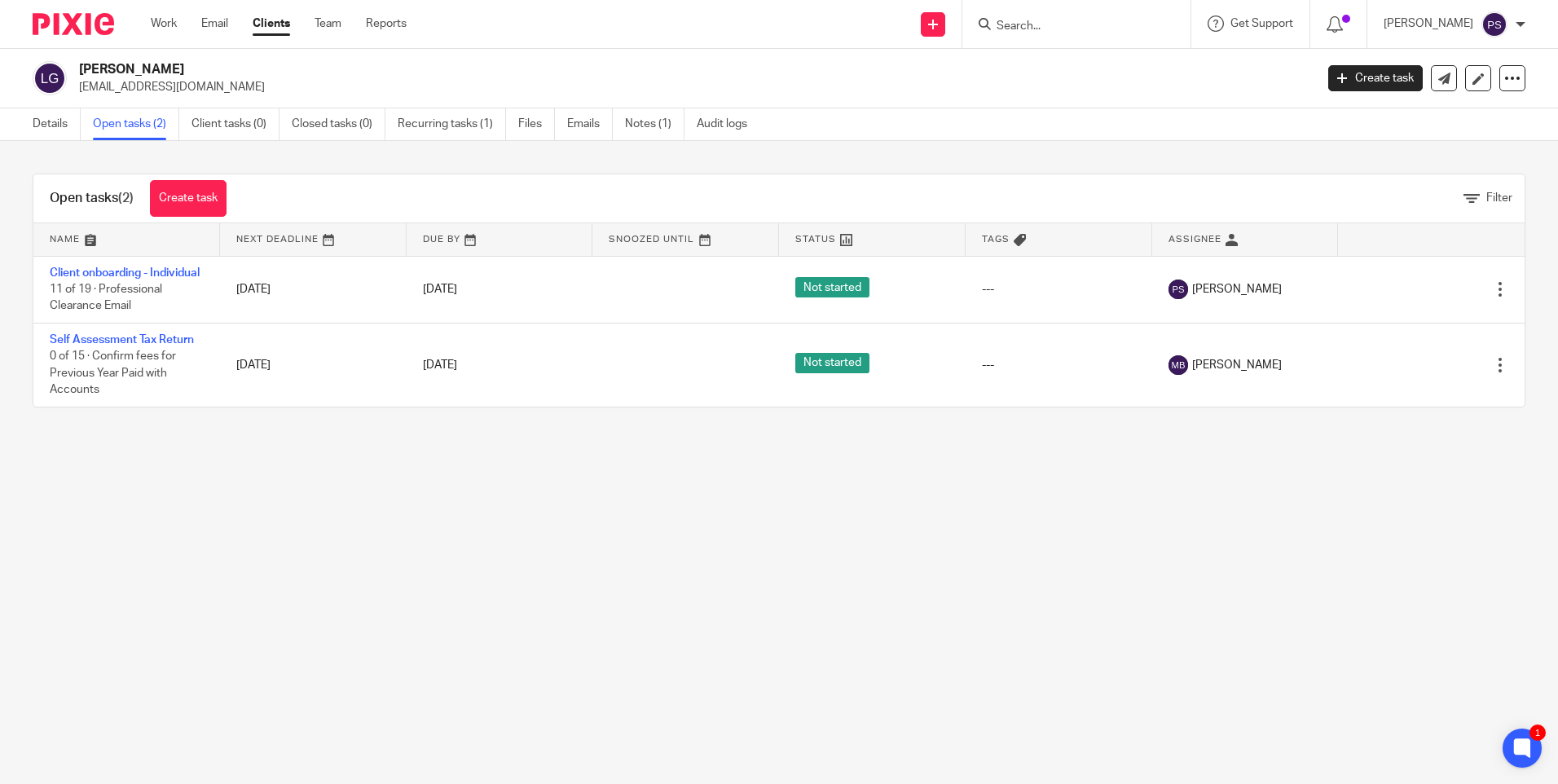
click at [797, 577] on main "[PERSON_NAME] [EMAIL_ADDRESS][DOMAIN_NAME] Create task Update from Companies Ho…" at bounding box center [779, 392] width 1558 height 784
drag, startPoint x: 198, startPoint y: 435, endPoint x: 225, endPoint y: 440, distance: 27.5
click at [199, 435] on div "Open tasks (2) Create task Filter Name Next Deadline Due By Snoozed Until Statu…" at bounding box center [779, 290] width 1558 height 299
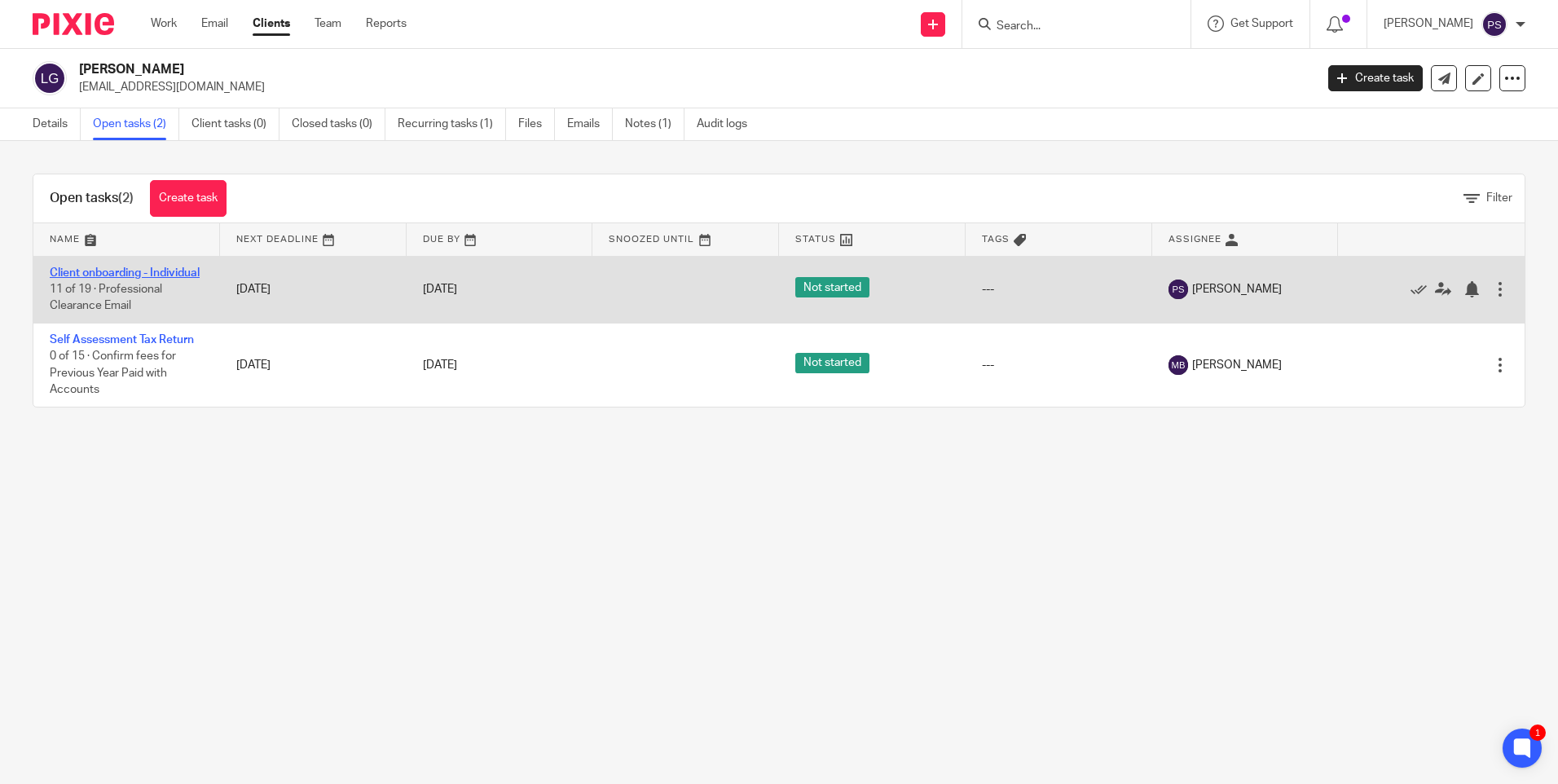
click at [103, 278] on link "Client onboarding - Individual" at bounding box center [125, 273] width 150 height 12
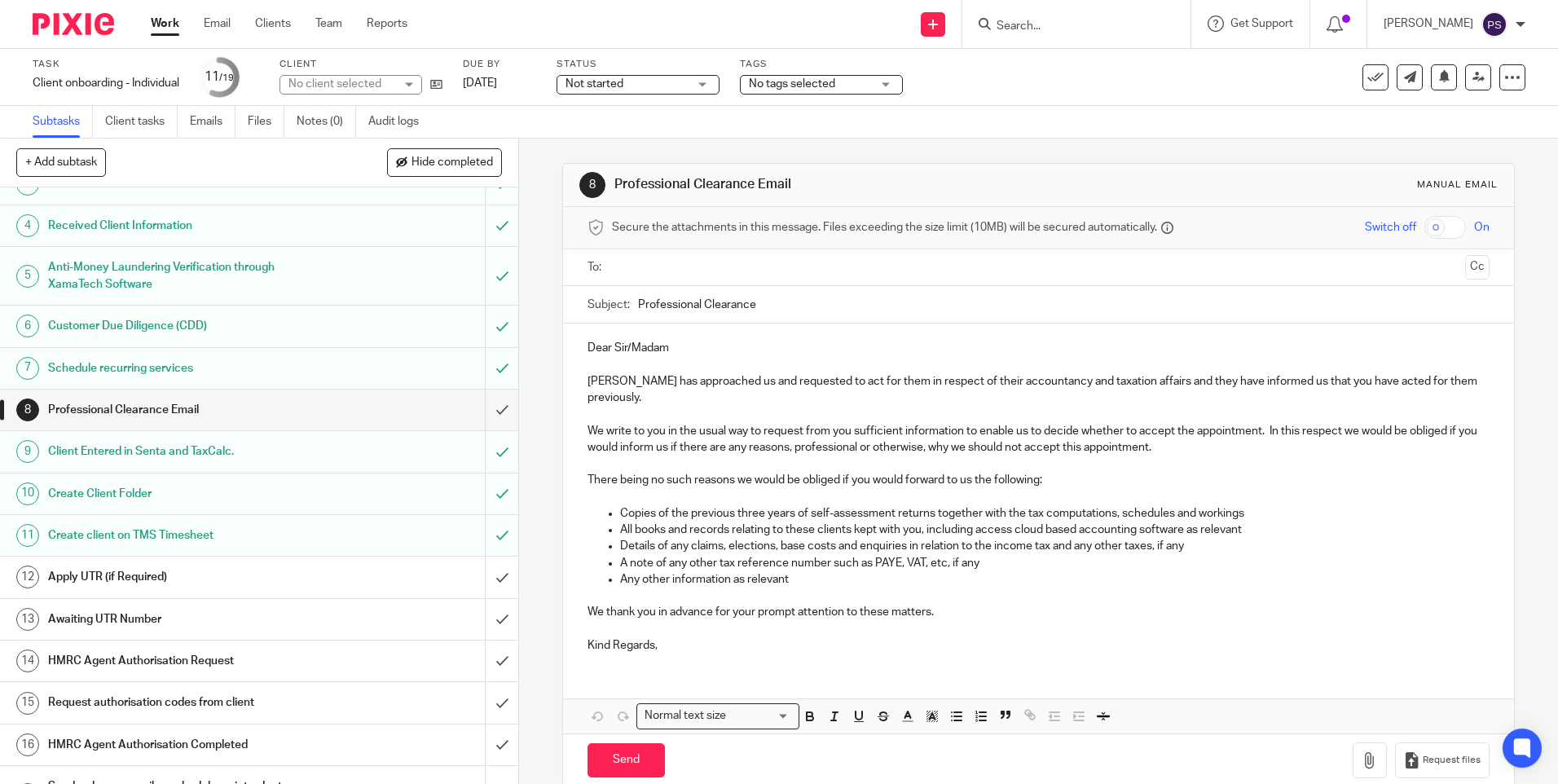
scroll to position [232, 0]
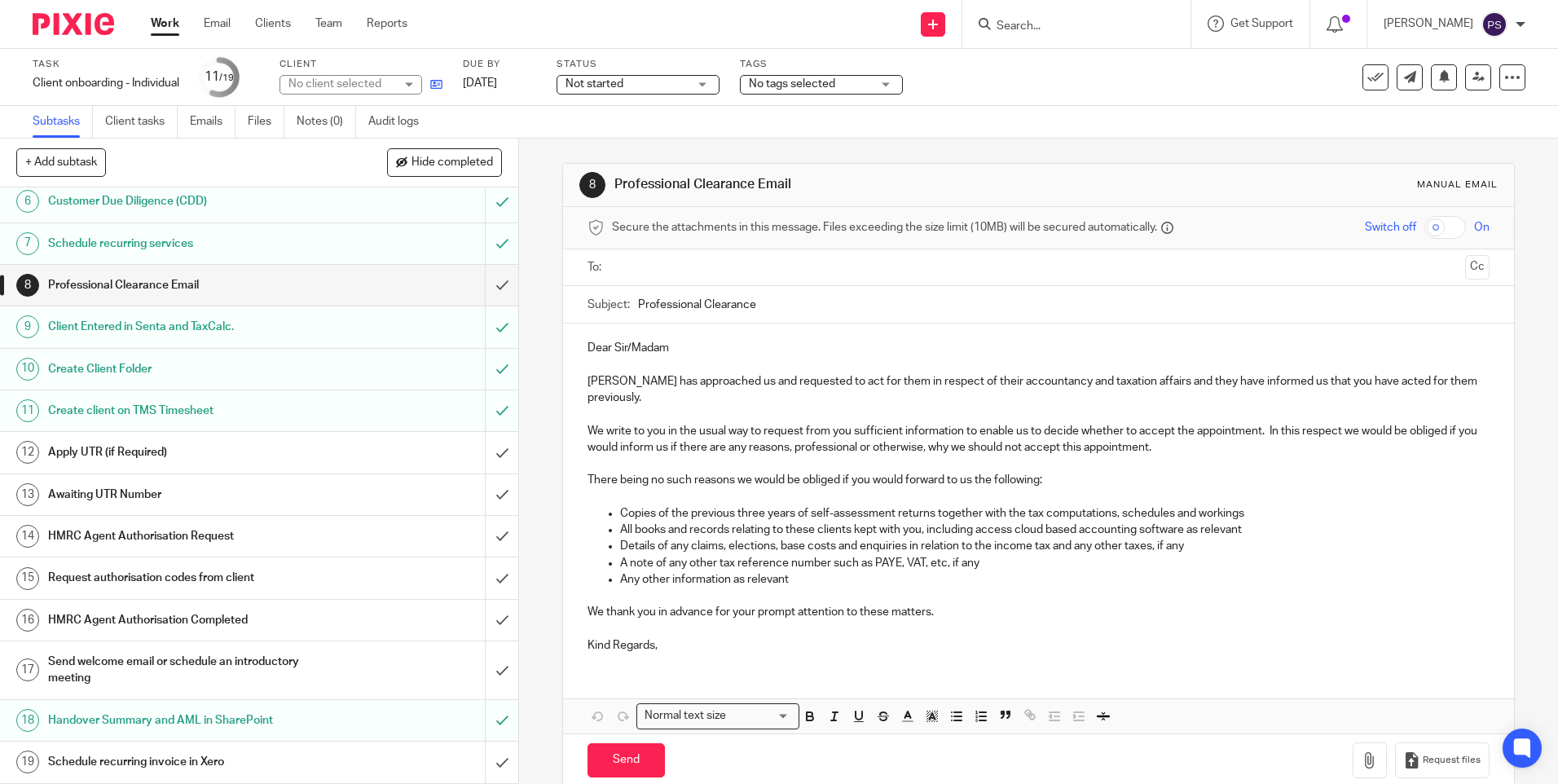
click at [435, 84] on icon at bounding box center [436, 84] width 12 height 12
click at [1035, 28] on input "Search" at bounding box center [1068, 26] width 147 height 14
paste input "JCDM Investments Limited"
type input "JCDM Investments Limited"
click at [1068, 69] on link at bounding box center [1092, 63] width 202 height 24
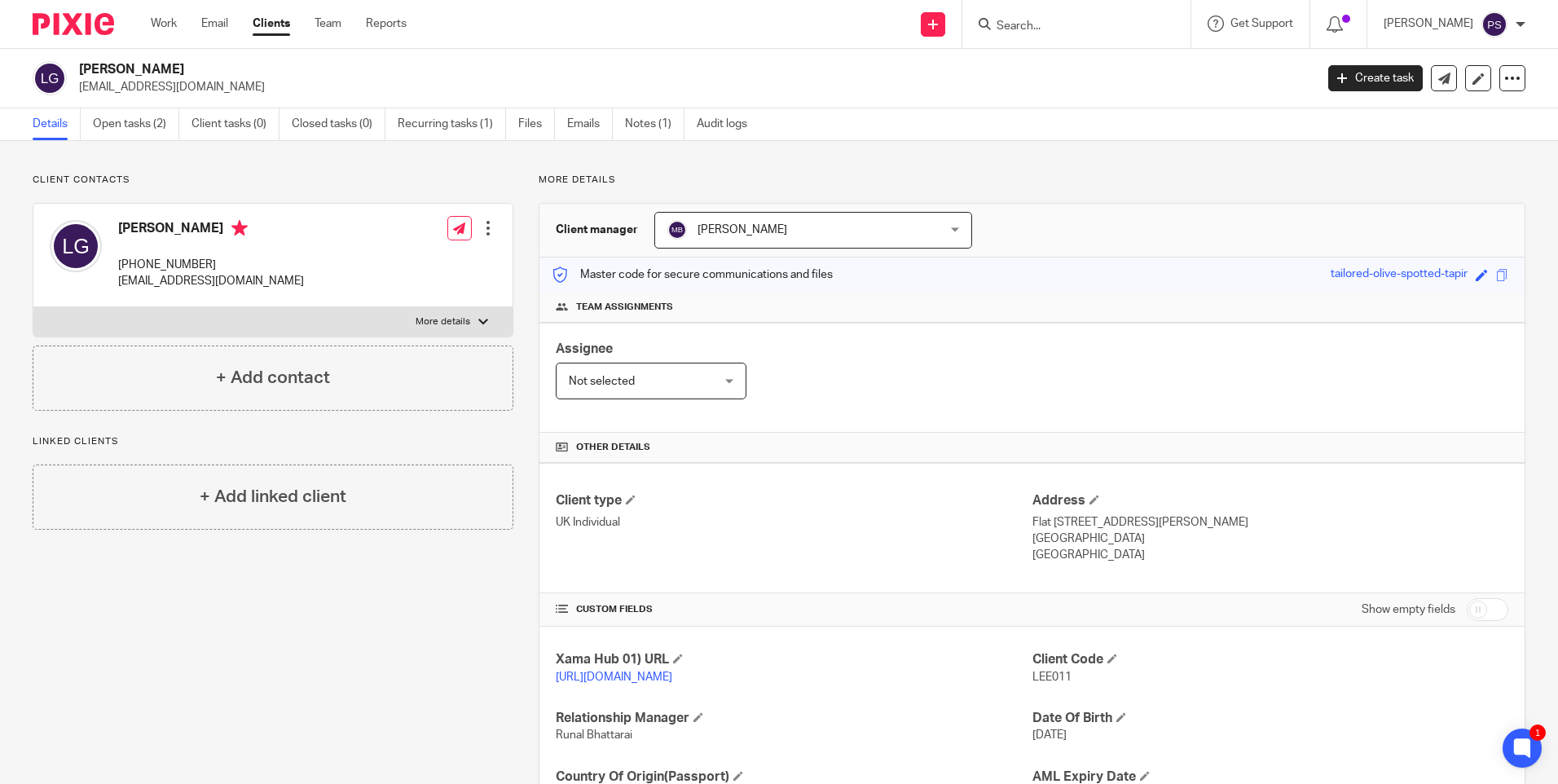
click at [1009, 344] on div "Assignee Not selected Not selected Not selected [PERSON_NAME] [PERSON_NAME] [PE…" at bounding box center [1032, 377] width 986 height 110
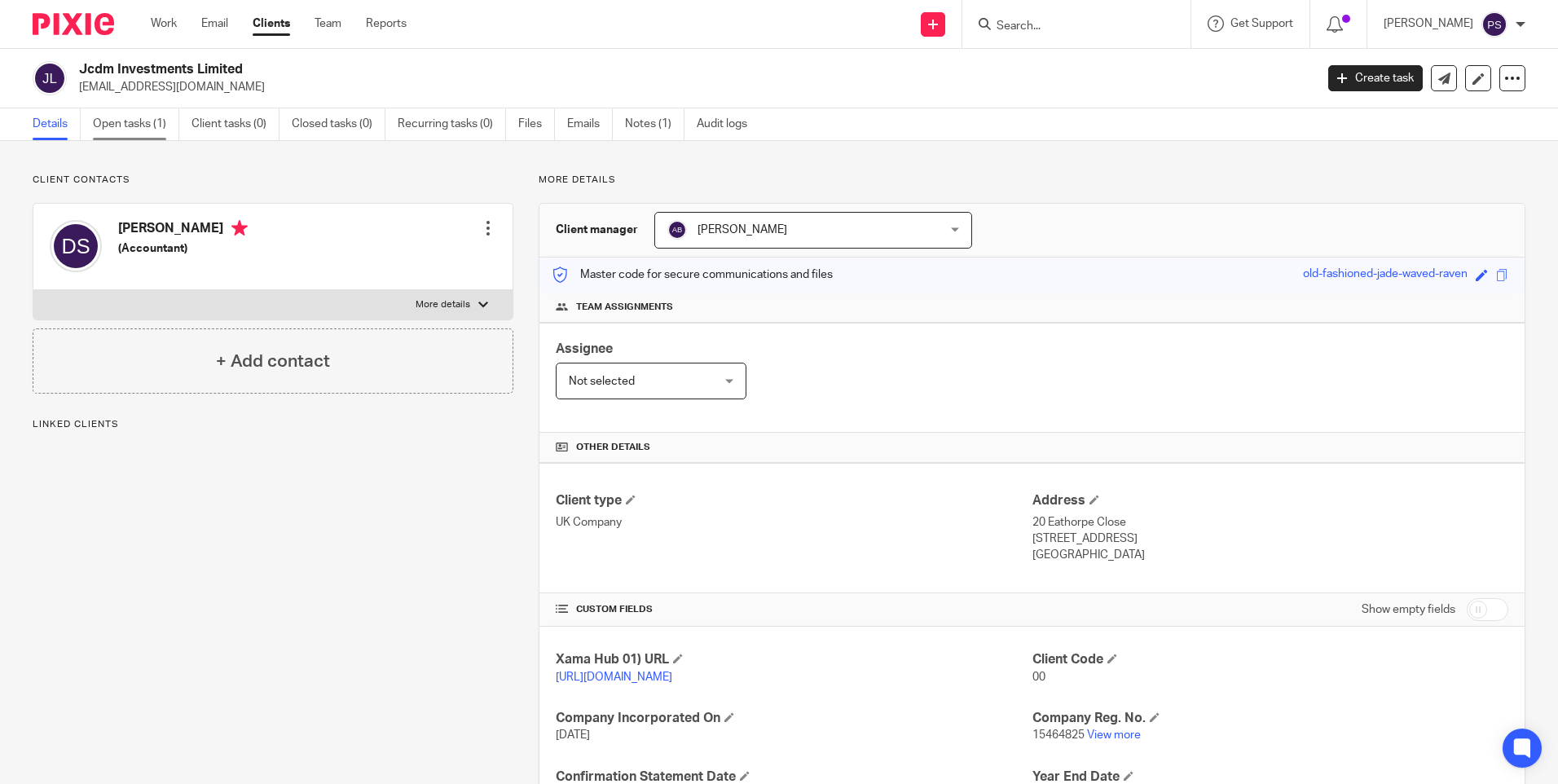
click at [152, 125] on link "Open tasks (1)" at bounding box center [136, 124] width 86 height 32
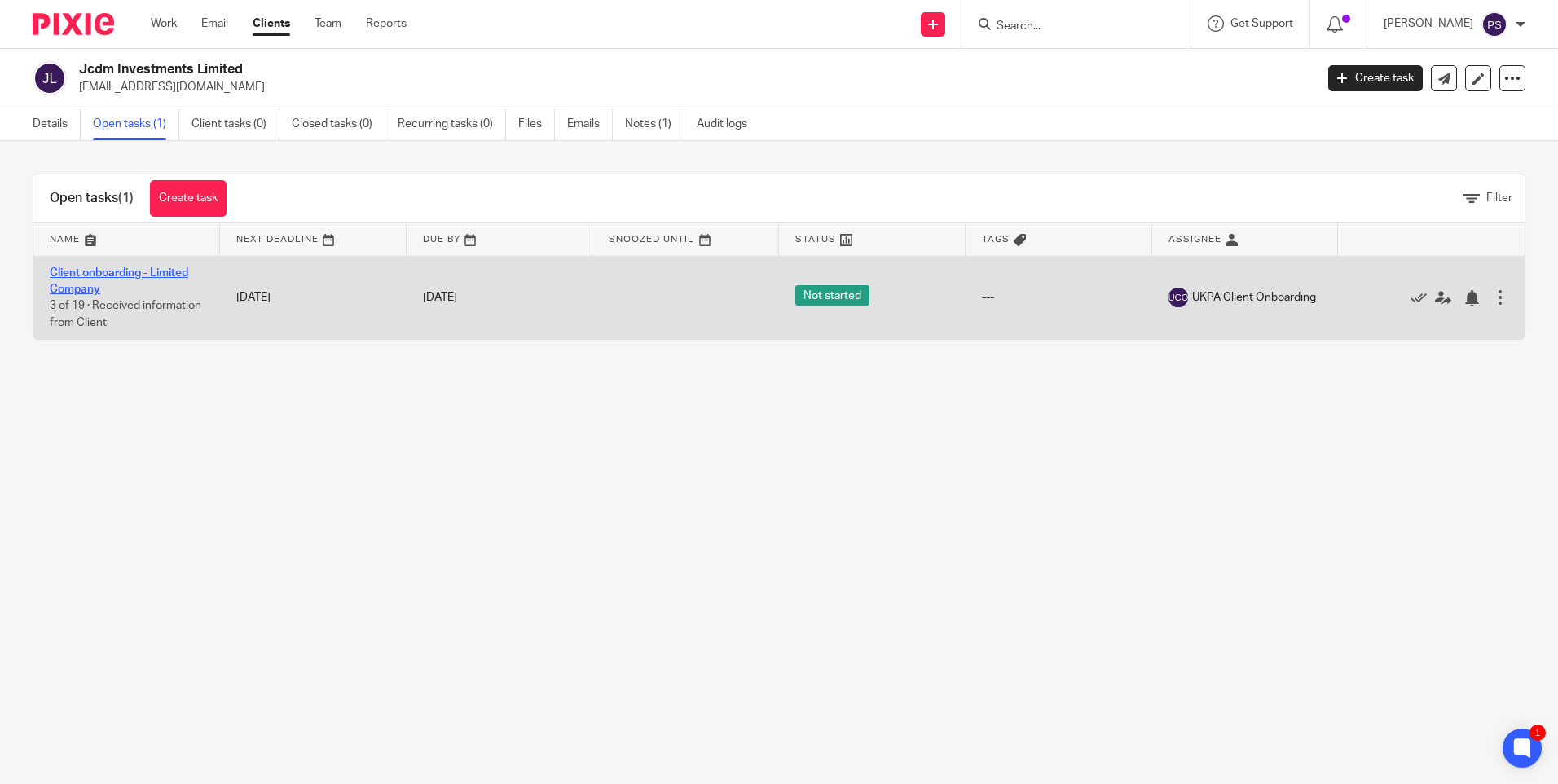
click at [78, 275] on link "Client onboarding - Limited Company" at bounding box center [119, 281] width 138 height 28
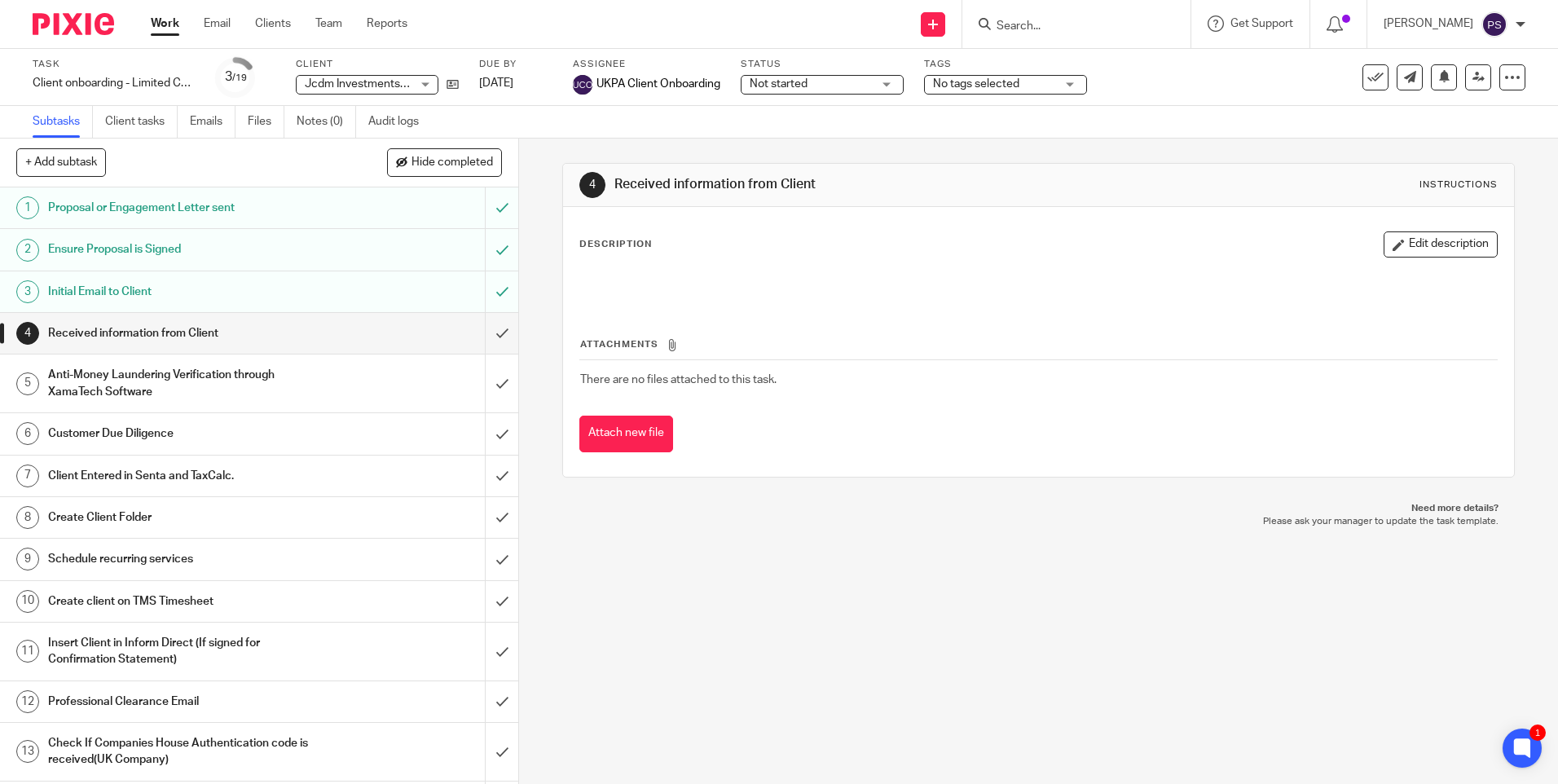
click at [1036, 24] on input "Search" at bounding box center [1068, 26] width 147 height 14
paste input "asante property group"
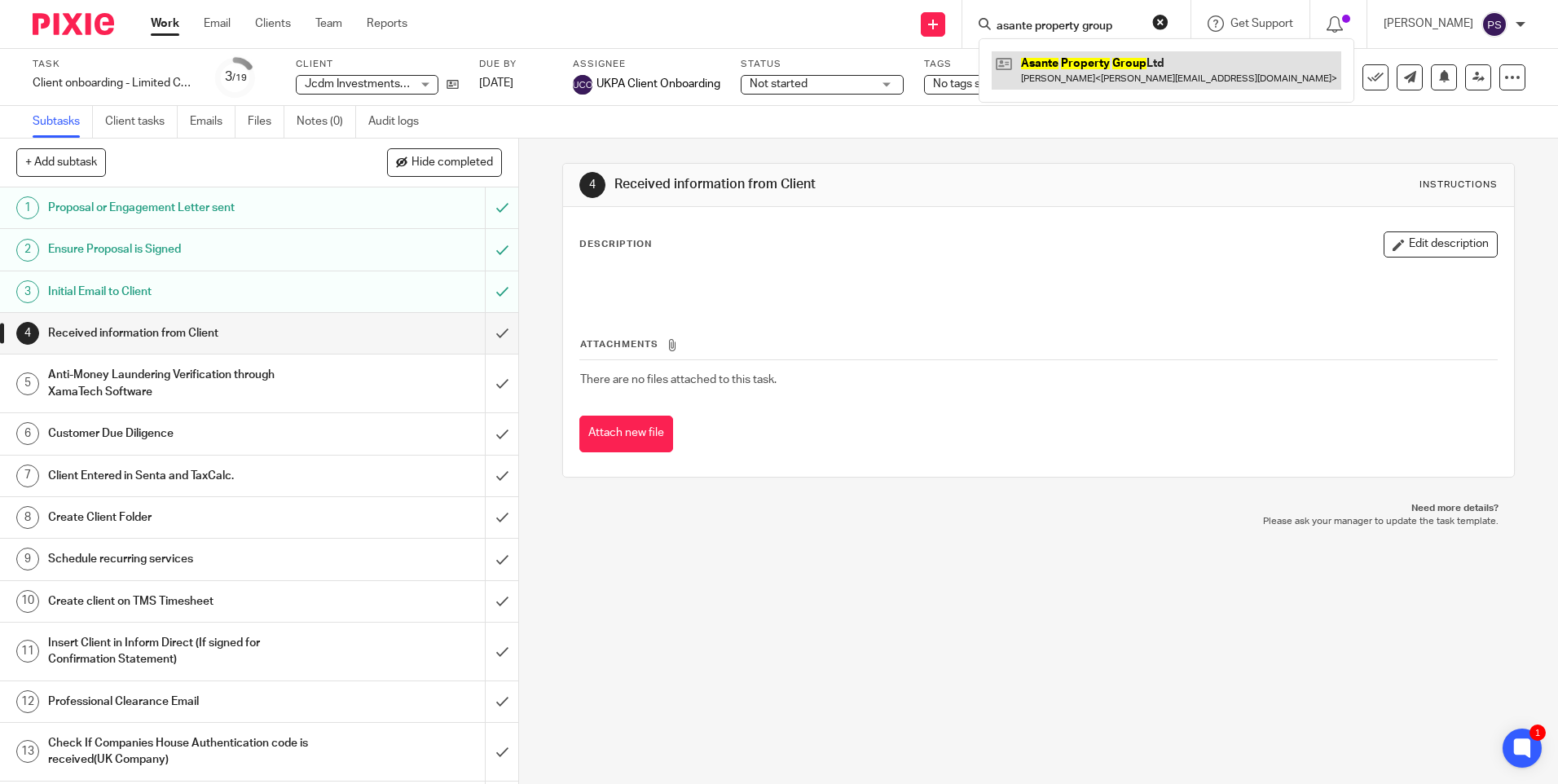
type input "asante property group"
click at [1097, 83] on link at bounding box center [1166, 70] width 349 height 37
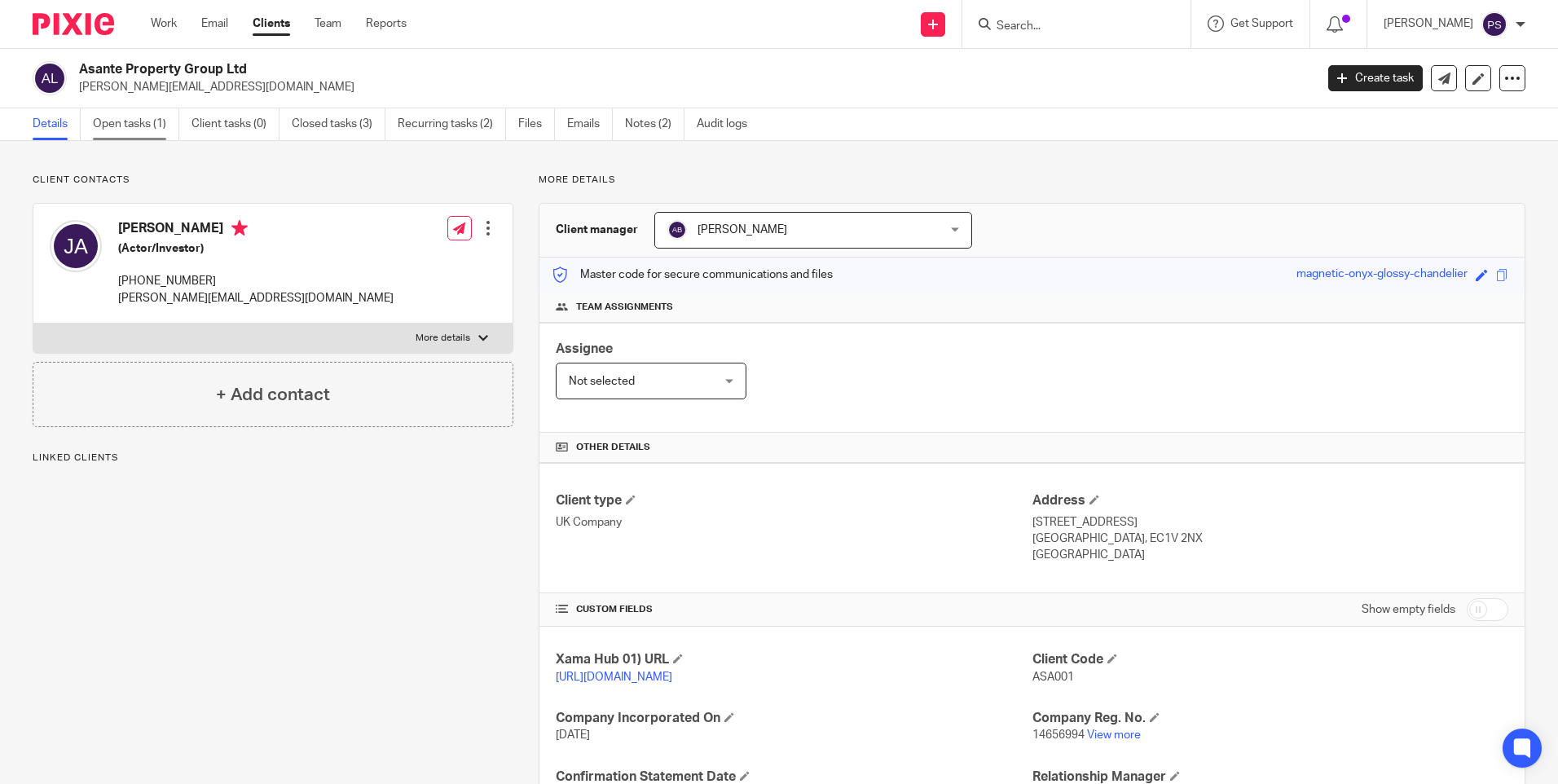
click at [138, 132] on link "Open tasks (1)" at bounding box center [136, 124] width 86 height 32
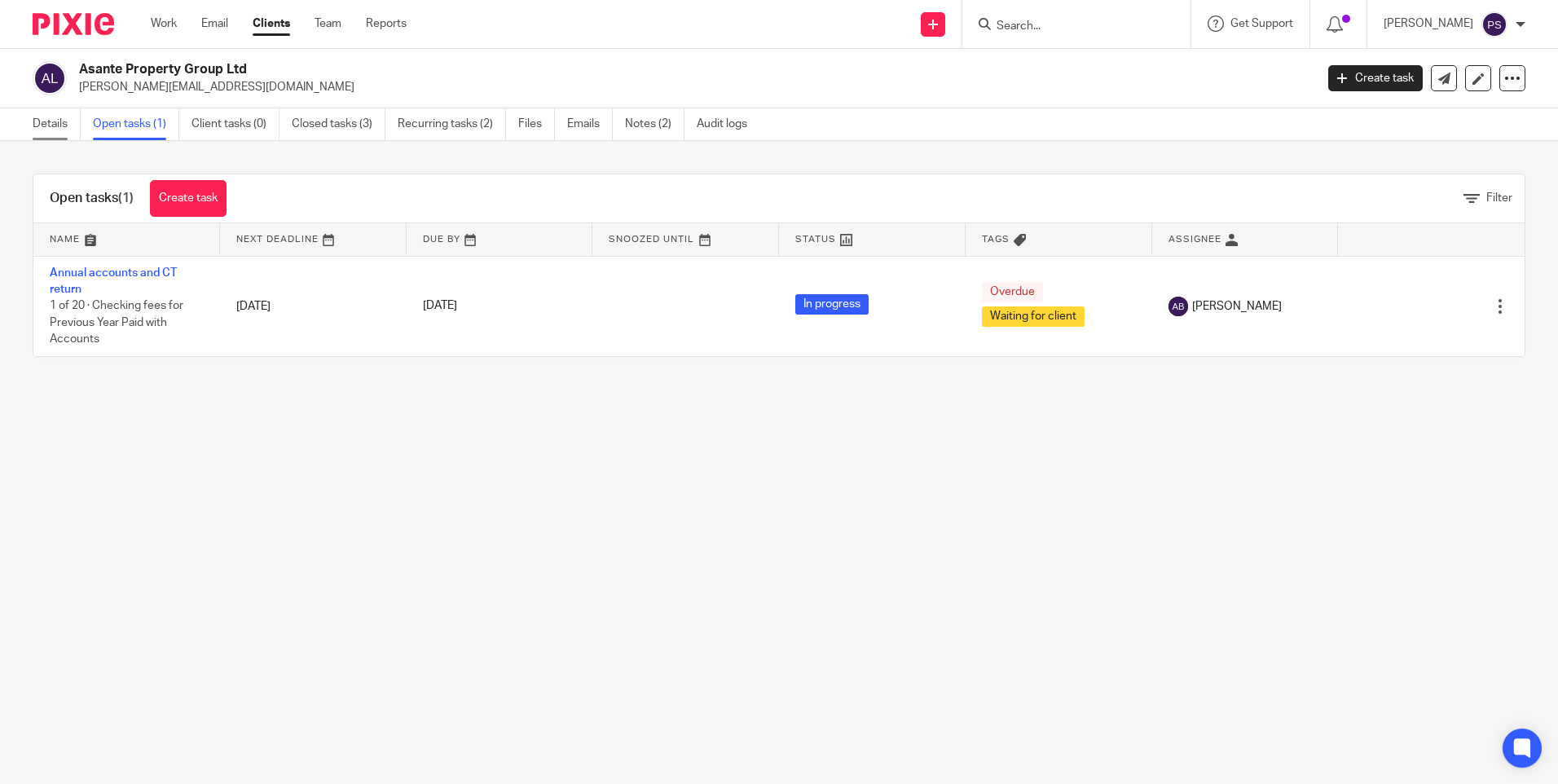
click at [47, 130] on link "Details" at bounding box center [57, 124] width 48 height 32
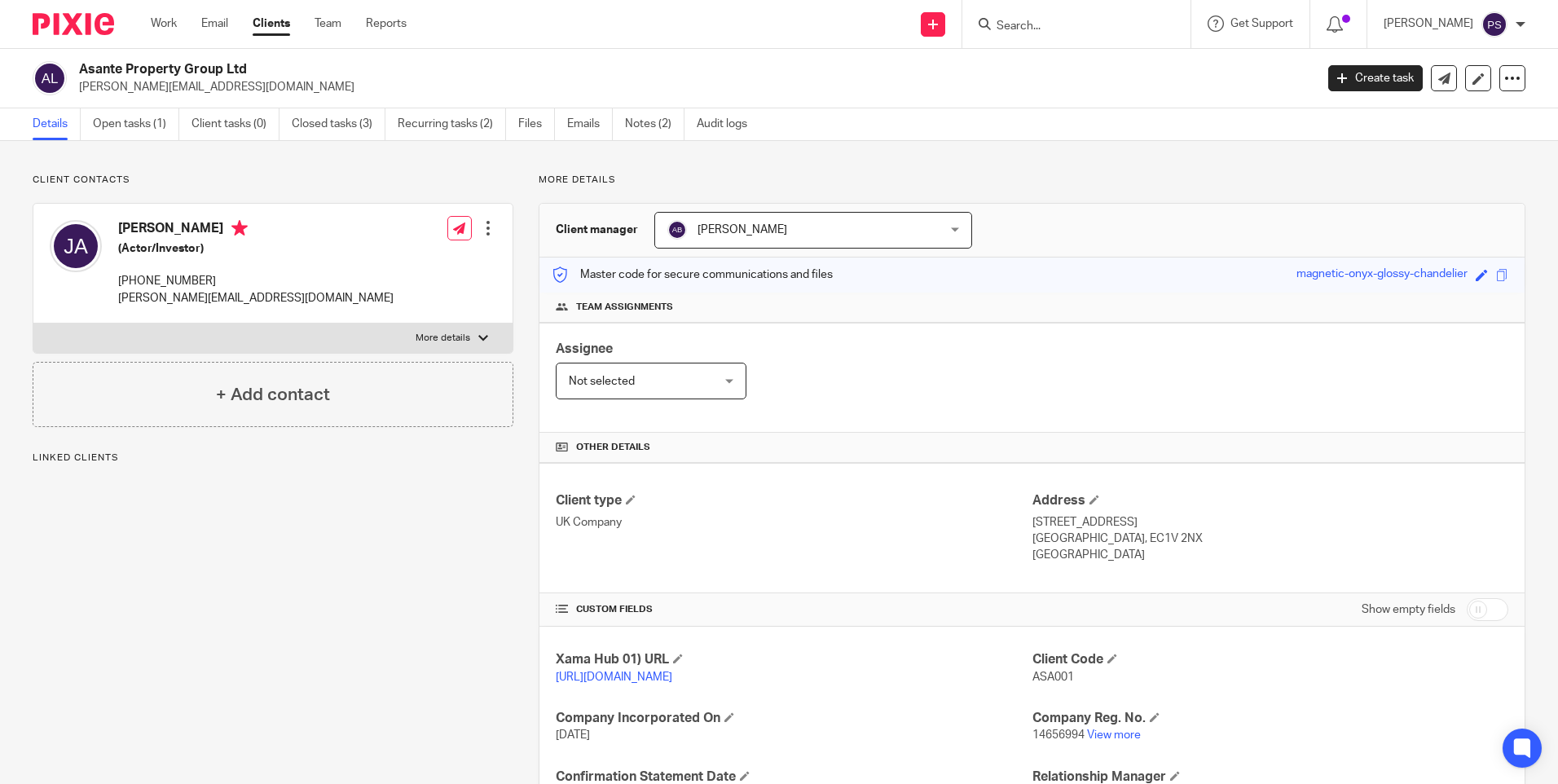
click at [1056, 685] on div "Client Code ASA001" at bounding box center [1271, 668] width 476 height 35
copy span "ASA001"
click at [1054, 26] on input "Search" at bounding box center [1068, 26] width 147 height 14
paste input "[PERSON_NAME]"
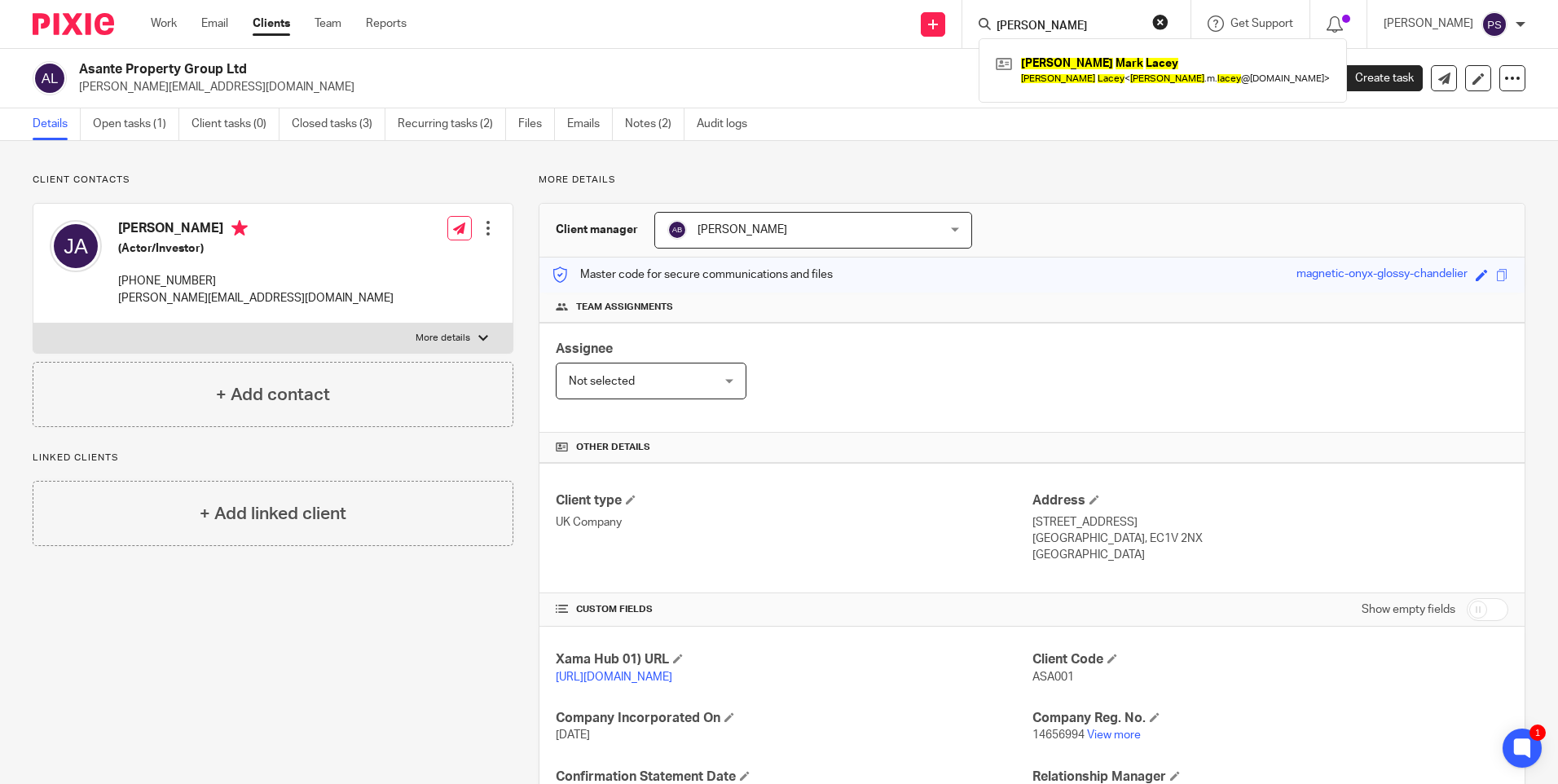
type input "[PERSON_NAME]"
click at [1059, 37] on div "[PERSON_NAME] [PERSON_NAME] [PERSON_NAME] < [PERSON_NAME] .[PERSON_NAME] @[DOMA…" at bounding box center [1076, 24] width 228 height 48
click at [1059, 68] on link at bounding box center [1163, 70] width 343 height 37
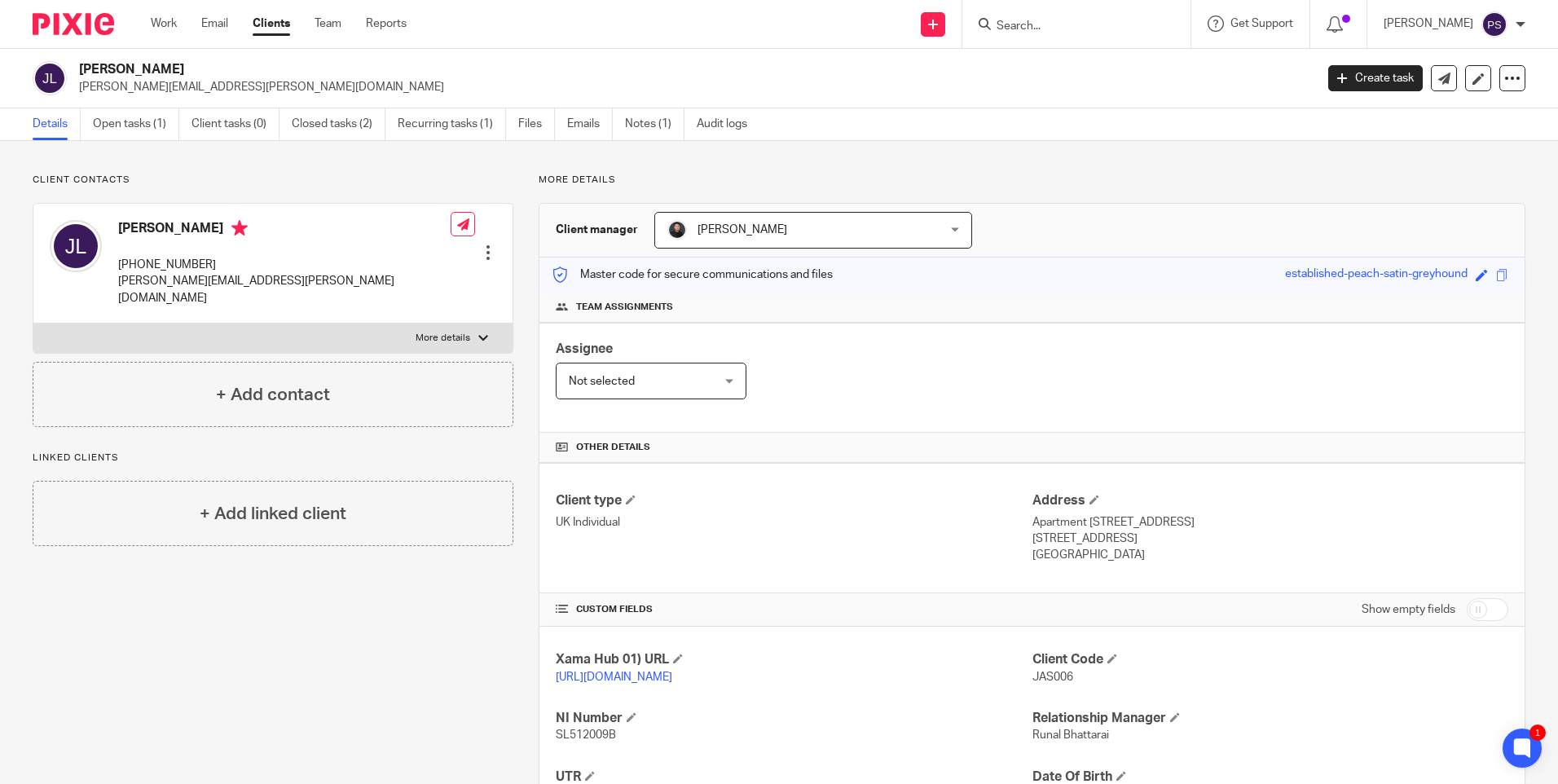
click at [295, 756] on div "Client contacts [PERSON_NAME] [PHONE_NUMBER] [PERSON_NAME][EMAIL_ADDRESS][PERSO…" at bounding box center [261, 560] width 506 height 771
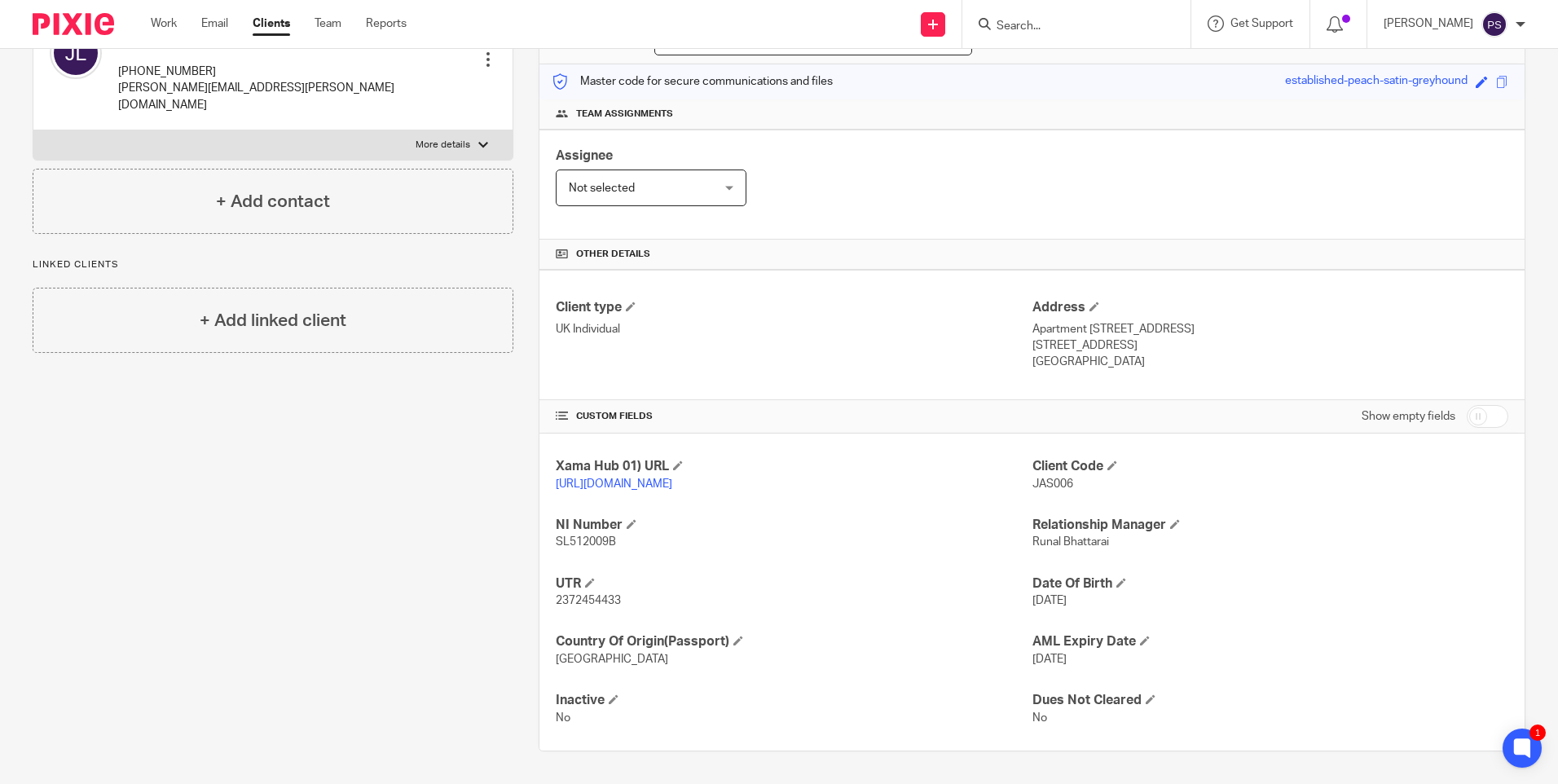
scroll to position [209, 0]
click at [1116, 28] on input "Search" at bounding box center [1068, 26] width 147 height 14
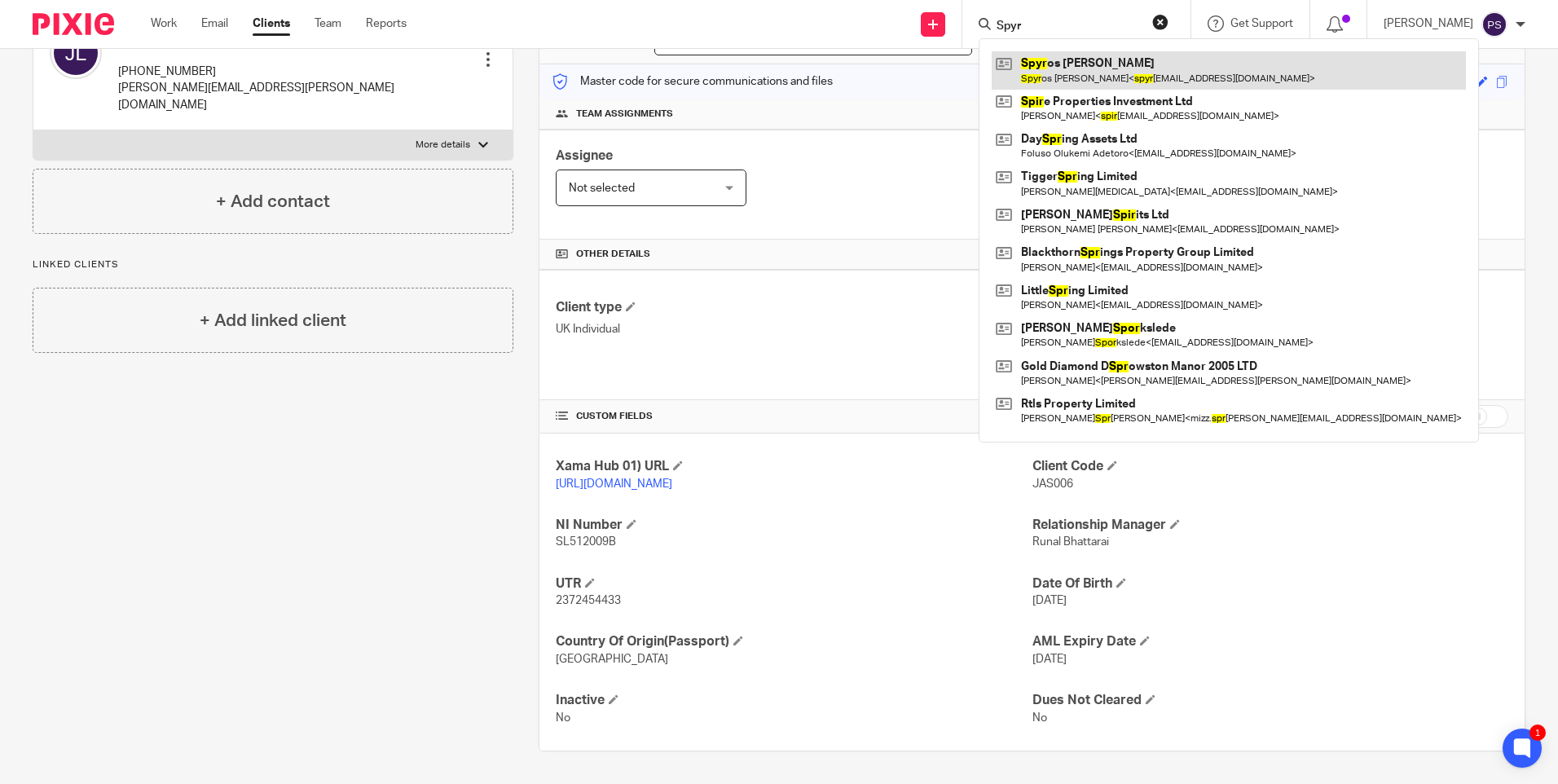
type input "Spyr"
click at [1182, 73] on link at bounding box center [1229, 70] width 474 height 37
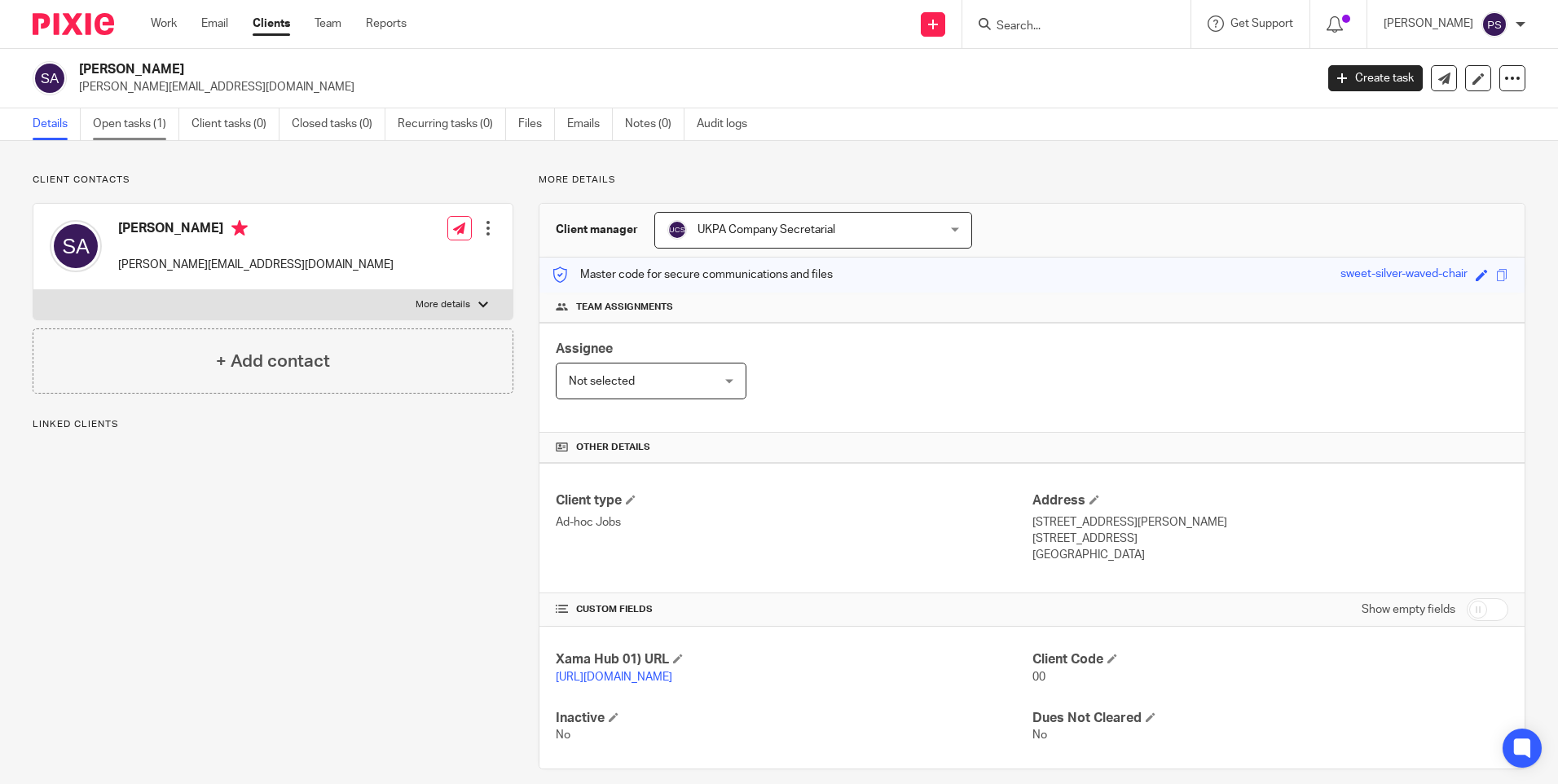
click at [138, 124] on link "Open tasks (1)" at bounding box center [136, 124] width 86 height 32
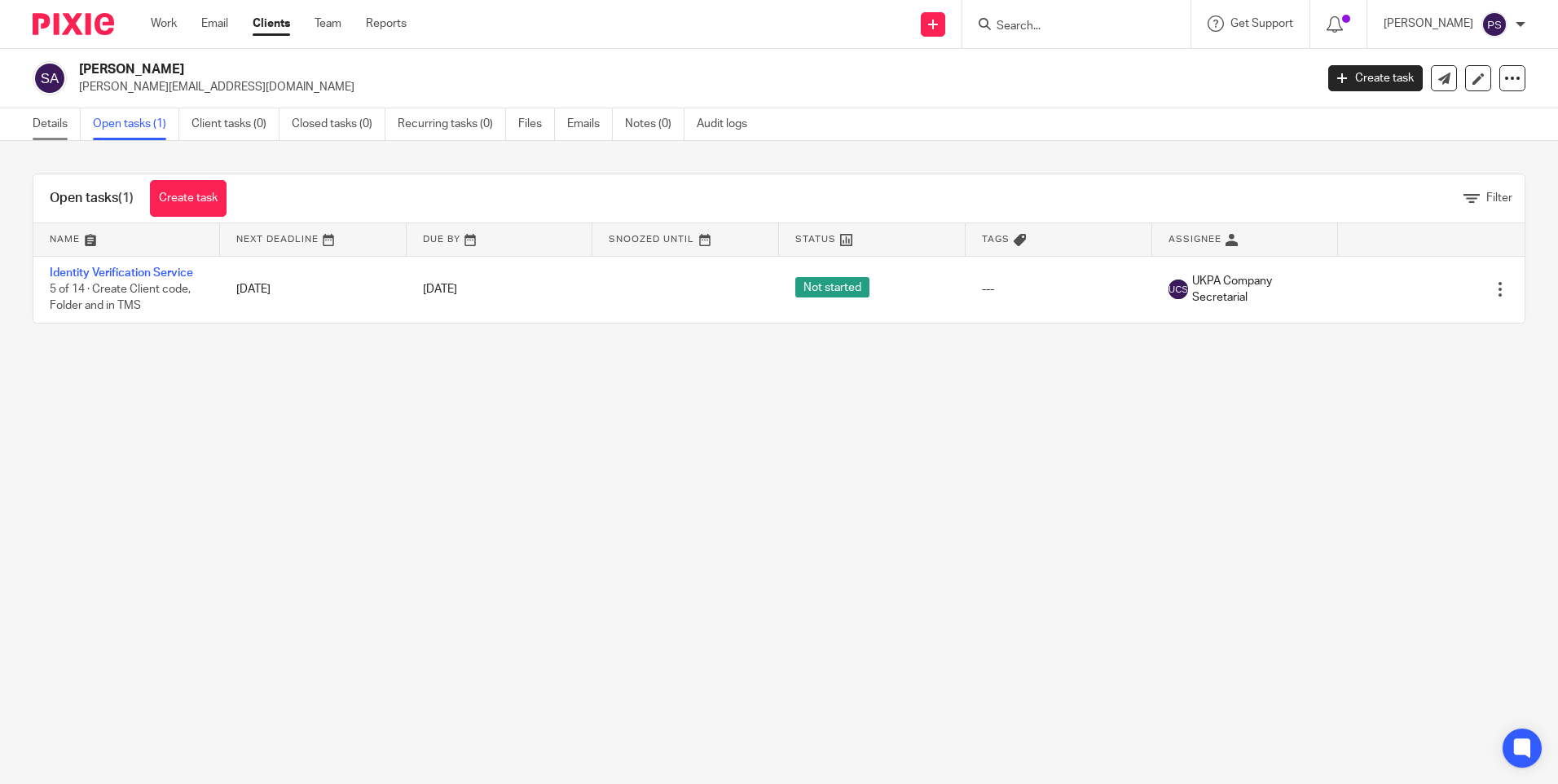
click at [68, 131] on link "Details" at bounding box center [57, 124] width 48 height 32
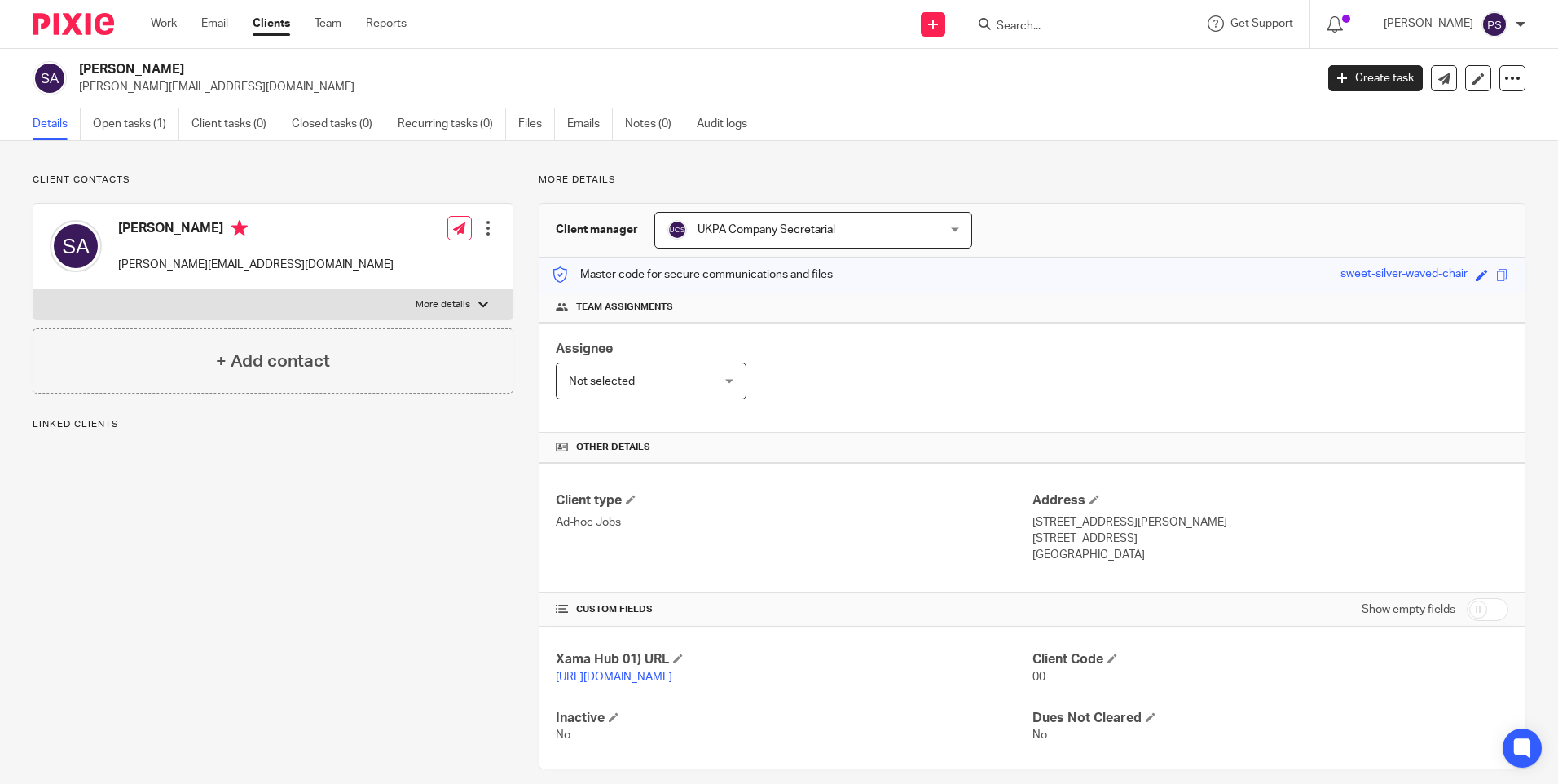
click at [170, 174] on p "Client contacts" at bounding box center [273, 180] width 481 height 13
click at [1126, 30] on input "Search" at bounding box center [1068, 26] width 147 height 14
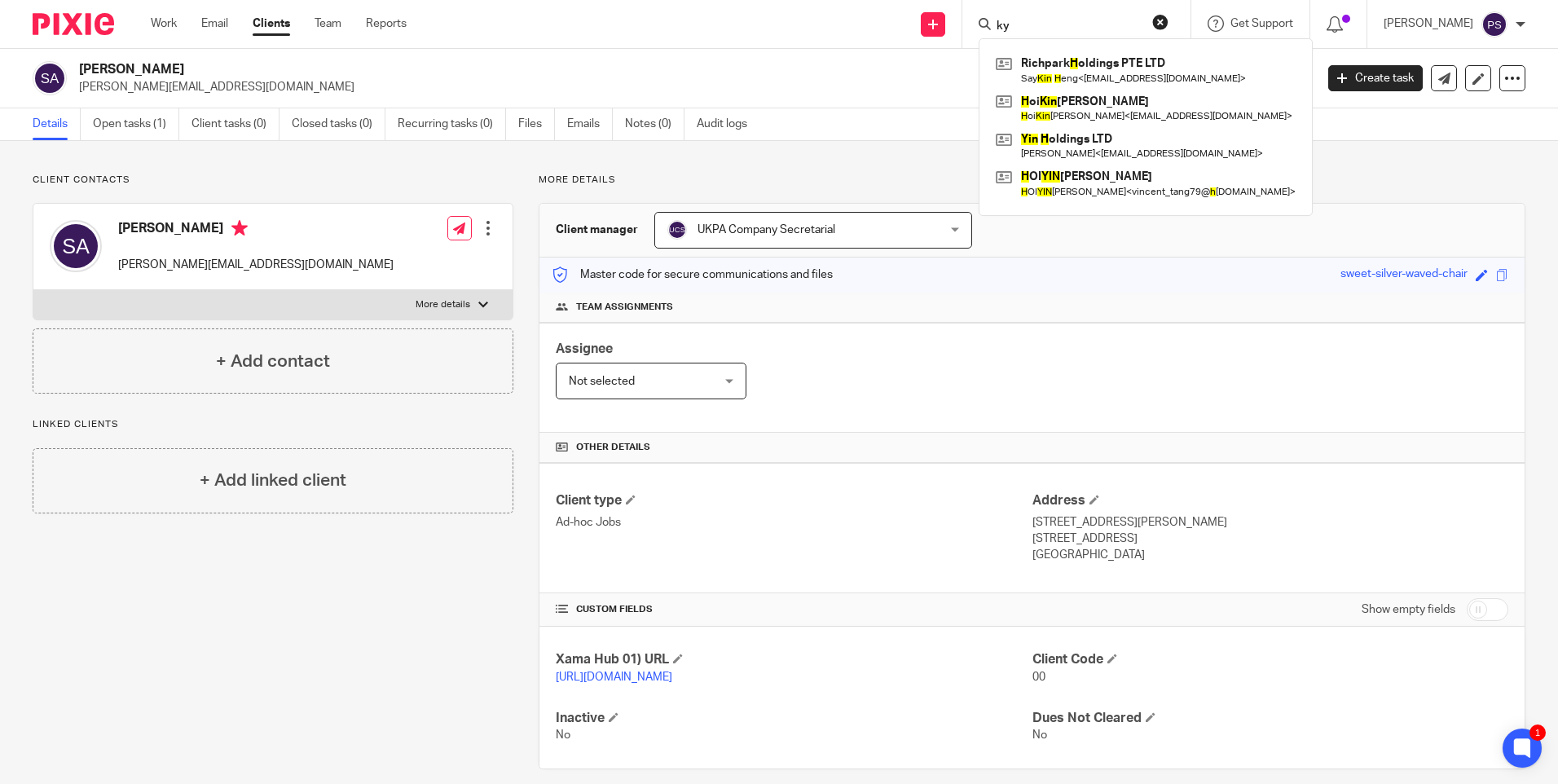
type input "k"
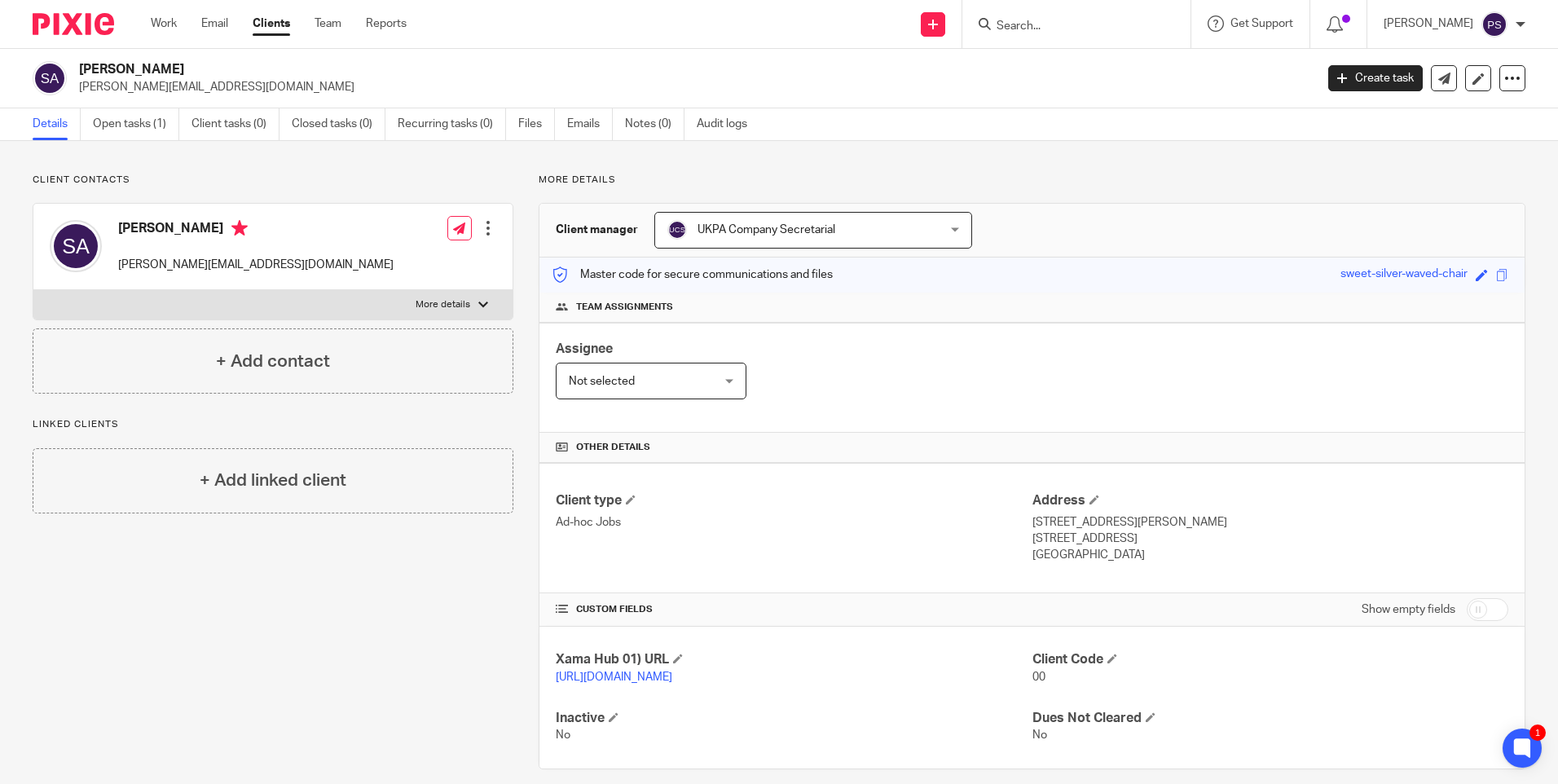
click at [884, 83] on p "[PERSON_NAME][EMAIL_ADDRESS][DOMAIN_NAME]" at bounding box center [691, 87] width 1225 height 16
click at [264, 160] on div "Client contacts [PERSON_NAME] Achilleos [EMAIL_ADDRESS][DOMAIN_NAME] Edit conta…" at bounding box center [779, 471] width 1558 height 661
click at [131, 131] on link "Open tasks (1)" at bounding box center [136, 124] width 86 height 32
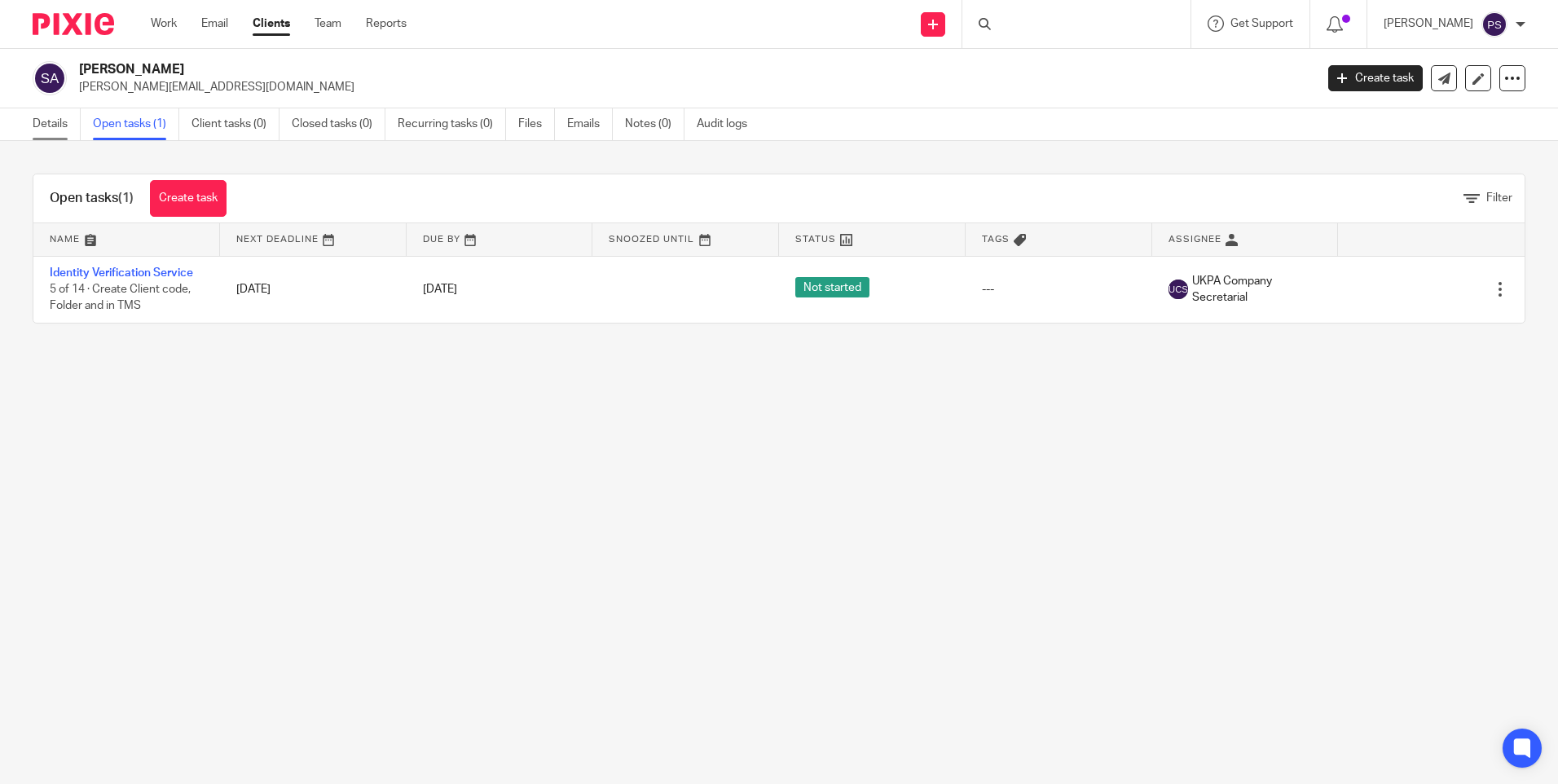
drag, startPoint x: 0, startPoint y: 0, endPoint x: 44, endPoint y: 130, distance: 137.2
click at [44, 130] on link "Details" at bounding box center [57, 124] width 48 height 32
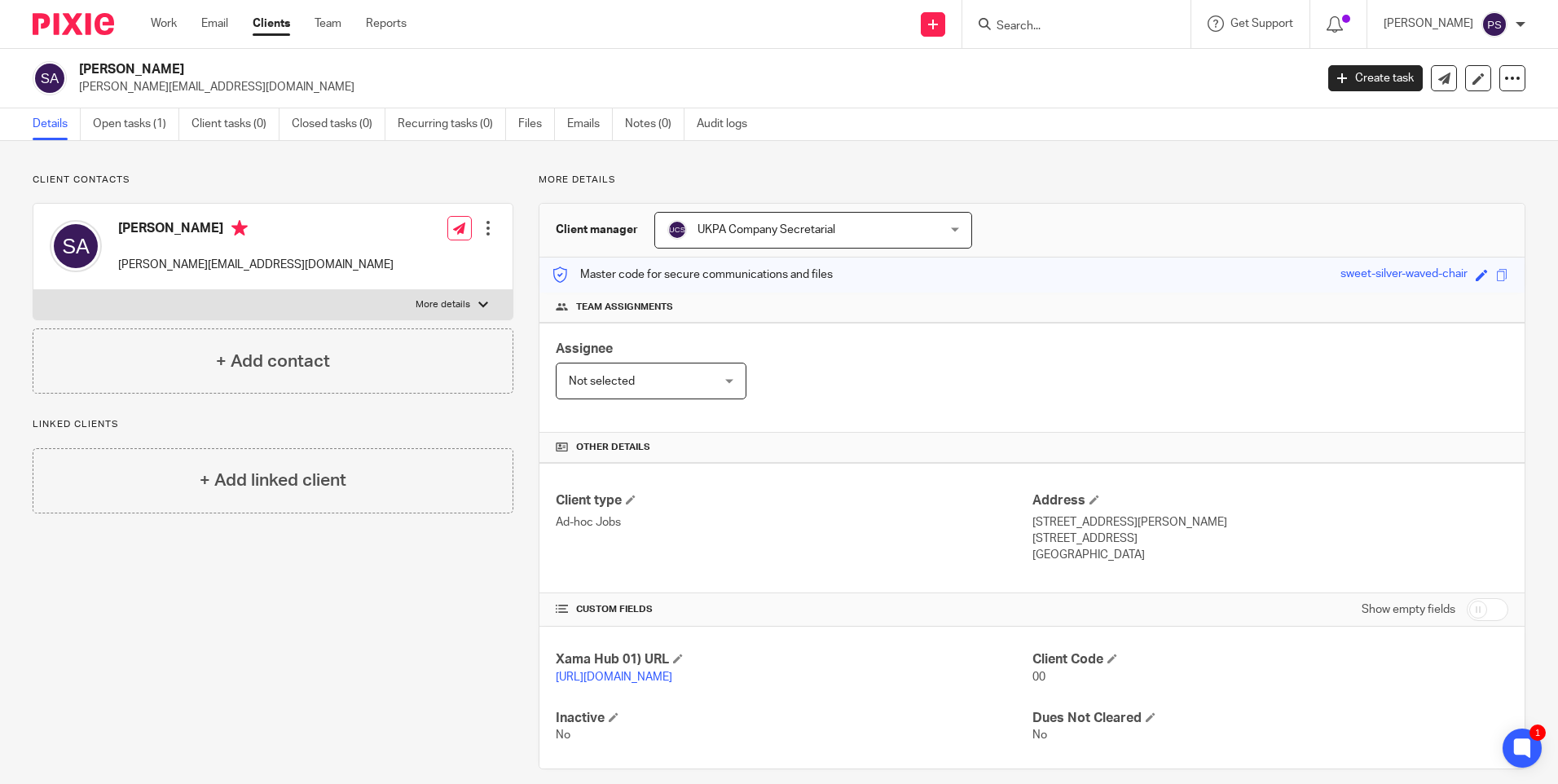
click at [95, 71] on h2 "[PERSON_NAME]" at bounding box center [569, 69] width 980 height 17
copy h2 "[PERSON_NAME]"
paste input "stevec@petaworks.co.uk"
click at [1069, 24] on input "stevec@petaworks.co.uk" at bounding box center [1068, 26] width 147 height 14
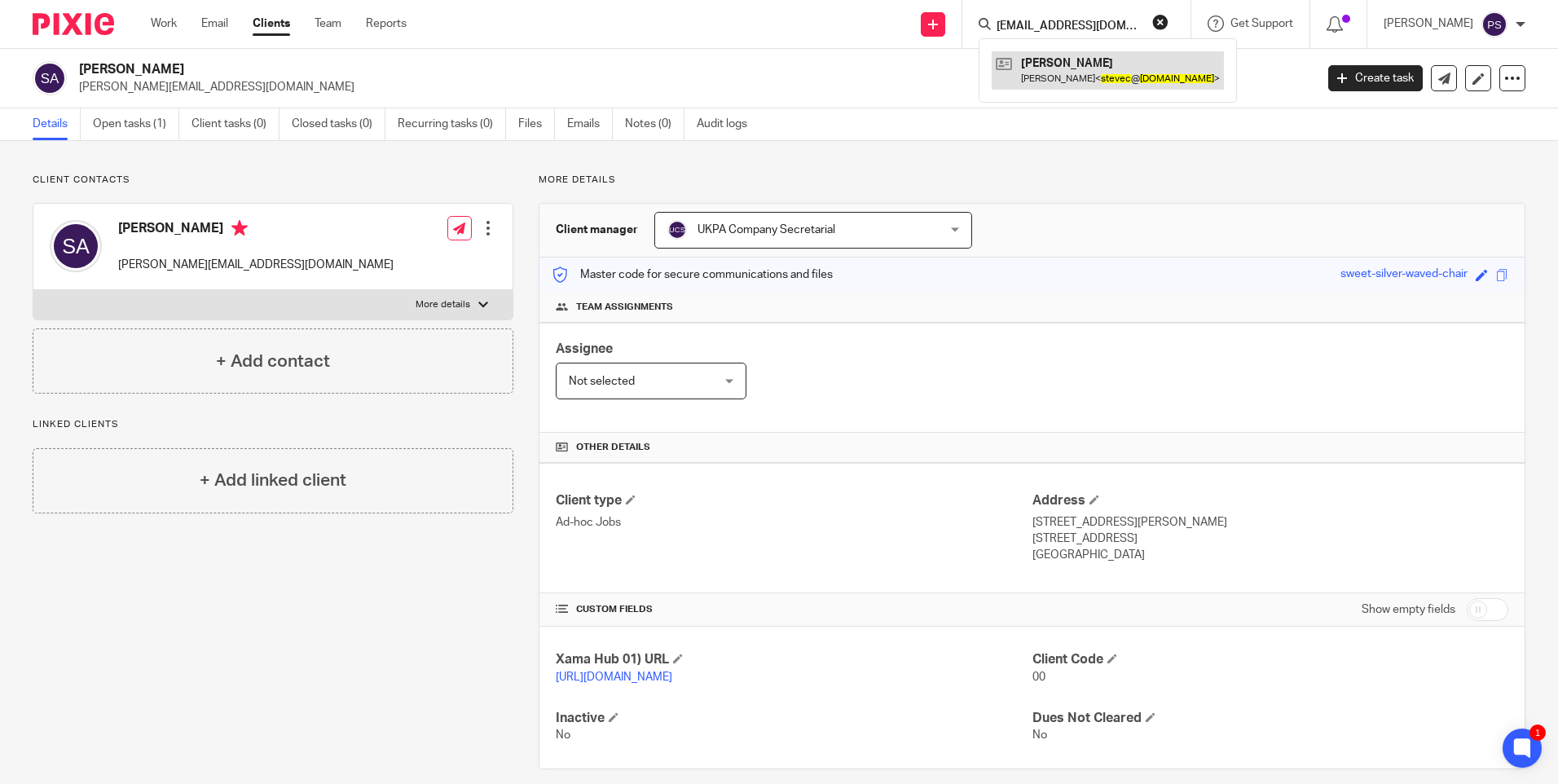
type input "stevec@petaworks.co.uk"
click at [1075, 69] on link at bounding box center [1107, 70] width 232 height 37
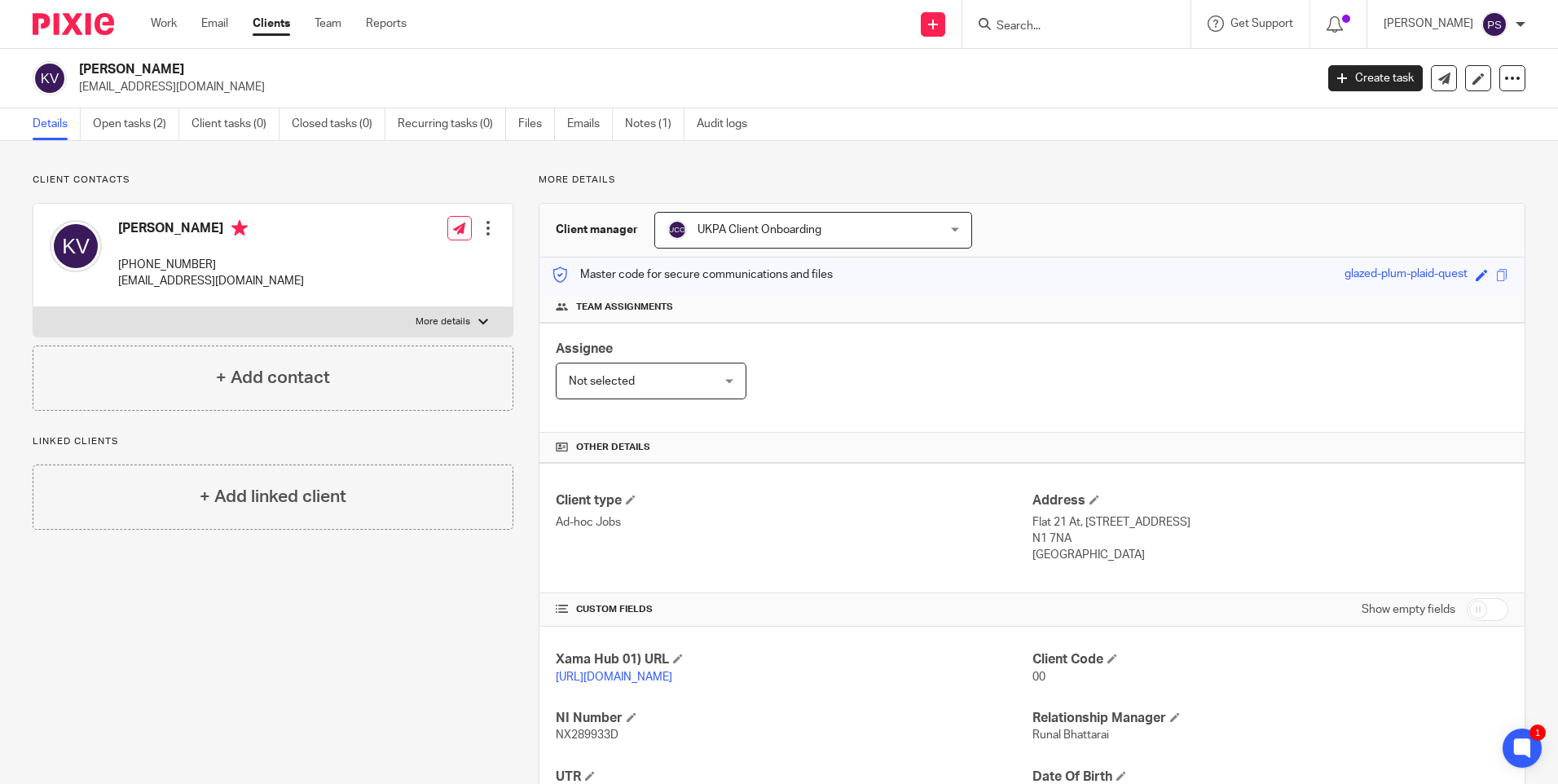
click at [412, 188] on div "Client contacts [PERSON_NAME] [PHONE_NUMBER] [EMAIL_ADDRESS][DOMAIN_NAME] Edit …" at bounding box center [273, 292] width 481 height 237
click at [223, 203] on div "[PERSON_NAME] [PHONE_NUMBER] [EMAIL_ADDRESS][DOMAIN_NAME] Edit contact Create c…" at bounding box center [273, 269] width 481 height 134
click at [229, 194] on div "Client contacts Kathryn Vickers +44 745 052 5496 kathrynvickers54@gmail.com Edi…" at bounding box center [273, 292] width 481 height 237
click at [982, 135] on div "Details Open tasks (2) Client tasks (0) Closed tasks (0) Recurring tasks (0) Fi…" at bounding box center [779, 124] width 1558 height 33
click at [1170, 161] on div "Client contacts Kathryn Vickers +44 745 052 5496 kathrynvickers54@gmail.com Edi…" at bounding box center [779, 559] width 1558 height 836
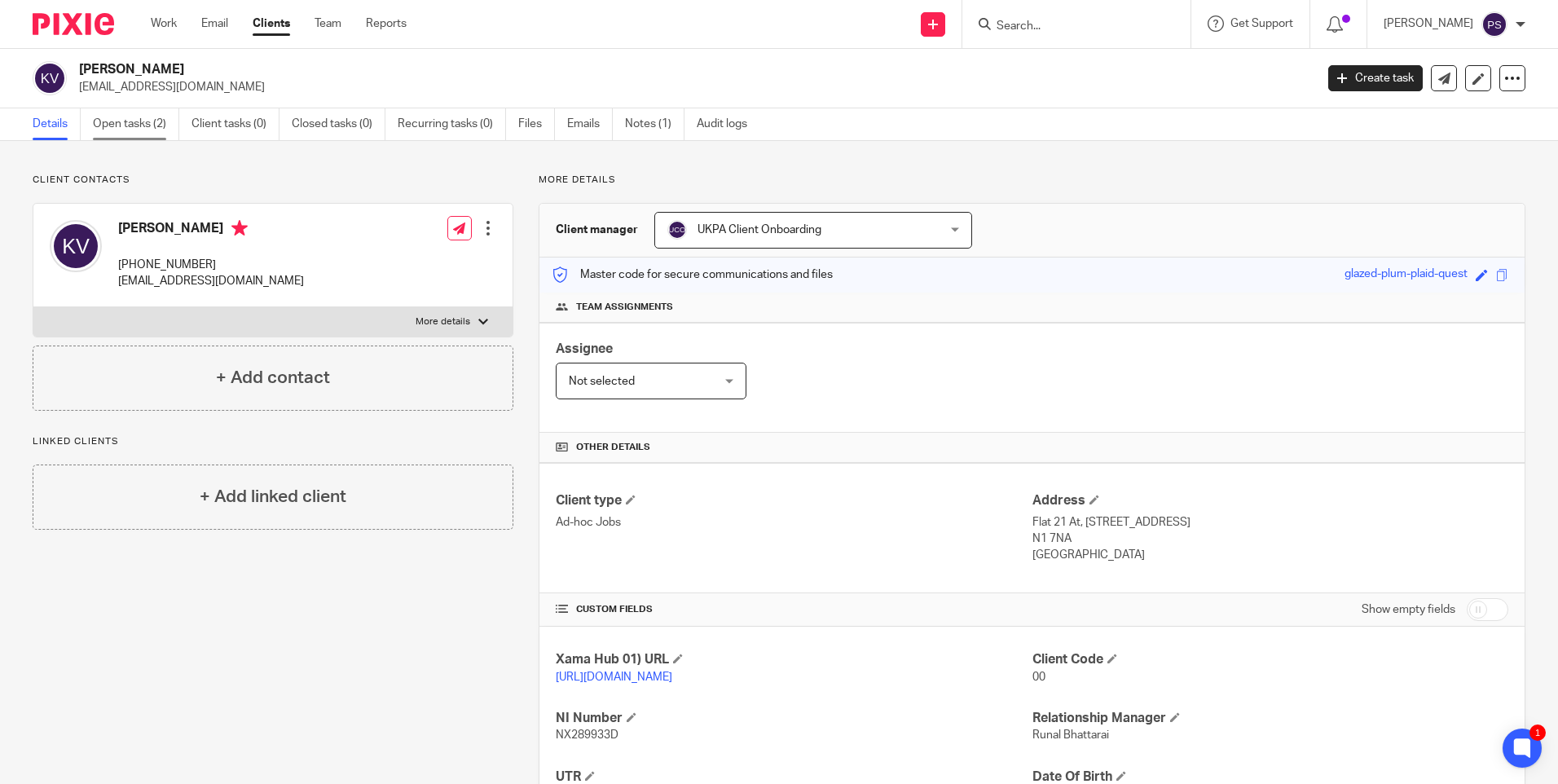
click at [133, 131] on link "Open tasks (2)" at bounding box center [136, 124] width 86 height 32
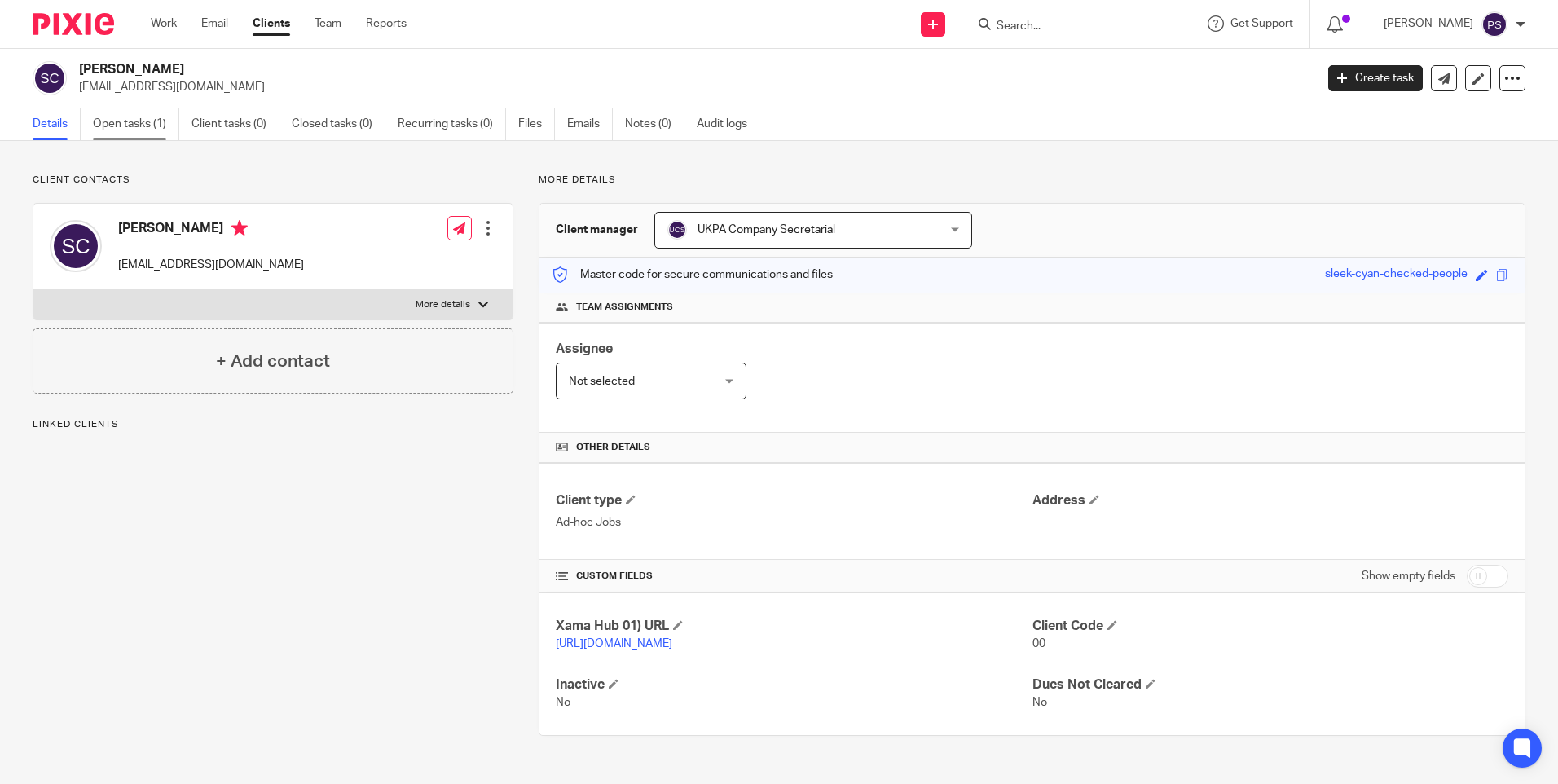
click at [149, 126] on link "Open tasks (1)" at bounding box center [136, 124] width 86 height 32
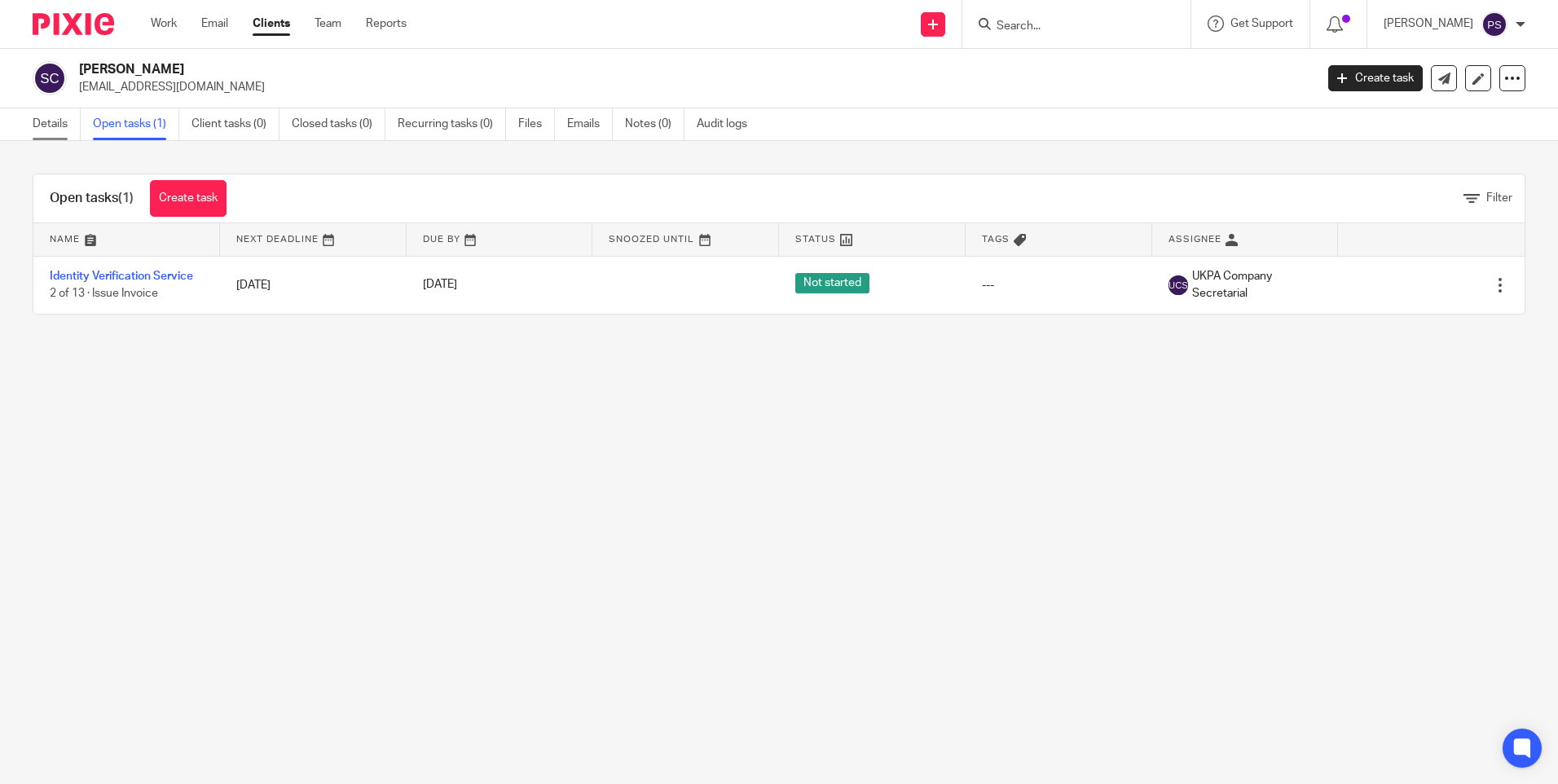
click at [57, 116] on link "Details" at bounding box center [57, 124] width 48 height 32
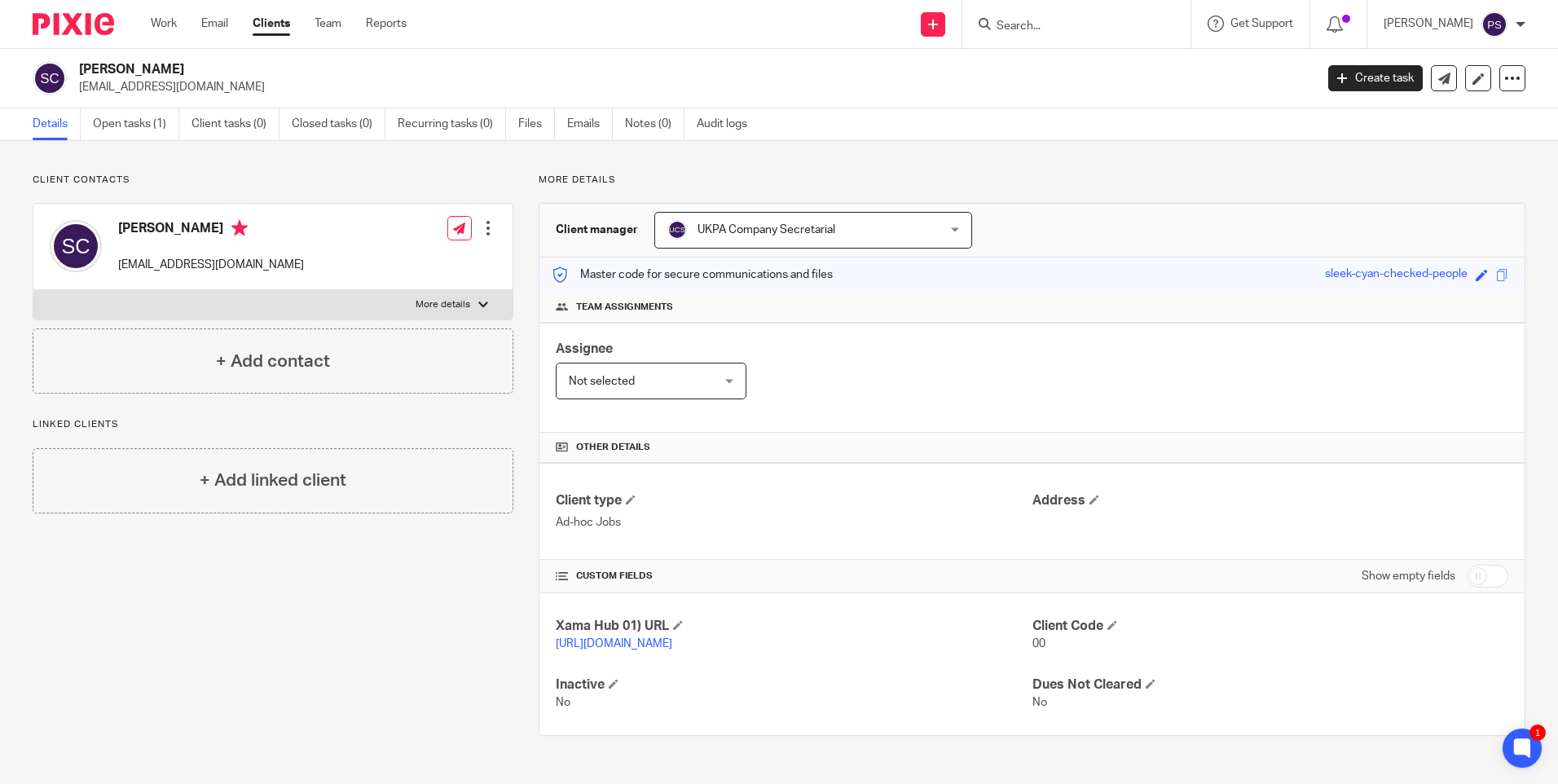
click at [1058, 25] on input "Search" at bounding box center [1068, 26] width 147 height 14
paste input "[EMAIL_ADDRESS][DOMAIN_NAME]"
type input "[EMAIL_ADDRESS][DOMAIN_NAME]"
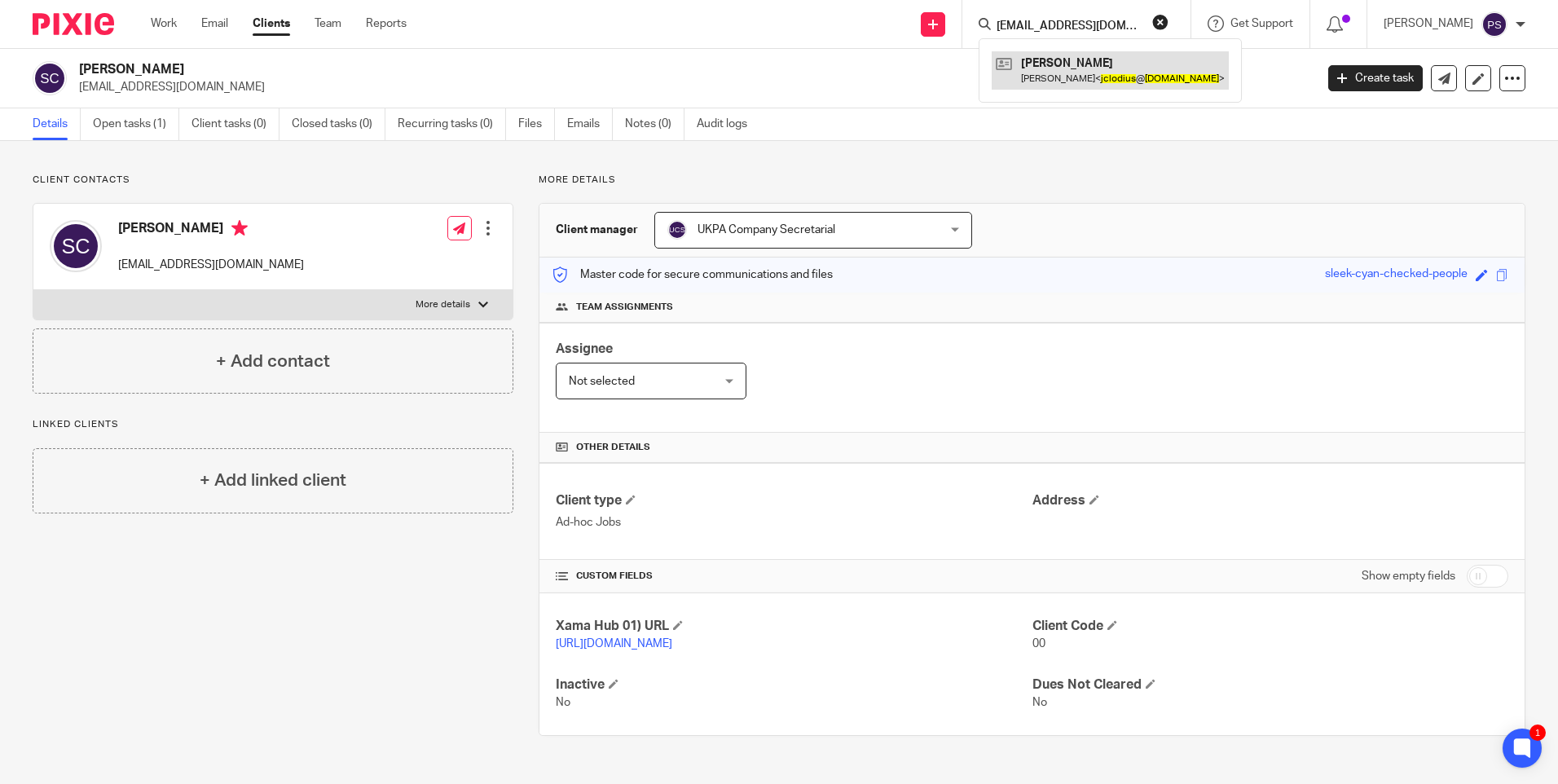
click at [1060, 68] on link at bounding box center [1110, 70] width 237 height 37
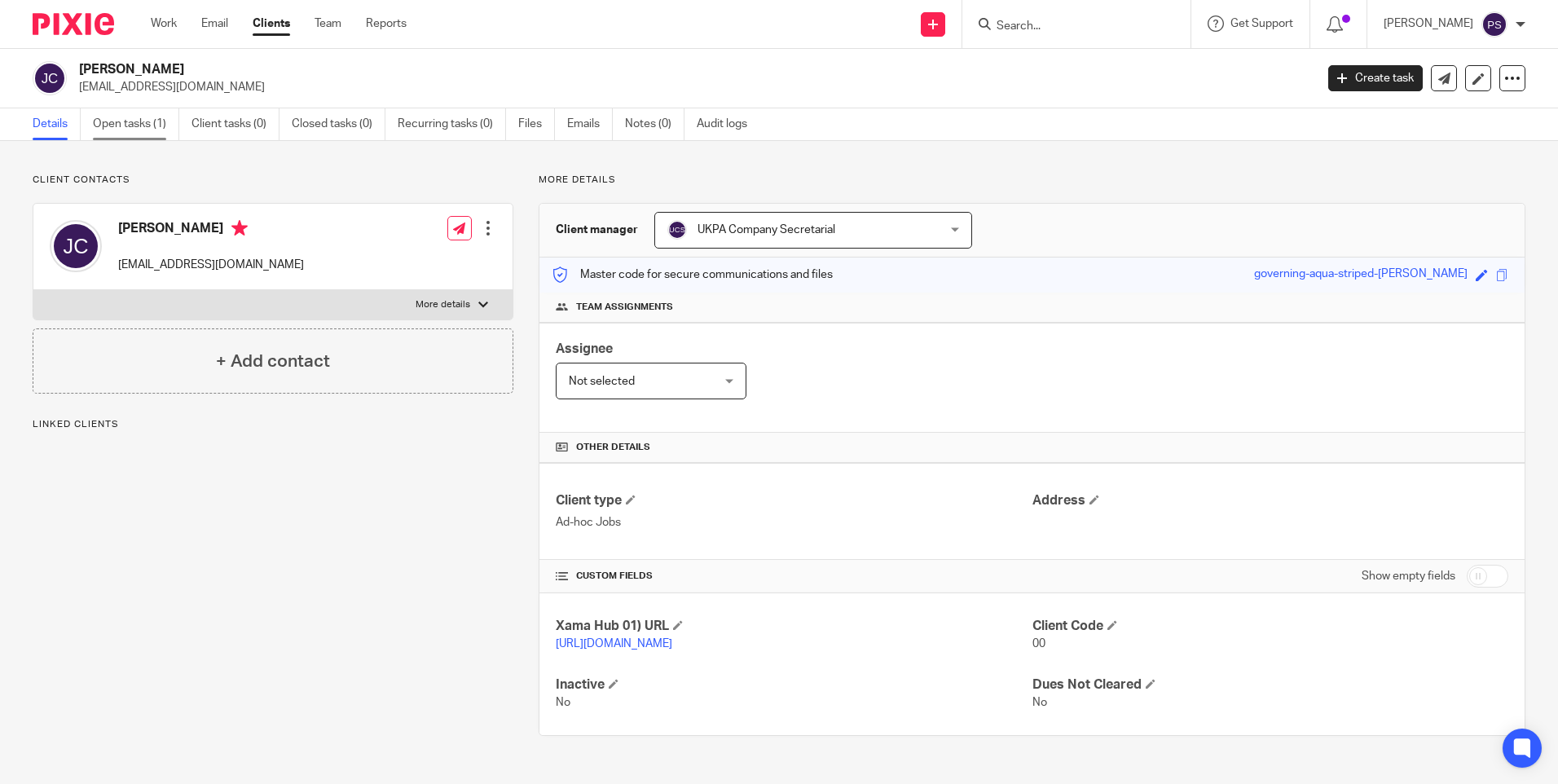
click at [144, 122] on link "Open tasks (1)" at bounding box center [136, 124] width 86 height 32
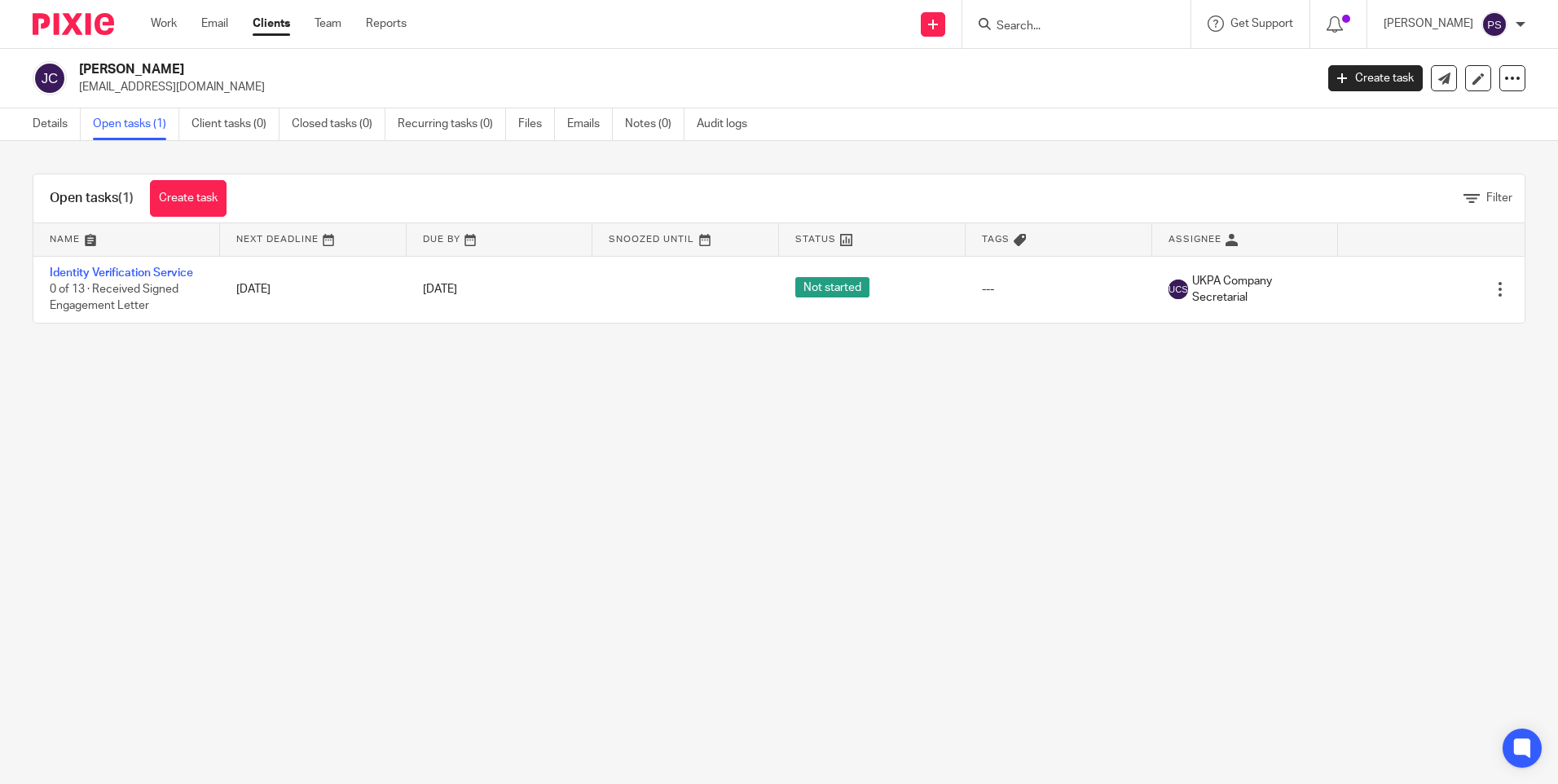
drag, startPoint x: 657, startPoint y: 466, endPoint x: 773, endPoint y: 457, distance: 116.3
click at [704, 464] on main "Joern Clodius jclodius@marlowgroup.com Create task Update from Companies House …" at bounding box center [779, 392] width 1558 height 784
click at [1038, 28] on input "Search" at bounding box center [1068, 26] width 147 height 14
paste input "nagerltd@gmail.com"
type input "nagerltd@gmail.com"
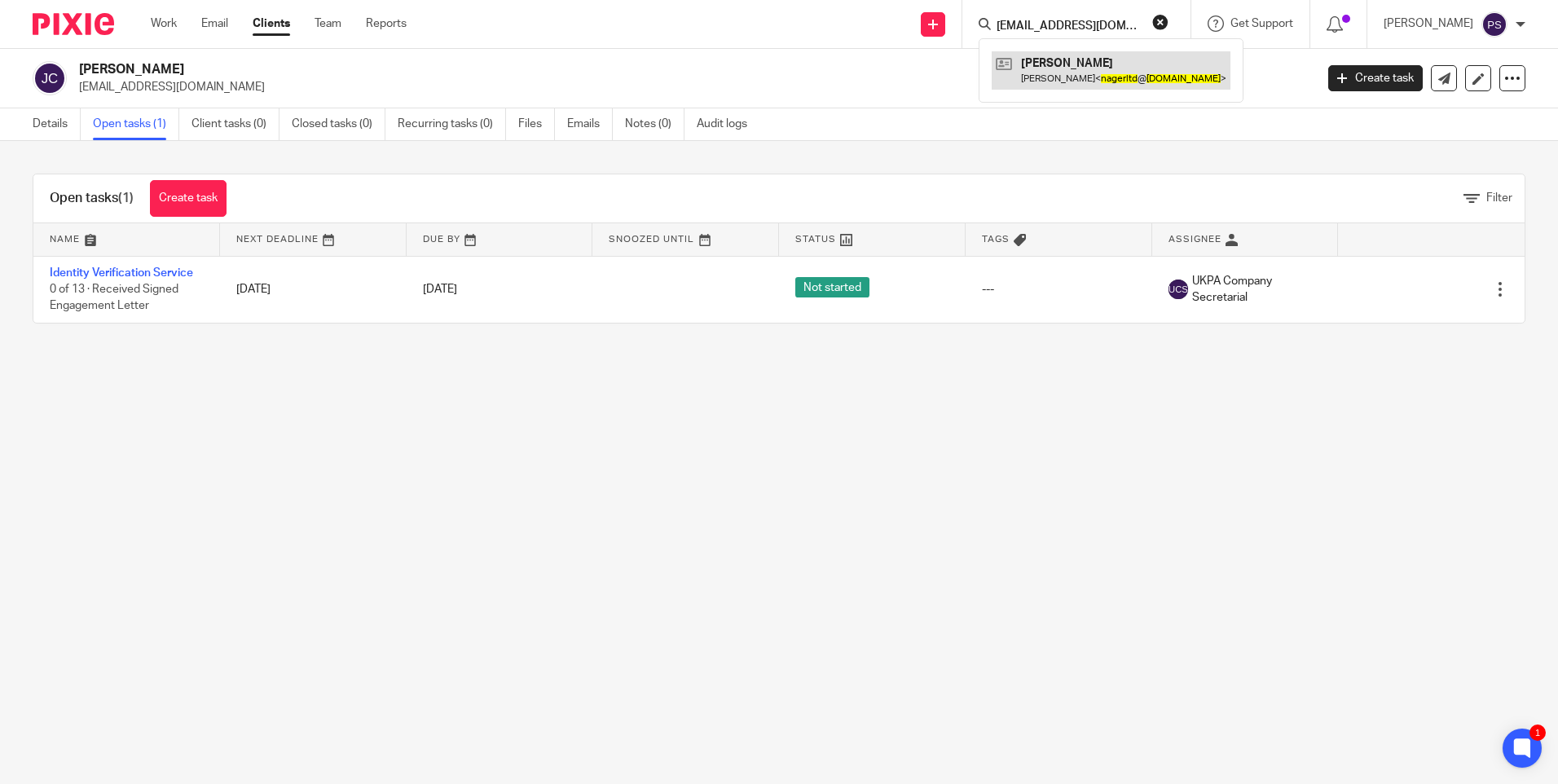
click at [1066, 72] on link at bounding box center [1111, 70] width 239 height 37
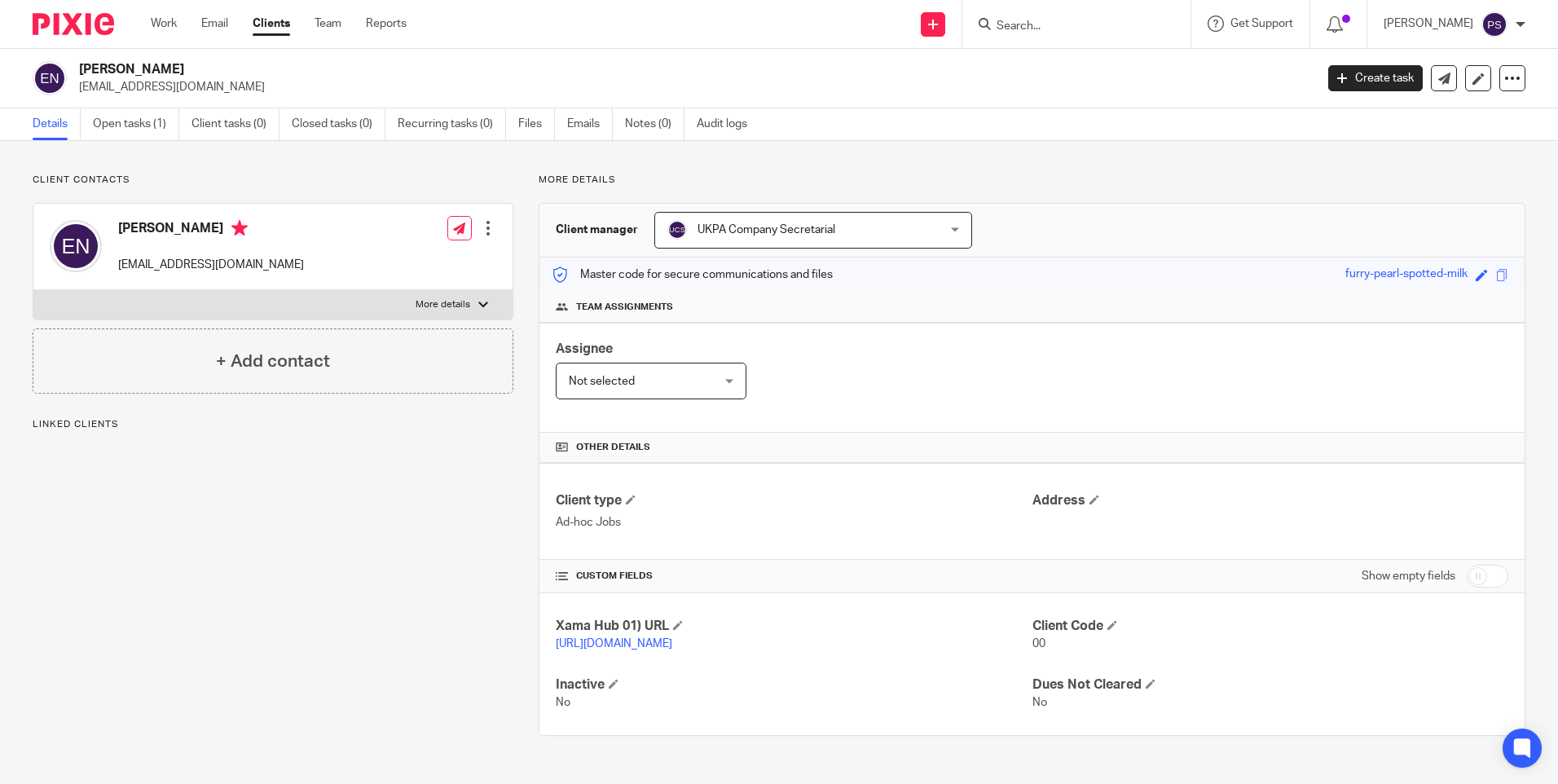
click at [432, 501] on div "Client contacts [PERSON_NAME] [EMAIL_ADDRESS][DOMAIN_NAME] Edit contact Create …" at bounding box center [261, 455] width 506 height 562
click at [407, 695] on div "Client contacts [PERSON_NAME] [EMAIL_ADDRESS][DOMAIN_NAME] Edit contact Create …" at bounding box center [261, 455] width 506 height 562
click at [1049, 22] on input "Search" at bounding box center [1068, 26] width 147 height 14
paste input "[PERSON_NAME][EMAIL_ADDRESS][DOMAIN_NAME]"
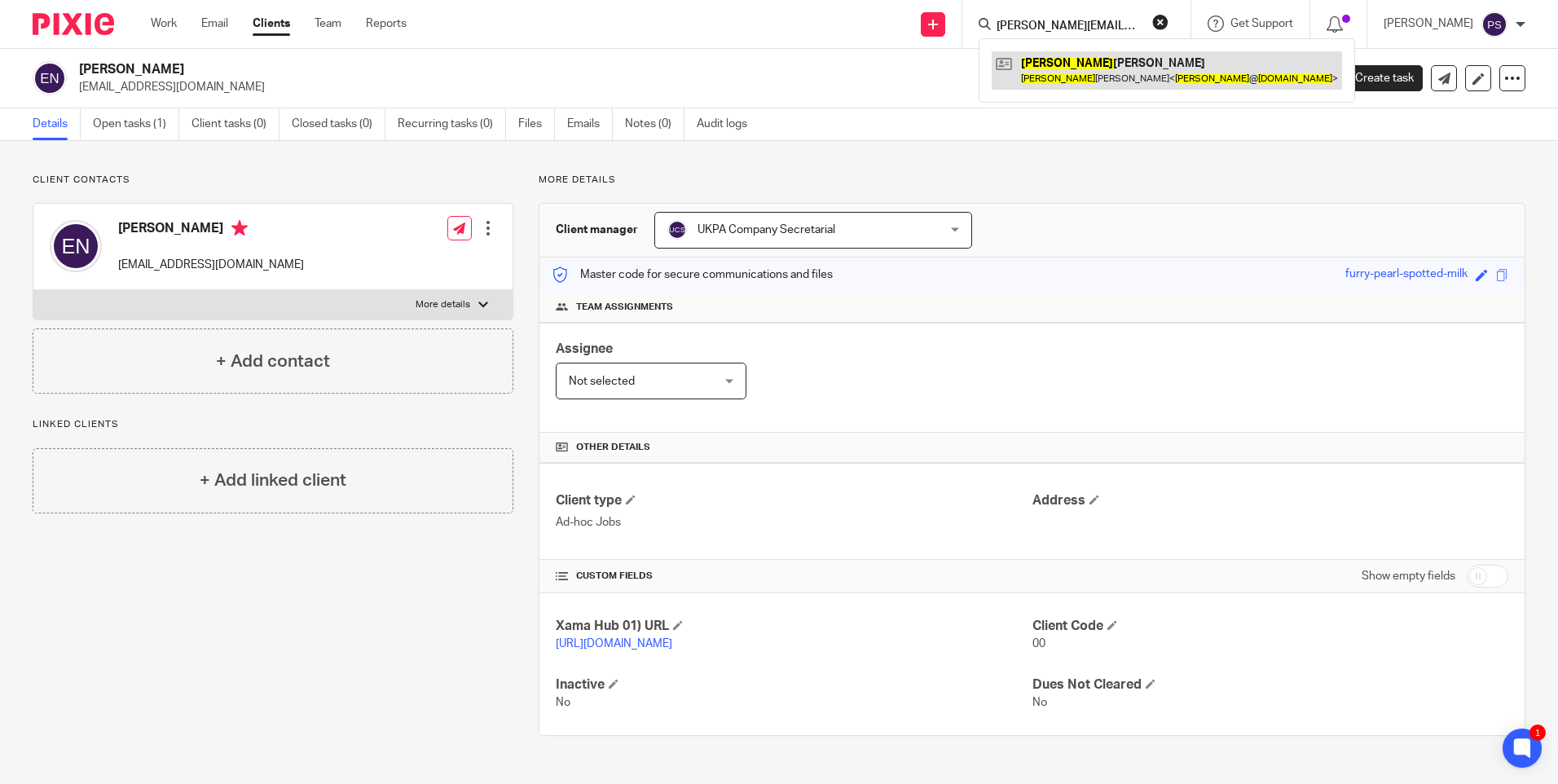
type input "[PERSON_NAME][EMAIL_ADDRESS][DOMAIN_NAME]"
click at [1058, 61] on link at bounding box center [1166, 70] width 350 height 37
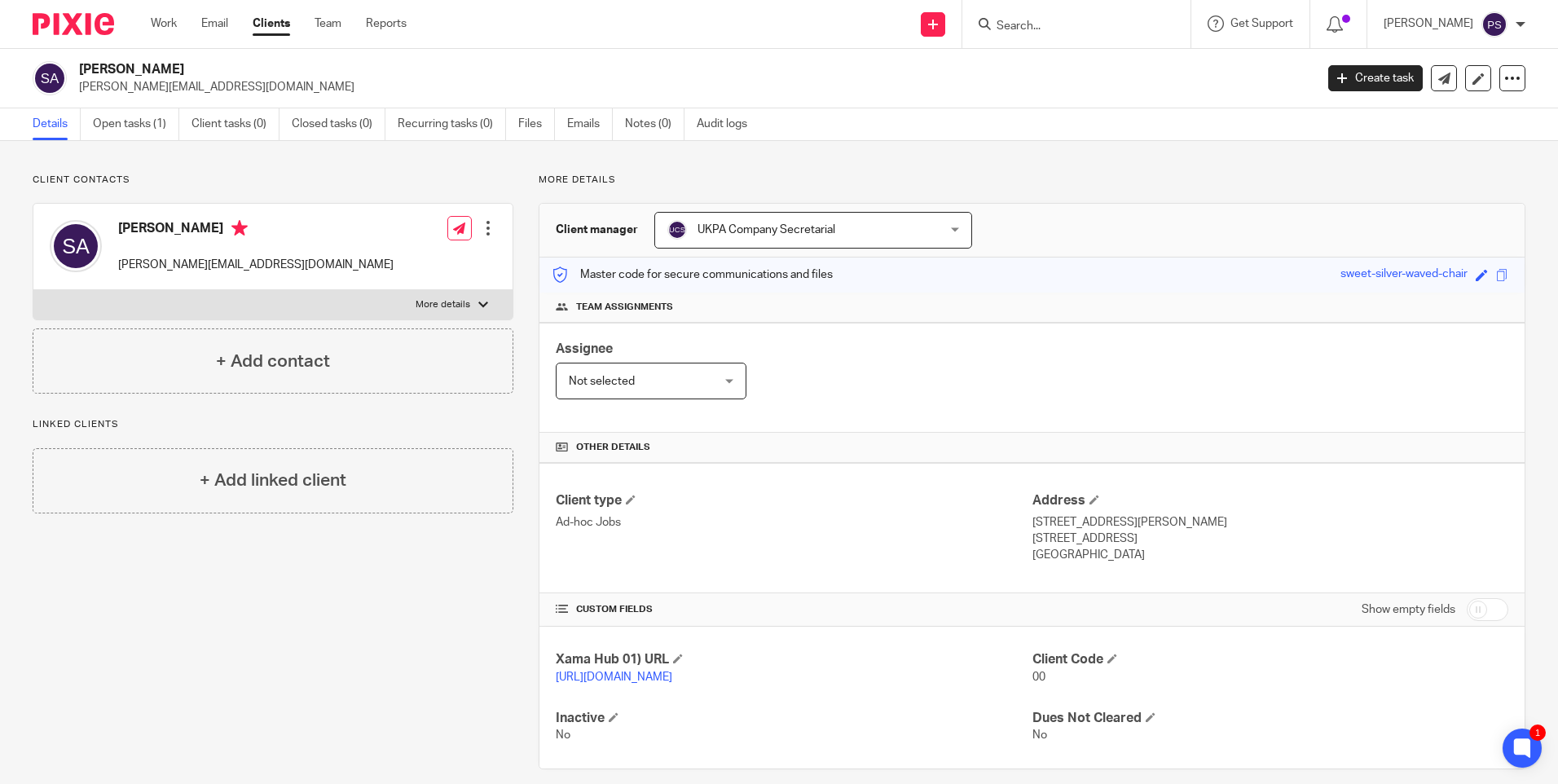
click at [226, 174] on p "Client contacts" at bounding box center [273, 180] width 481 height 13
click at [158, 161] on div "Client contacts [PERSON_NAME] Achilleos [EMAIL_ADDRESS][DOMAIN_NAME] Edit conta…" at bounding box center [779, 471] width 1558 height 661
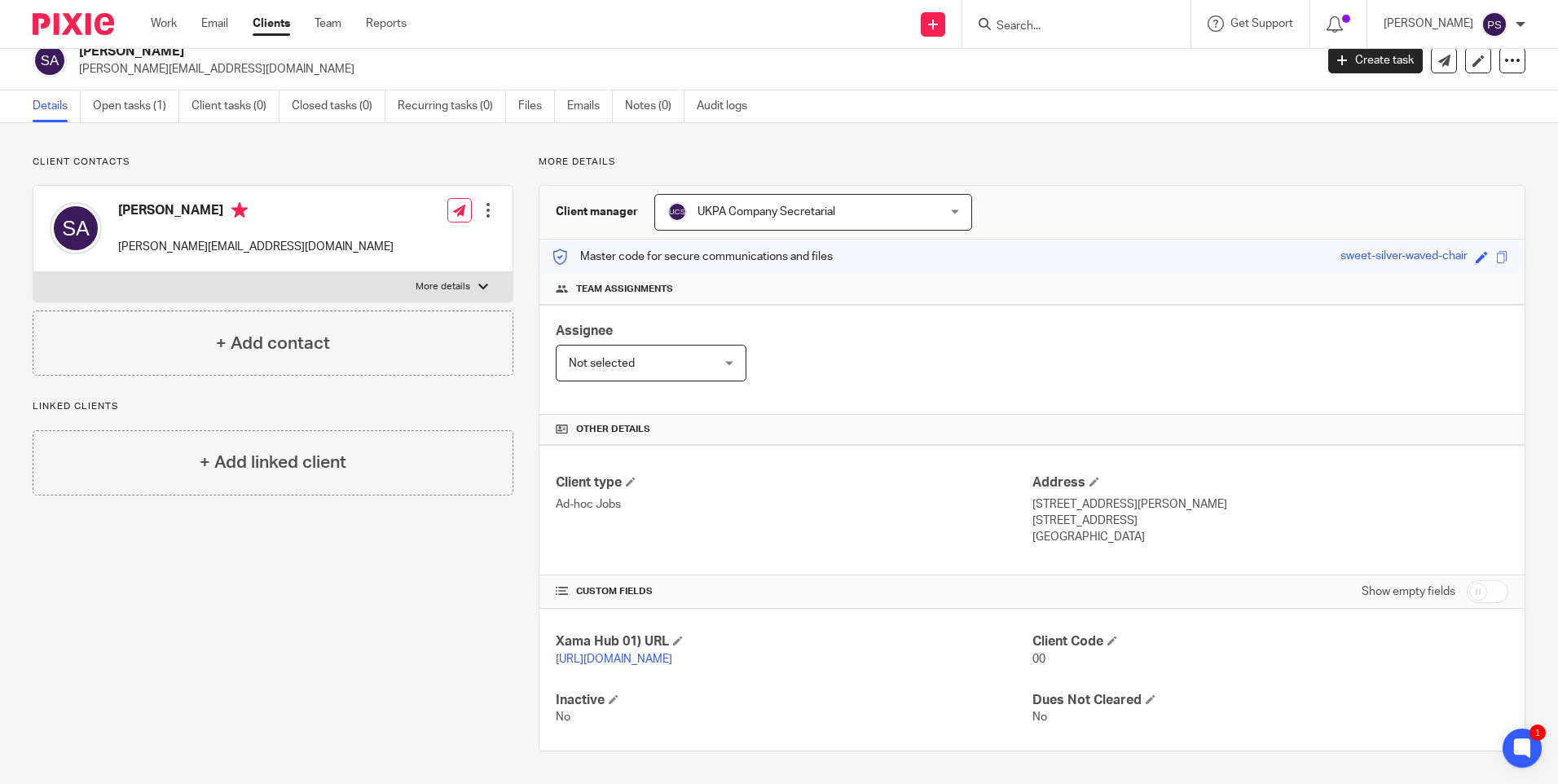
scroll to position [35, 0]
click at [417, 624] on div "Client contacts [PERSON_NAME] Achilleos [EMAIL_ADDRESS][DOMAIN_NAME] Edit conta…" at bounding box center [261, 453] width 506 height 596
click at [1107, 34] on input "Search" at bounding box center [1068, 26] width 147 height 14
paste input "Fabulets properties"
type input "Fabulets properties"
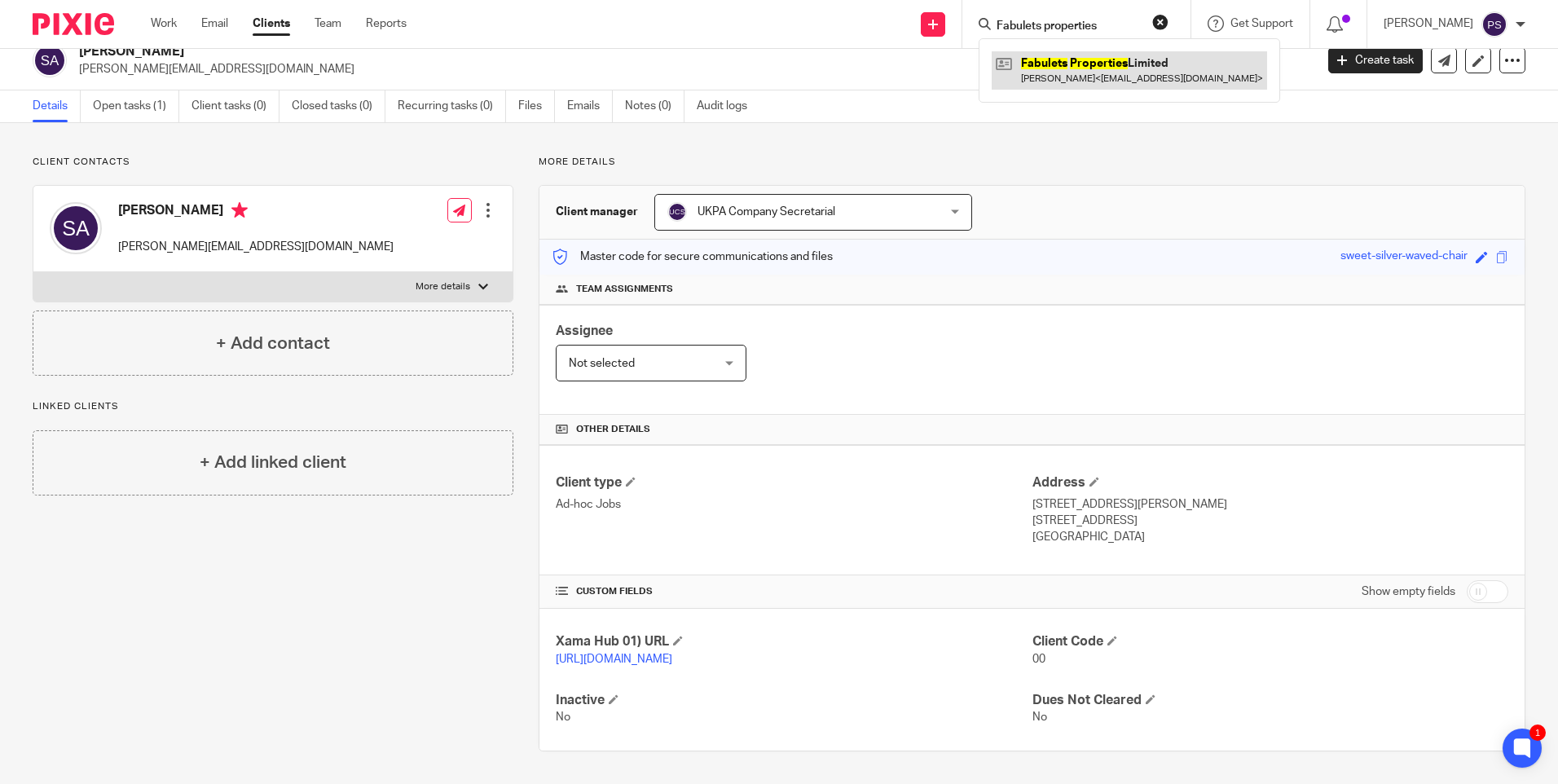
click at [1103, 66] on link at bounding box center [1129, 70] width 275 height 37
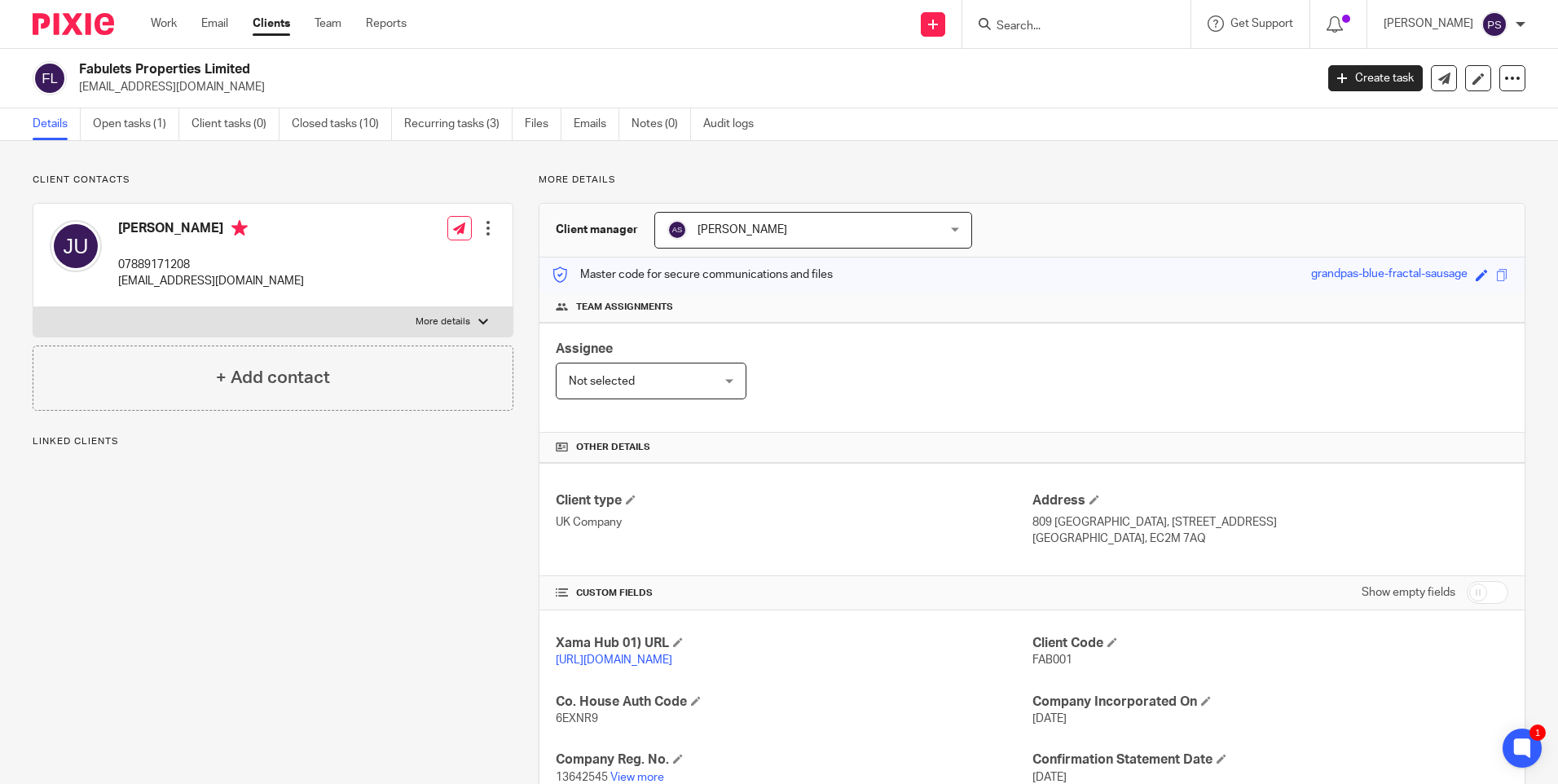
click at [1038, 658] on span "FAB001" at bounding box center [1052, 660] width 40 height 12
copy span "FAB001"
click at [622, 177] on p "More details" at bounding box center [1031, 180] width 987 height 13
click at [1038, 30] on input "Search" at bounding box center [1068, 26] width 147 height 14
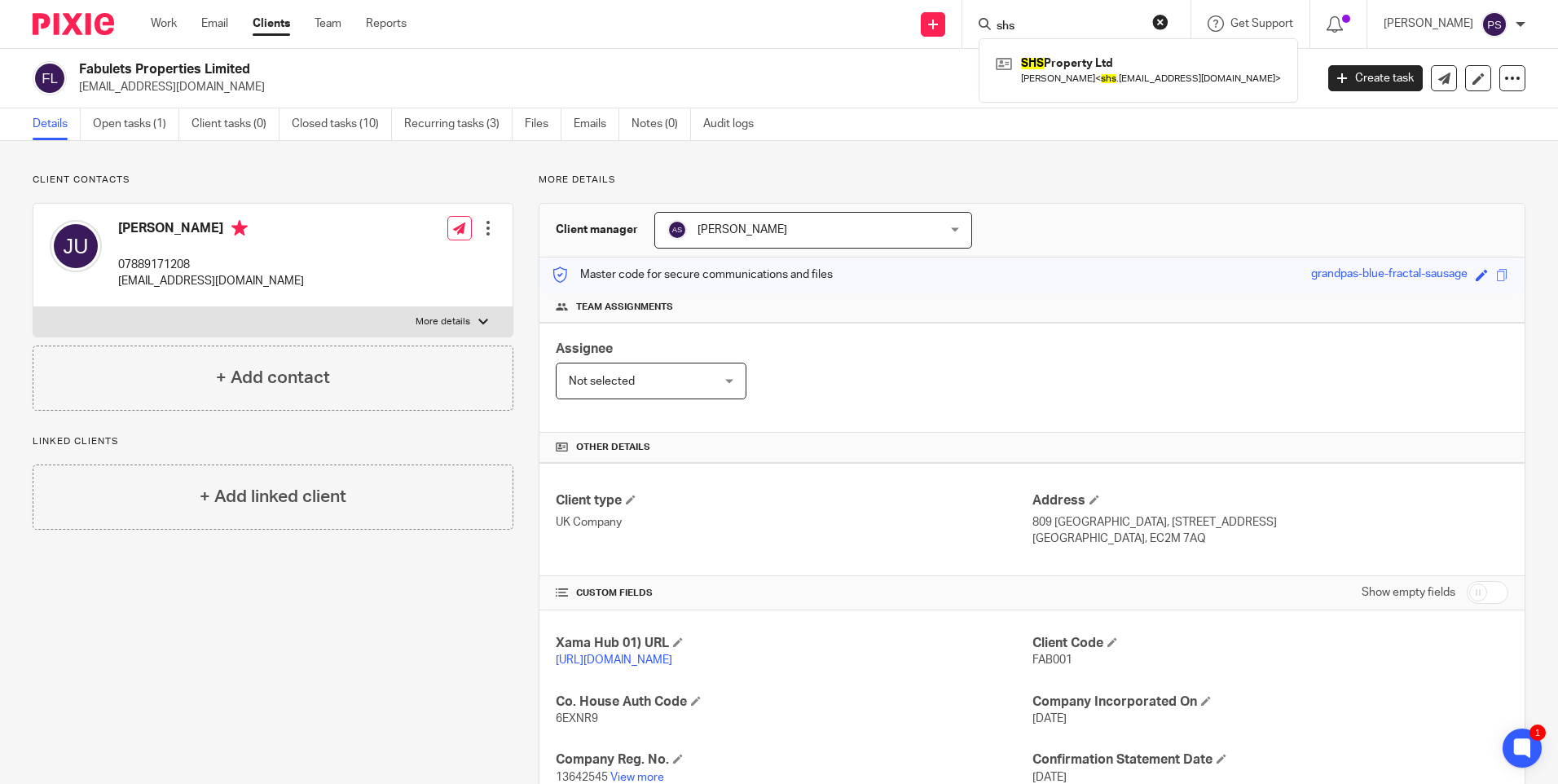
type input "shs"
click at [1057, 51] on div "SHS Property Ltd [PERSON_NAME] < shs .[EMAIL_ADDRESS][DOMAIN_NAME] >" at bounding box center [1139, 69] width 320 height 63
click at [1057, 62] on link at bounding box center [1139, 70] width 294 height 37
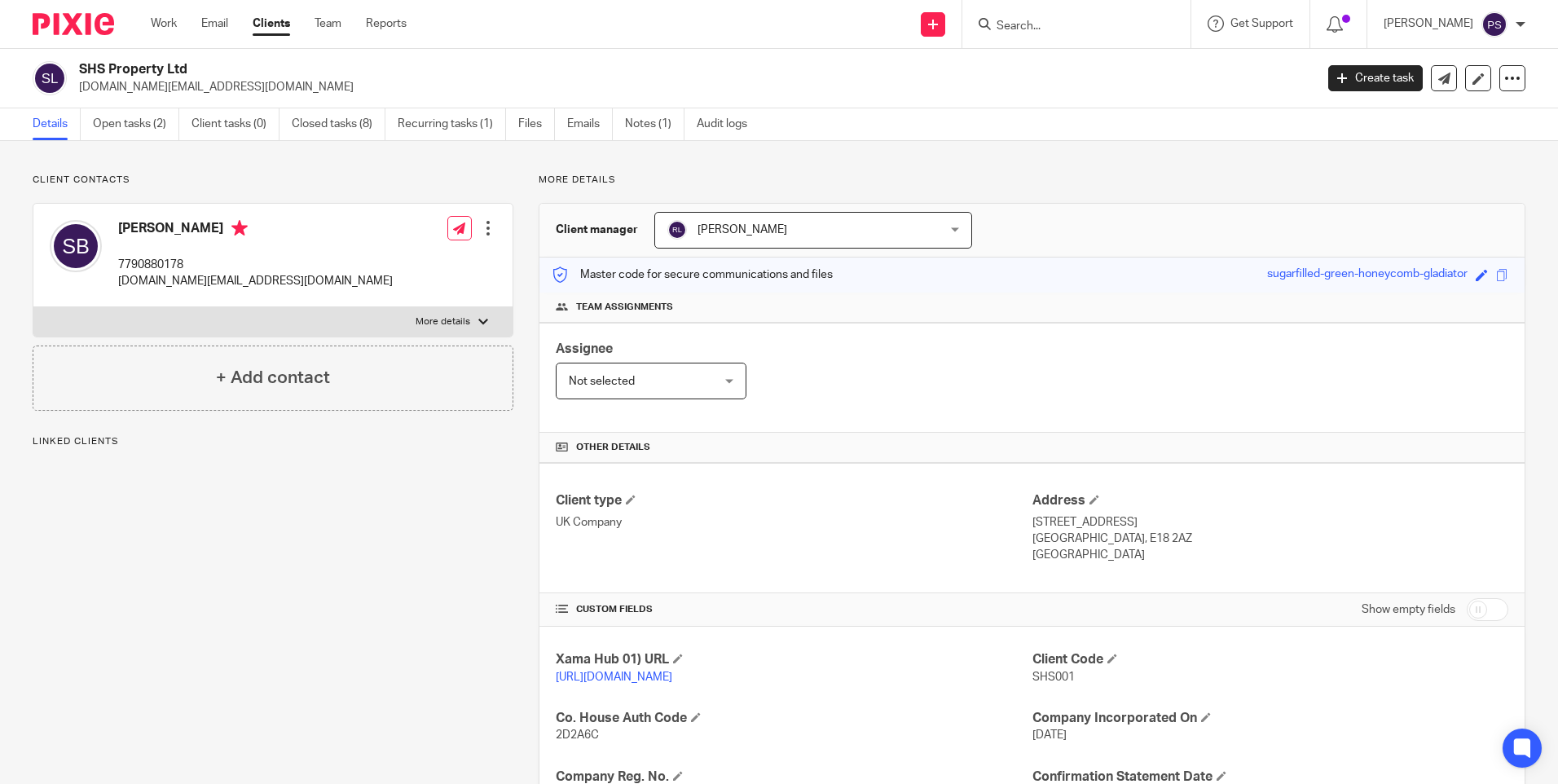
click at [120, 62] on h2 "SHS Property Ltd" at bounding box center [569, 69] width 980 height 17
drag, startPoint x: 0, startPoint y: 0, endPoint x: 120, endPoint y: 62, distance: 135.1
click at [120, 62] on h2 "SHS Property Ltd" at bounding box center [569, 69] width 980 height 17
copy div "SHS Property Ltd"
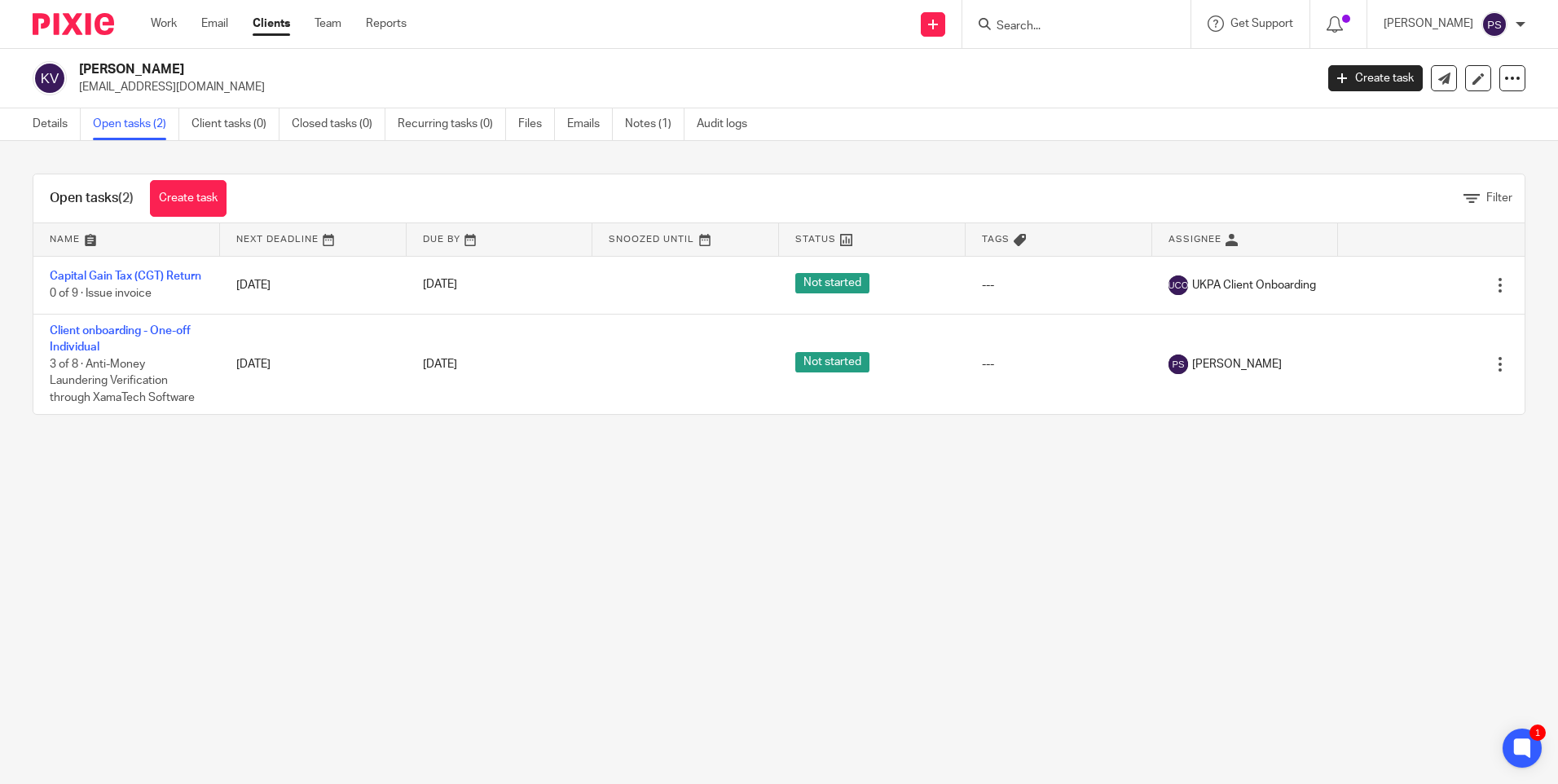
click at [134, 90] on p "[EMAIL_ADDRESS][DOMAIN_NAME]" at bounding box center [691, 87] width 1225 height 16
click at [135, 90] on p "[EMAIL_ADDRESS][DOMAIN_NAME]" at bounding box center [691, 87] width 1225 height 16
copy main "[EMAIL_ADDRESS][DOMAIN_NAME] Create task Update from Companies House Export dat…"
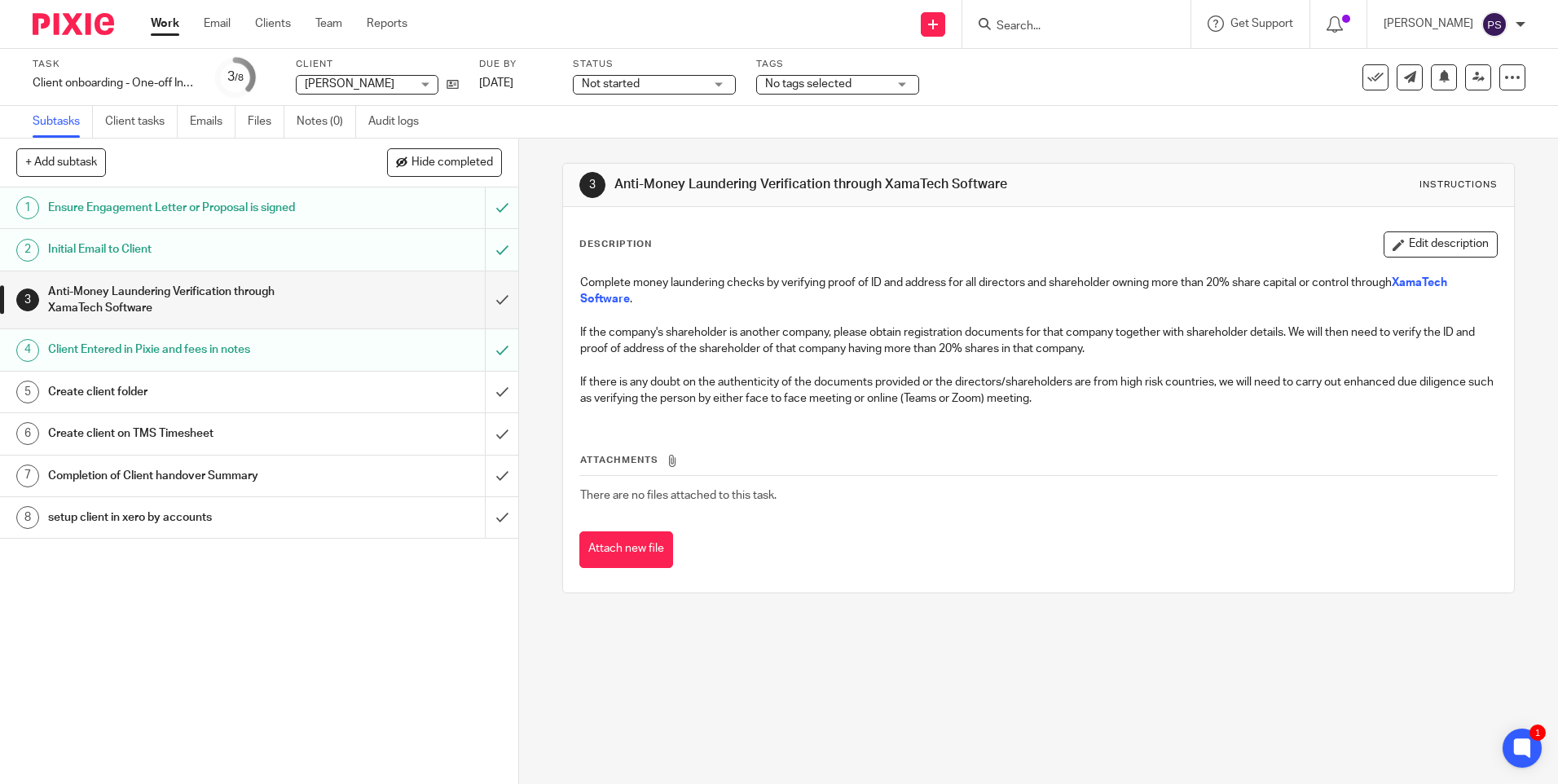
click at [1076, 24] on input "Search" at bounding box center [1068, 26] width 147 height 14
paste input "mondotex@outlook.com"
type input "mondotex@outlook.com"
click at [1078, 63] on link at bounding box center [1115, 70] width 247 height 37
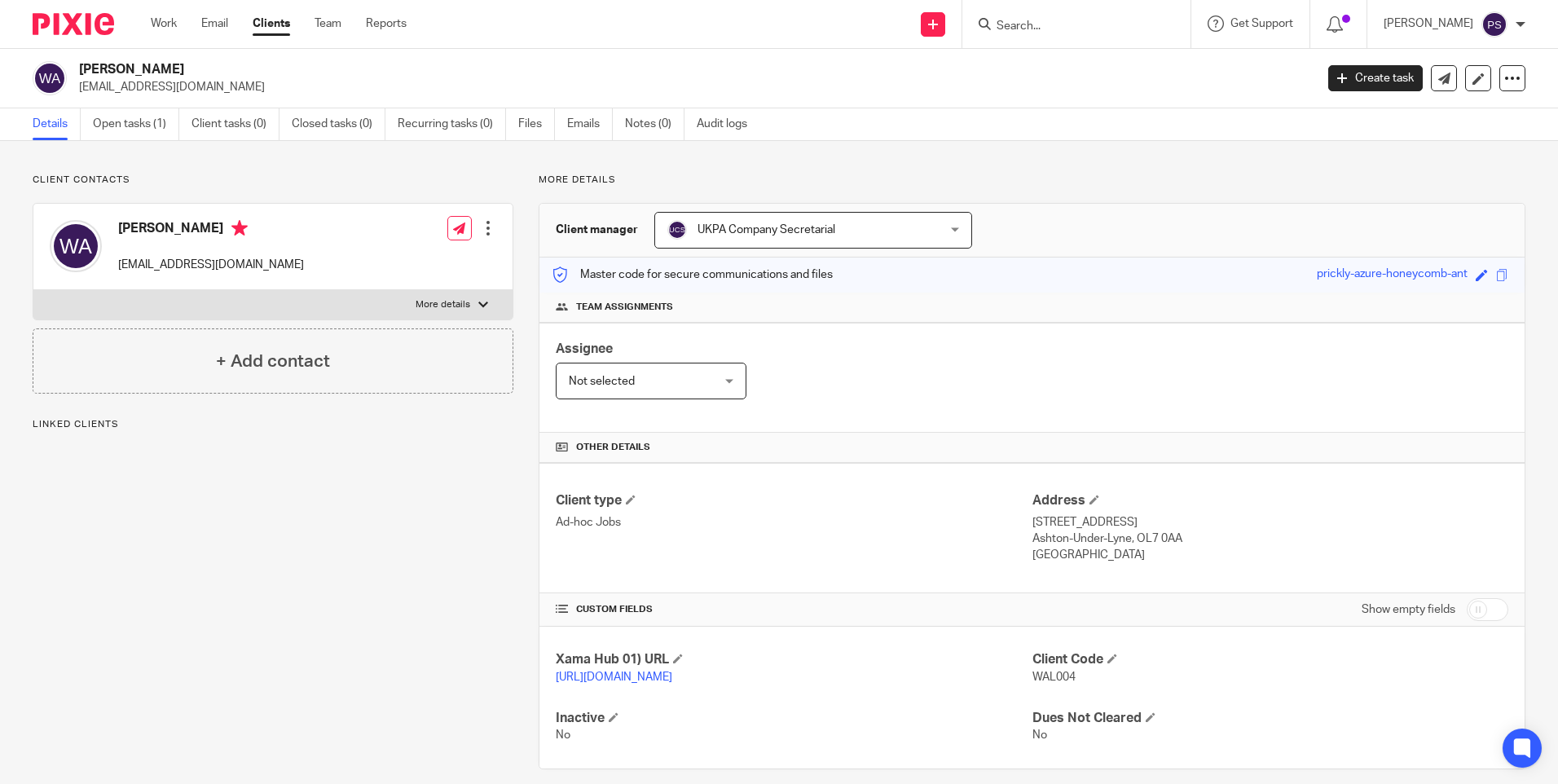
click at [246, 174] on p "Client contacts" at bounding box center [273, 180] width 481 height 13
click at [128, 131] on link "Open tasks (1)" at bounding box center [136, 124] width 86 height 32
click at [159, 16] on link "Work" at bounding box center [164, 23] width 26 height 16
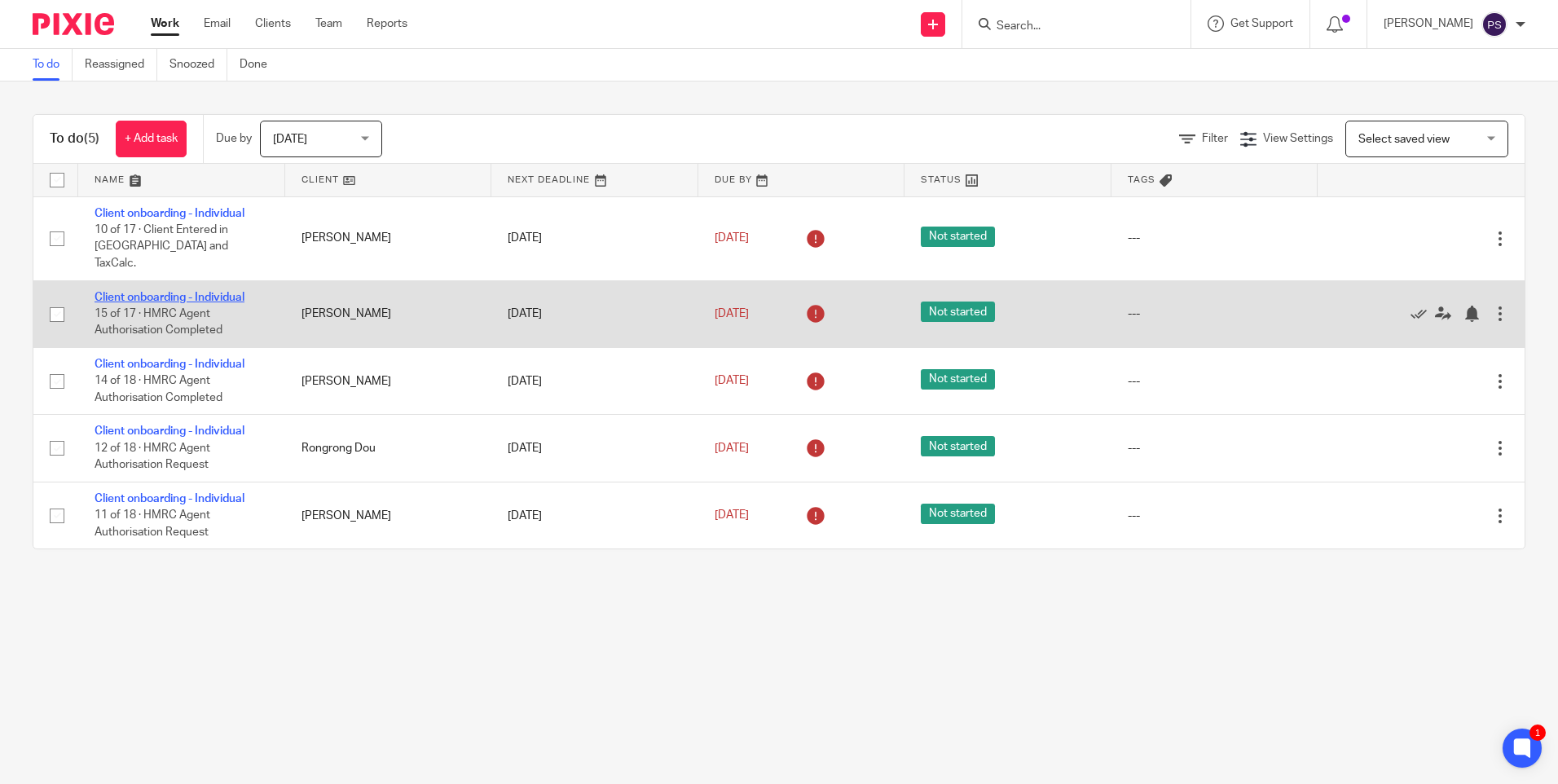
click at [175, 292] on link "Client onboarding - Individual" at bounding box center [170, 298] width 150 height 12
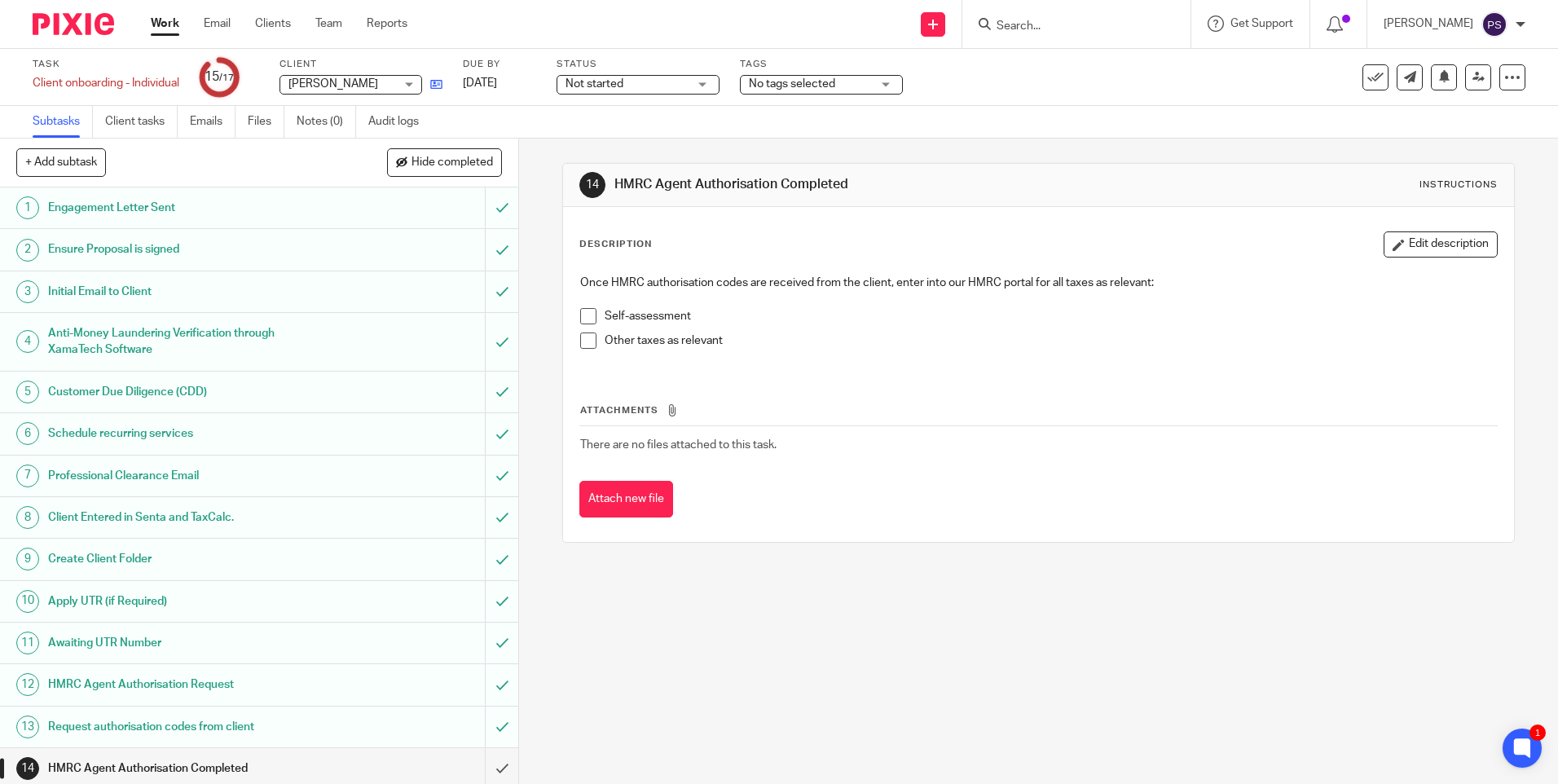
click at [442, 78] on link at bounding box center [432, 84] width 20 height 16
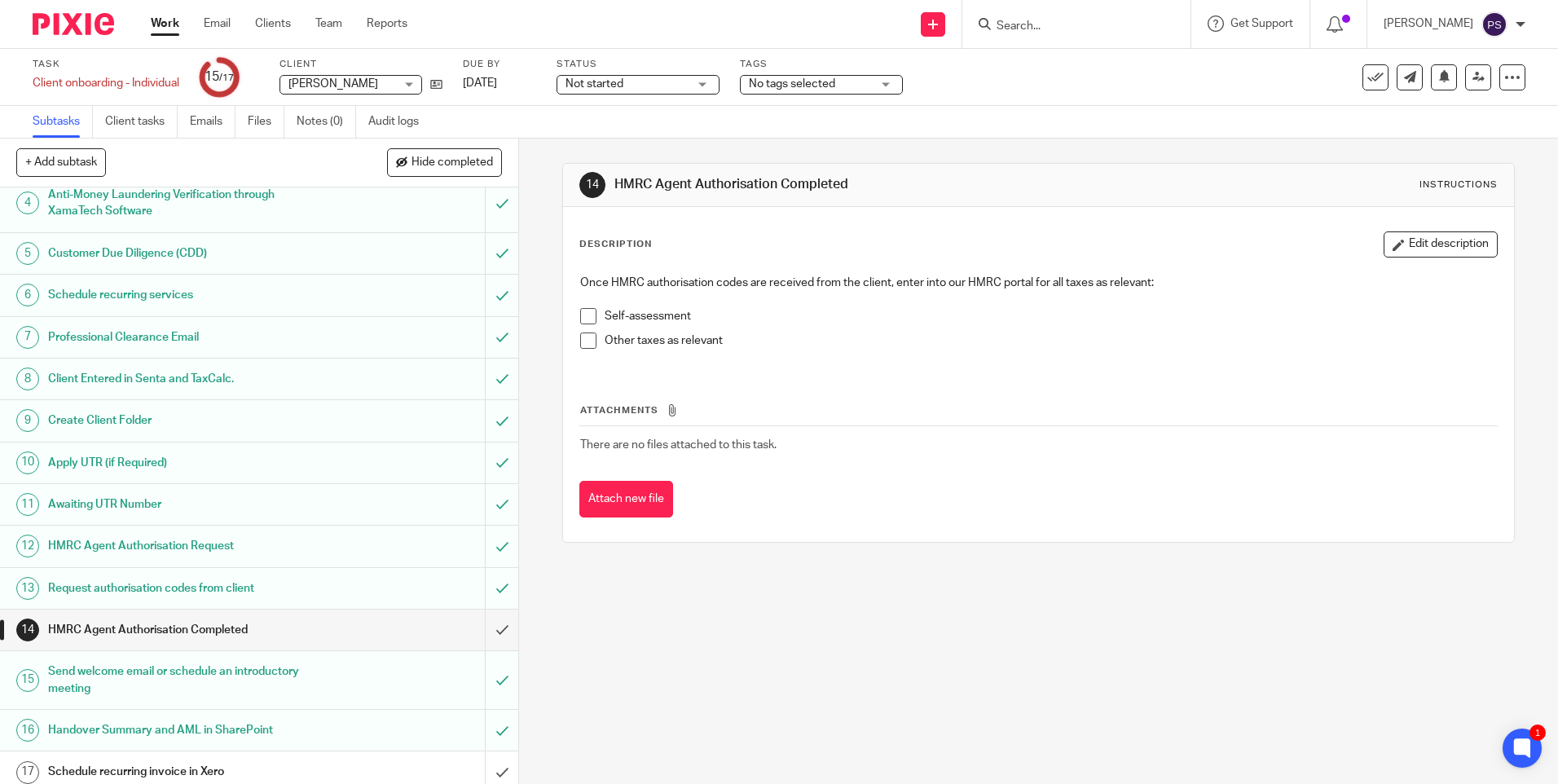
scroll to position [149, 0]
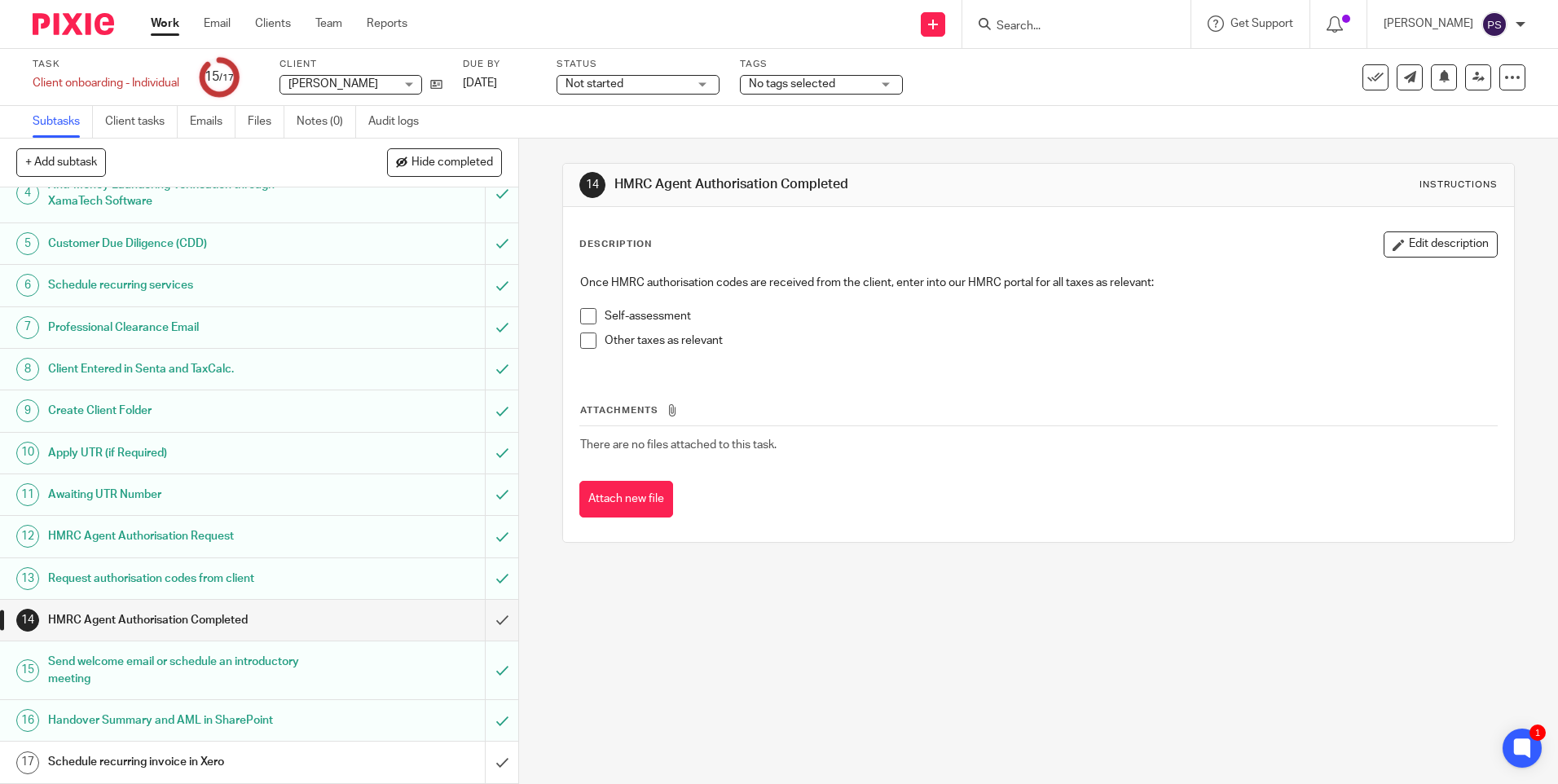
click at [754, 689] on div "14 HMRC Agent Authorisation Completed Instructions Description Edit description…" at bounding box center [1038, 461] width 1039 height 646
click at [476, 619] on input "submit" at bounding box center [259, 620] width 518 height 41
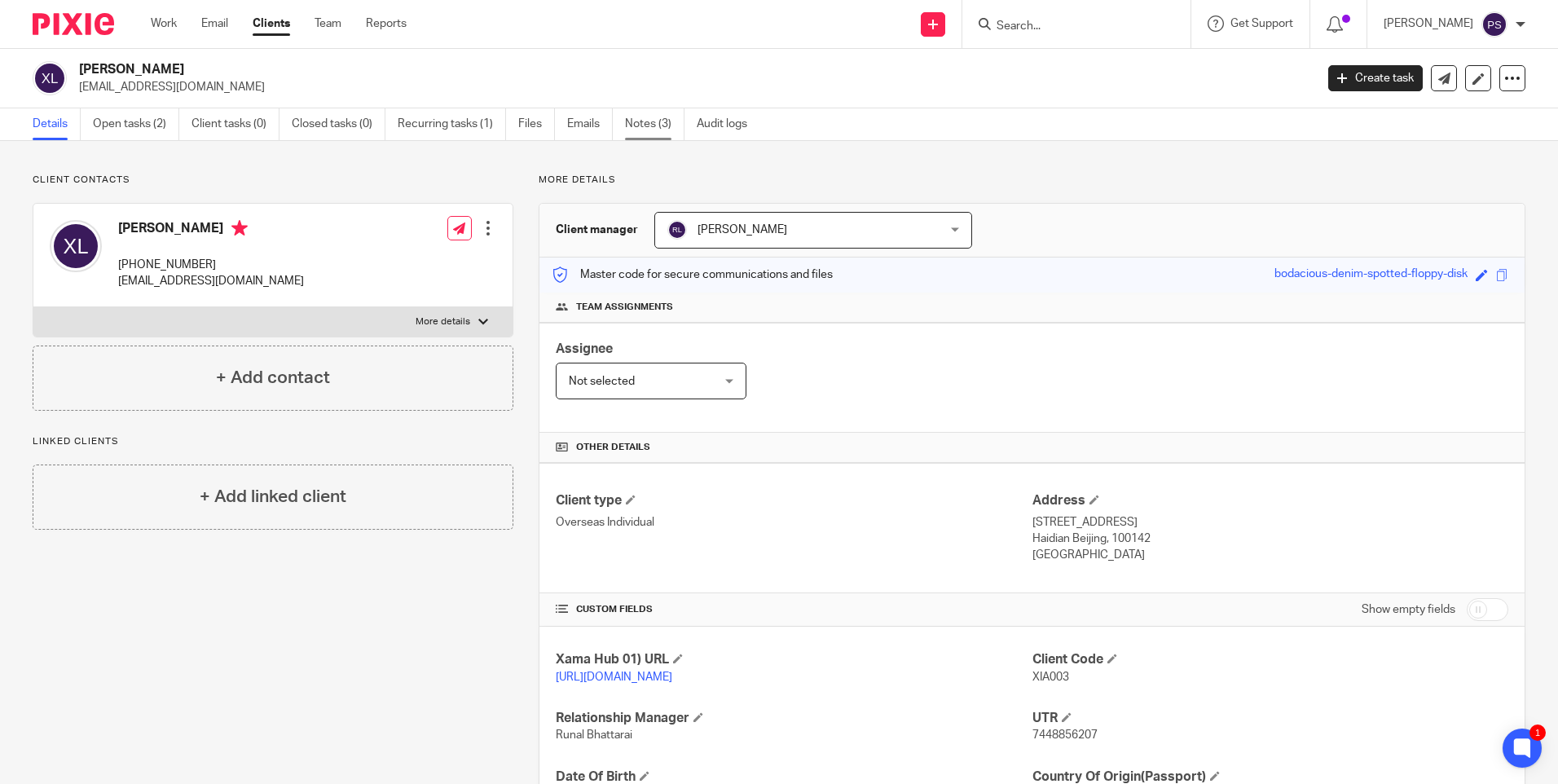
click at [649, 122] on link "Notes (3)" at bounding box center [655, 124] width 59 height 32
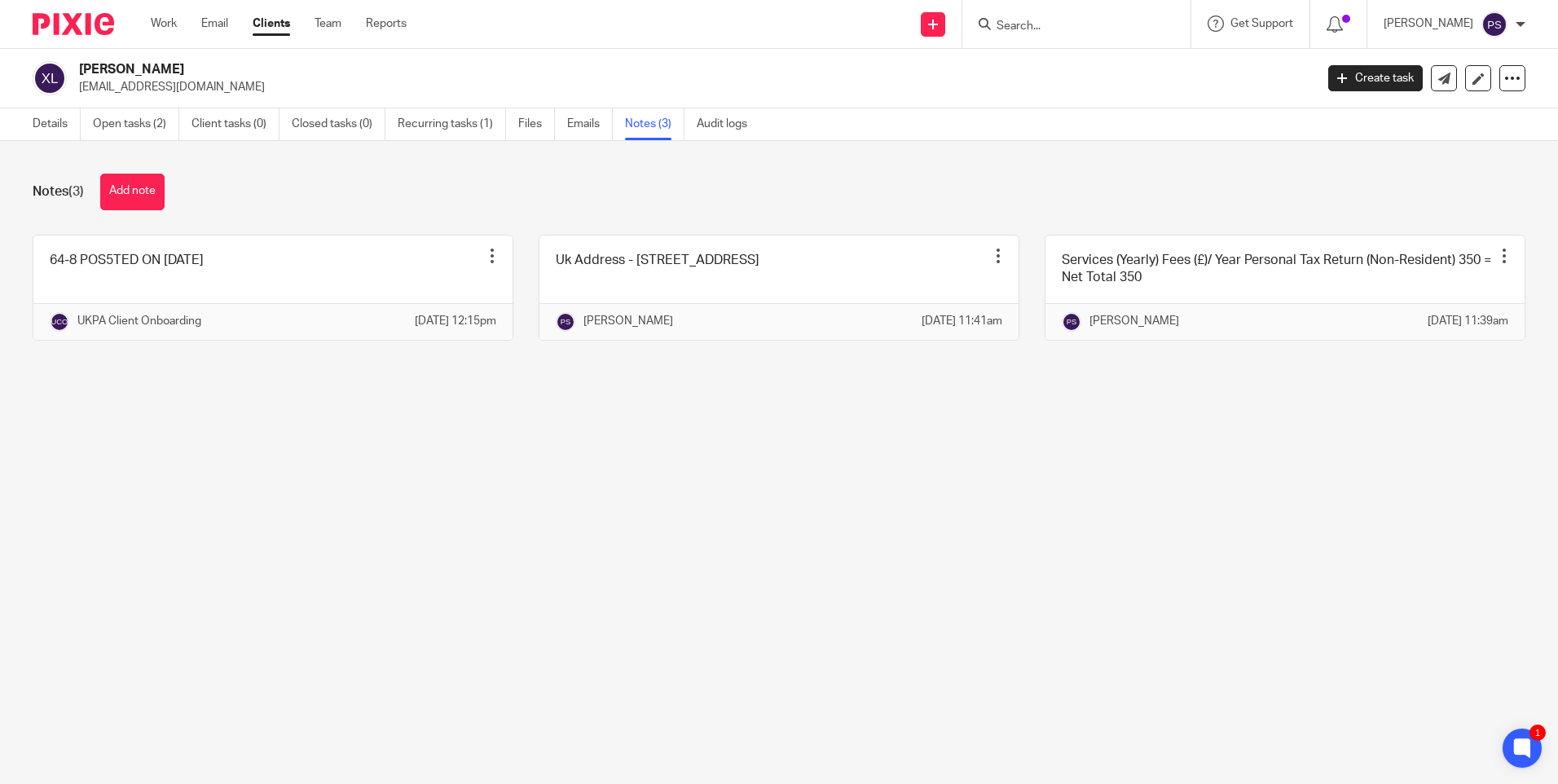
click at [56, 141] on div "Notes (3) Add note 64-8 POS5TED ON 22ND AUGUST Pin note Edit note Delete note U…" at bounding box center [779, 269] width 1558 height 257
click at [59, 130] on link "Details" at bounding box center [57, 124] width 48 height 32
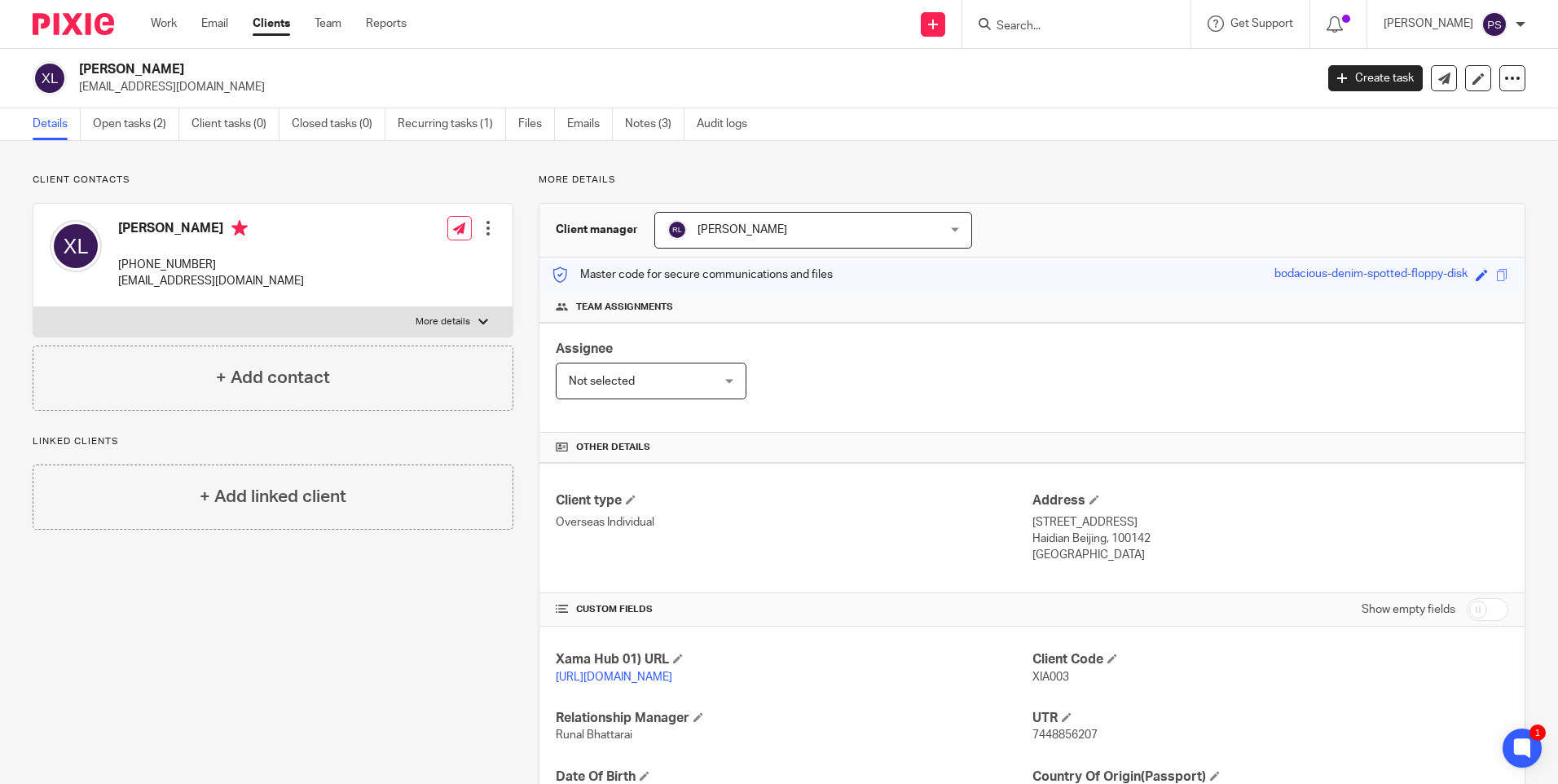
click at [218, 280] on p "zhuyuchen962@gmail.com" at bounding box center [211, 281] width 186 height 16
copy div "zhuyuchen962@gmail.com"
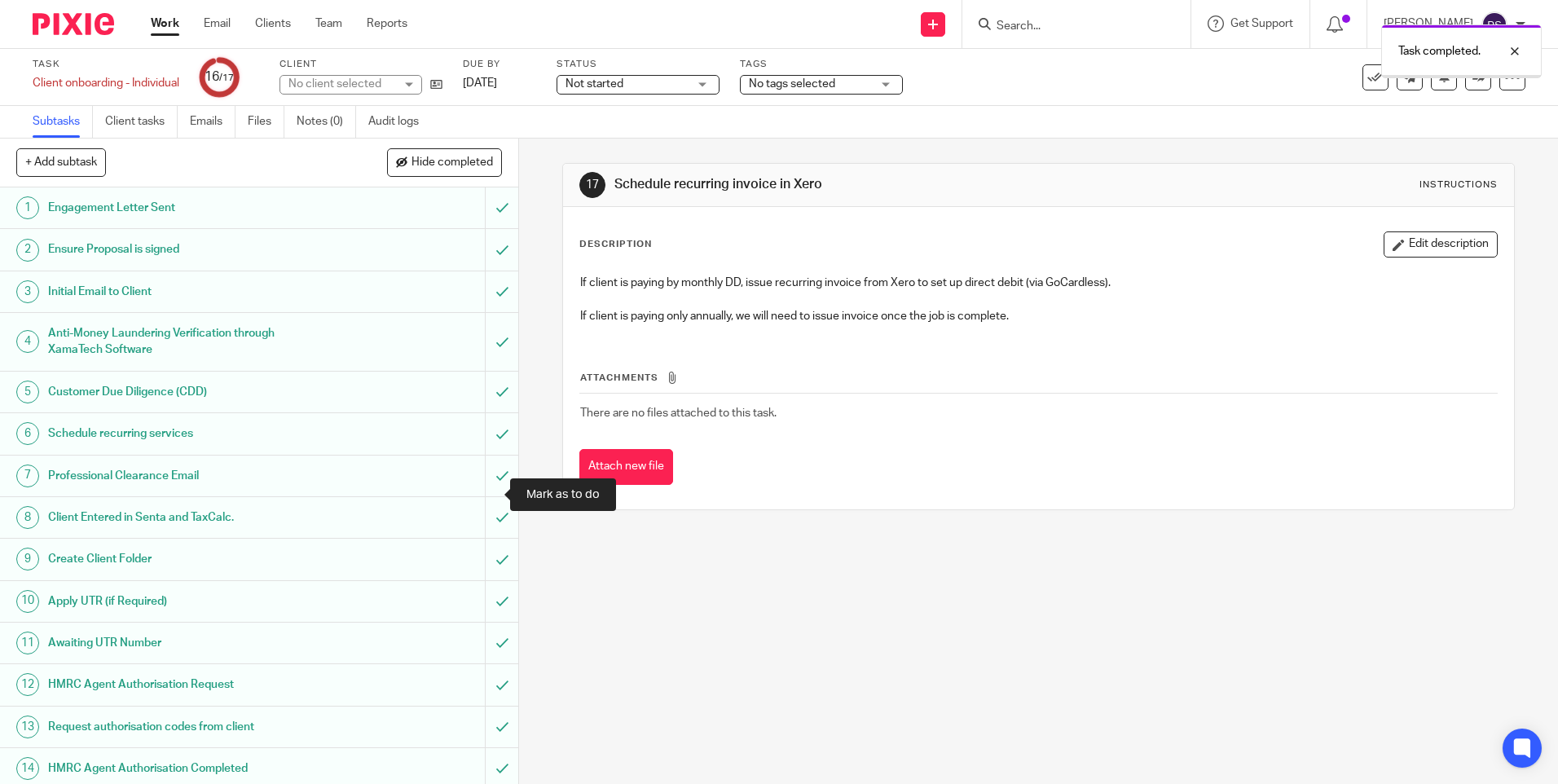
scroll to position [149, 0]
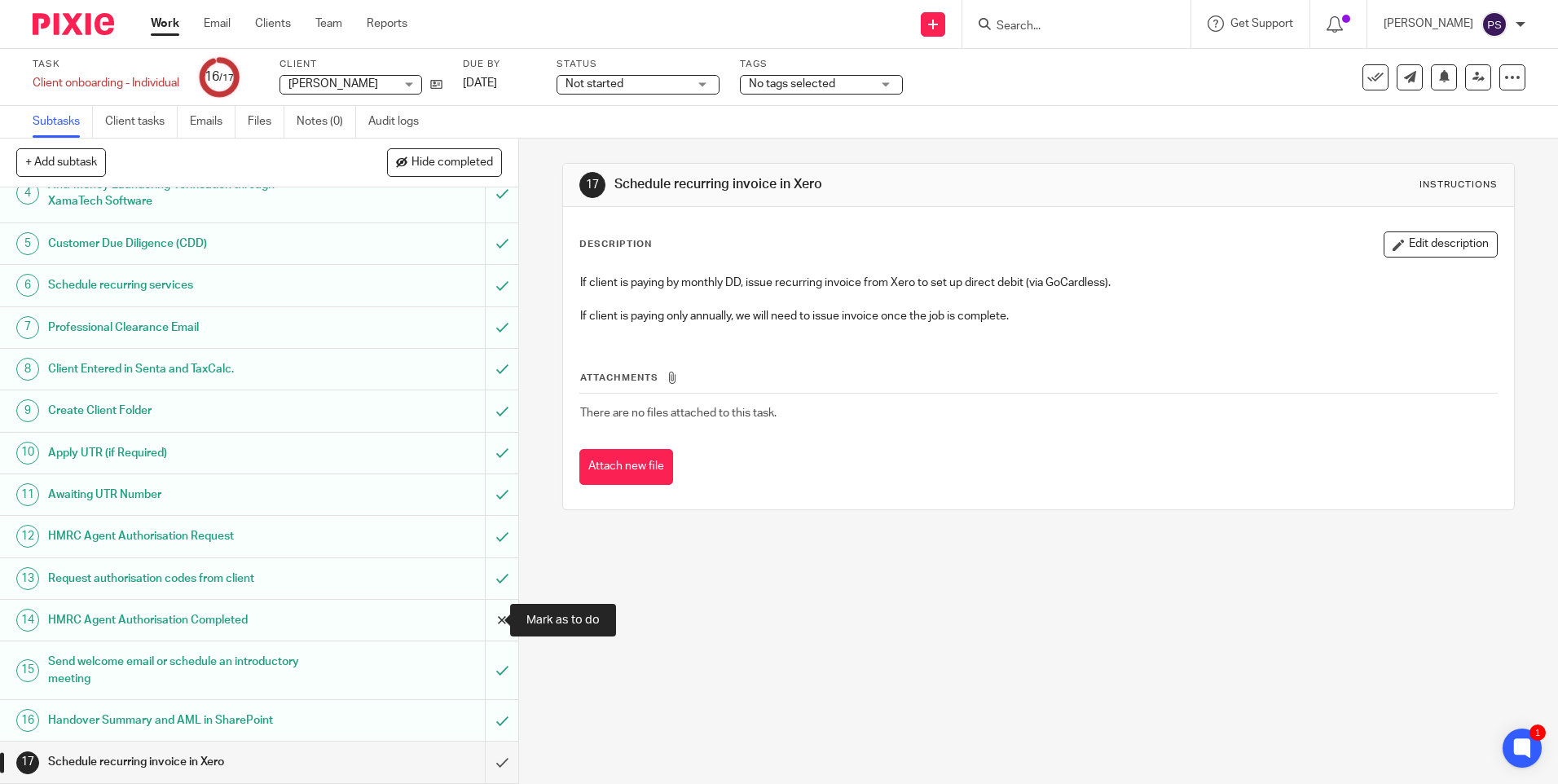
click at [480, 630] on input "submit" at bounding box center [259, 620] width 518 height 41
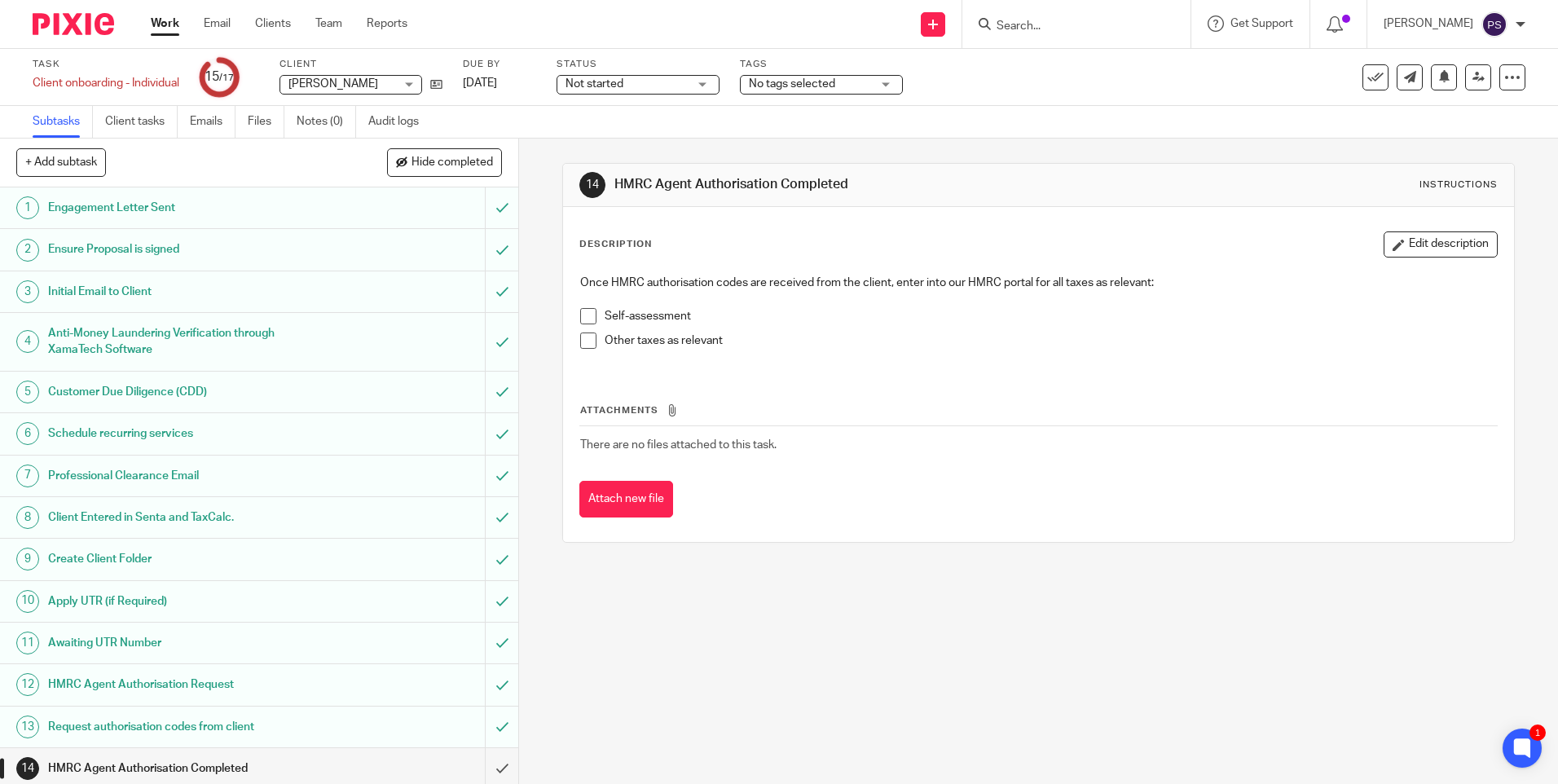
click at [772, 684] on div "14 HMRC Agent Authorisation Completed Instructions Description Edit description…" at bounding box center [1038, 461] width 1039 height 646
click at [1294, 665] on div "14 HMRC Agent Authorisation Completed Instructions Description Edit description…" at bounding box center [1038, 461] width 1039 height 646
click at [786, 606] on div "14 HMRC Agent Authorisation Completed Instructions Description Edit description…" at bounding box center [1038, 461] width 1039 height 646
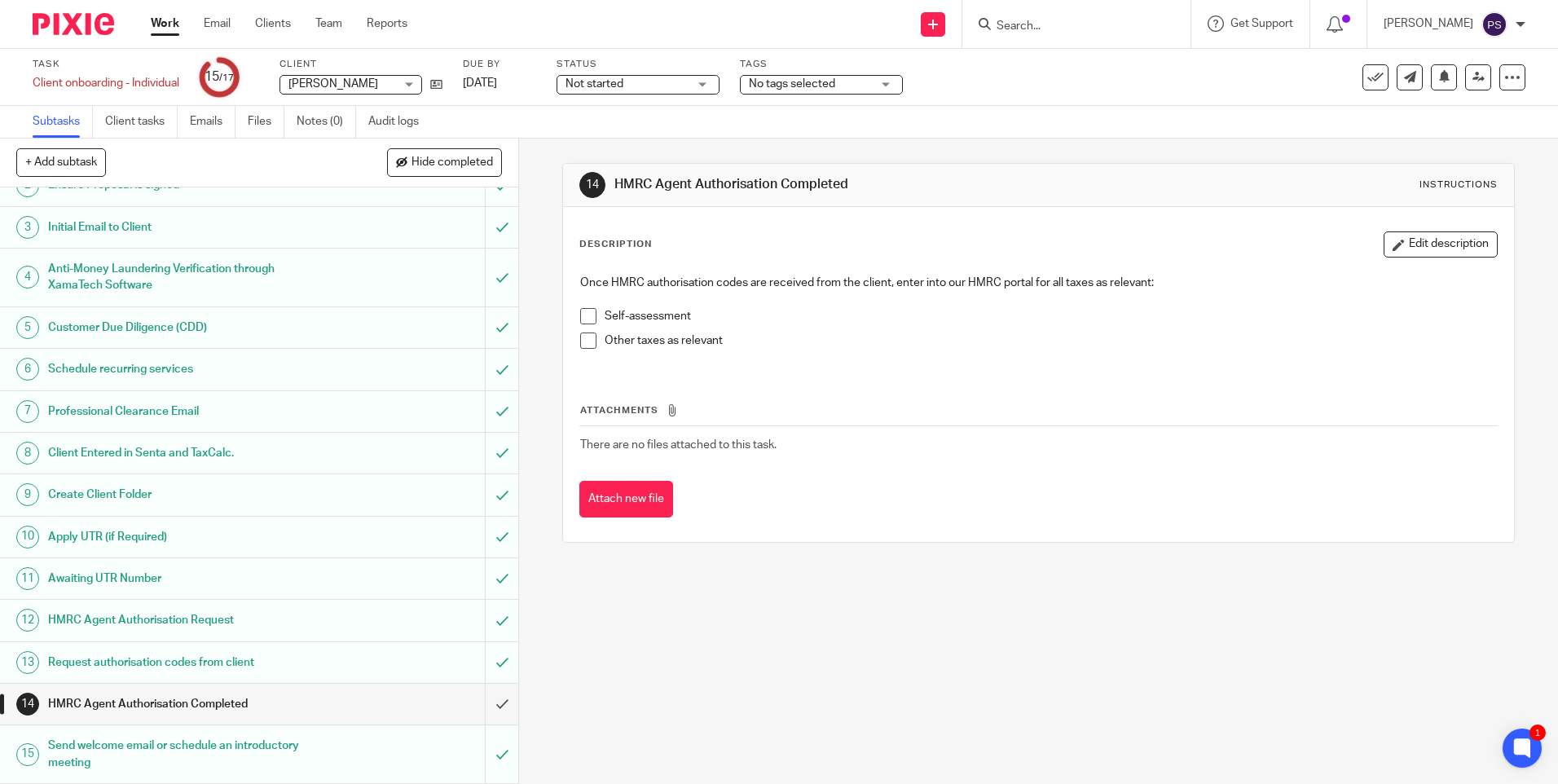
scroll to position [149, 0]
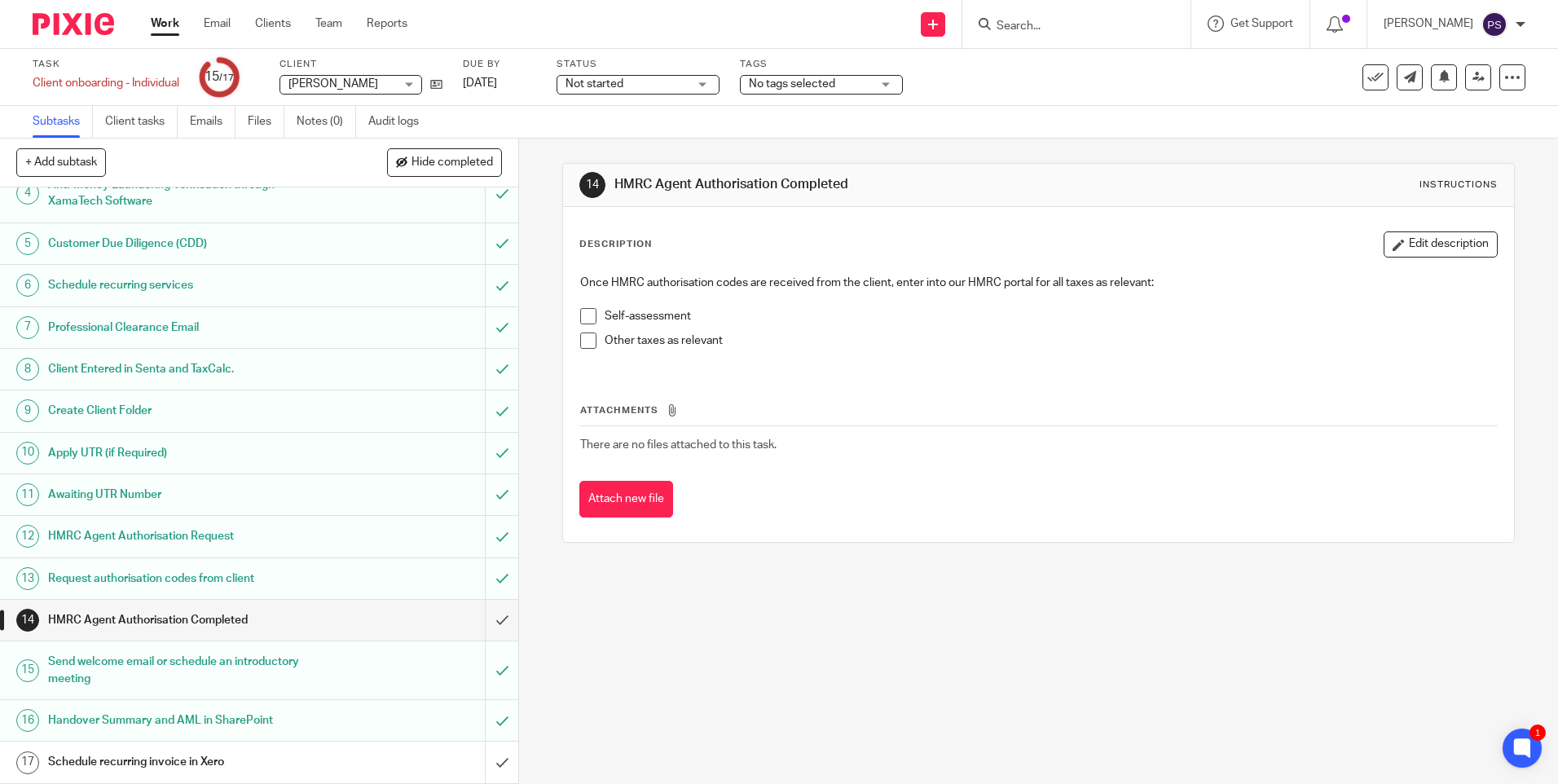
click at [770, 615] on div "14 HMRC Agent Authorisation Completed Instructions Description Edit description…" at bounding box center [1038, 461] width 1039 height 646
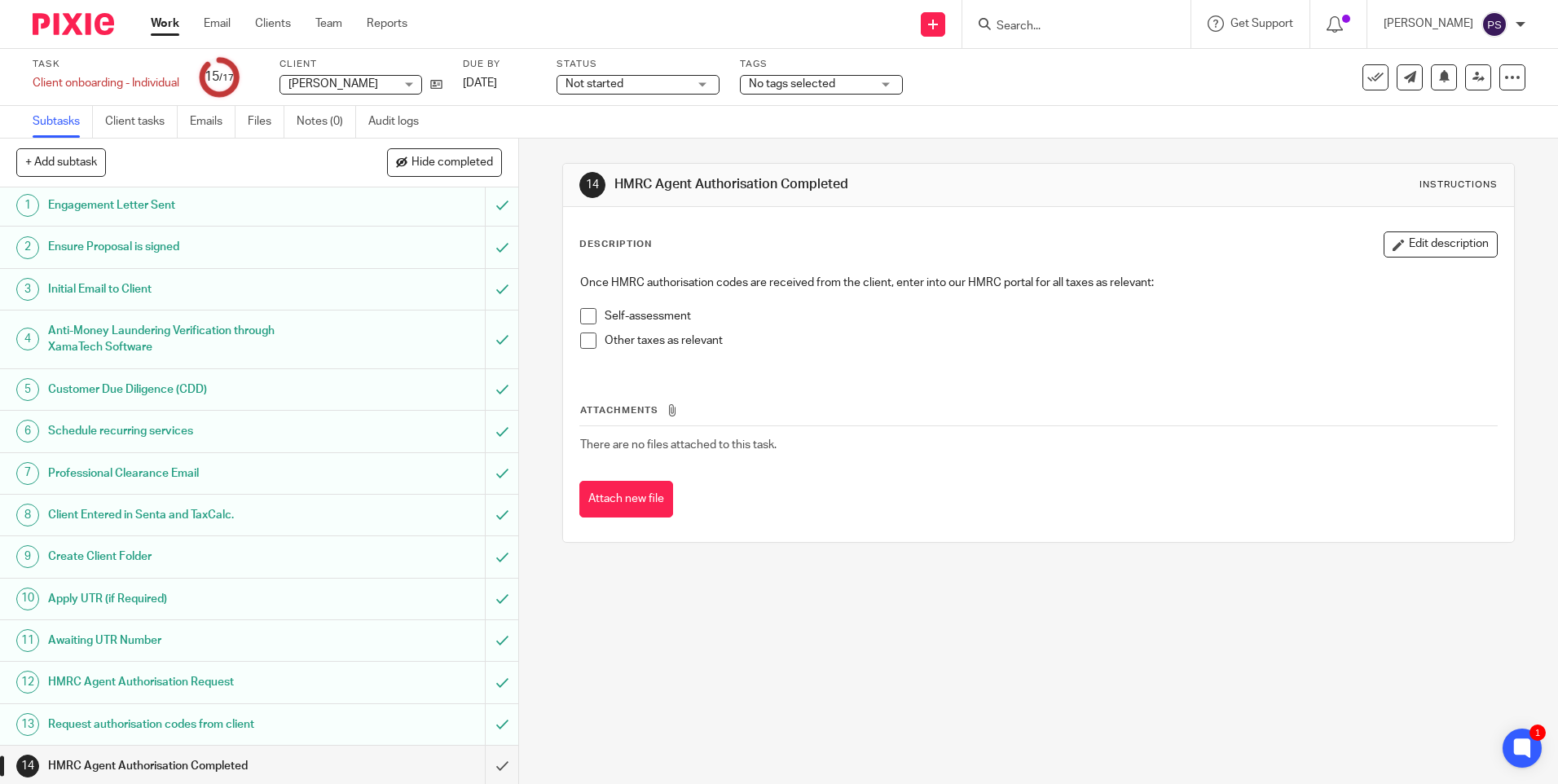
scroll to position [0, 0]
click at [165, 30] on link "Work" at bounding box center [165, 23] width 29 height 16
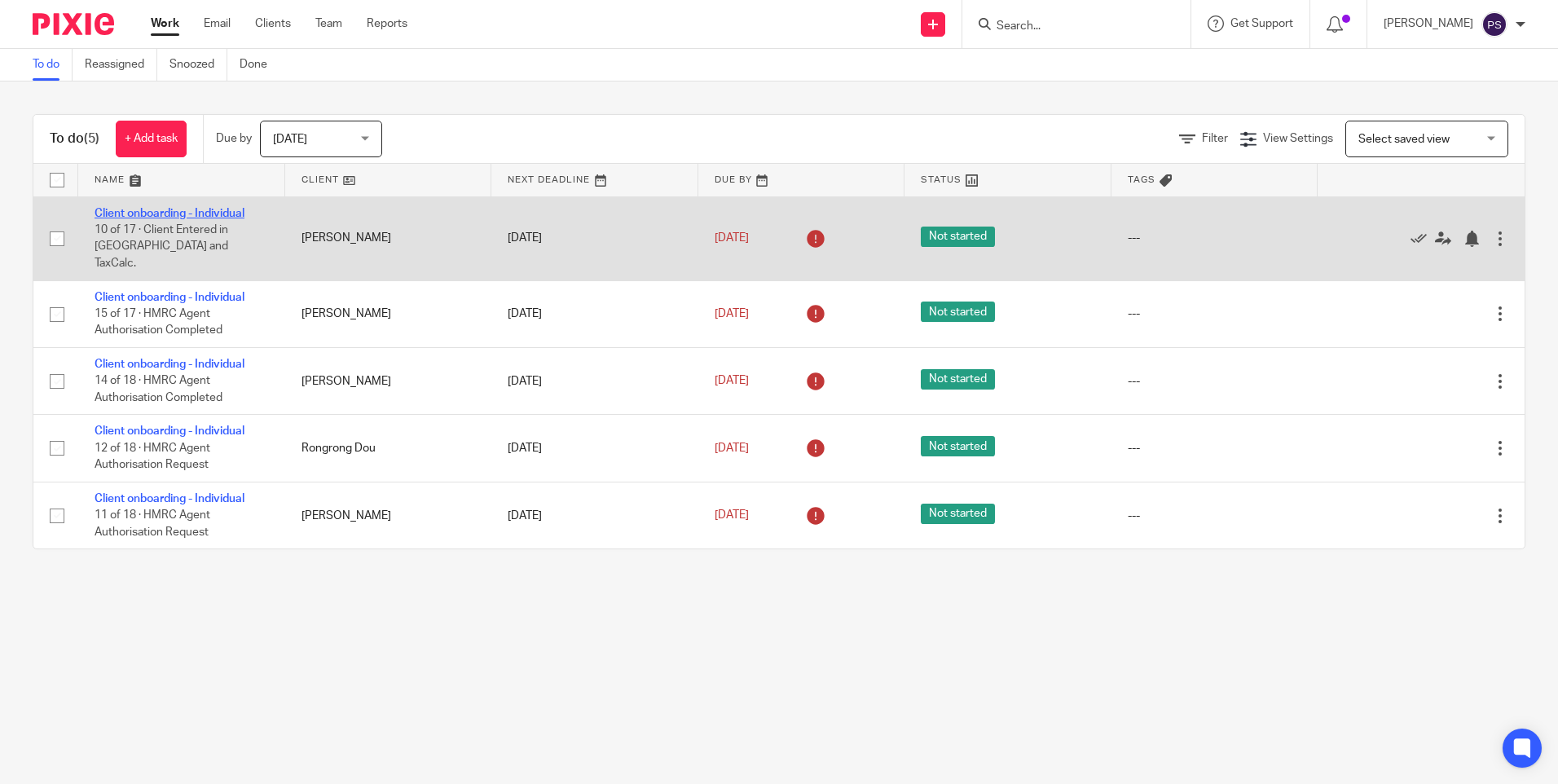
click at [153, 214] on link "Client onboarding - Individual" at bounding box center [170, 214] width 150 height 12
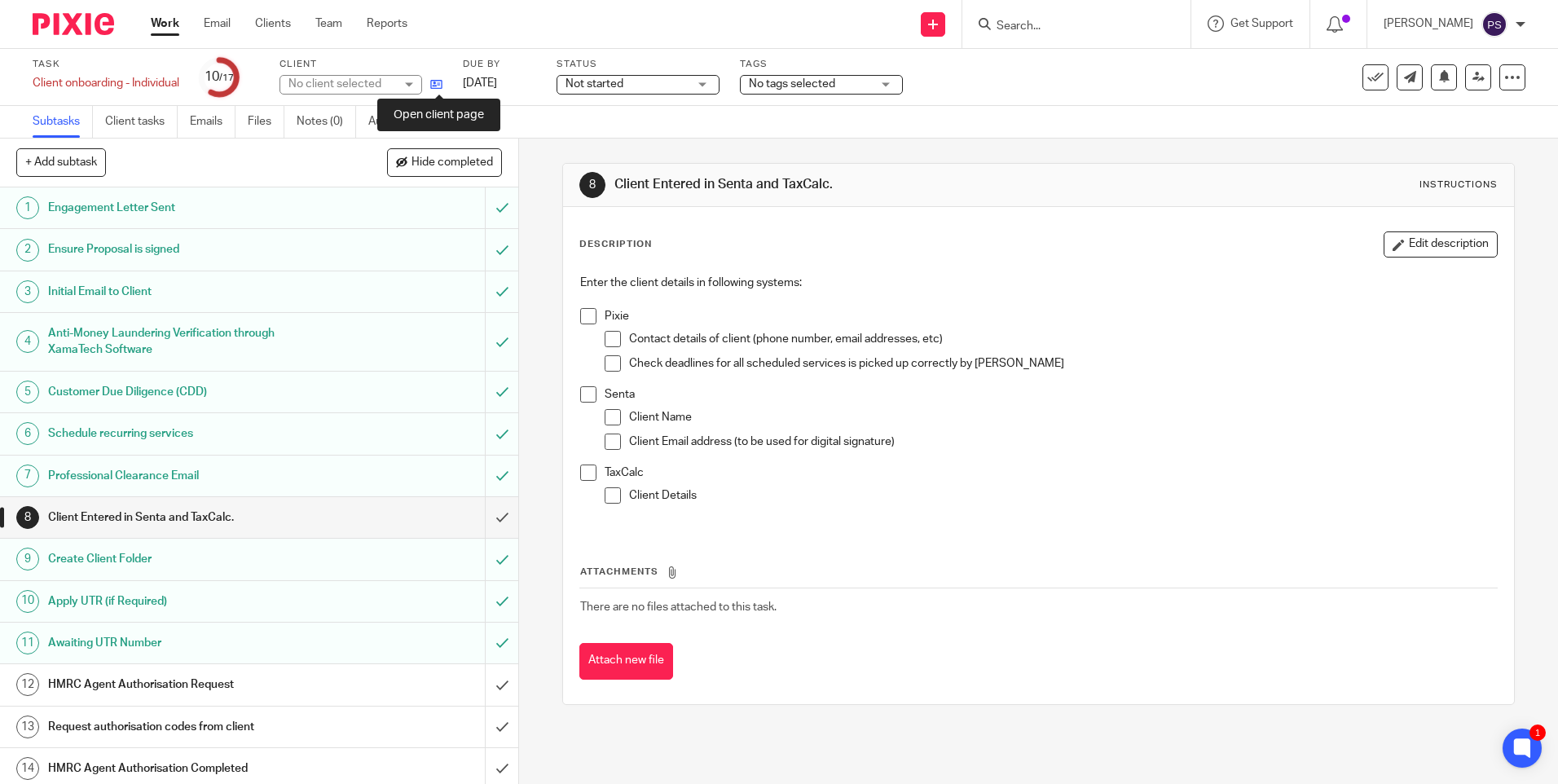
click at [440, 80] on icon at bounding box center [436, 84] width 12 height 12
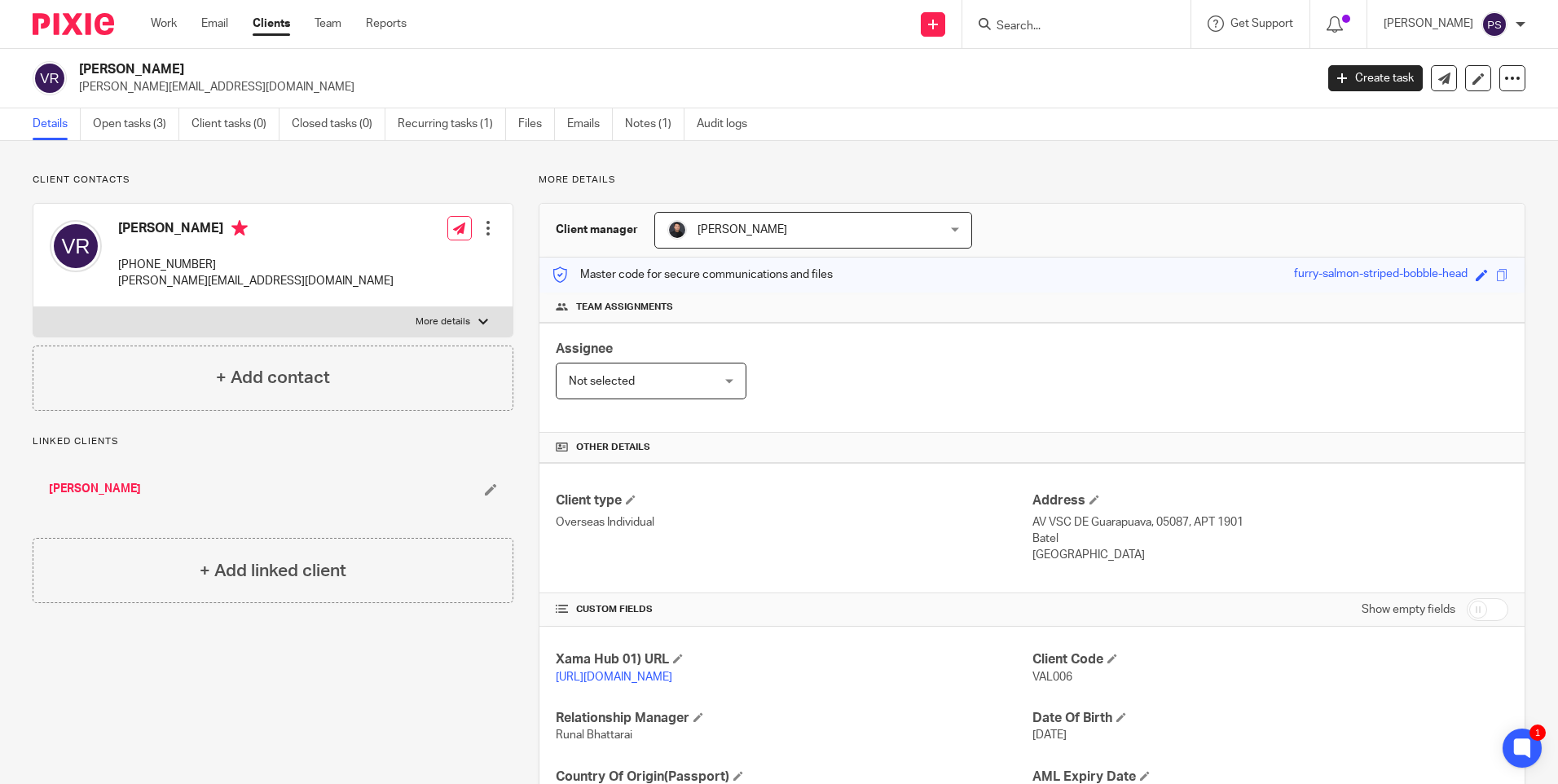
click at [1052, 674] on span "VAL006" at bounding box center [1052, 678] width 40 height 12
copy span "VAL006"
click at [1046, 677] on span "VAL006" at bounding box center [1052, 678] width 40 height 12
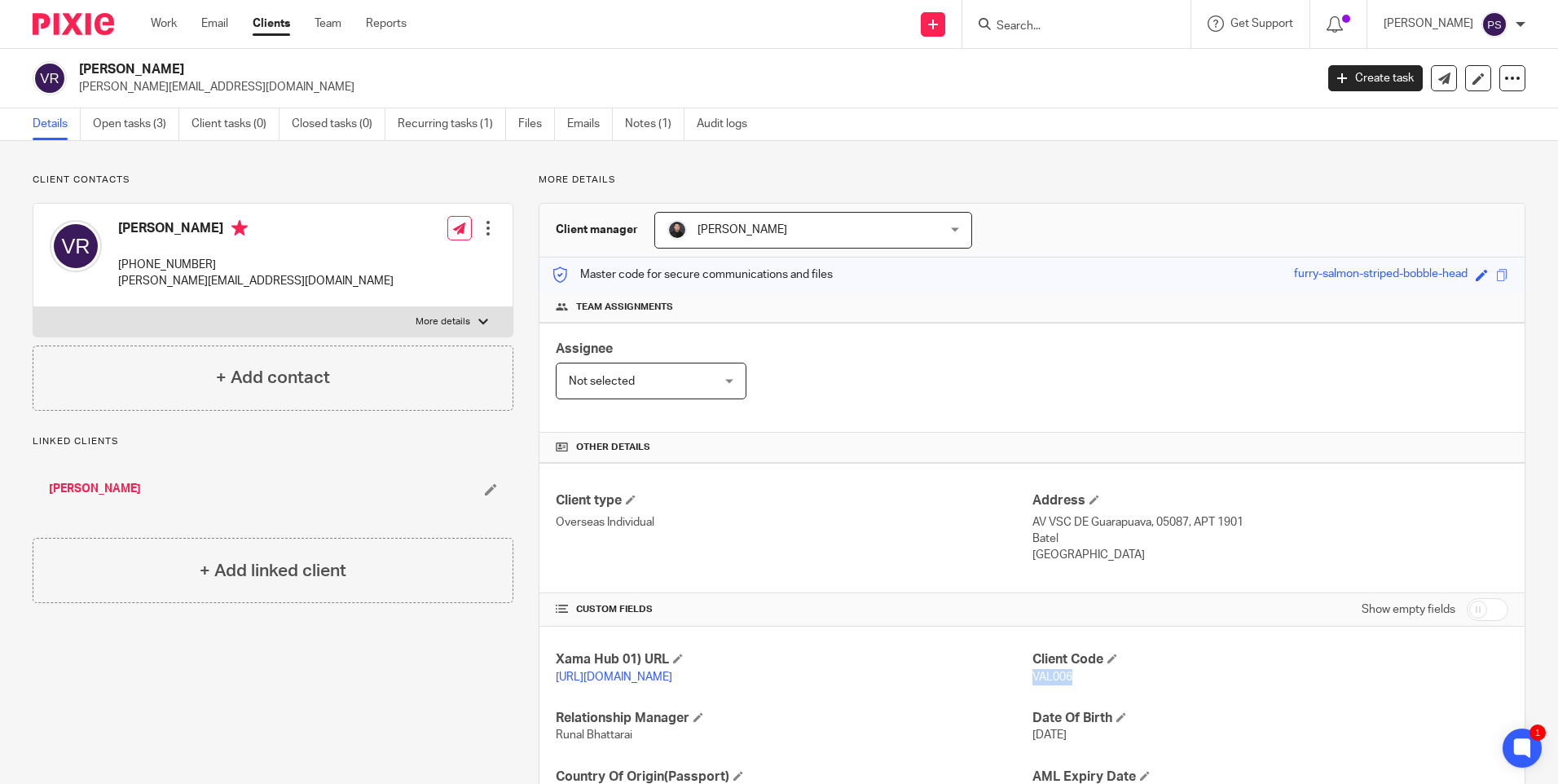
click at [1048, 608] on div "Show empty fields" at bounding box center [1271, 609] width 476 height 33
click at [151, 62] on h2 "Valter Ressel" at bounding box center [569, 69] width 980 height 17
click at [151, 62] on h2 "[PERSON_NAME]" at bounding box center [569, 69] width 980 height 17
copy div "[PERSON_NAME]"
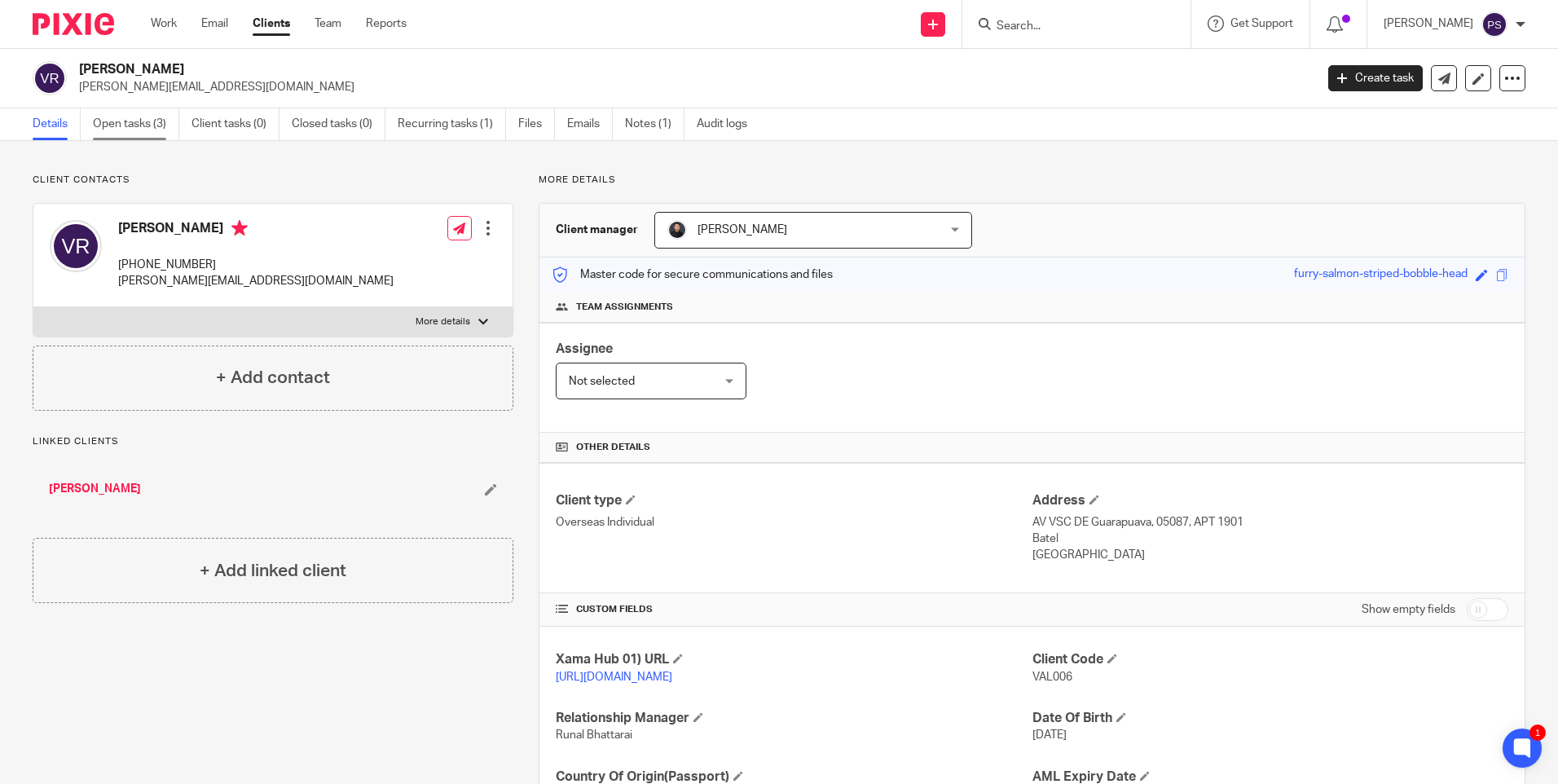
click at [147, 117] on link "Open tasks (3)" at bounding box center [136, 124] width 86 height 32
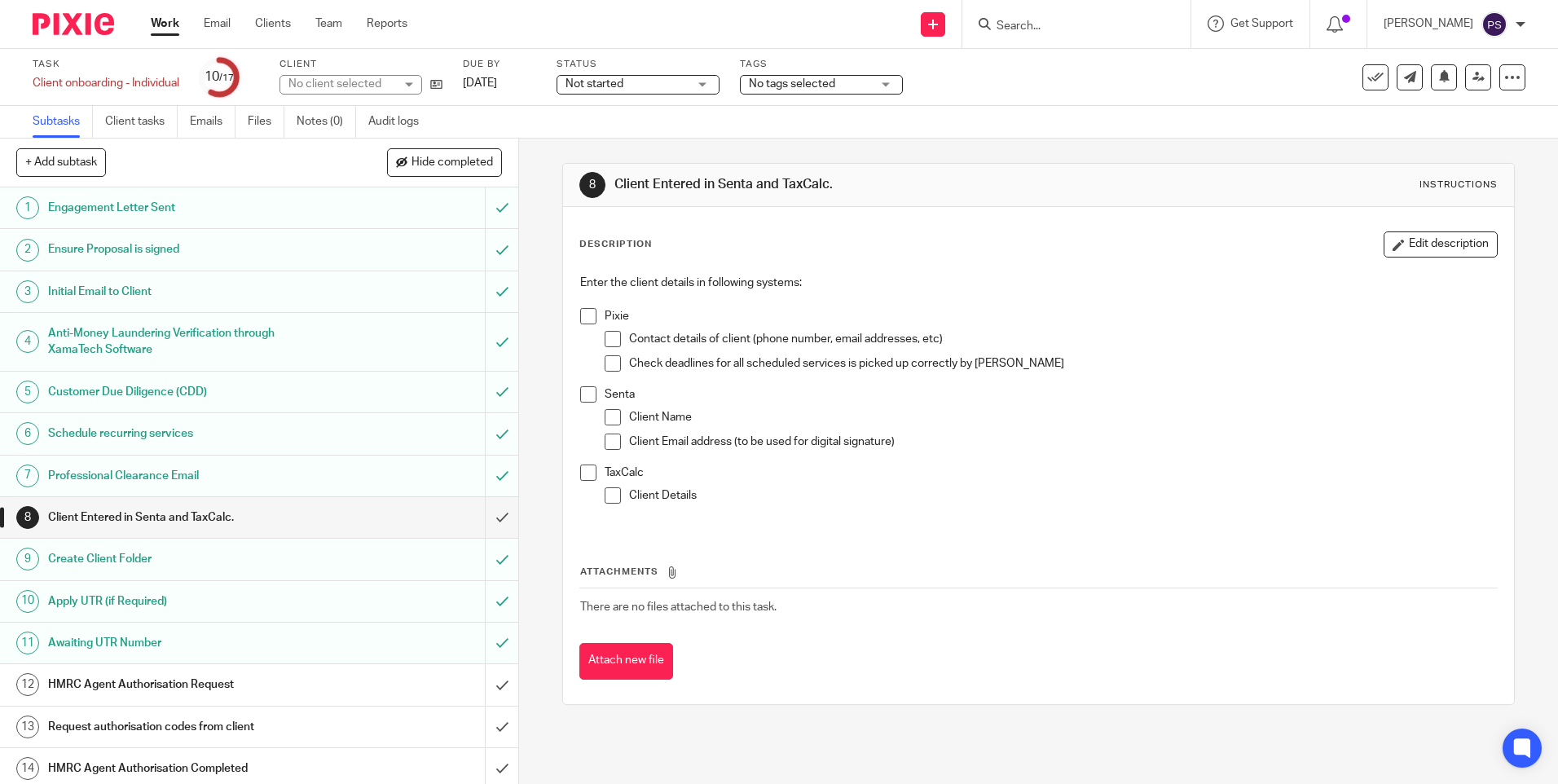
scroll to position [149, 0]
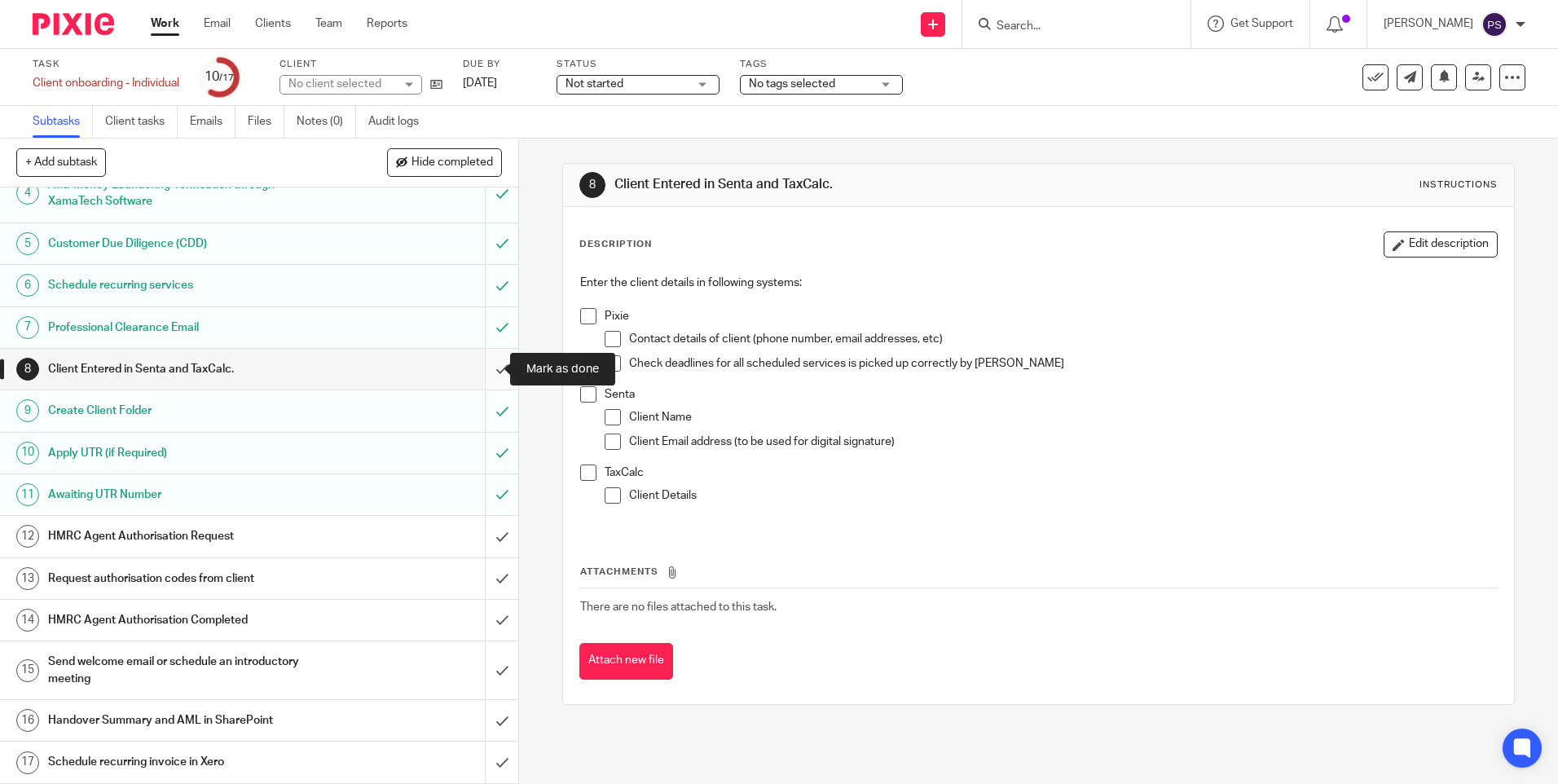
click at [479, 375] on input "submit" at bounding box center [259, 369] width 518 height 41
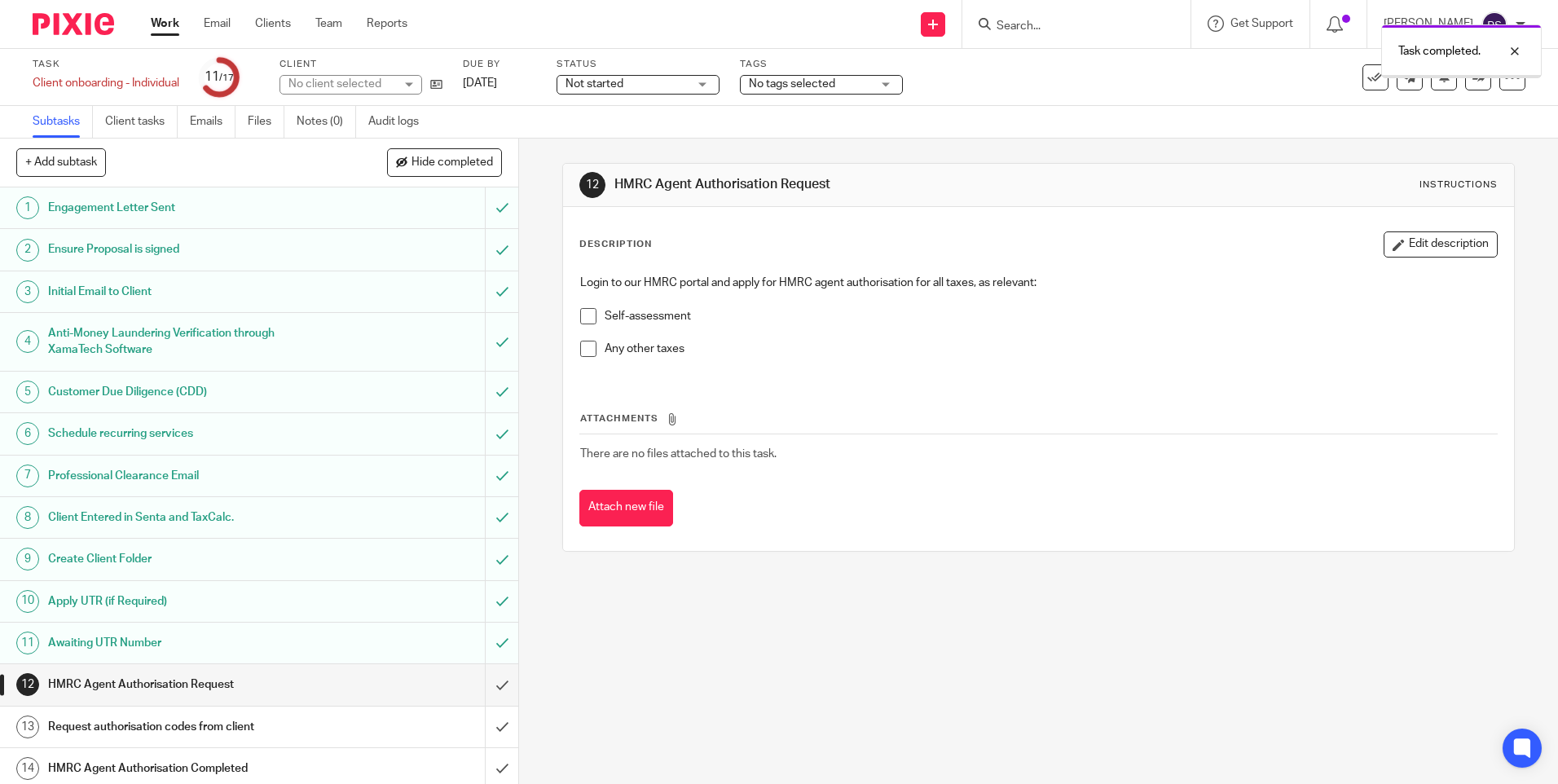
scroll to position [149, 0]
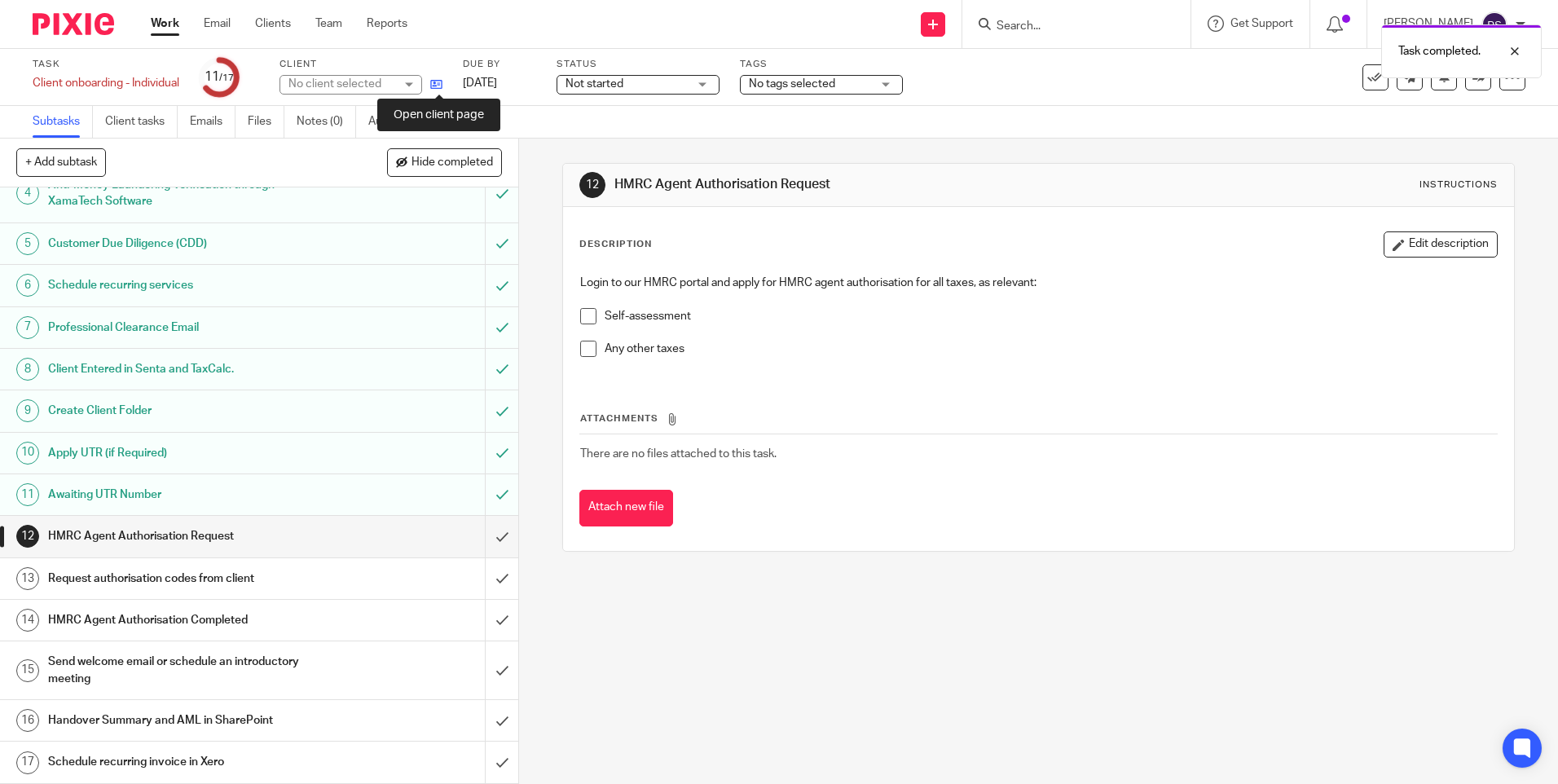
click at [441, 83] on icon at bounding box center [436, 84] width 12 height 12
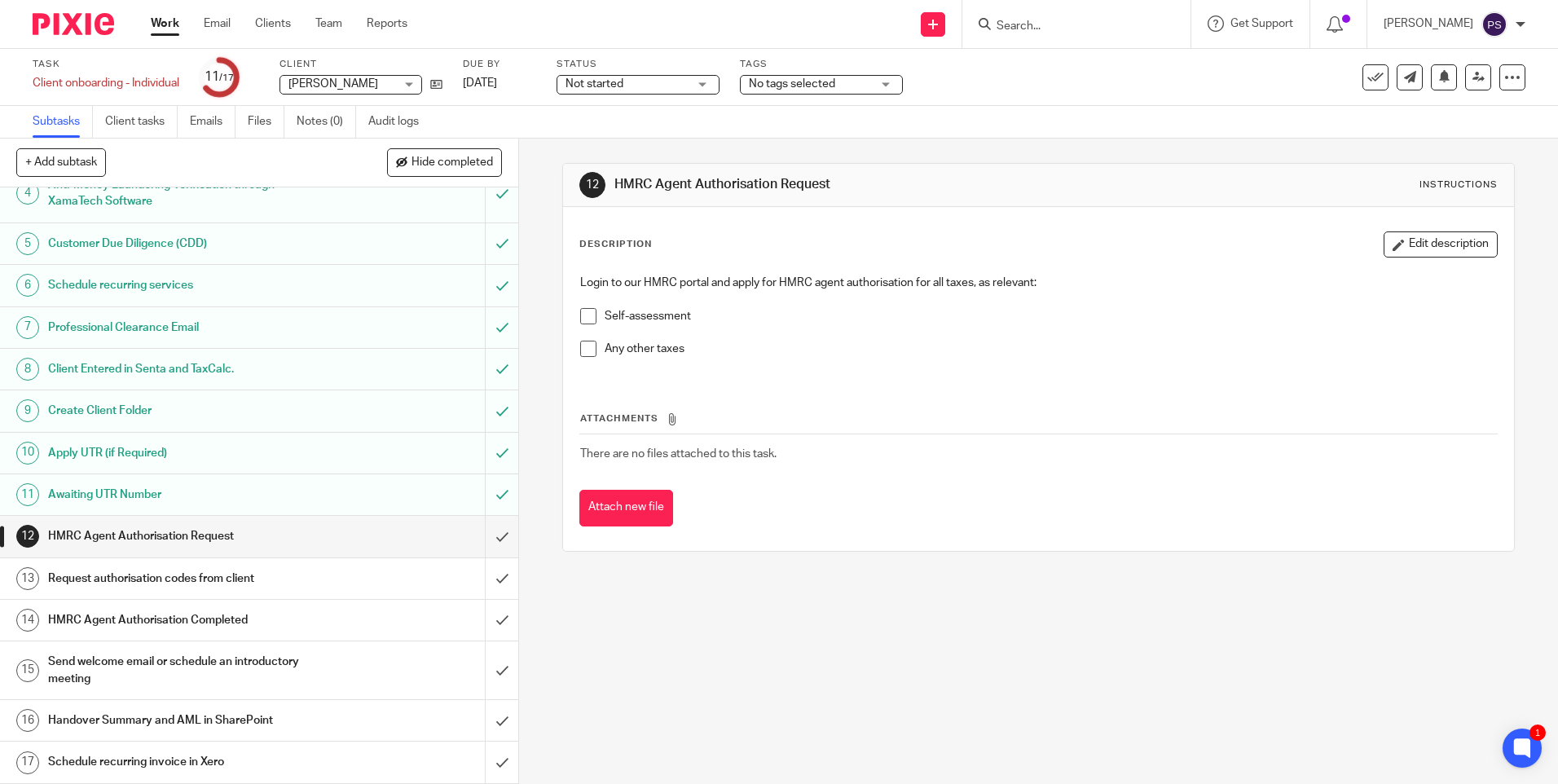
drag, startPoint x: 939, startPoint y: 636, endPoint x: 772, endPoint y: 750, distance: 202.2
click at [936, 639] on div "12 HMRC Agent Authorisation Request Instructions Description Edit description L…" at bounding box center [1038, 461] width 1039 height 646
click at [805, 696] on div "12 HMRC Agent Authorisation Request Instructions Description Edit description L…" at bounding box center [1038, 461] width 1039 height 646
click at [1159, 617] on div "12 HMRC Agent Authorisation Request Instructions Description Edit description L…" at bounding box center [1038, 461] width 1039 height 646
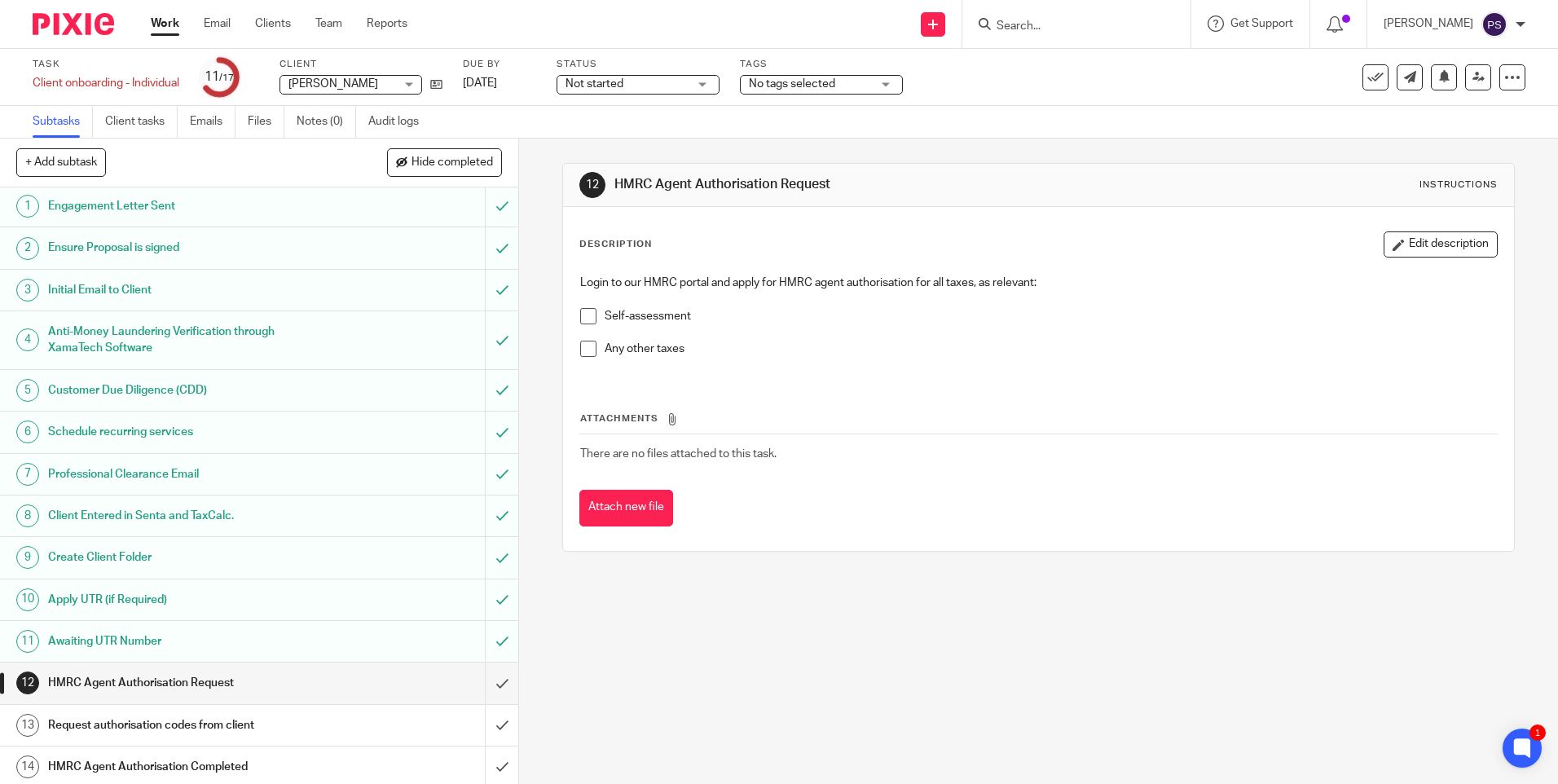
scroll to position [0, 0]
click at [1036, 29] on input "Search" at bounding box center [1068, 26] width 147 height 14
click at [441, 87] on icon at bounding box center [436, 84] width 12 height 12
click at [663, 719] on div "12 HMRC Agent Authorisation Request Instructions Description Edit description L…" at bounding box center [1038, 461] width 1039 height 646
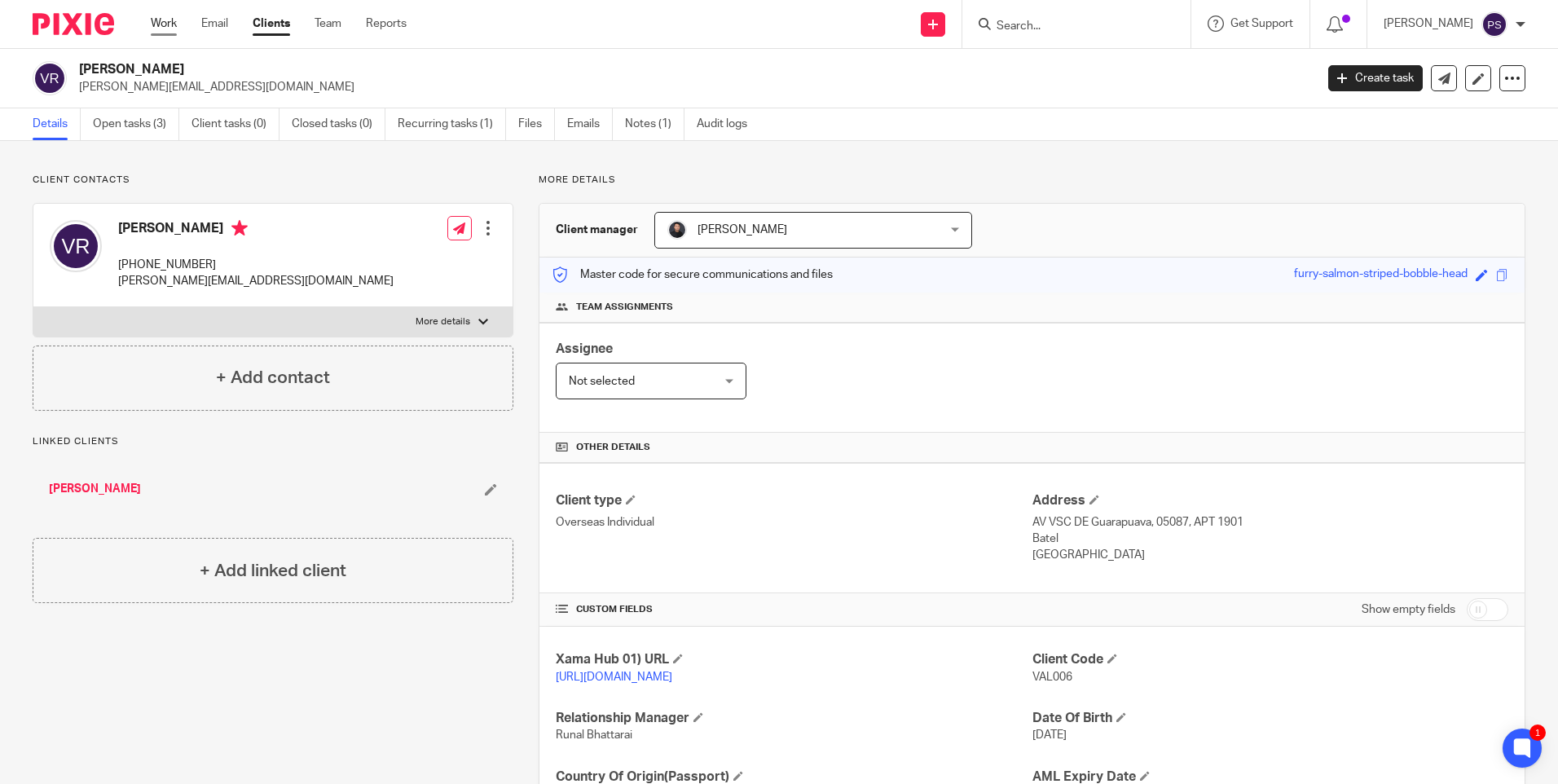
click at [152, 24] on link "Work" at bounding box center [164, 23] width 26 height 16
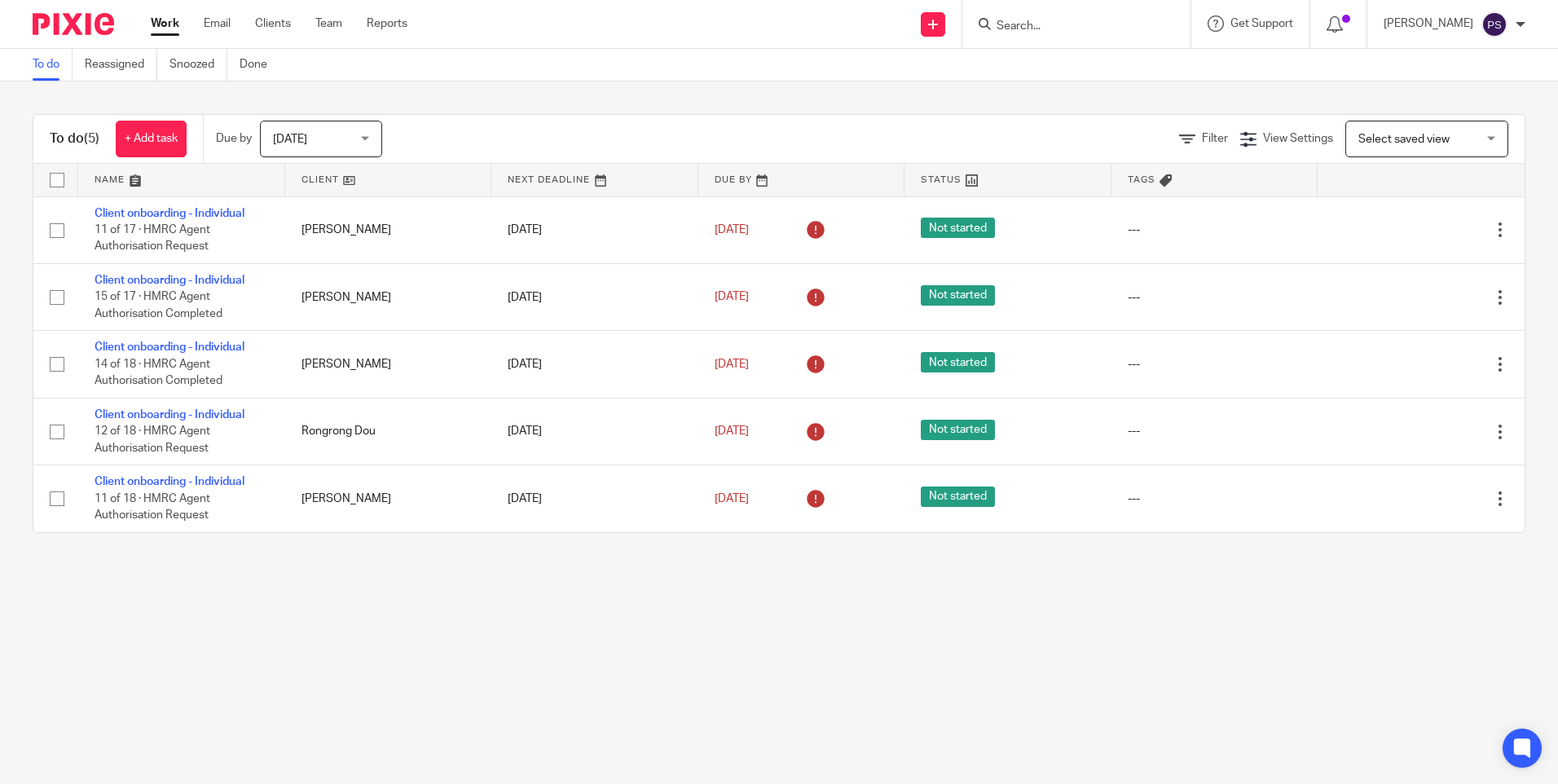
click at [246, 687] on main "To do Reassigned Snoozed Done To do (5) + Add task Due by [DATE] [DATE] [DATE] …" at bounding box center [779, 392] width 1558 height 784
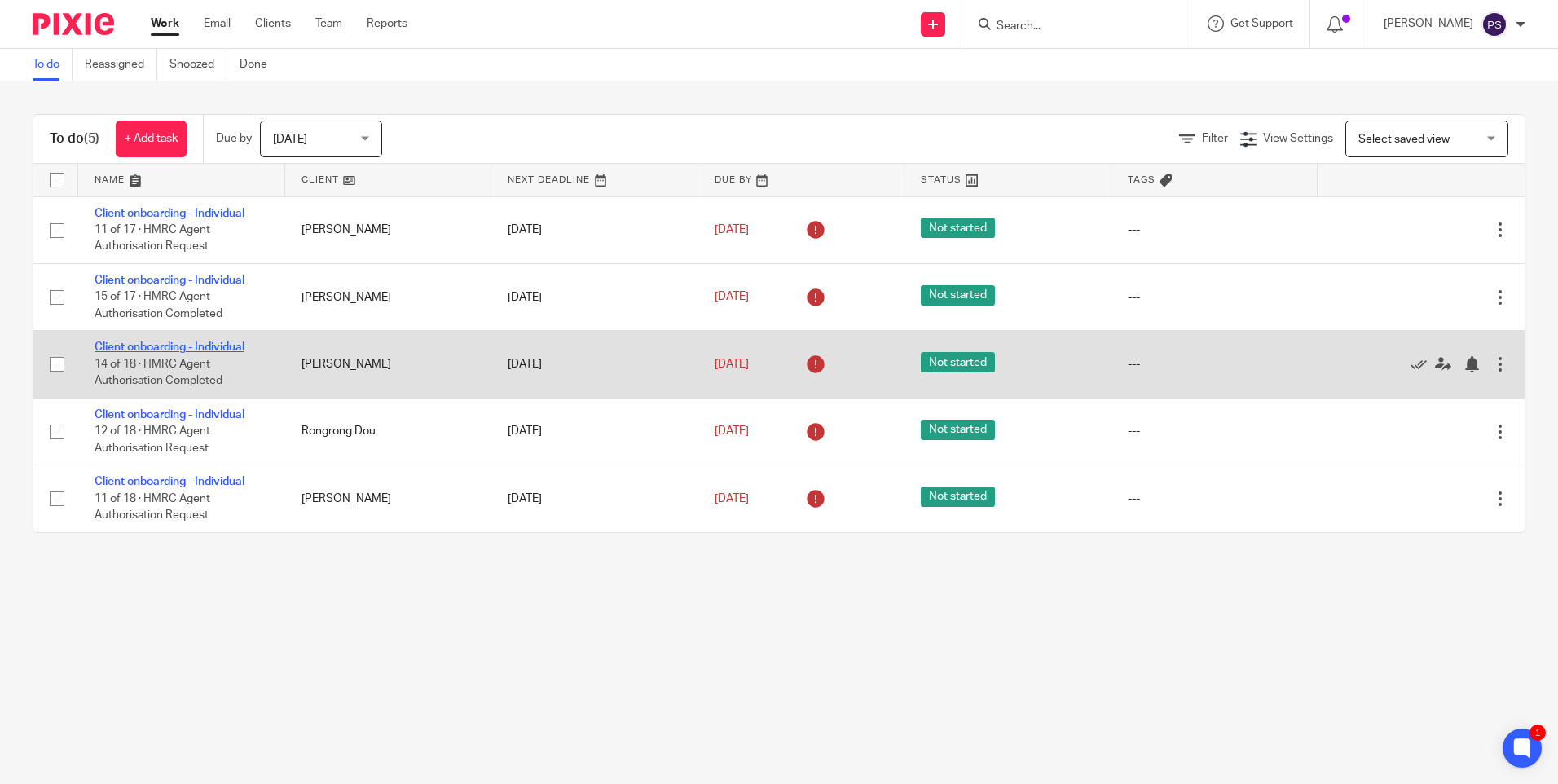
click at [202, 349] on link "Client onboarding - Individual" at bounding box center [170, 348] width 150 height 12
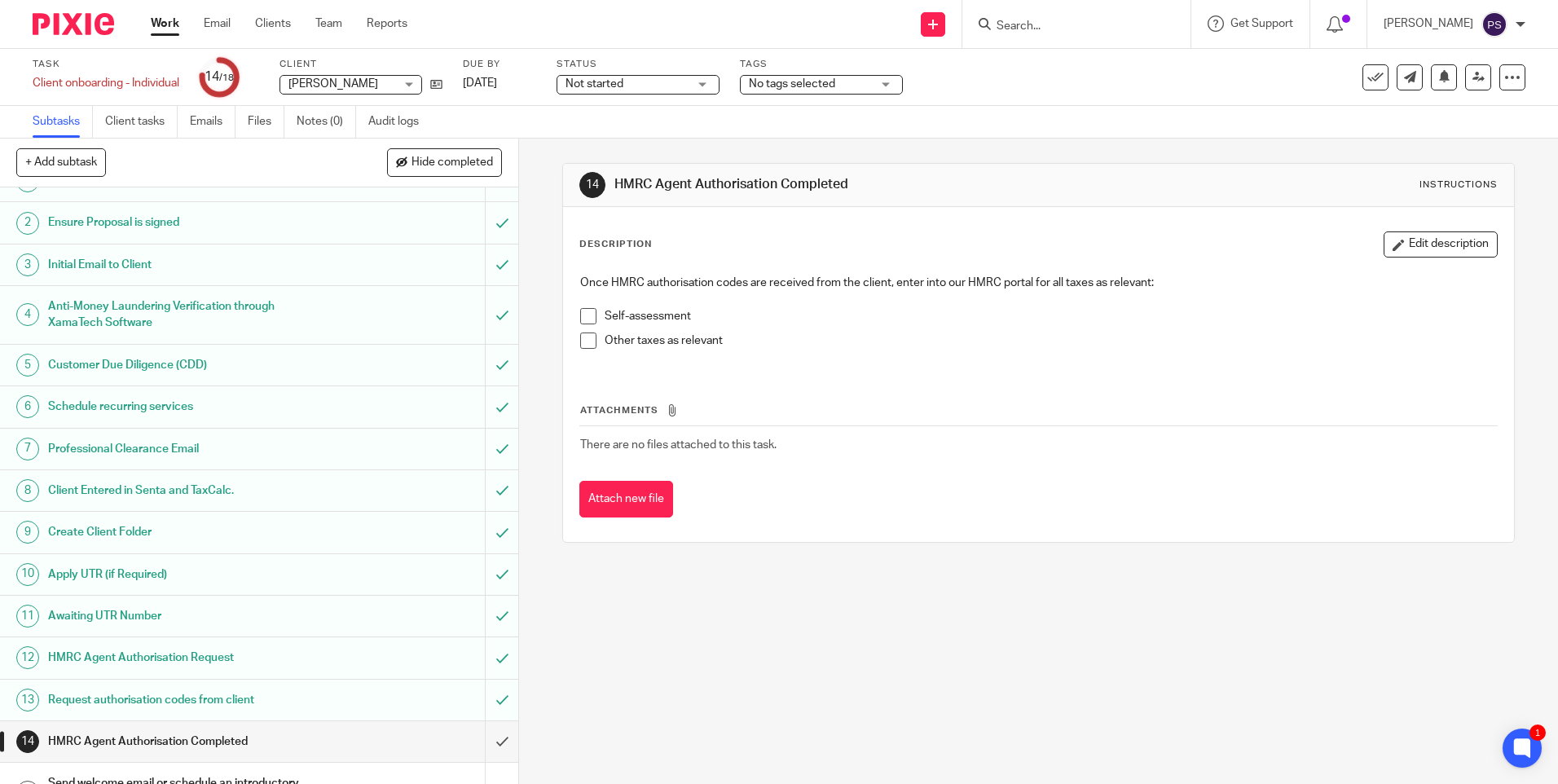
scroll to position [190, 0]
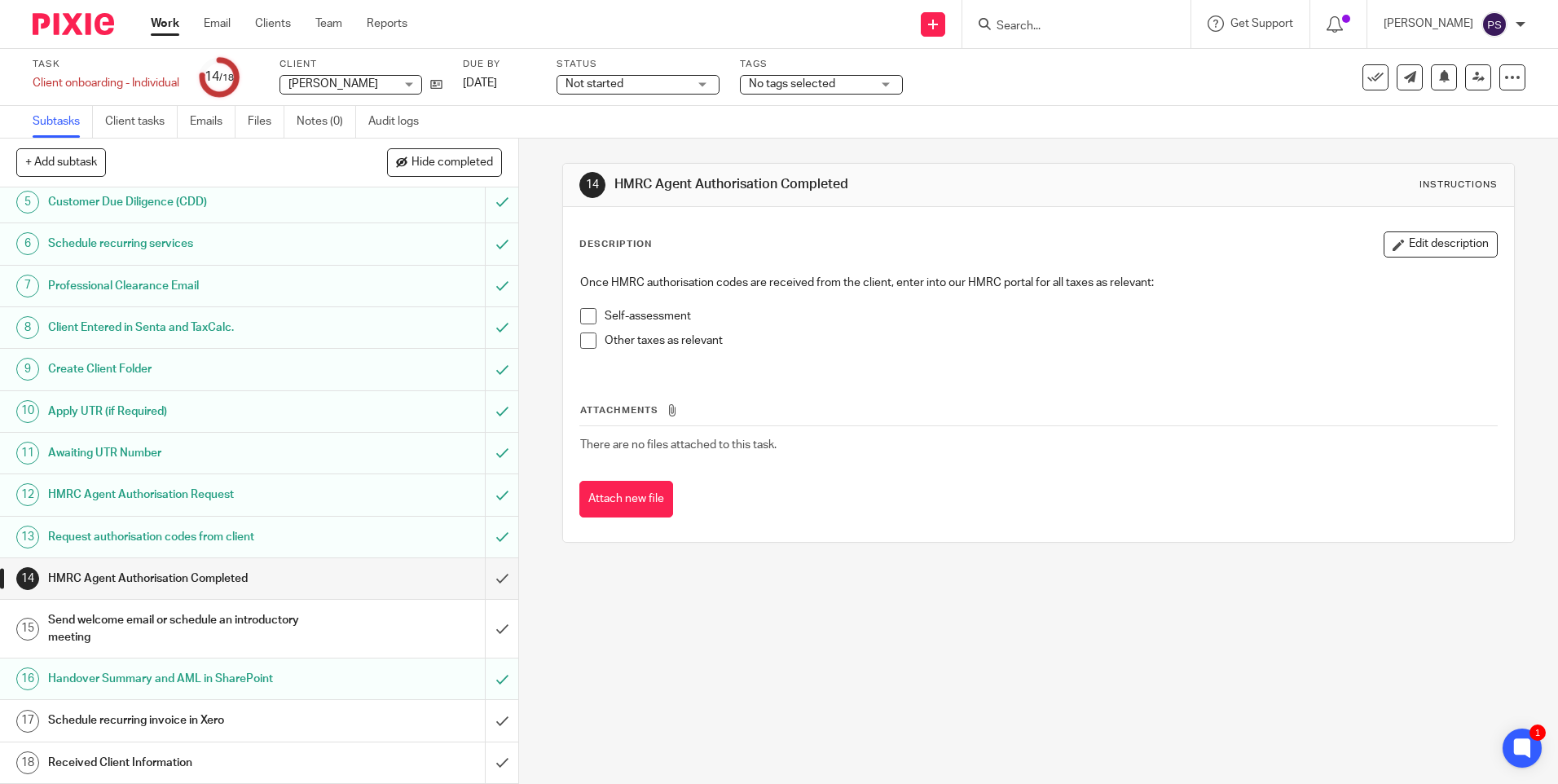
click at [1026, 591] on div "14 HMRC Agent Authorisation Completed Instructions Description Edit description…" at bounding box center [1038, 461] width 1039 height 646
click at [1047, 30] on input "Search" at bounding box center [1068, 26] width 147 height 14
paste input "Claire Abert pixie ma hera ta"
type input "Claire Abert pixie ma hera ta"
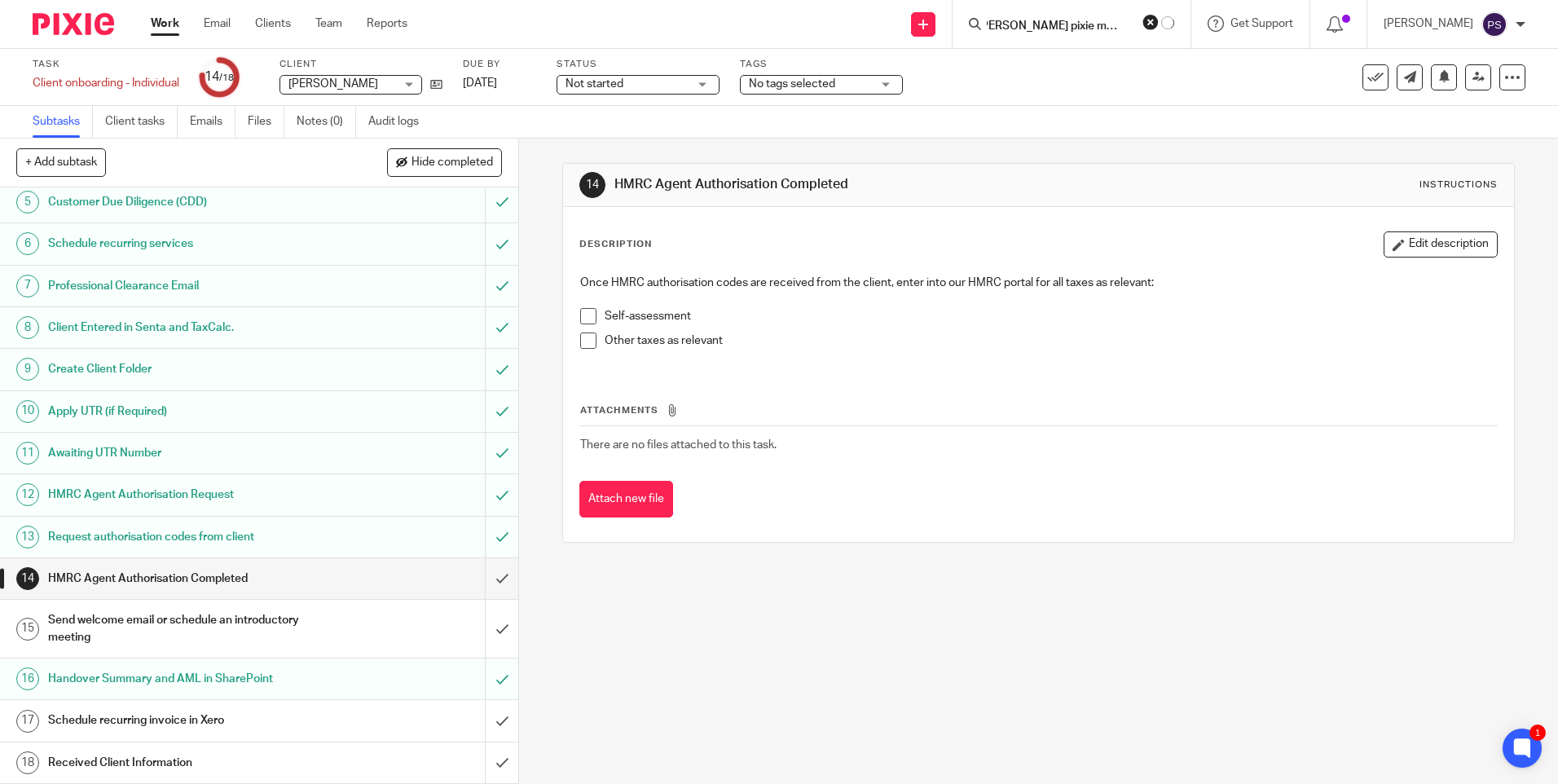
scroll to position [0, 0]
click at [1171, 19] on form "Claire Abert pixie ma hera ta" at bounding box center [1080, 24] width 189 height 20
drag, startPoint x: 1180, startPoint y: 24, endPoint x: 1169, endPoint y: 24, distance: 11.0
click at [1169, 24] on button "reset" at bounding box center [1160, 21] width 16 height 16
click at [1077, 30] on input "Search" at bounding box center [1068, 26] width 147 height 14
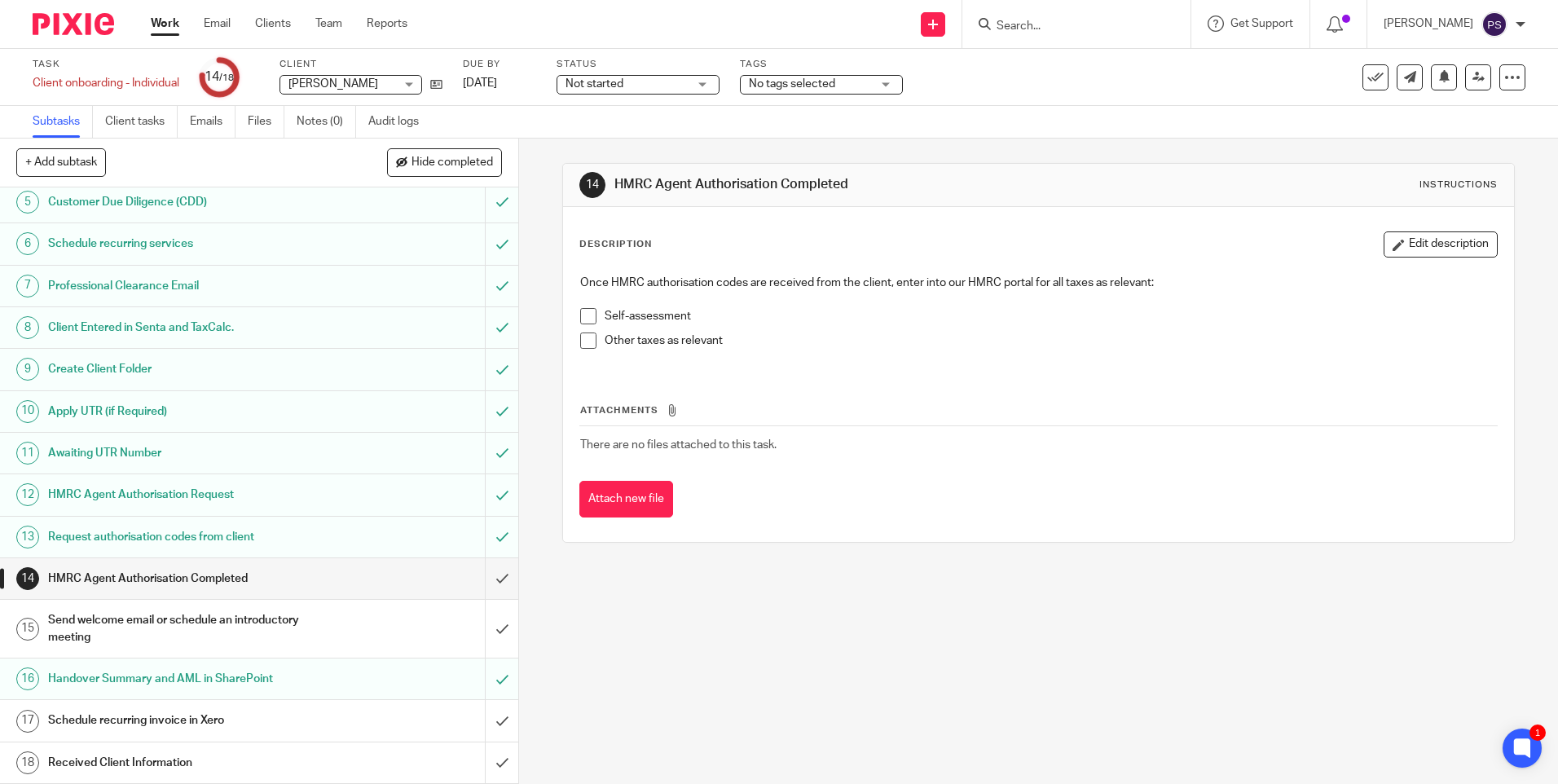
paste input "Claire Abert"
type input "Claire Abert"
click at [1139, 73] on link at bounding box center [1116, 70] width 249 height 37
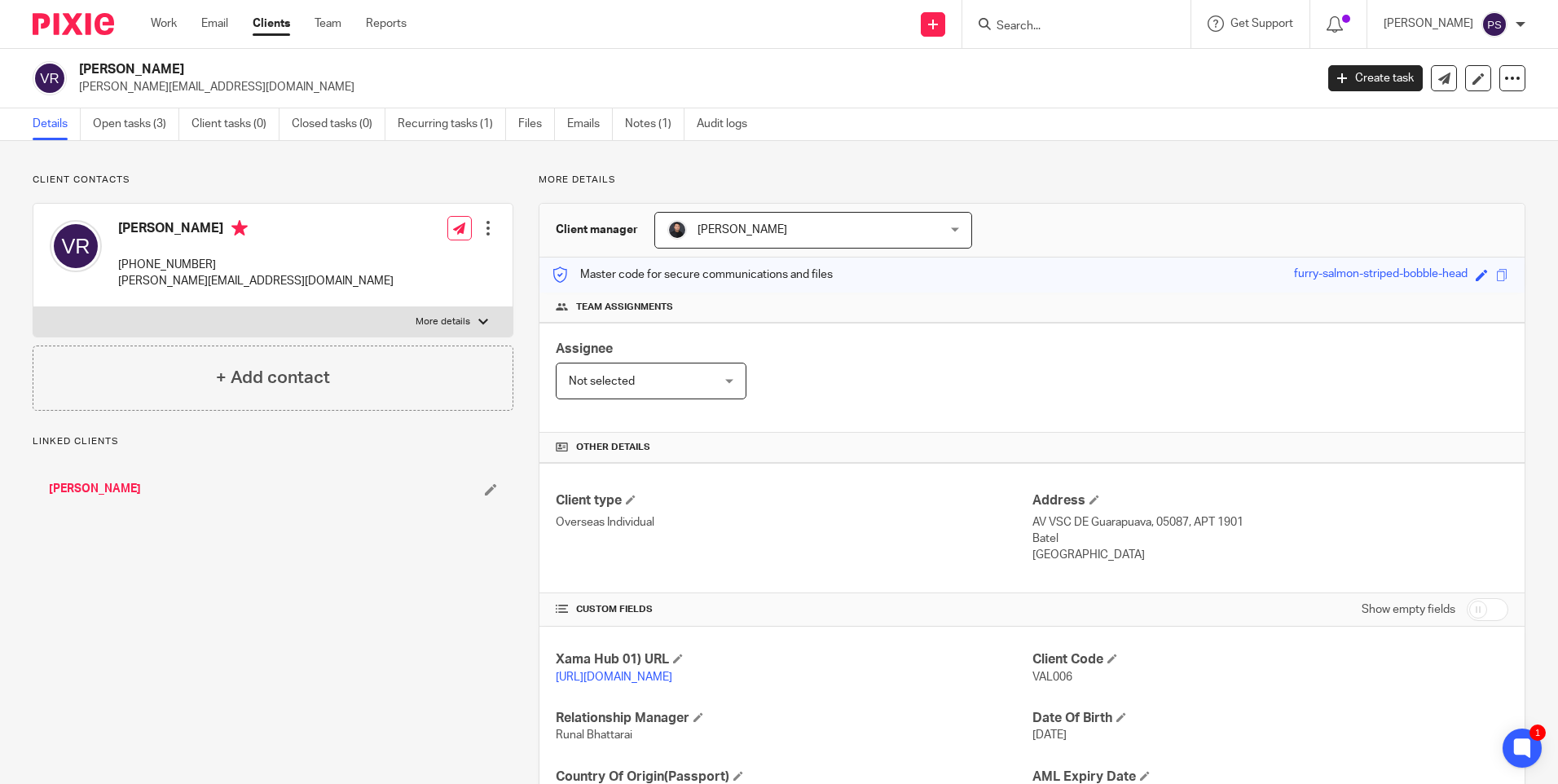
scroll to position [134, 0]
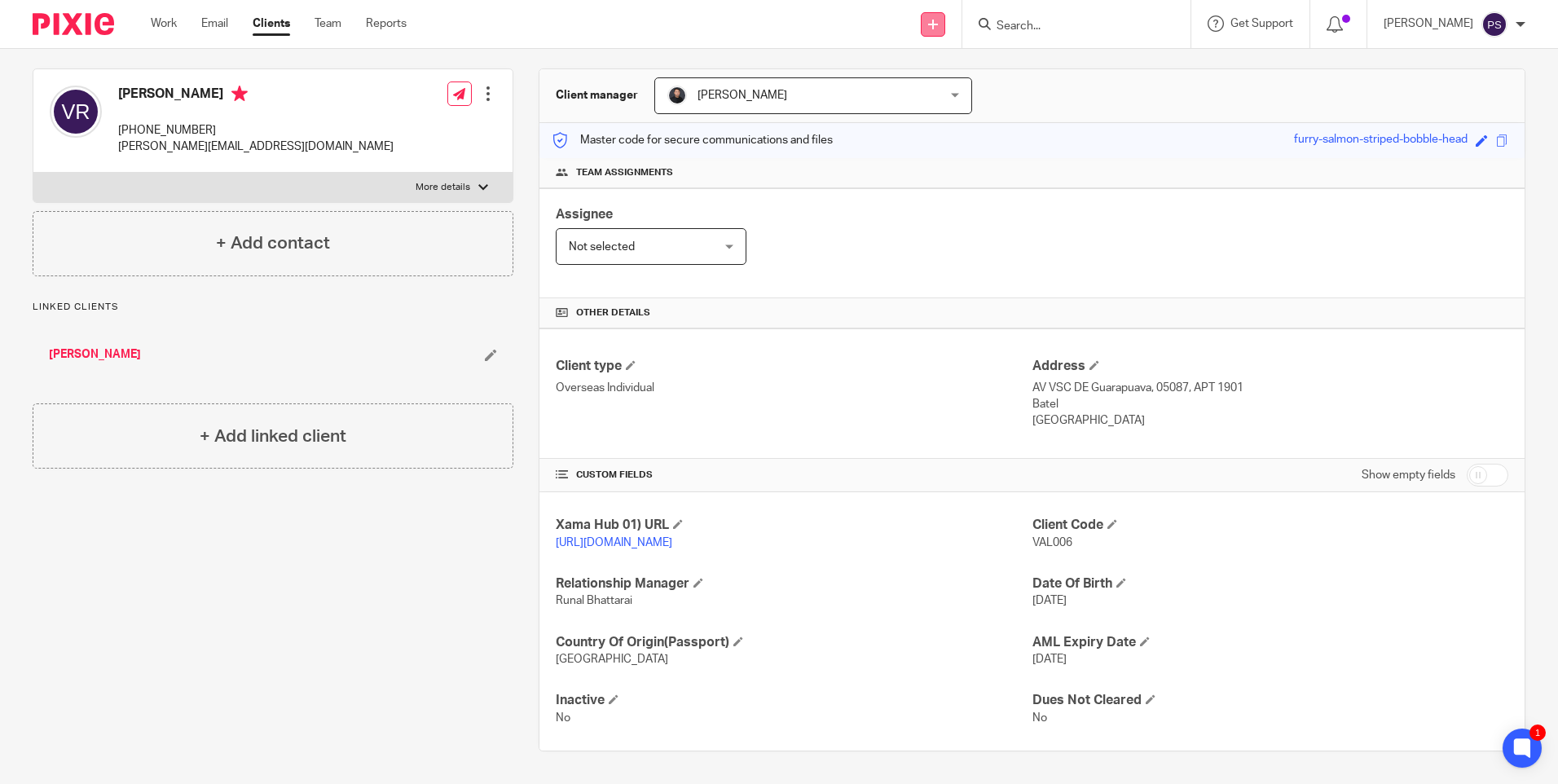
click at [939, 25] on icon at bounding box center [933, 24] width 10 height 10
click at [943, 127] on link "Add client" at bounding box center [956, 124] width 100 height 24
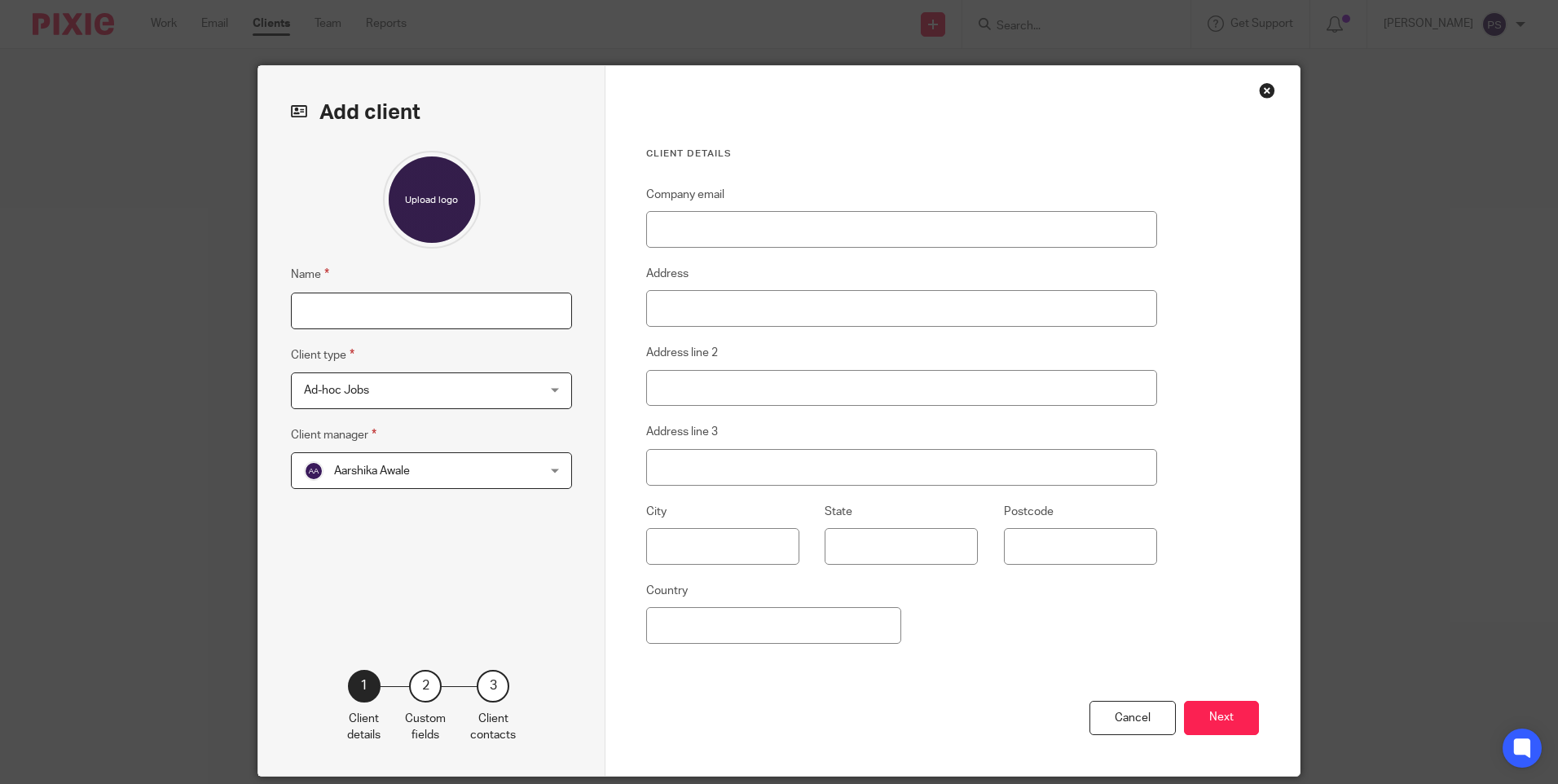
click at [382, 309] on input "Name" at bounding box center [431, 311] width 281 height 36
click at [1259, 92] on div "Close this dialog window" at bounding box center [1267, 90] width 16 height 16
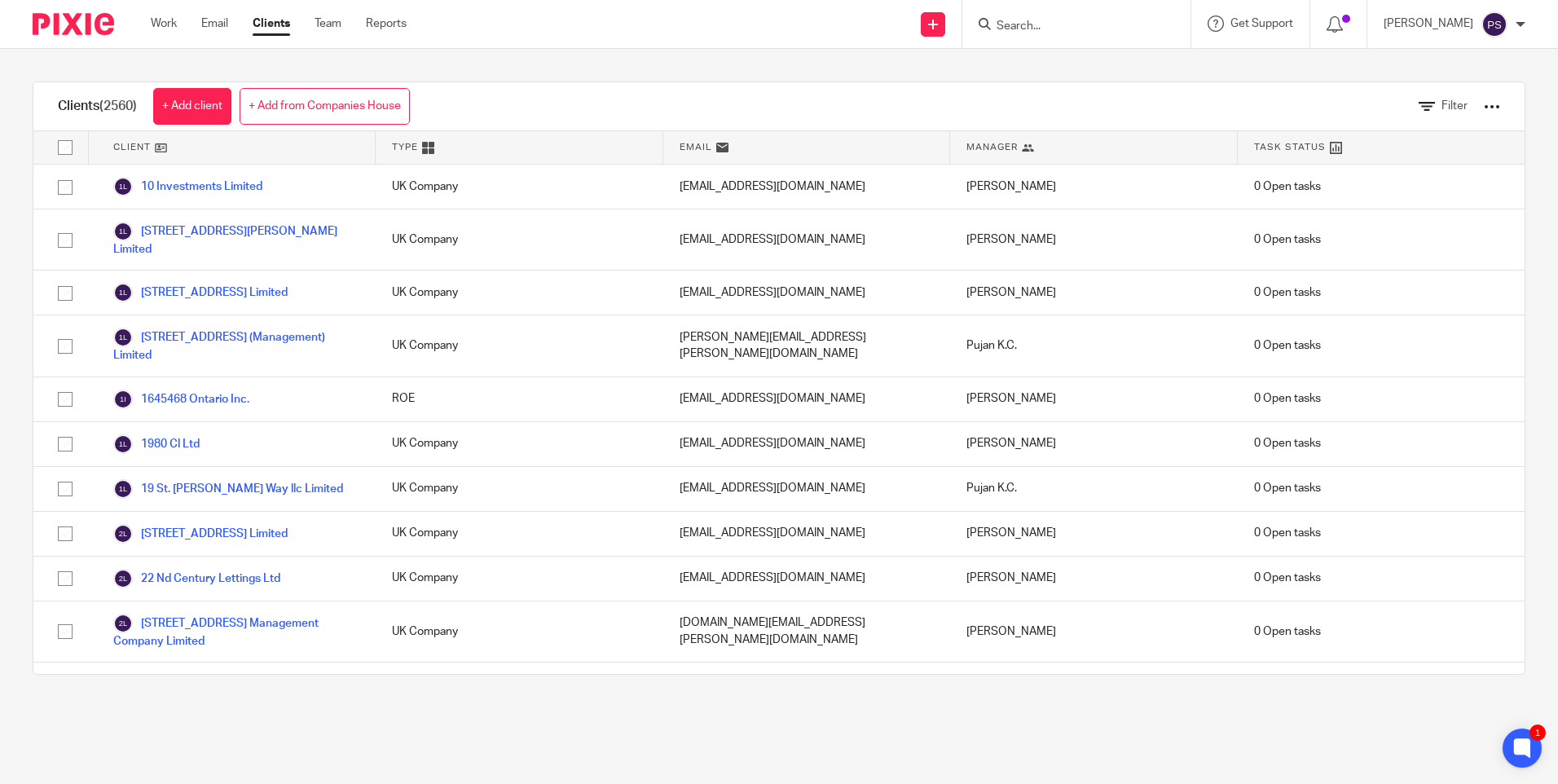
click at [545, 111] on div "Clients (2560) + Add client + Add from Companies House Filter" at bounding box center [779, 107] width 1491 height 49
click at [523, 68] on div "Clients (2560) + Add client + Add from Companies House Filter Client Type Email…" at bounding box center [779, 378] width 1558 height 658
